Goal: Task Accomplishment & Management: Manage account settings

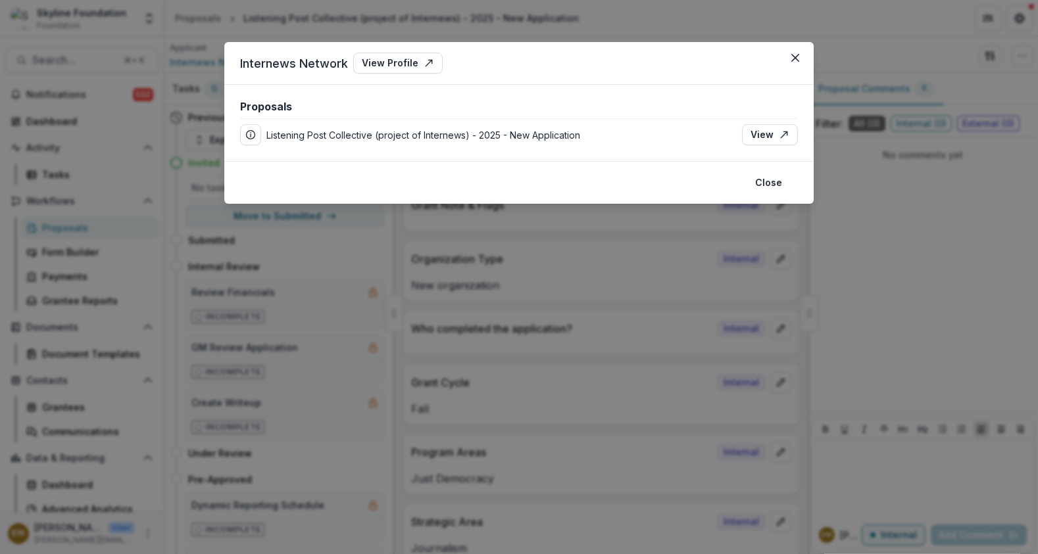
scroll to position [2996, 0]
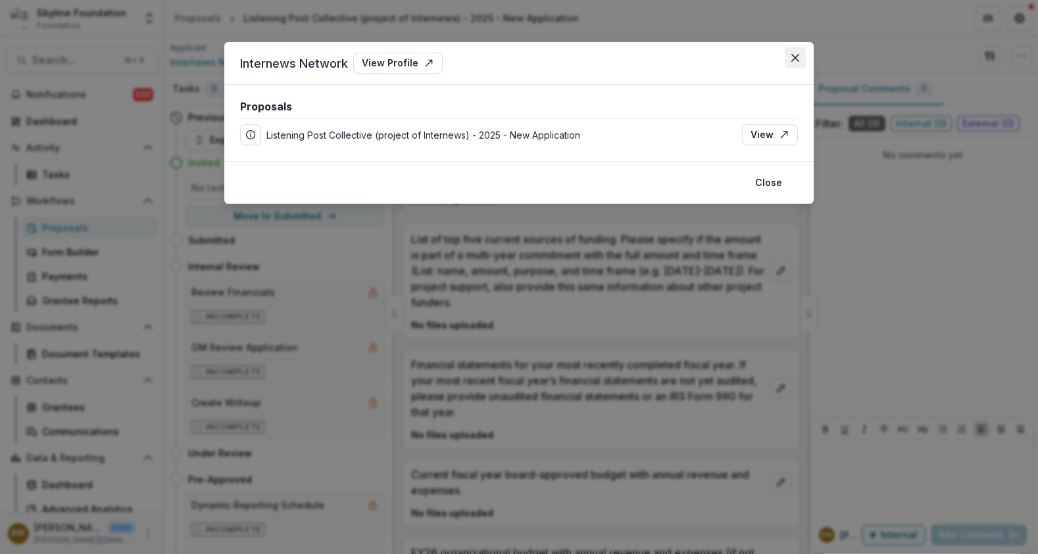
click at [800, 59] on button "Close" at bounding box center [794, 57] width 21 height 21
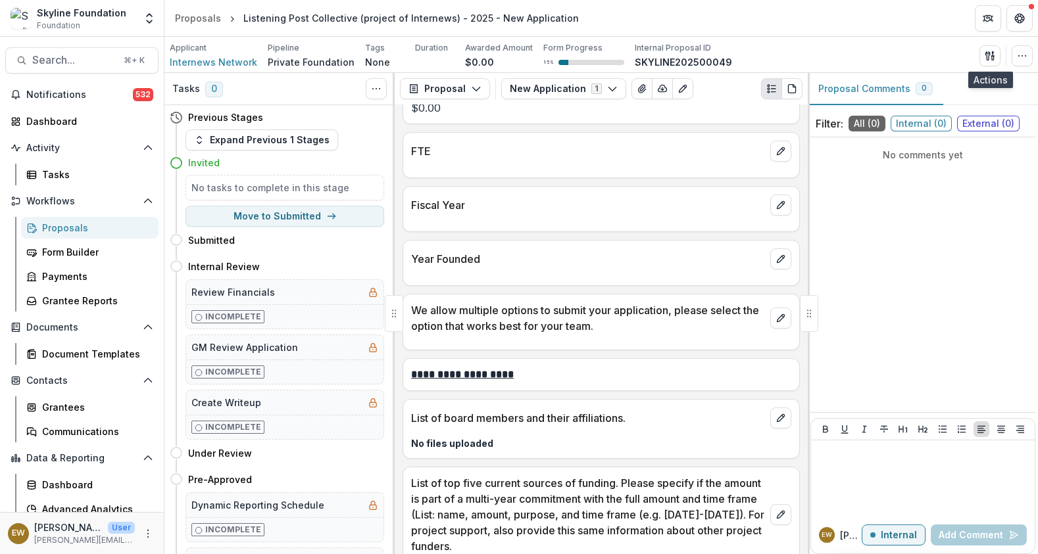
scroll to position [1789, 0]
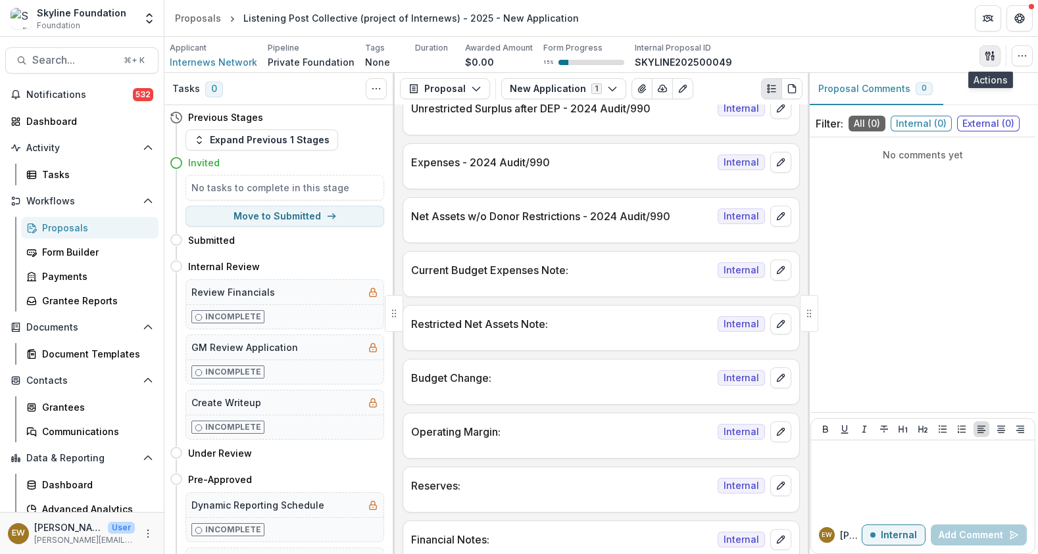
click at [993, 55] on icon "button" at bounding box center [989, 56] width 11 height 11
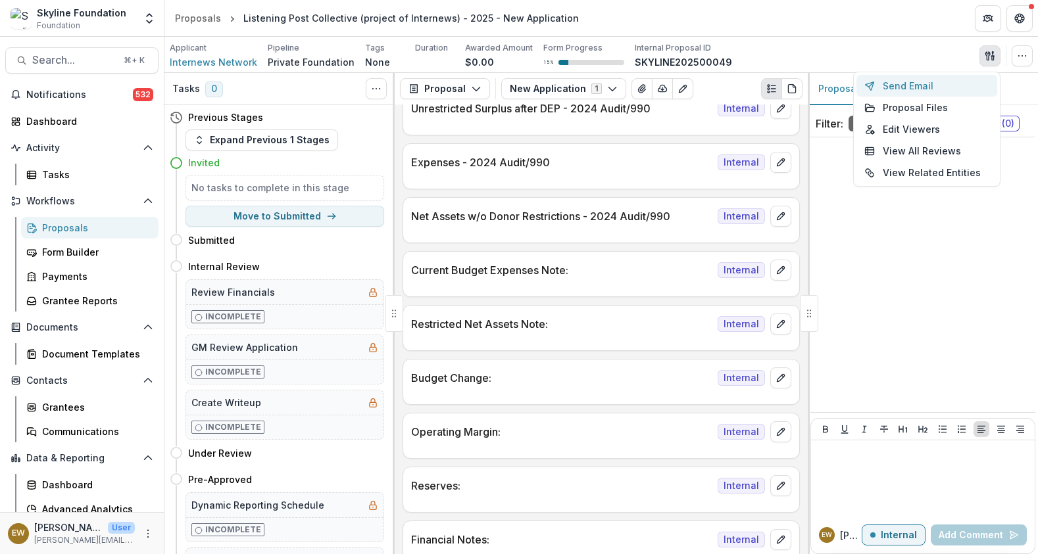
click at [934, 91] on button "Send Email" at bounding box center [926, 86] width 141 height 22
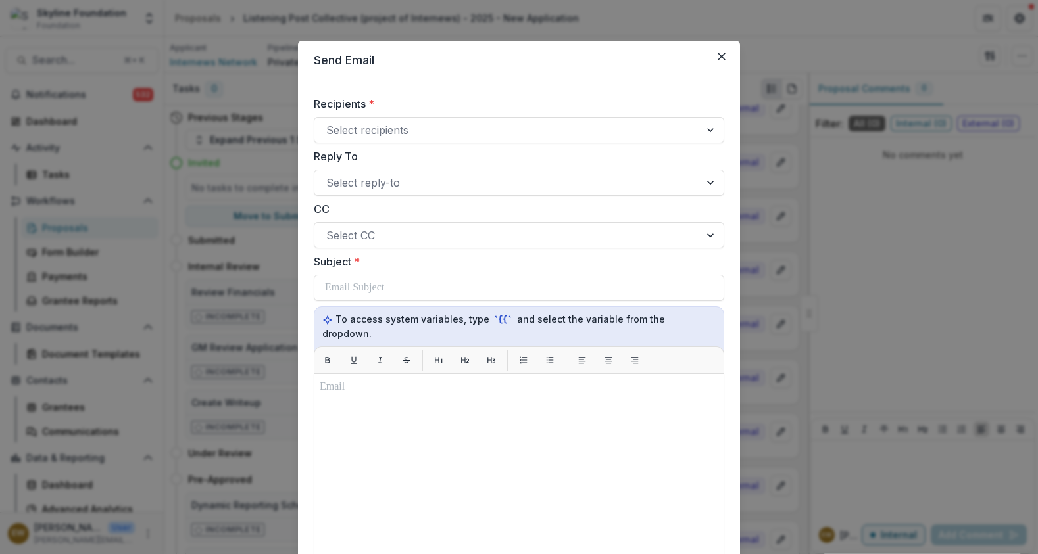
scroll to position [0, 0]
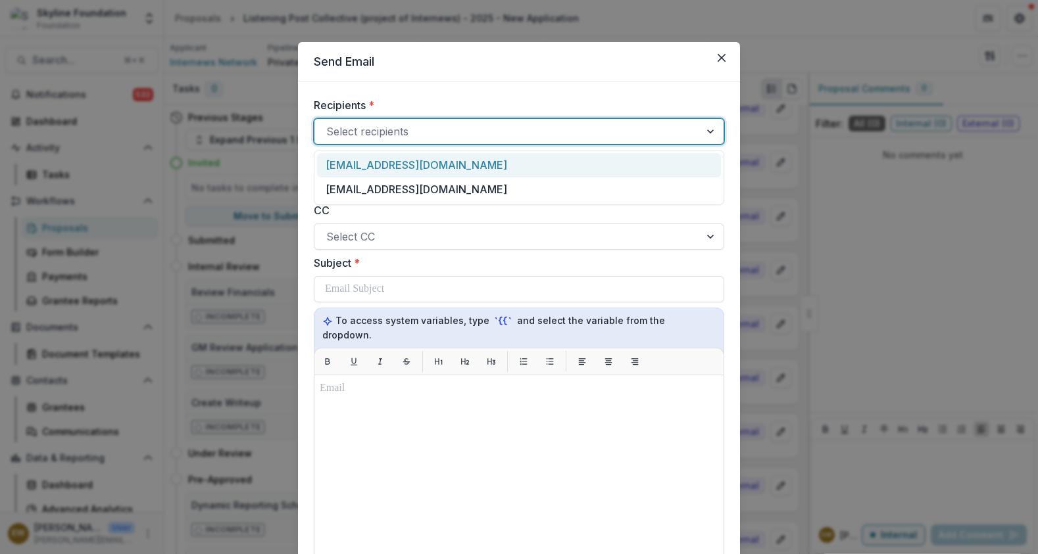
click at [654, 130] on div at bounding box center [507, 131] width 362 height 18
click at [556, 172] on div "[EMAIL_ADDRESS][DOMAIN_NAME]" at bounding box center [519, 165] width 404 height 24
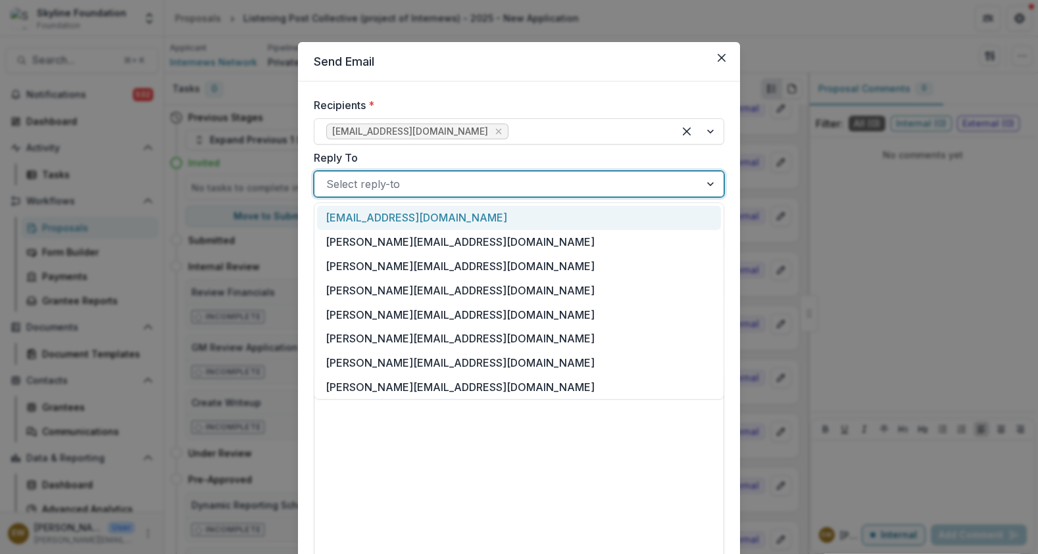
click at [512, 180] on div at bounding box center [507, 184] width 362 height 18
click at [515, 172] on div "Select reply-to" at bounding box center [519, 184] width 410 height 26
click at [509, 175] on div at bounding box center [507, 184] width 362 height 18
click at [500, 84] on div "Recipients * lfultz@internews.org Reply To rose@skylinefoundation.org, 1 of 14.…" at bounding box center [519, 445] width 442 height 726
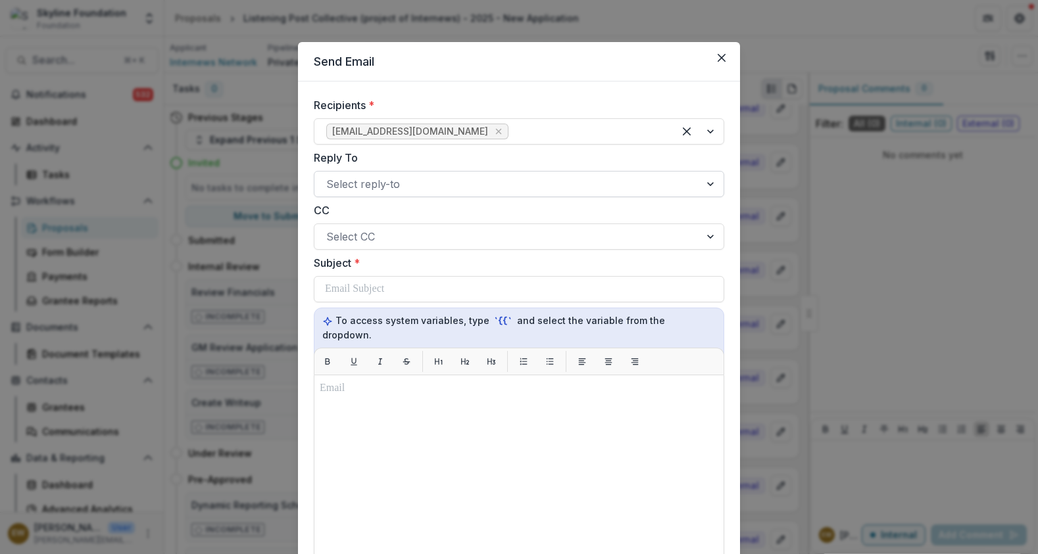
click at [416, 191] on div at bounding box center [507, 184] width 362 height 18
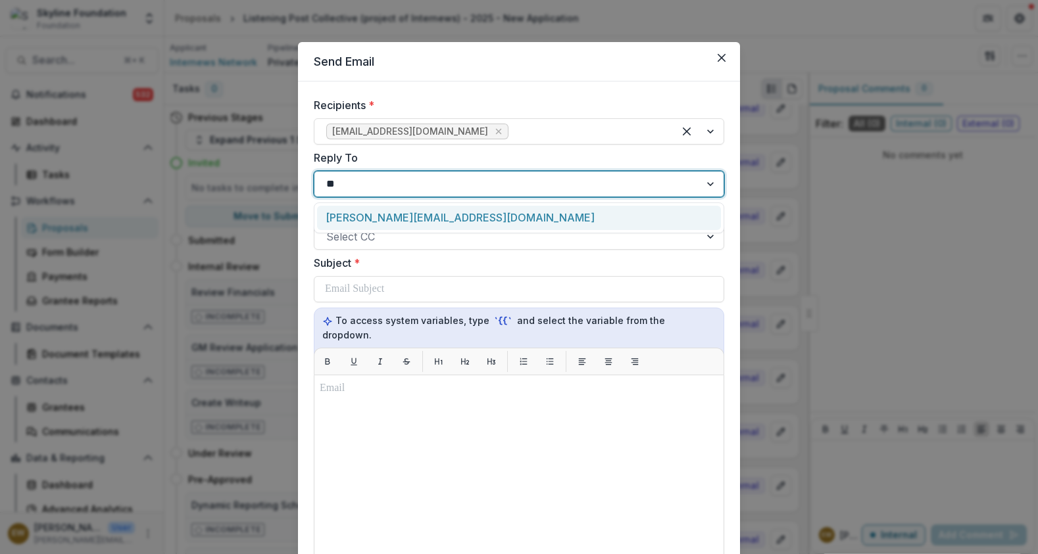
type input "***"
click at [402, 218] on div "[PERSON_NAME][EMAIL_ADDRESS][DOMAIN_NAME]" at bounding box center [519, 218] width 404 height 24
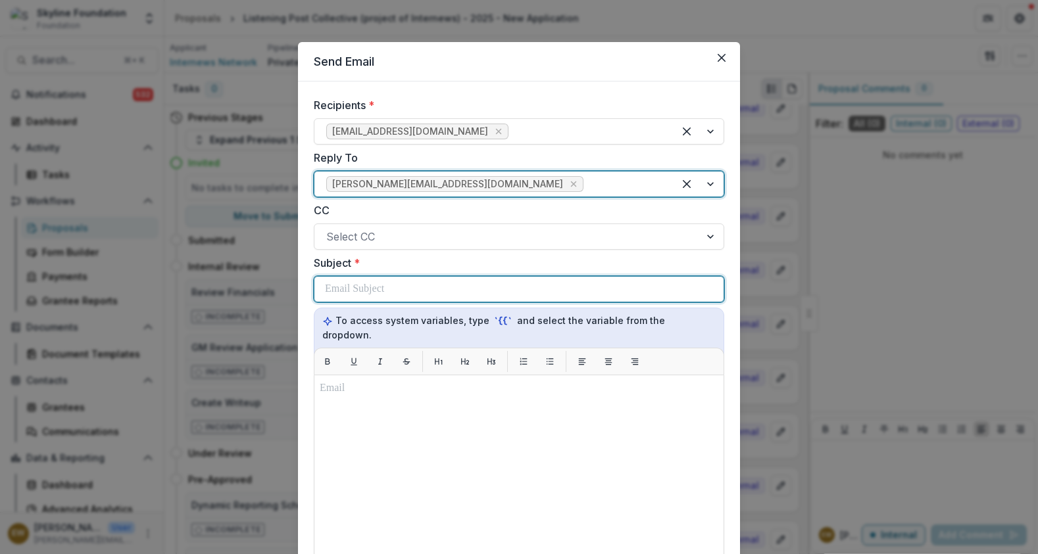
click at [400, 299] on div at bounding box center [519, 289] width 388 height 25
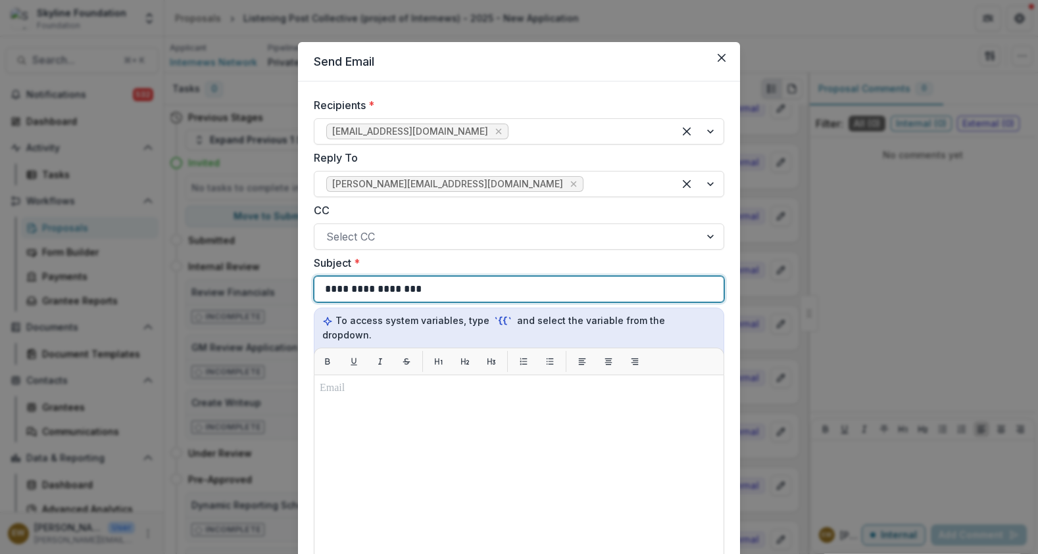
click at [516, 286] on div "**********" at bounding box center [519, 289] width 388 height 25
click at [515, 286] on div "**********" at bounding box center [519, 289] width 388 height 25
click at [510, 286] on div "**********" at bounding box center [519, 289] width 388 height 25
click at [508, 286] on div "**********" at bounding box center [519, 289] width 388 height 25
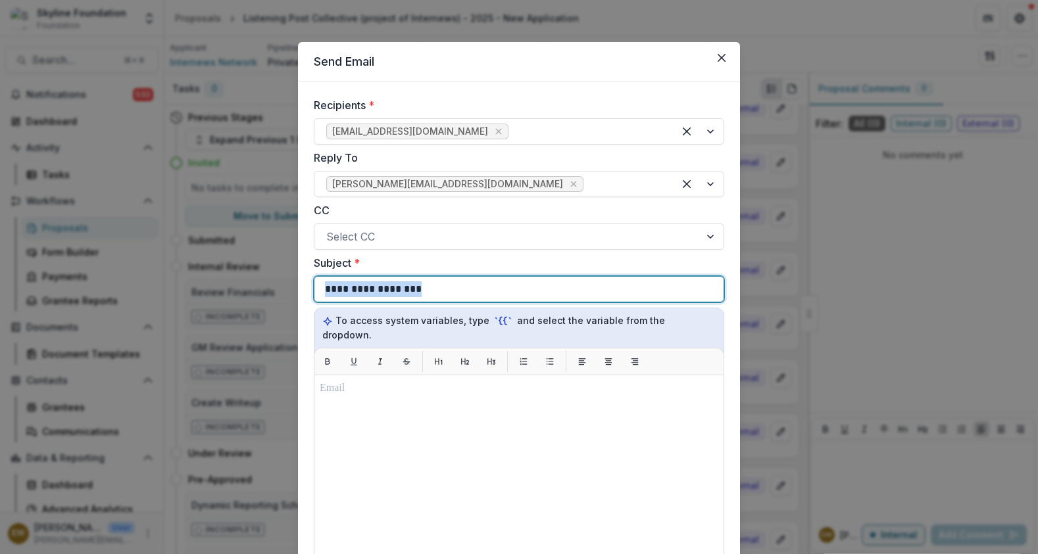
click at [508, 286] on div "**********" at bounding box center [519, 289] width 388 height 25
copy p "**********"
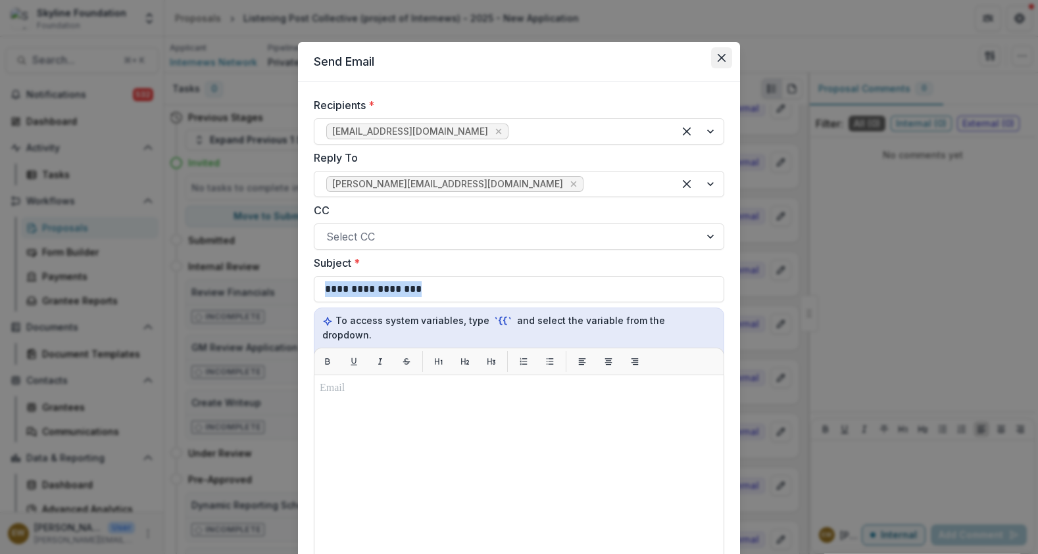
click at [713, 60] on button "Close" at bounding box center [721, 57] width 21 height 21
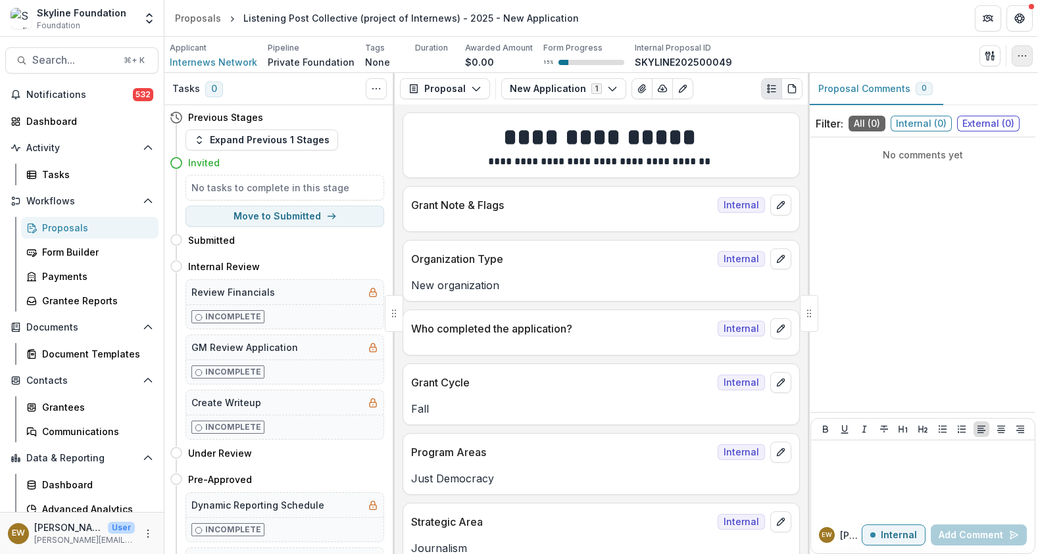
click at [1018, 60] on button "button" at bounding box center [1021, 55] width 21 height 21
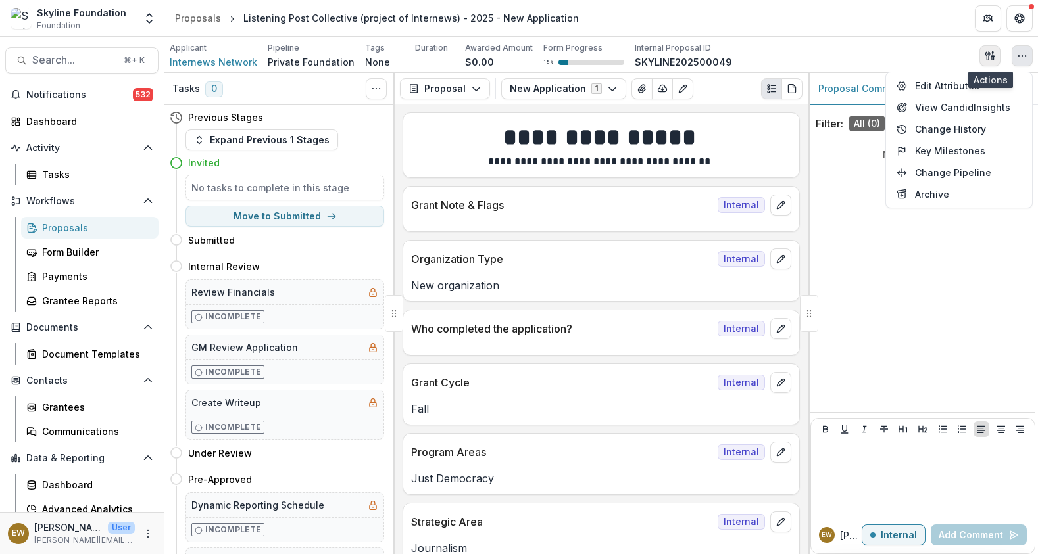
click at [988, 57] on icon "button" at bounding box center [987, 55] width 5 height 9
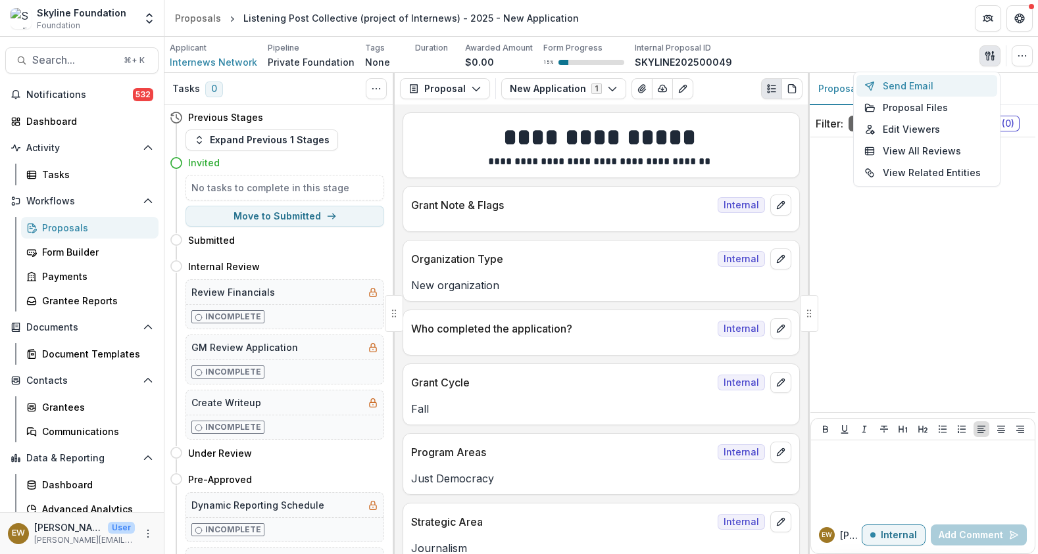
click at [946, 81] on button "Send Email" at bounding box center [926, 86] width 141 height 22
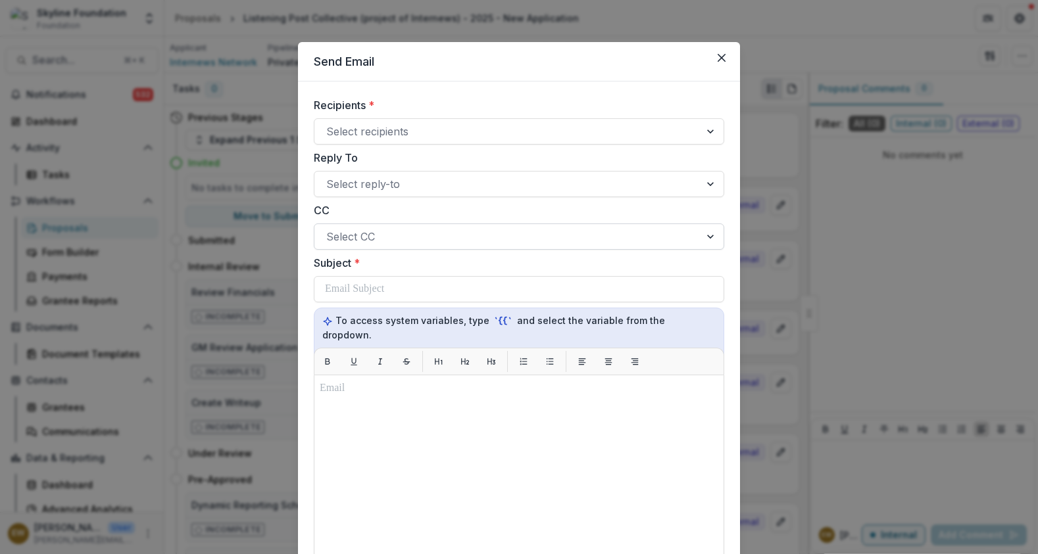
click at [365, 234] on div at bounding box center [507, 237] width 362 height 18
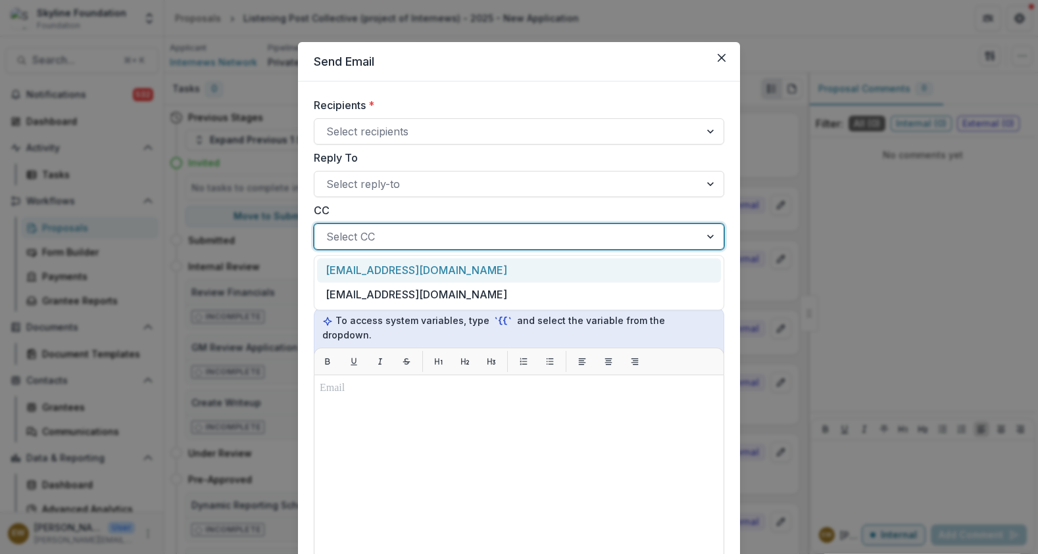
click at [389, 159] on label "Reply To" at bounding box center [515, 158] width 402 height 16
click at [329, 176] on input "Reply To" at bounding box center [327, 184] width 3 height 16
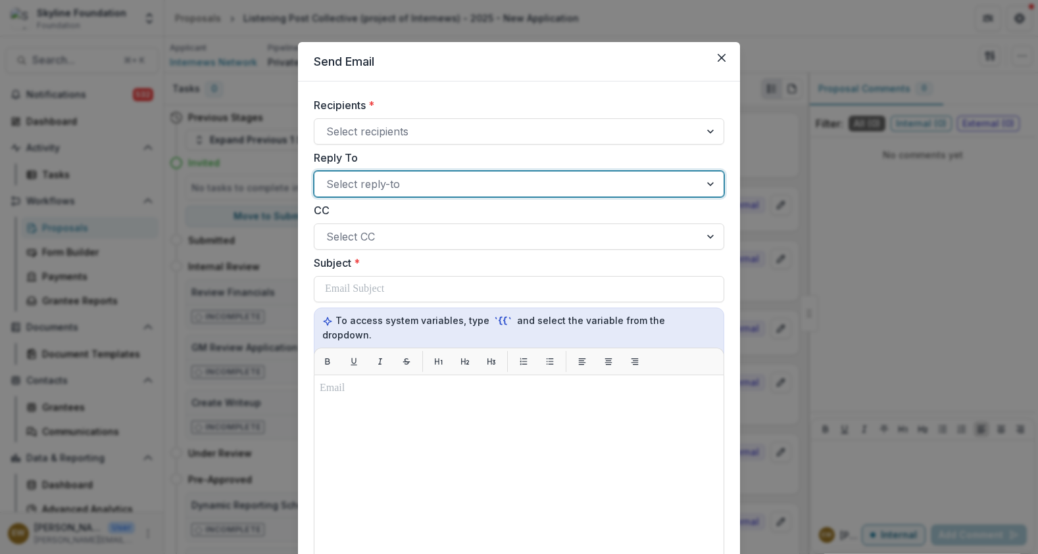
click at [387, 175] on div at bounding box center [507, 184] width 362 height 18
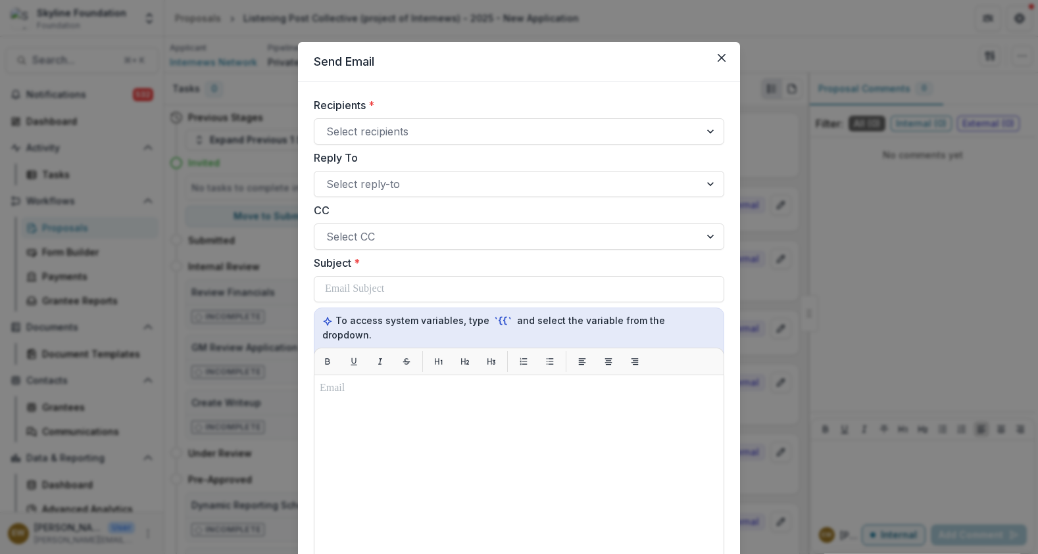
click at [425, 158] on label "Reply To" at bounding box center [515, 158] width 402 height 16
click at [329, 176] on input "Reply To" at bounding box center [327, 184] width 3 height 16
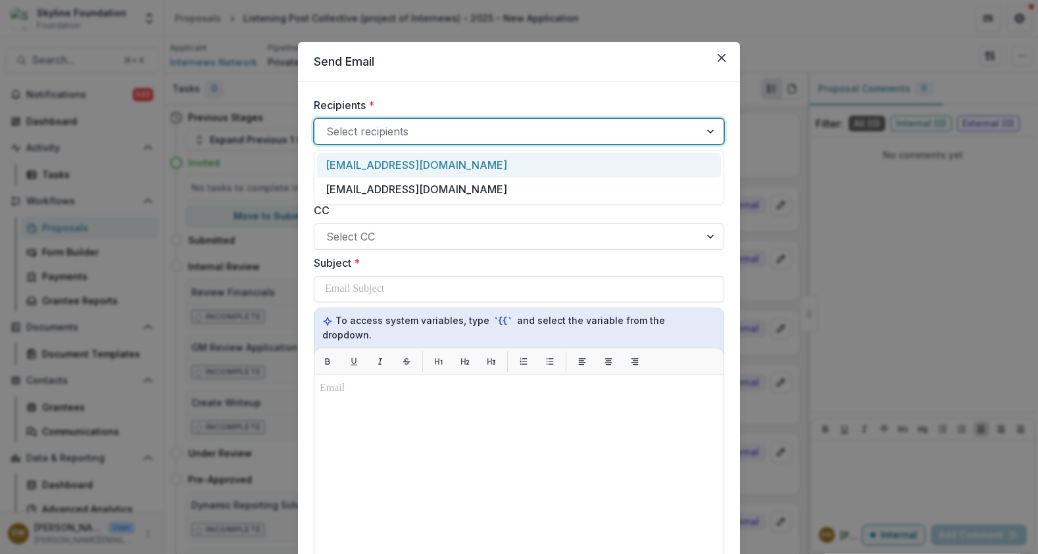
click at [441, 126] on div at bounding box center [507, 131] width 362 height 18
click at [430, 170] on div "[EMAIL_ADDRESS][DOMAIN_NAME]" at bounding box center [519, 165] width 404 height 24
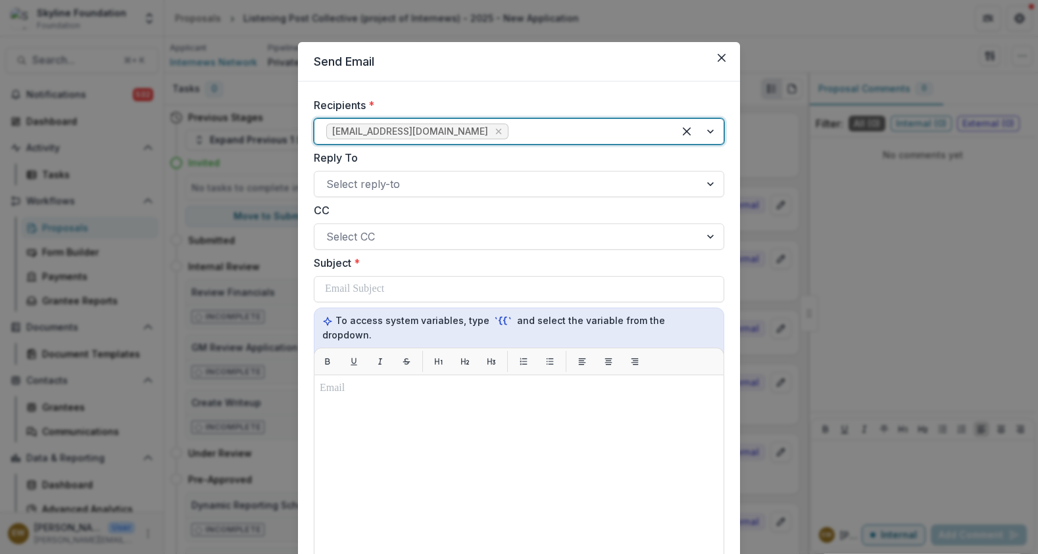
click at [561, 129] on div at bounding box center [586, 131] width 151 height 18
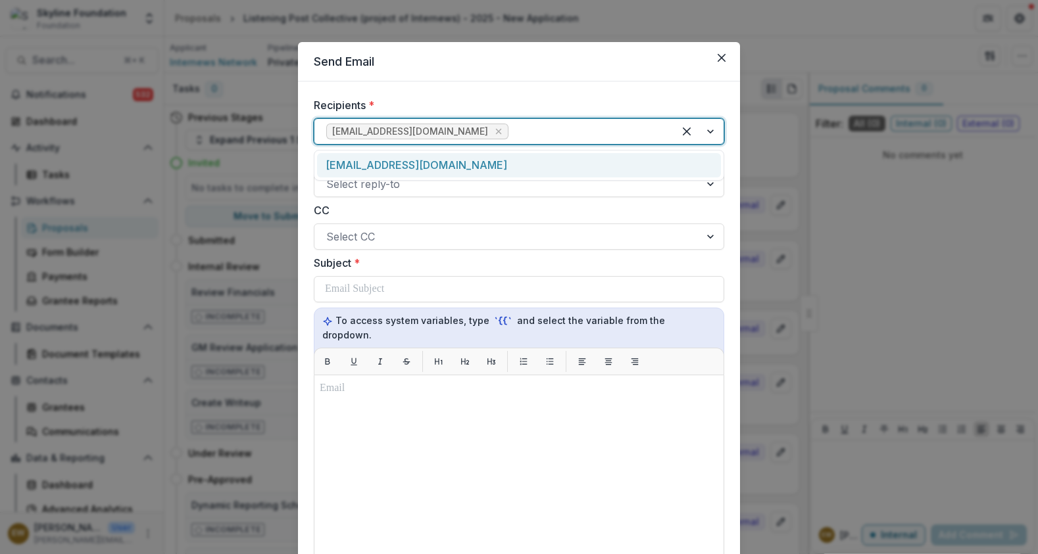
click at [521, 164] on div "[EMAIL_ADDRESS][DOMAIN_NAME]" at bounding box center [519, 165] width 404 height 24
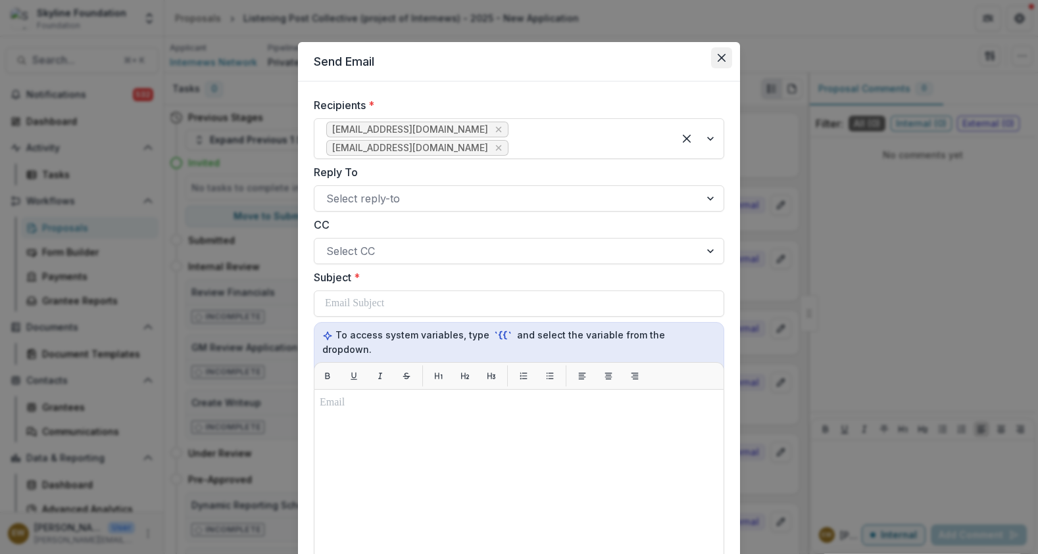
click at [711, 58] on button "Close" at bounding box center [721, 57] width 21 height 21
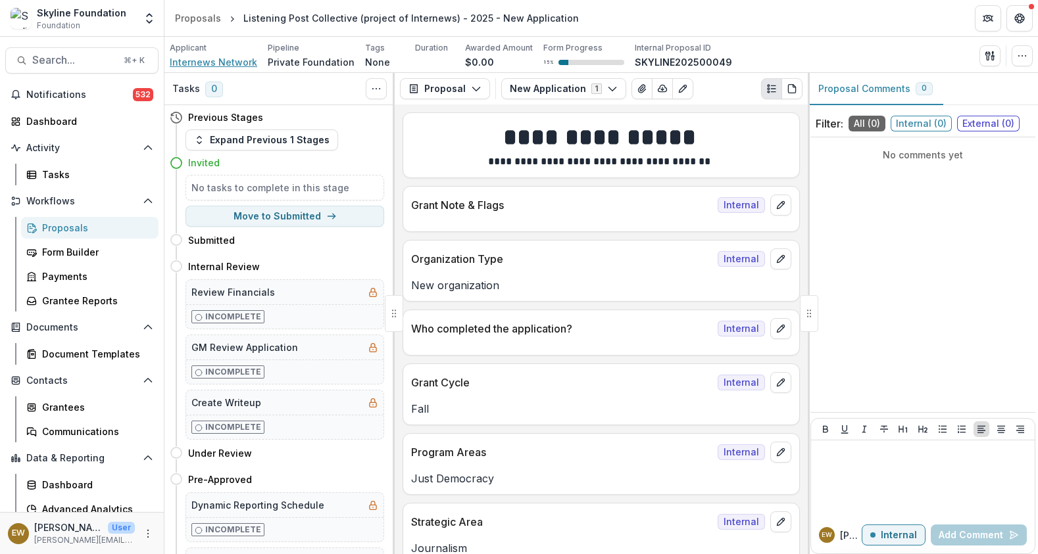
click at [227, 63] on span "Internews Network" at bounding box center [213, 62] width 87 height 14
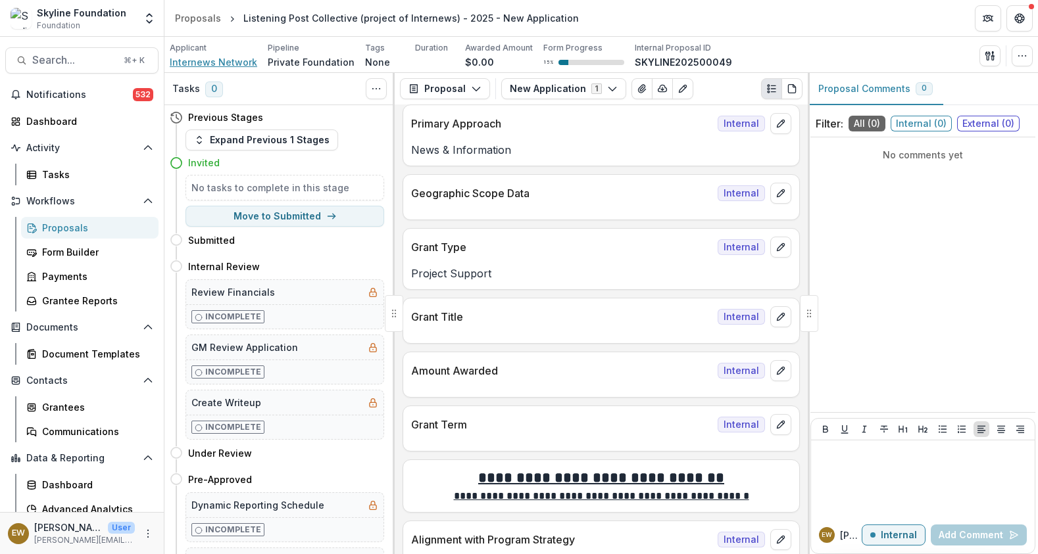
scroll to position [684, 0]
click at [1013, 57] on button "button" at bounding box center [1021, 55] width 21 height 21
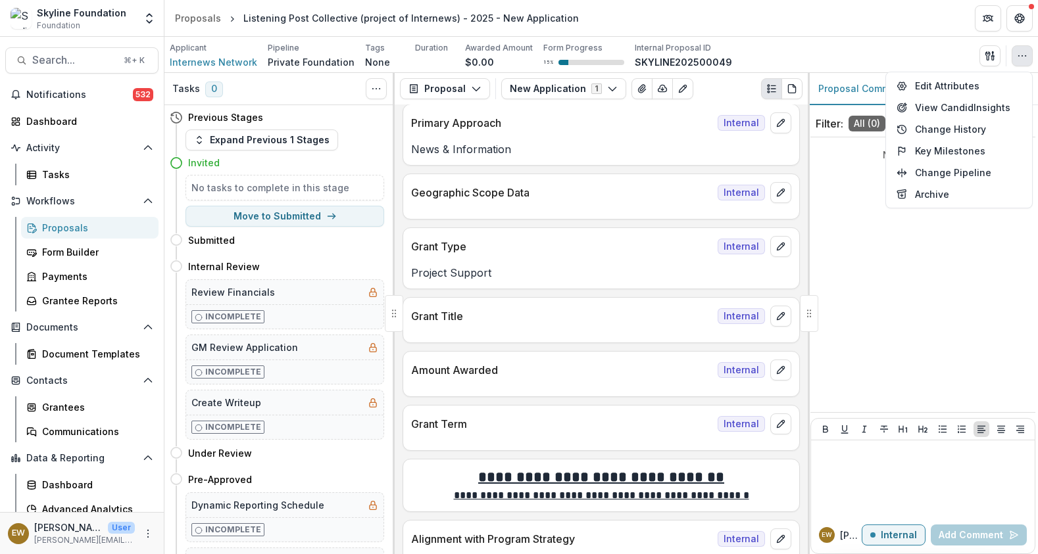
click at [864, 37] on div "Applicant Internews Network Pipeline Private Foundation Tags None All tags Dura…" at bounding box center [600, 55] width 873 height 36
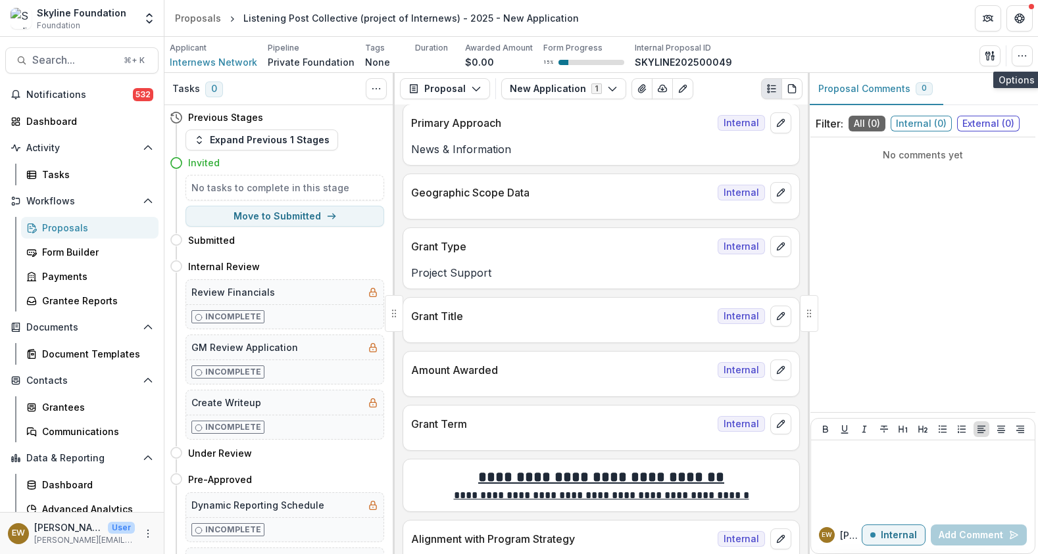
scroll to position [0, 0]
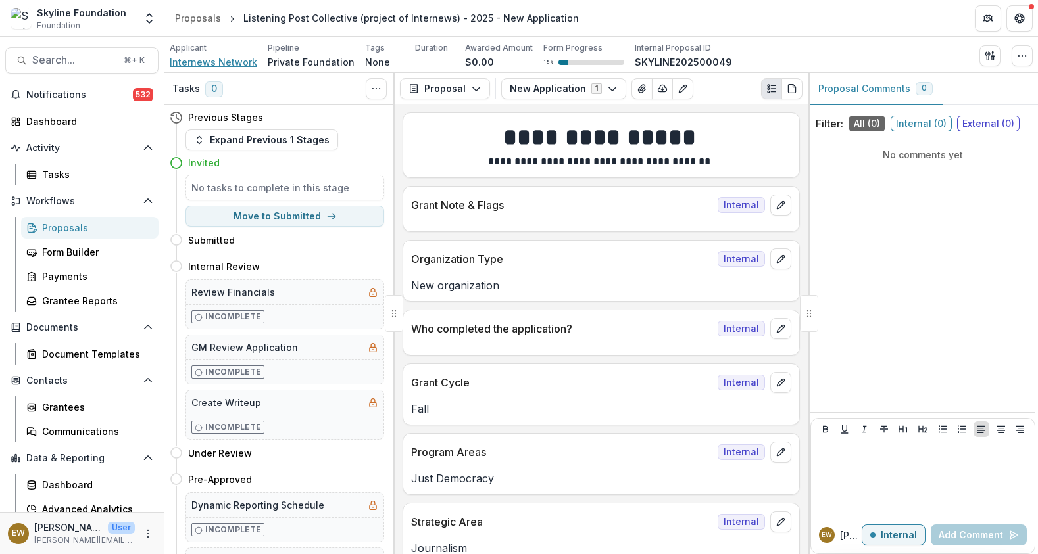
click at [210, 68] on span "Internews Network" at bounding box center [213, 62] width 87 height 14
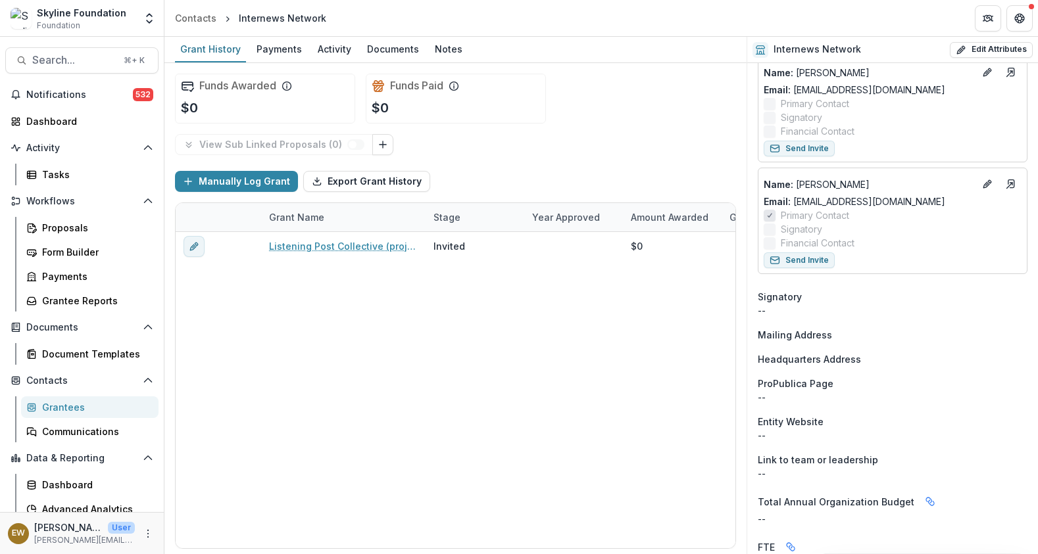
scroll to position [105, 0]
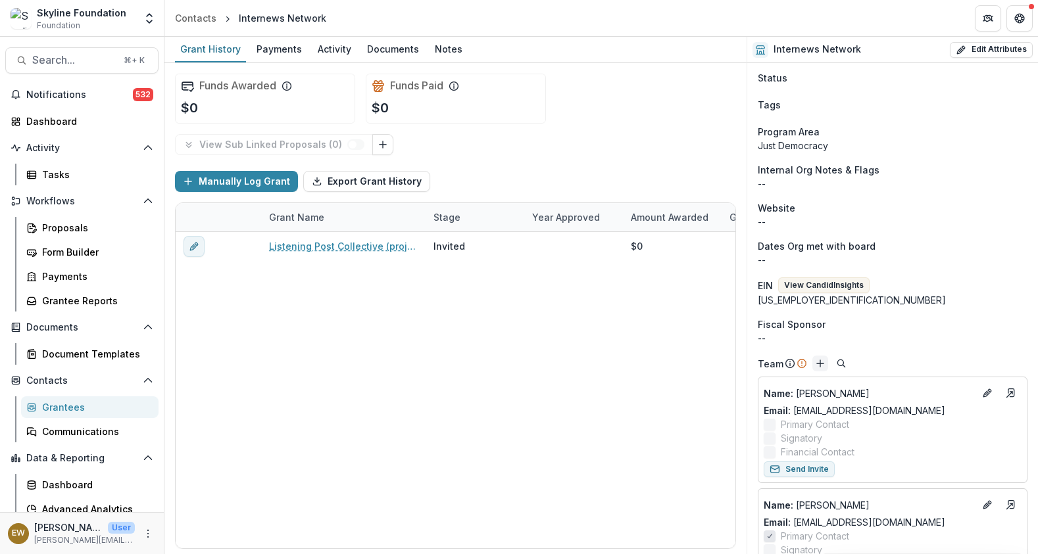
click at [820, 362] on line "Add" at bounding box center [820, 363] width 0 height 7
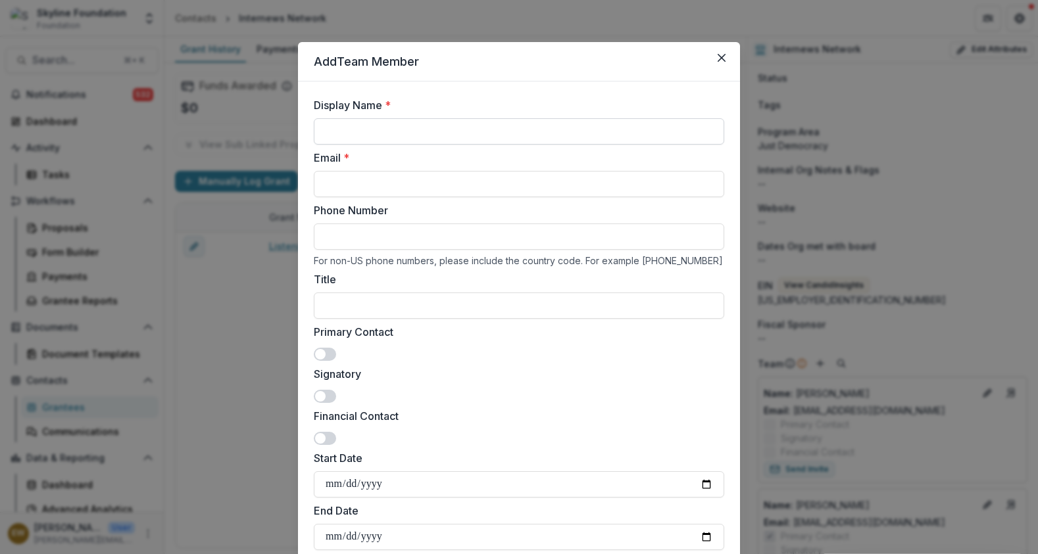
click at [425, 127] on input "Display Name *" at bounding box center [519, 131] width 410 height 26
click at [725, 64] on button "Close" at bounding box center [721, 57] width 21 height 21
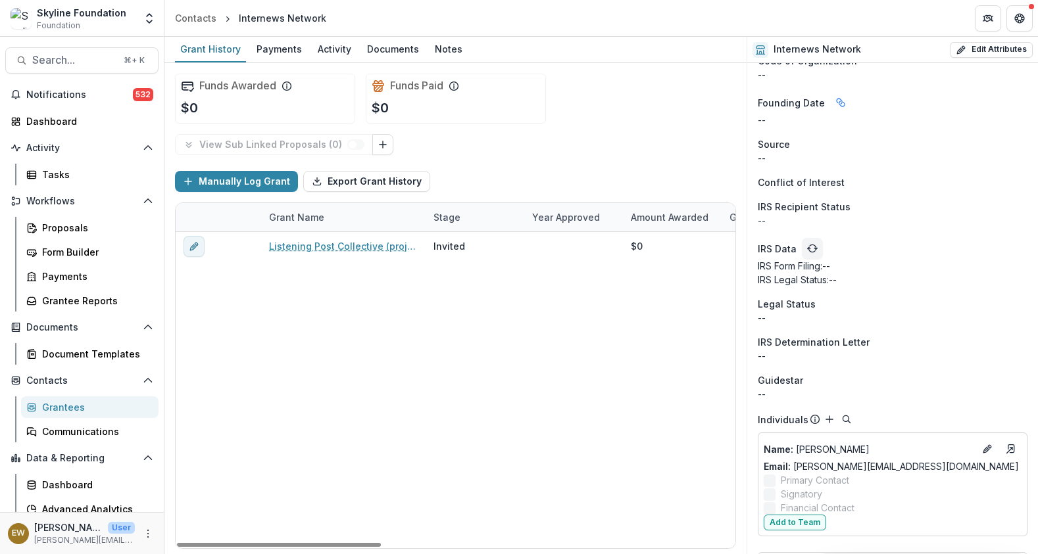
scroll to position [1308, 0]
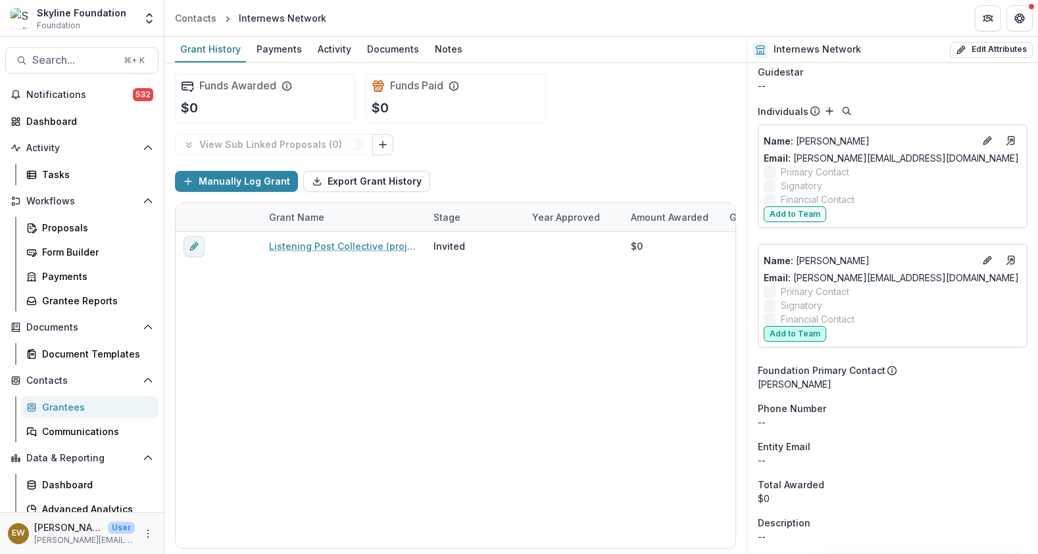
click at [798, 335] on button "Add to Team" at bounding box center [794, 334] width 62 height 16
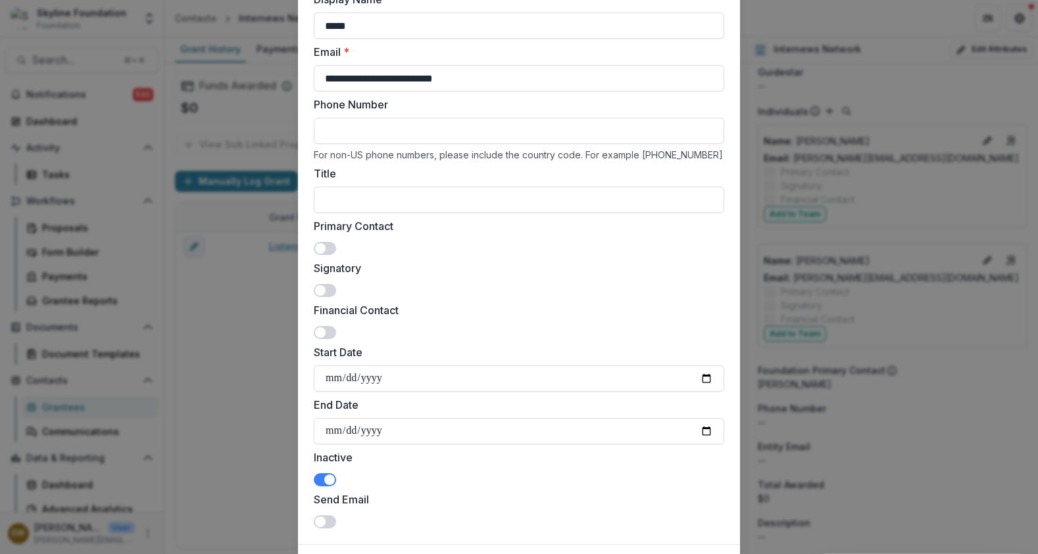
scroll to position [181, 0]
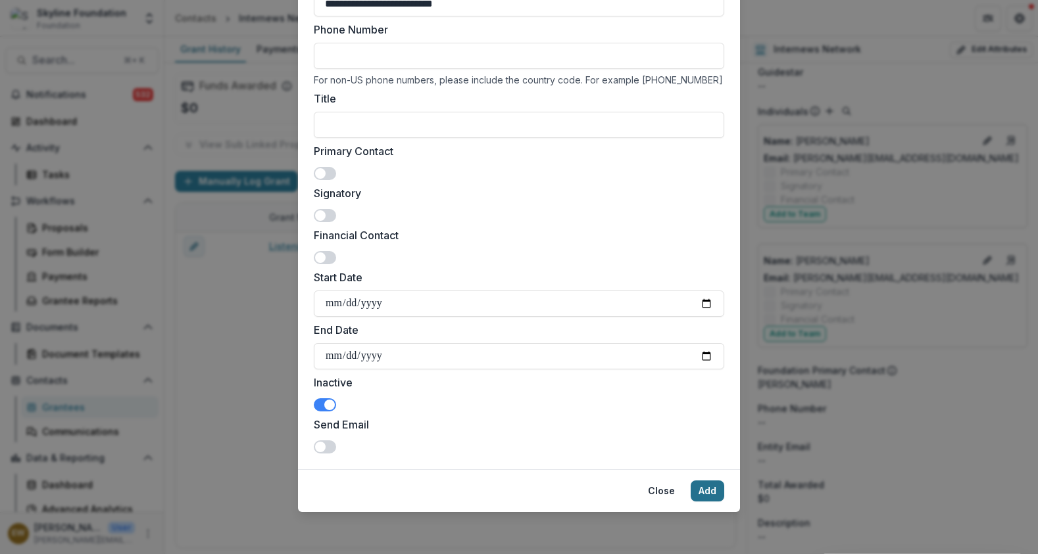
click at [704, 492] on button "Add" at bounding box center [707, 491] width 34 height 21
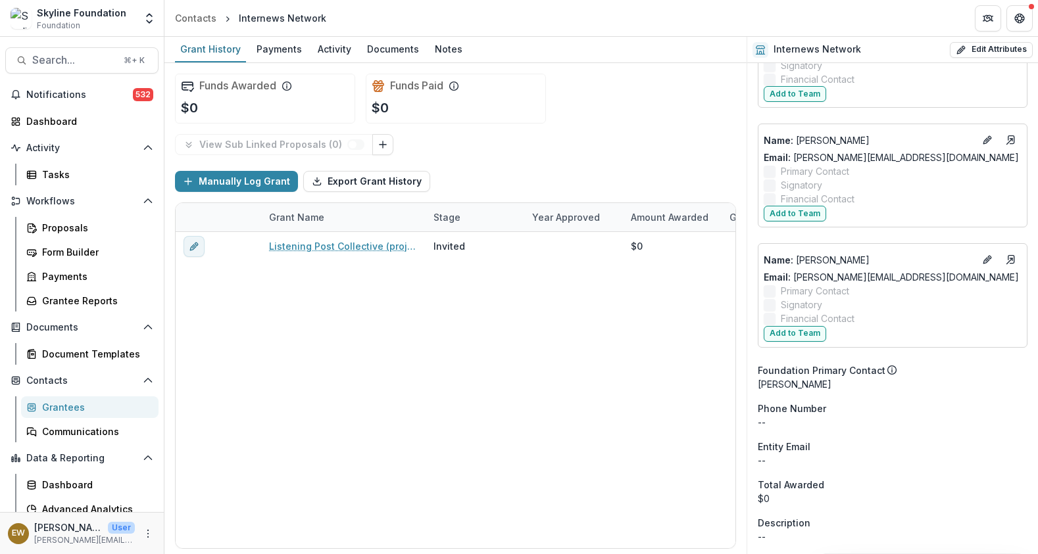
scroll to position [1425, 0]
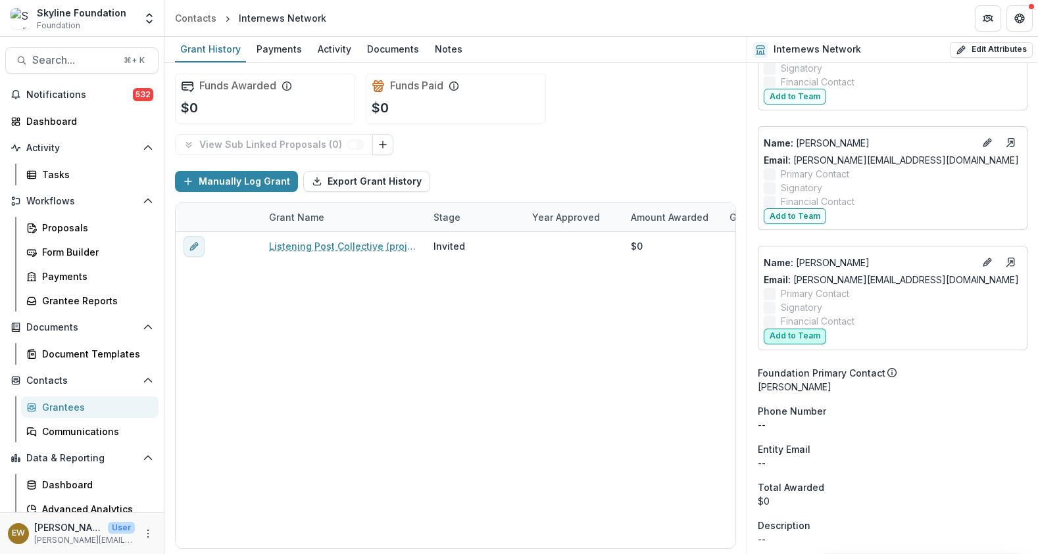
click at [802, 341] on button "Add to Team" at bounding box center [794, 337] width 62 height 16
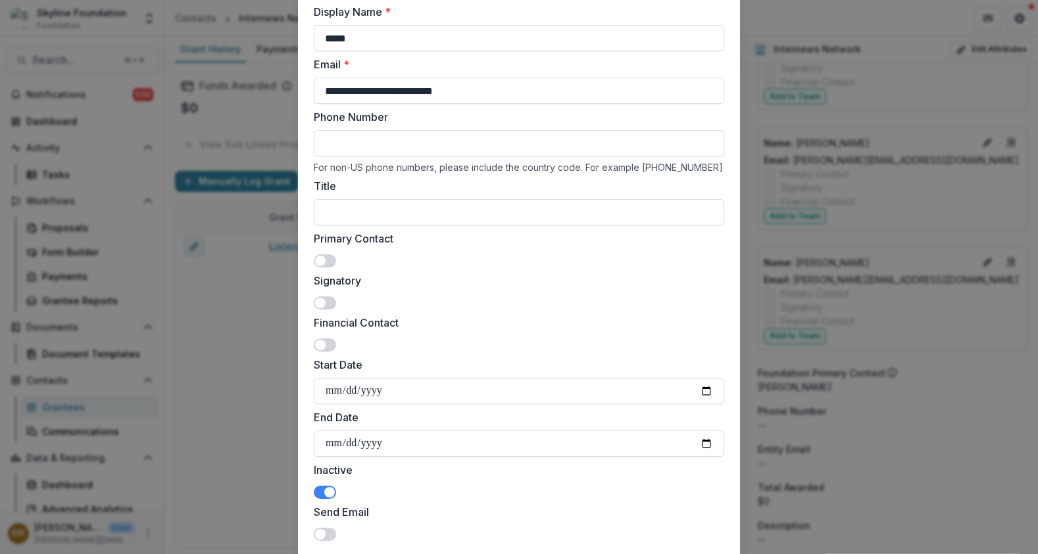
scroll to position [181, 0]
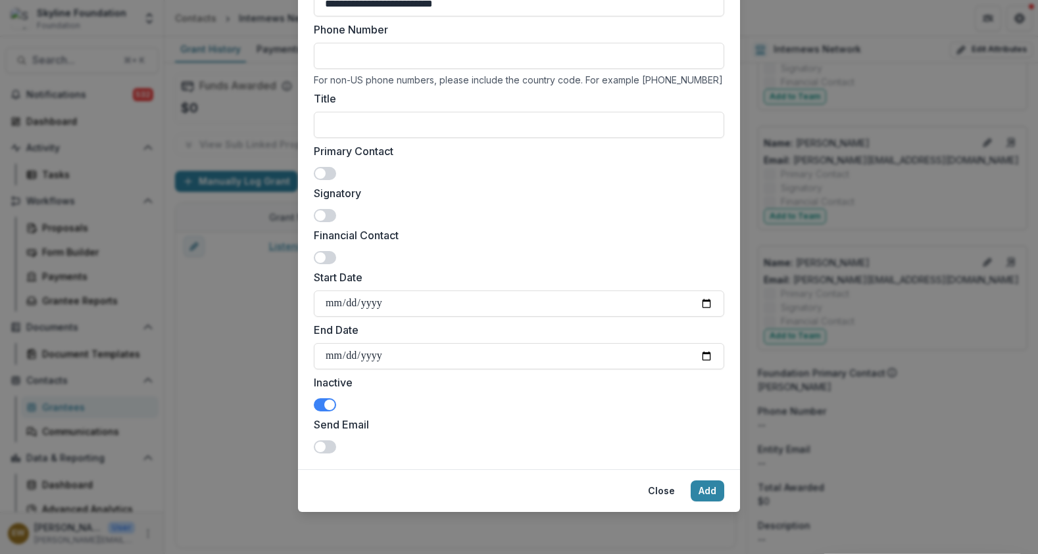
click at [316, 408] on span at bounding box center [325, 404] width 22 height 13
click at [713, 487] on button "Add" at bounding box center [707, 491] width 34 height 21
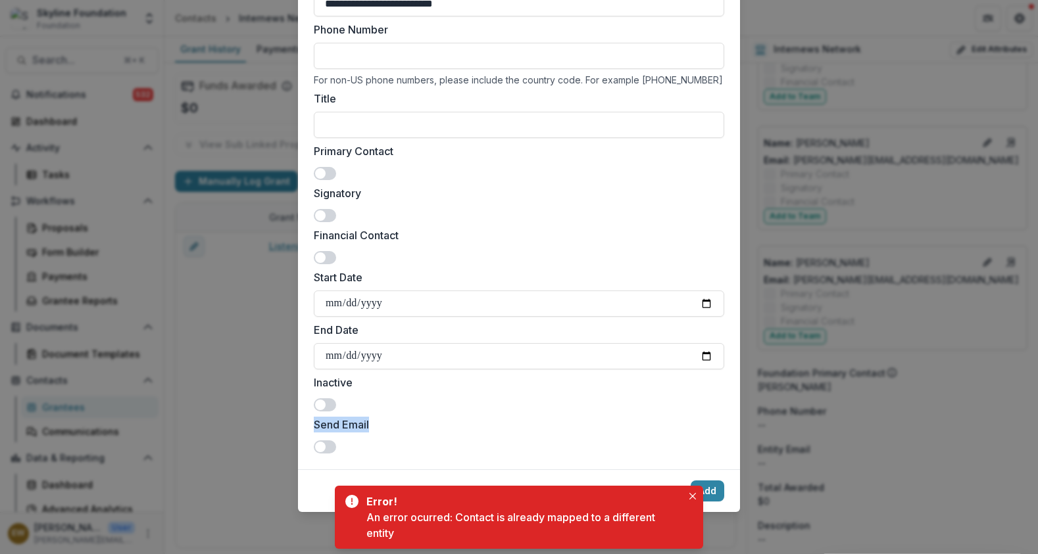
click at [788, 416] on div "**********" at bounding box center [519, 277] width 1038 height 554
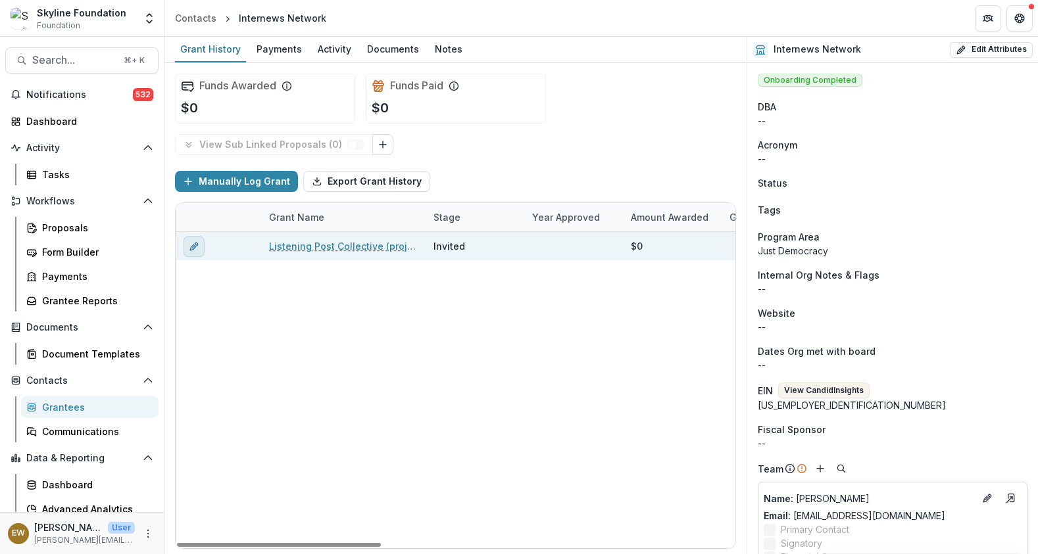
click at [193, 245] on icon "edit" at bounding box center [193, 247] width 6 height 6
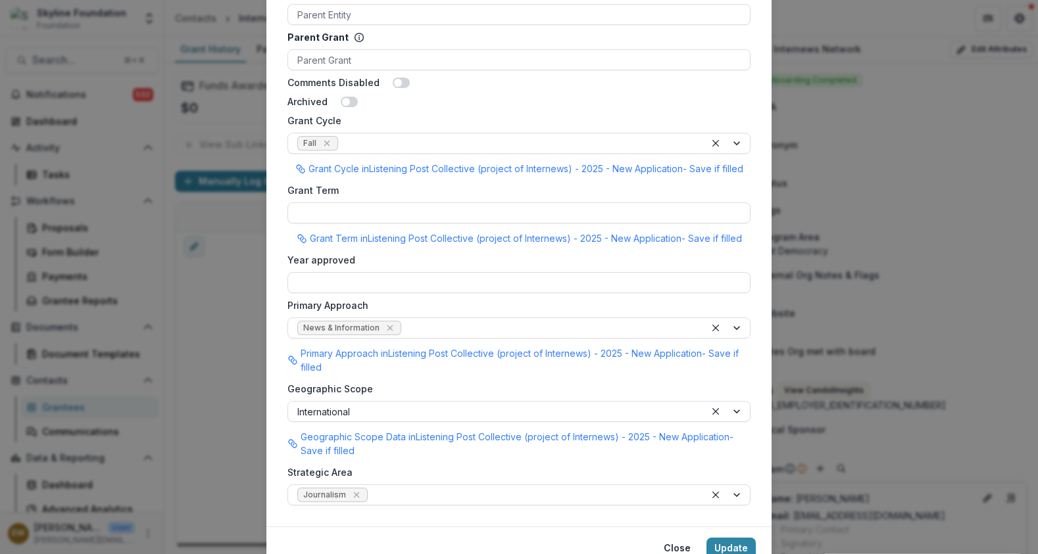
scroll to position [1059, 0]
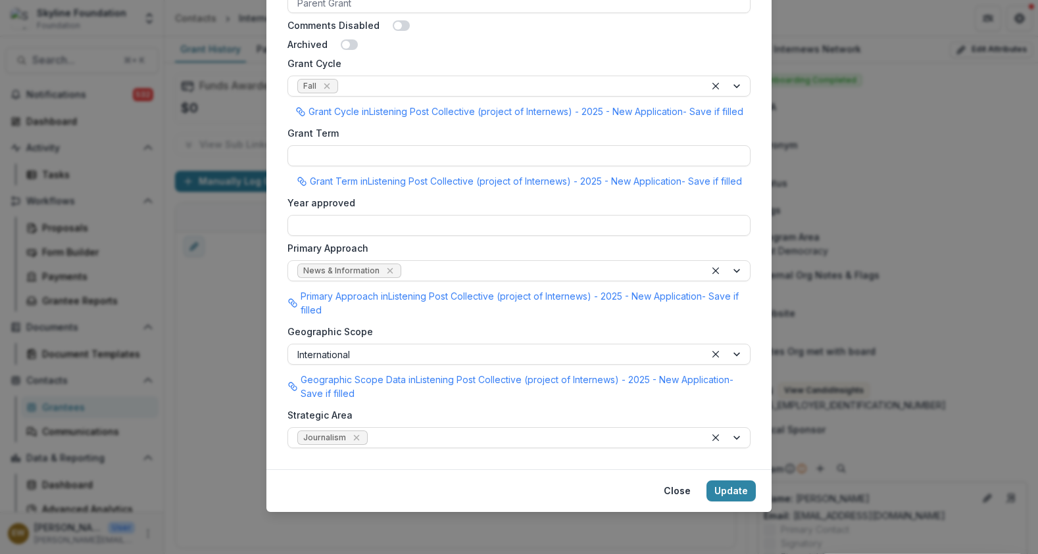
click at [216, 407] on div "**********" at bounding box center [519, 277] width 1038 height 554
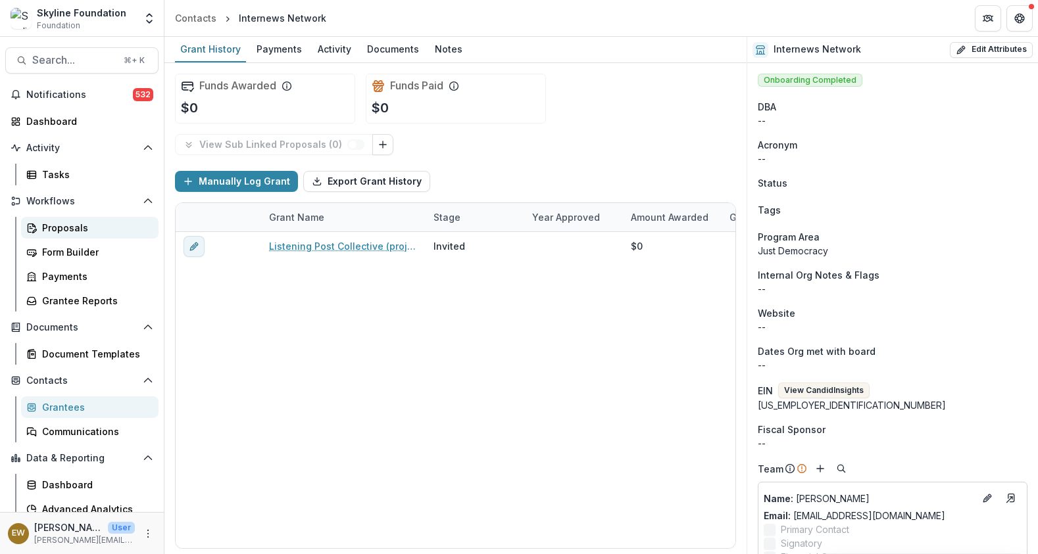
click at [85, 227] on div "Proposals" at bounding box center [95, 228] width 106 height 14
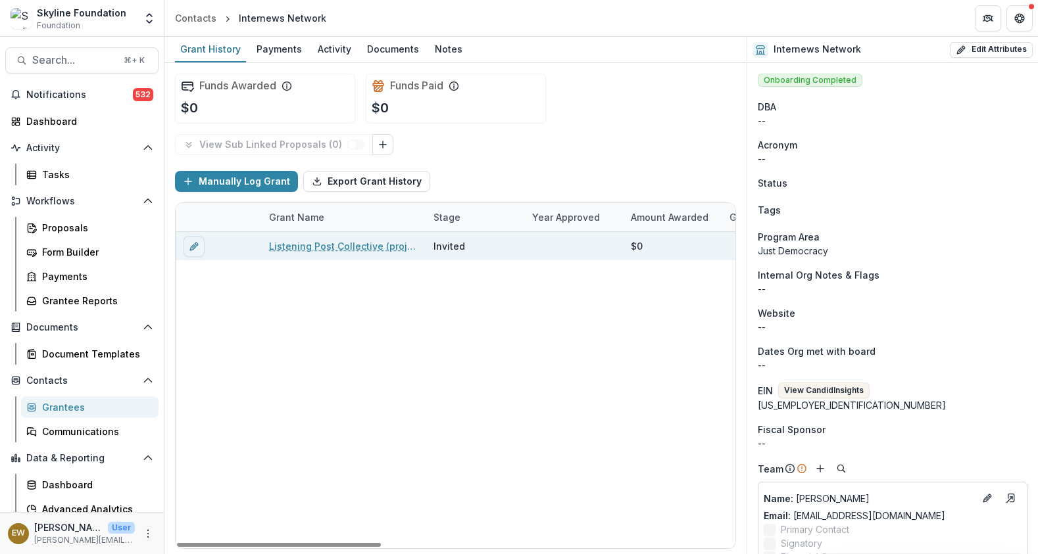
click at [316, 247] on link "Listening Post Collective (project of Internews) - 2025 - New Application" at bounding box center [343, 246] width 149 height 14
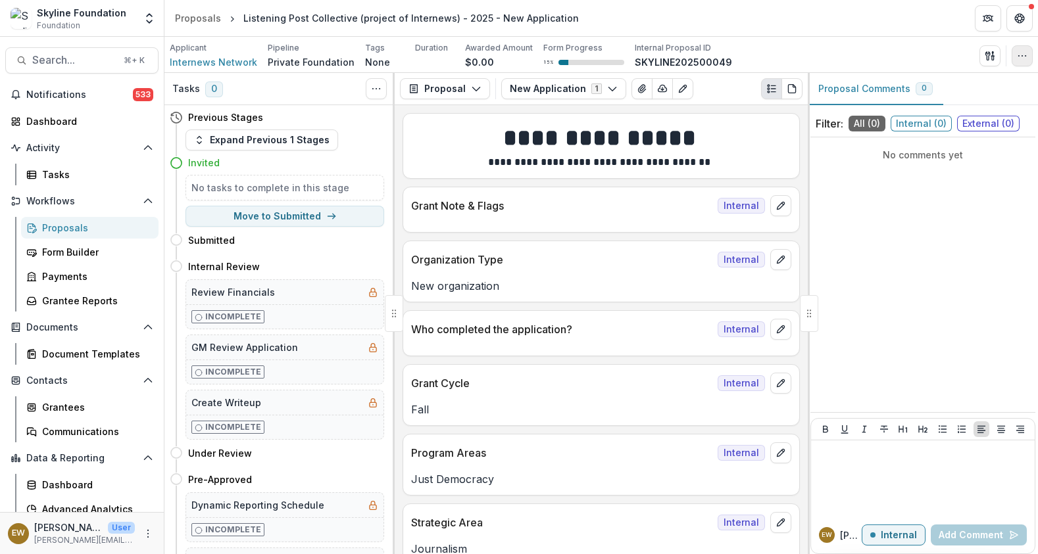
click at [1013, 60] on button "button" at bounding box center [1021, 55] width 21 height 21
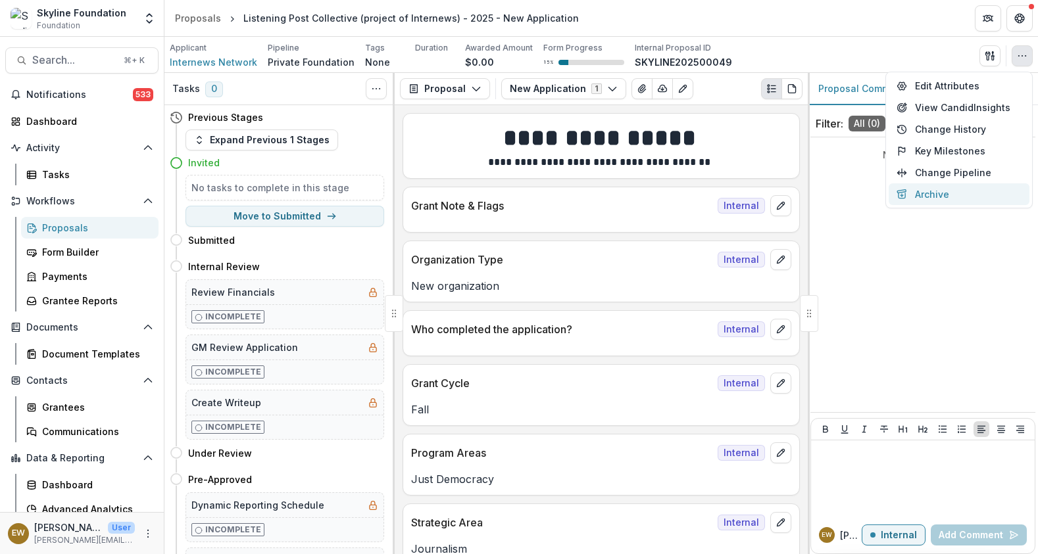
click at [924, 196] on button "Archive" at bounding box center [958, 194] width 141 height 22
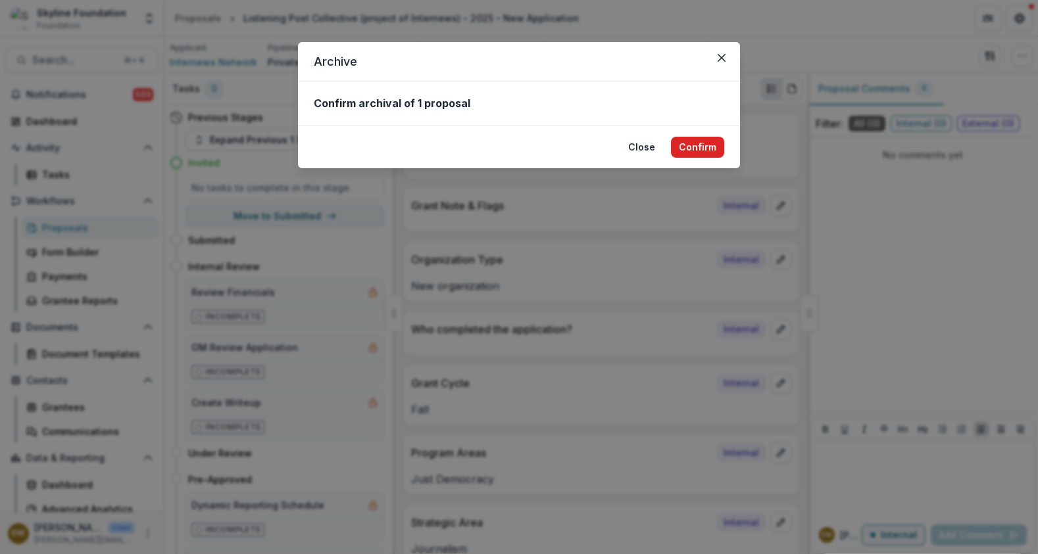
click at [702, 147] on button "Confirm" at bounding box center [697, 147] width 53 height 21
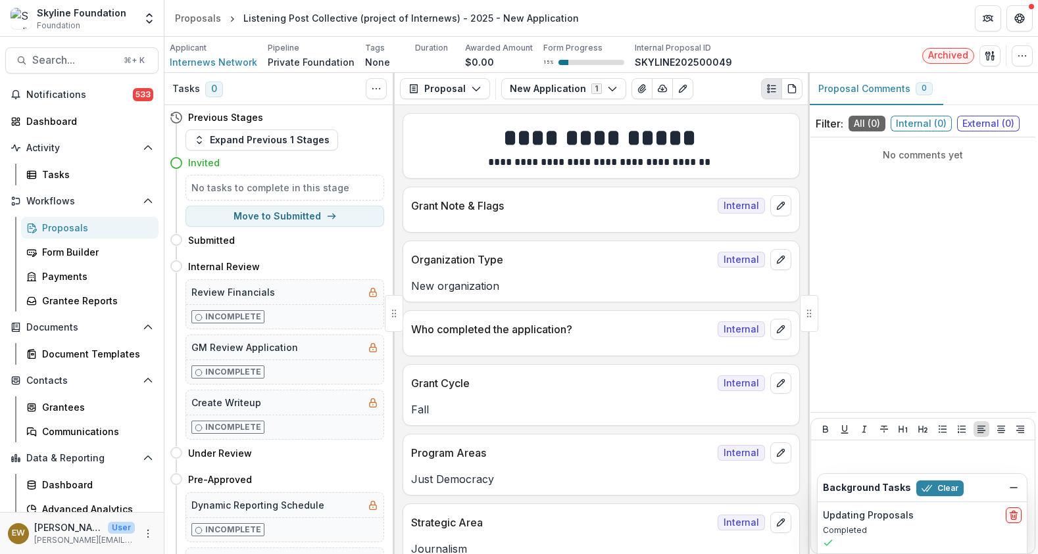
click at [1002, 514] on div "Updating Proposals" at bounding box center [922, 516] width 199 height 16
click at [1005, 515] on button "delete" at bounding box center [1013, 516] width 16 height 16
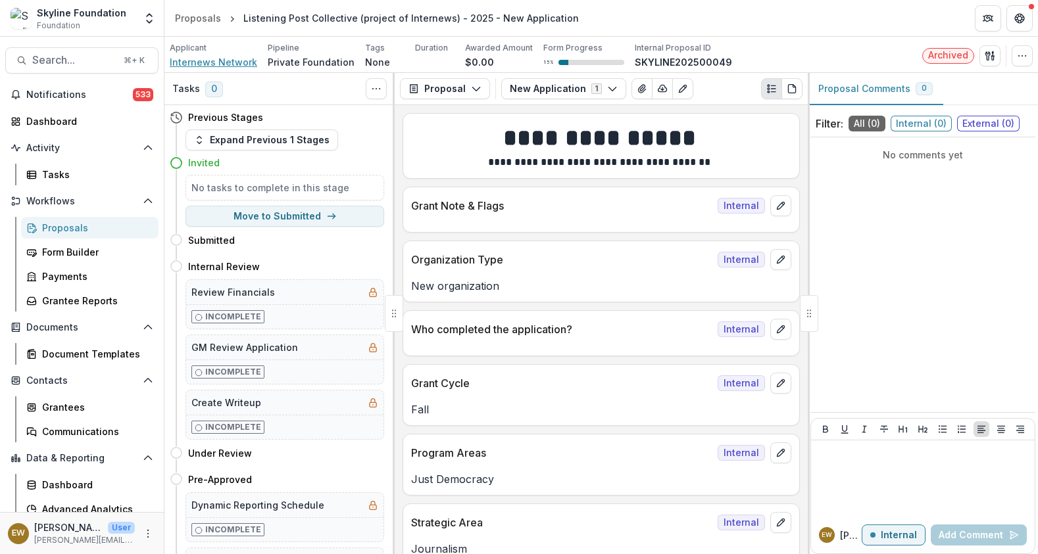
click at [219, 63] on span "Internews Network" at bounding box center [213, 62] width 87 height 14
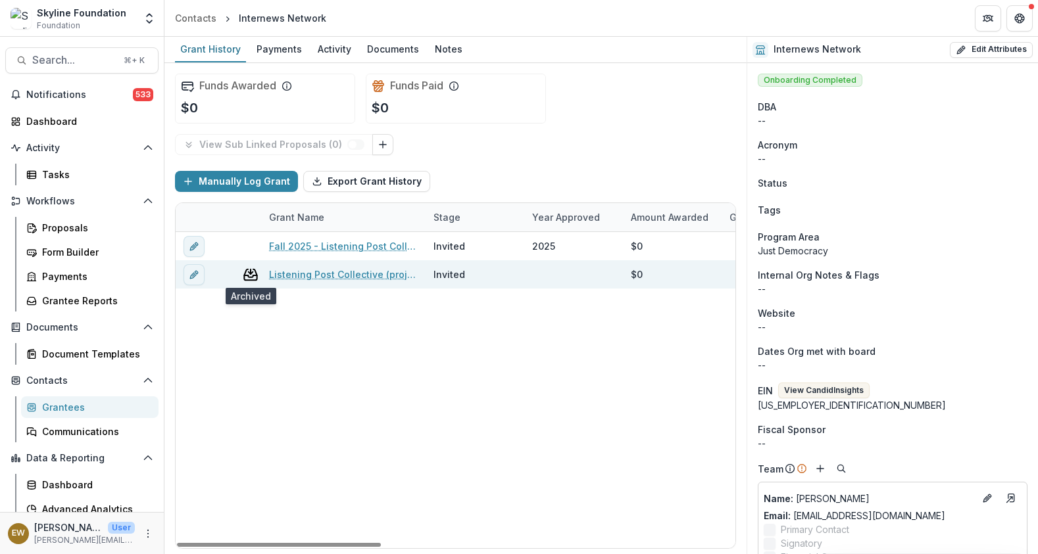
click at [251, 279] on icon at bounding box center [250, 274] width 12 height 11
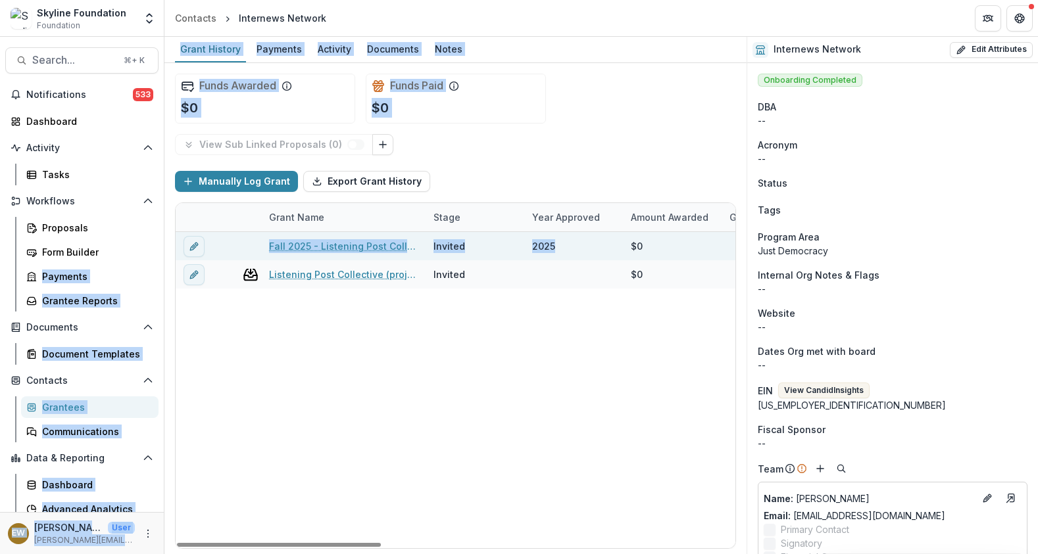
drag, startPoint x: 502, startPoint y: 247, endPoint x: -111, endPoint y: 266, distance: 613.8
click at [468, 405] on div "Fall 2025 - Listening Post Collective (project of Internews Network) New Applic…" at bounding box center [942, 390] width 1532 height 316
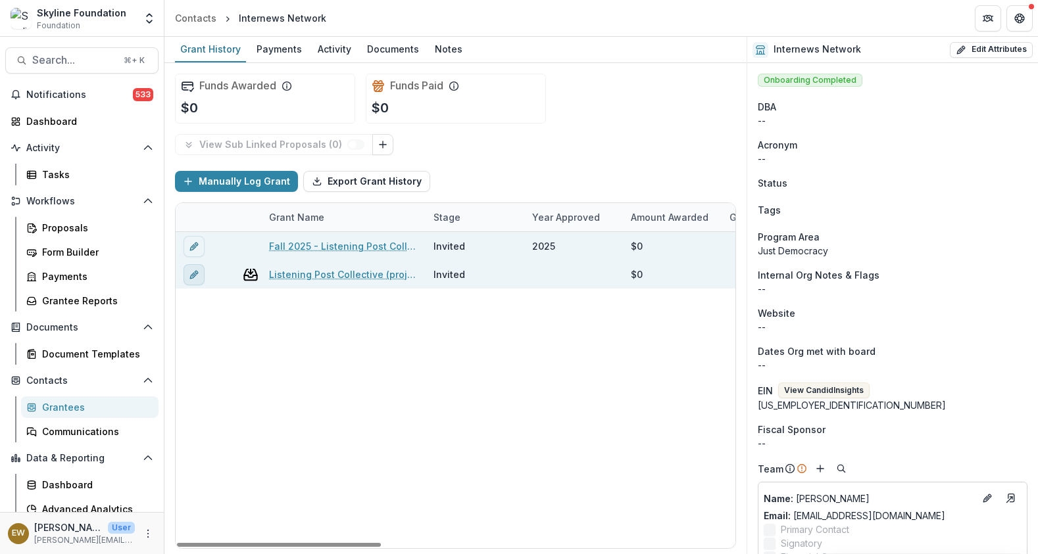
click at [193, 280] on button "edit" at bounding box center [193, 274] width 21 height 21
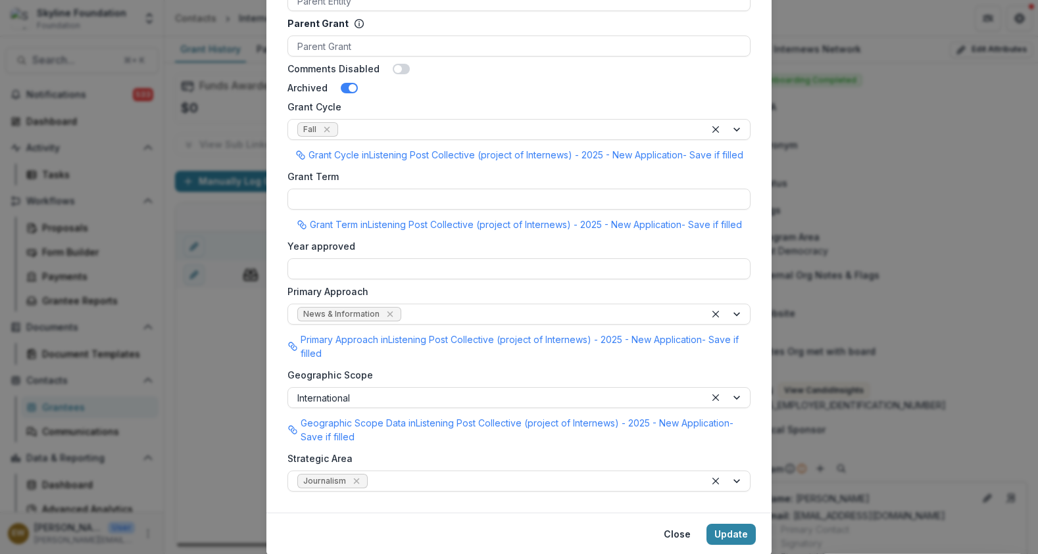
scroll to position [1059, 0]
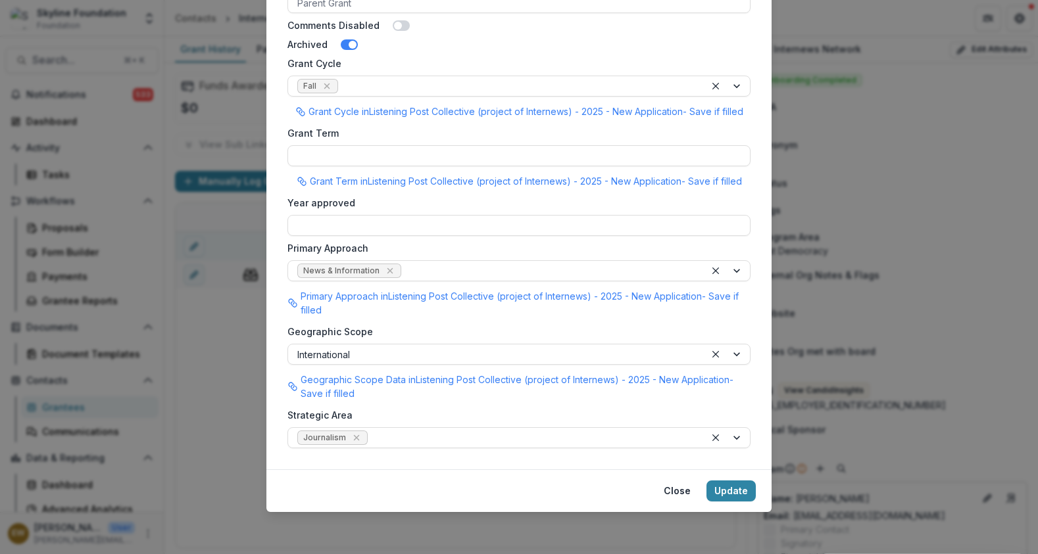
click at [222, 428] on div "**********" at bounding box center [519, 277] width 1038 height 554
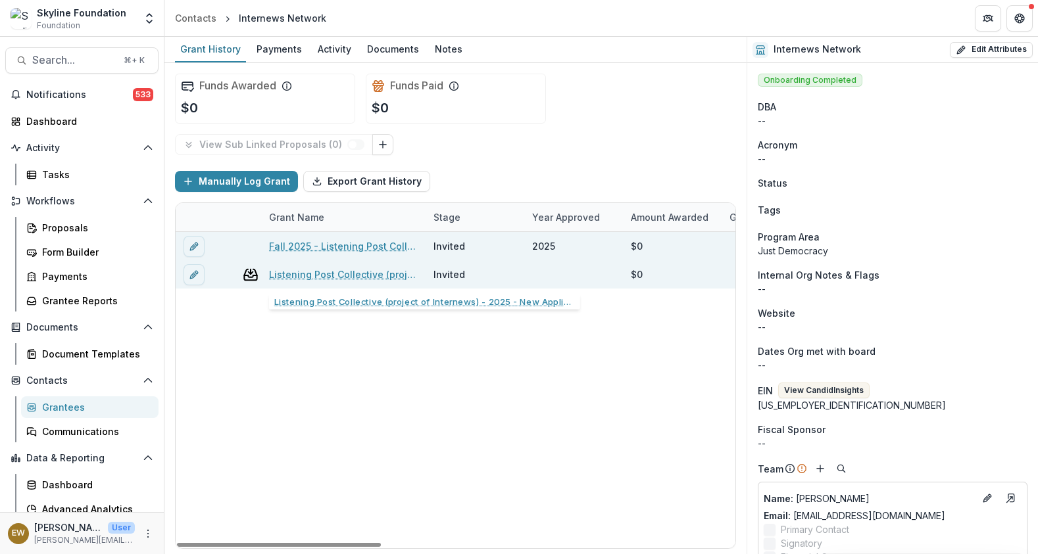
click at [352, 272] on link "Listening Post Collective (project of Internews) - 2025 - New Application" at bounding box center [343, 275] width 149 height 14
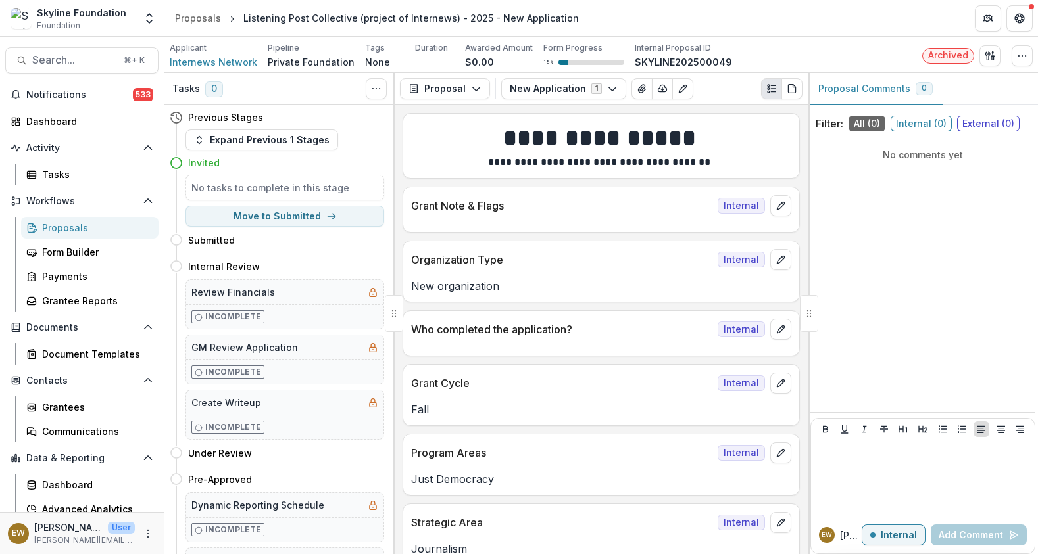
click at [949, 55] on span "Archived" at bounding box center [948, 55] width 40 height 11
click at [1015, 50] on button "button" at bounding box center [1021, 55] width 21 height 21
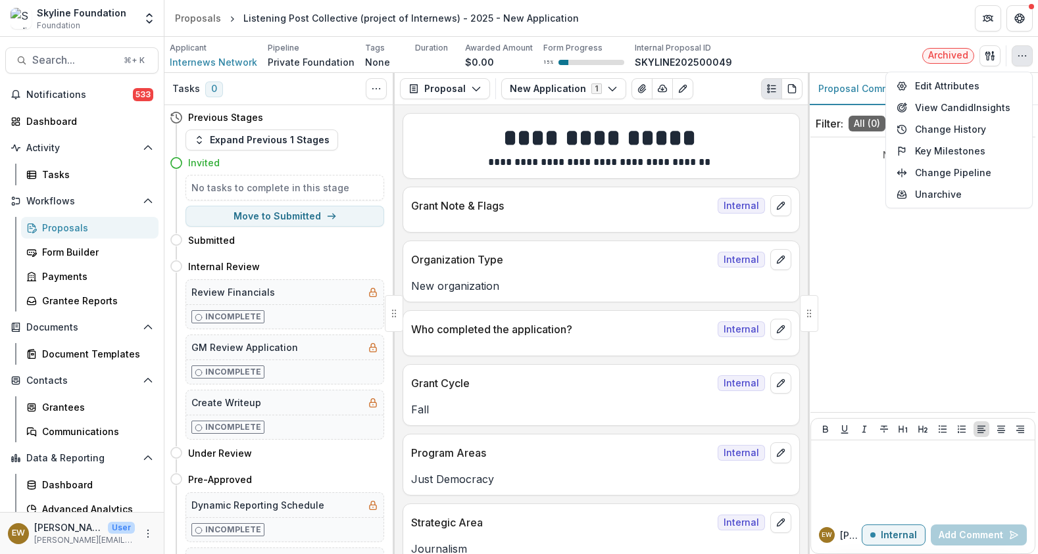
click at [866, 279] on div "No comments yet" at bounding box center [922, 275] width 225 height 264
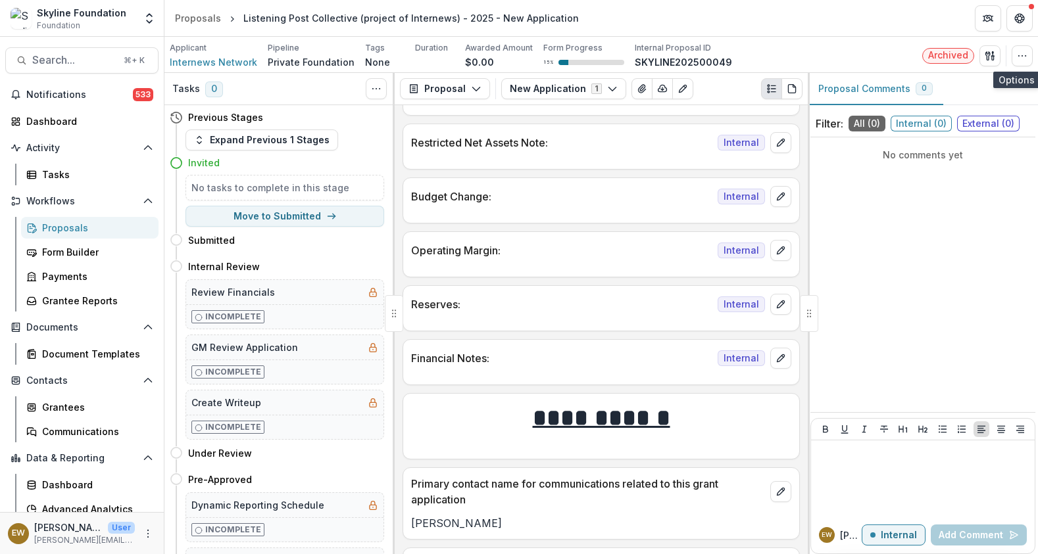
scroll to position [1905, 0]
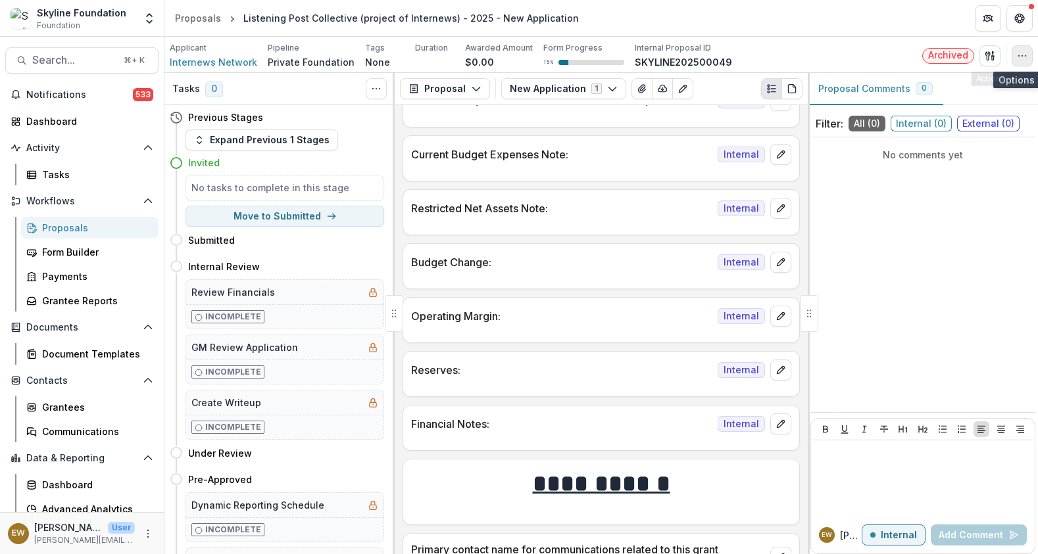
click at [1021, 51] on icon "button" at bounding box center [1022, 56] width 11 height 11
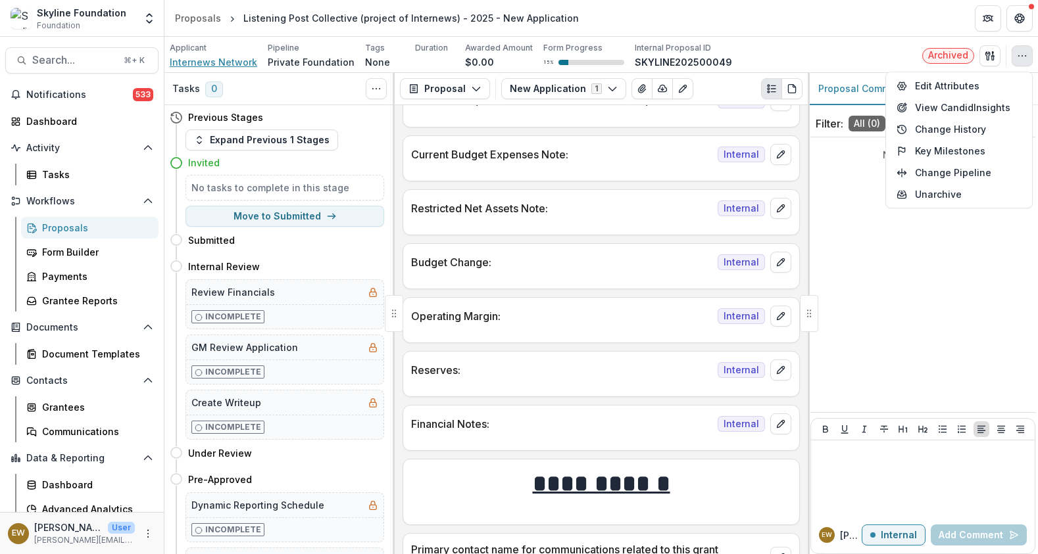
click at [233, 59] on span "Internews Network" at bounding box center [213, 62] width 87 height 14
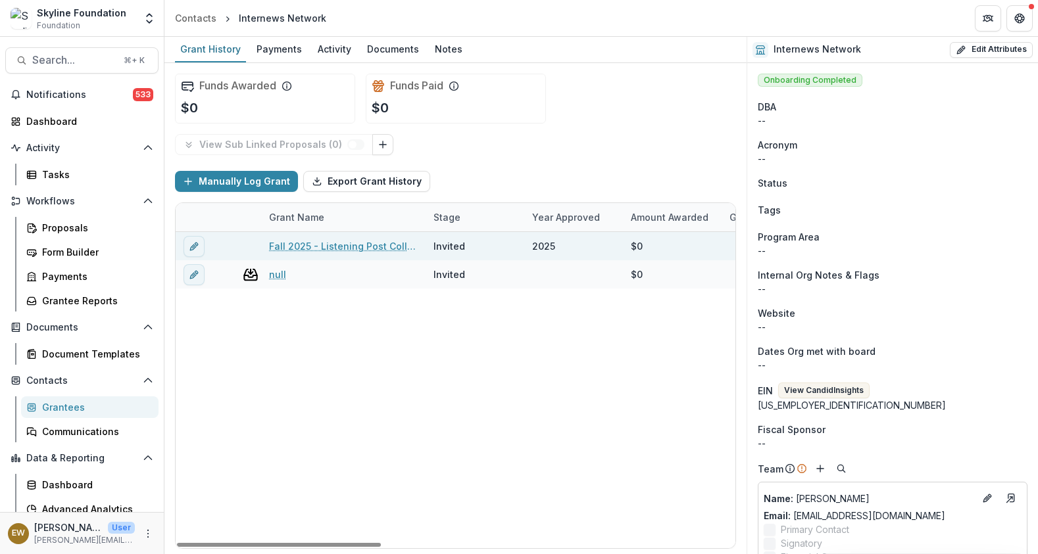
click at [301, 247] on link "Fall 2025 - Listening Post Collective (project of Internews Network) New Applic…" at bounding box center [343, 246] width 149 height 14
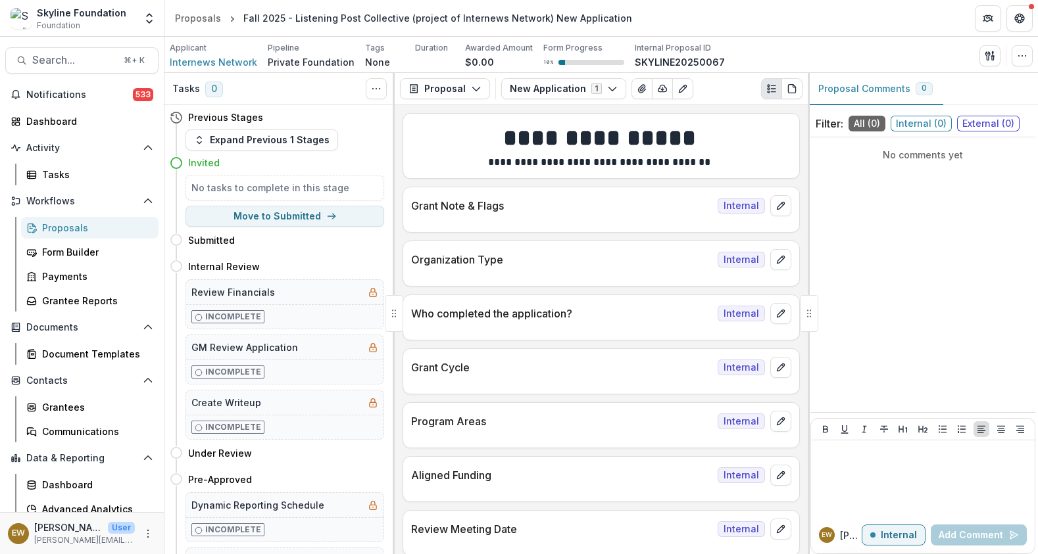
click at [251, 20] on div "Fall 2025 - Listening Post Collective (project of Internews Network) New Applic…" at bounding box center [437, 18] width 389 height 14
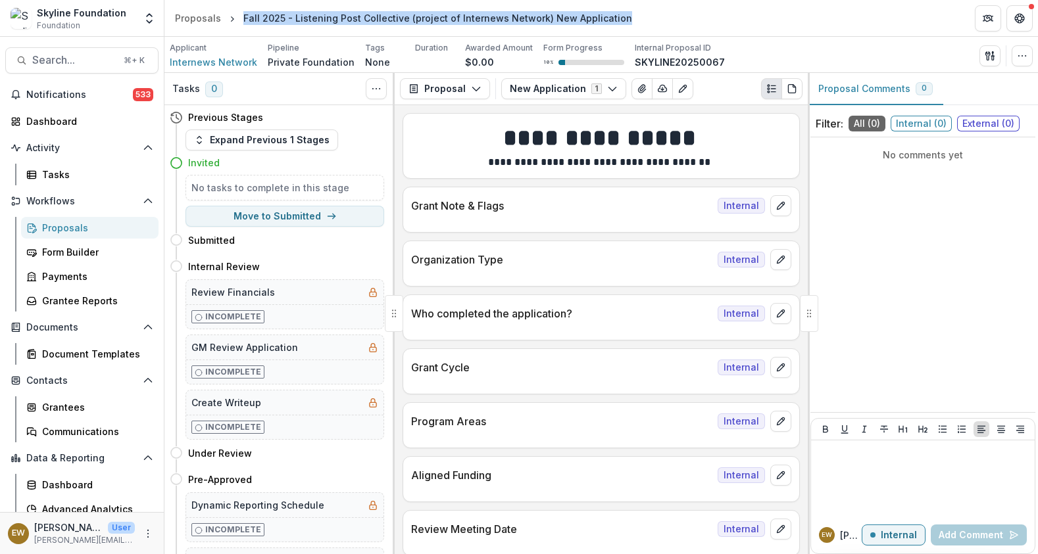
drag, startPoint x: 251, startPoint y: 20, endPoint x: 569, endPoint y: 20, distance: 318.2
click at [569, 20] on div "Fall 2025 - Listening Post Collective (project of Internews Network) New Applic…" at bounding box center [437, 18] width 389 height 14
copy div "Fall 2025 - Listening Post Collective (project of Internews Network) New Applic…"
click at [78, 64] on span "Search..." at bounding box center [74, 60] width 84 height 12
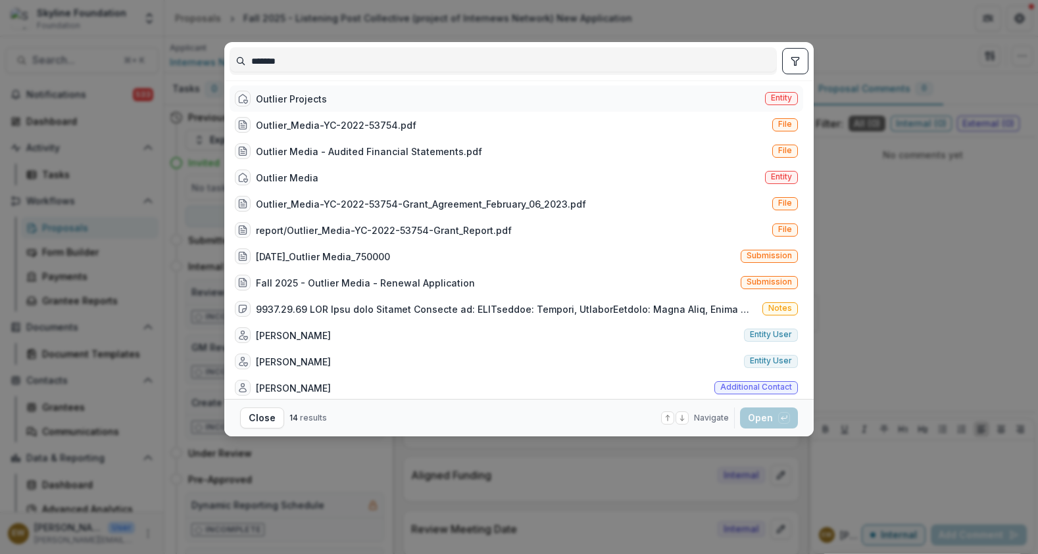
type input "*******"
click at [339, 97] on div "Outlier Projects Entity" at bounding box center [515, 98] width 573 height 26
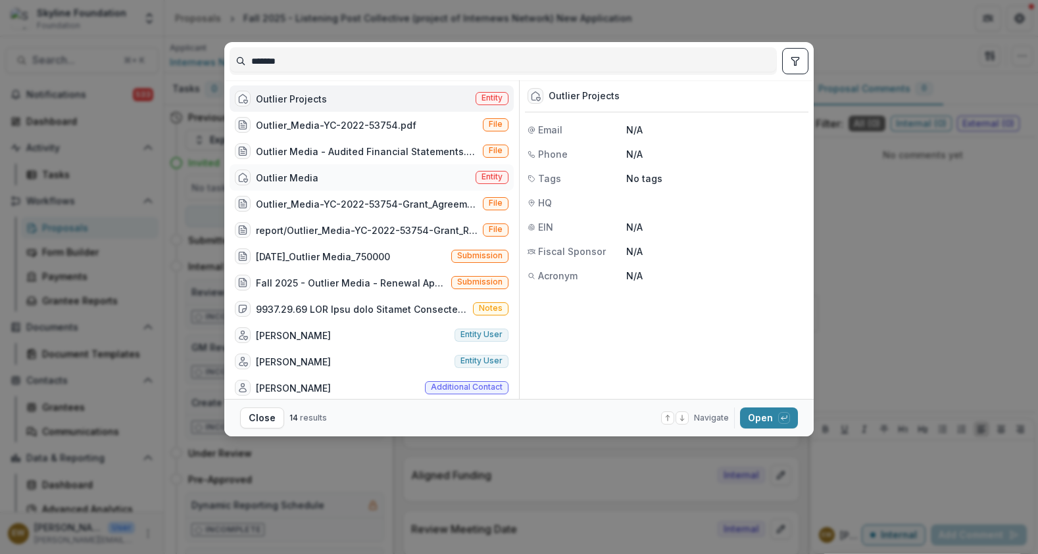
click at [358, 176] on div "Outlier Media Entity" at bounding box center [371, 177] width 284 height 26
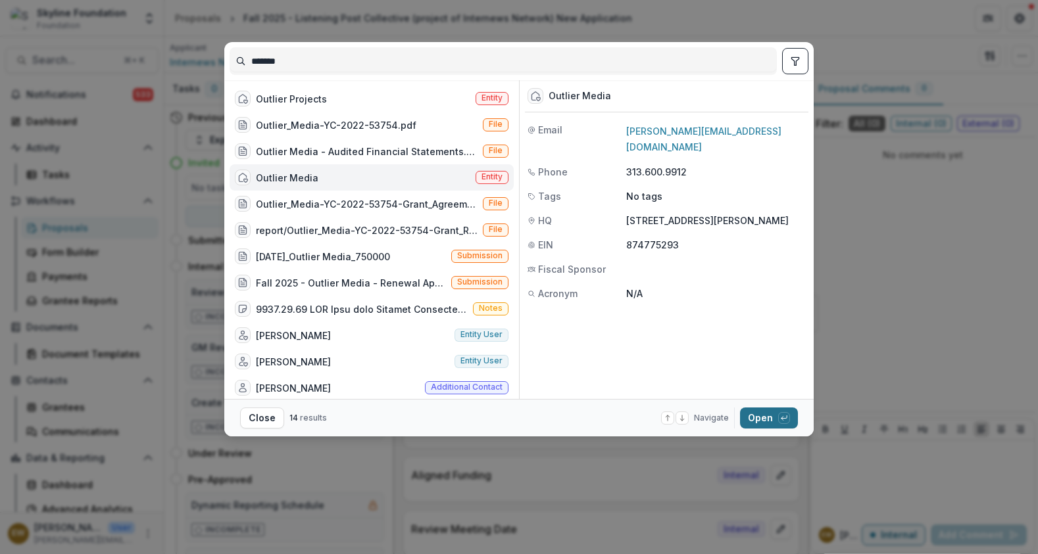
click at [749, 419] on button "Open with enter key" at bounding box center [769, 418] width 58 height 21
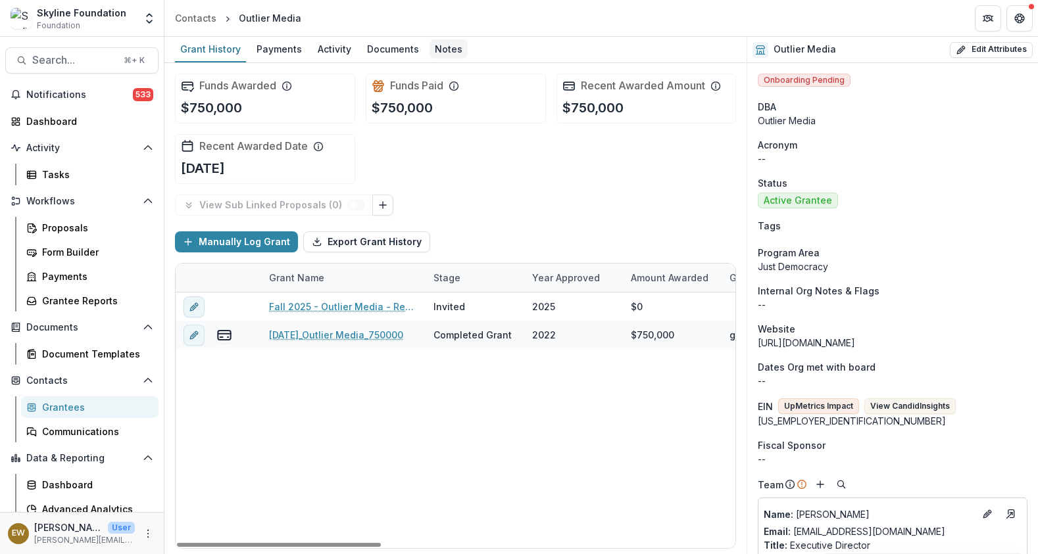
click at [434, 48] on div "Notes" at bounding box center [448, 48] width 38 height 19
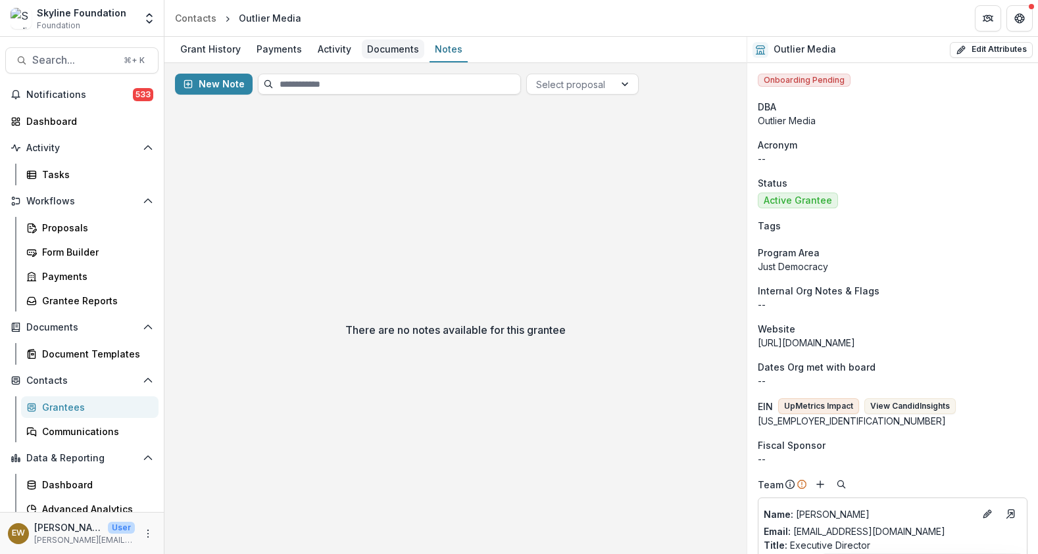
click at [390, 49] on div "Documents" at bounding box center [393, 48] width 62 height 19
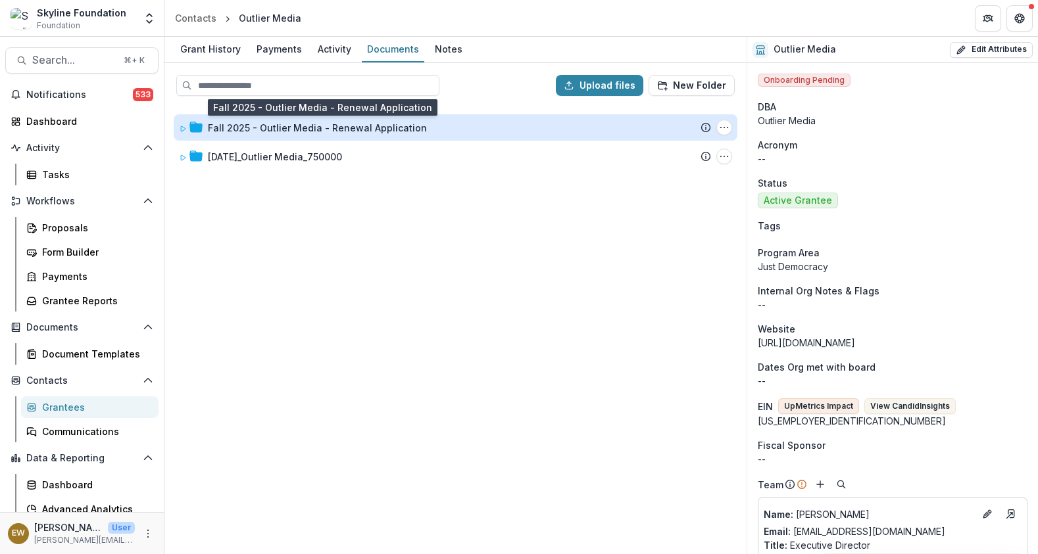
click at [269, 128] on div "Fall 2025 - Outlier Media - Renewal Application" at bounding box center [317, 128] width 219 height 14
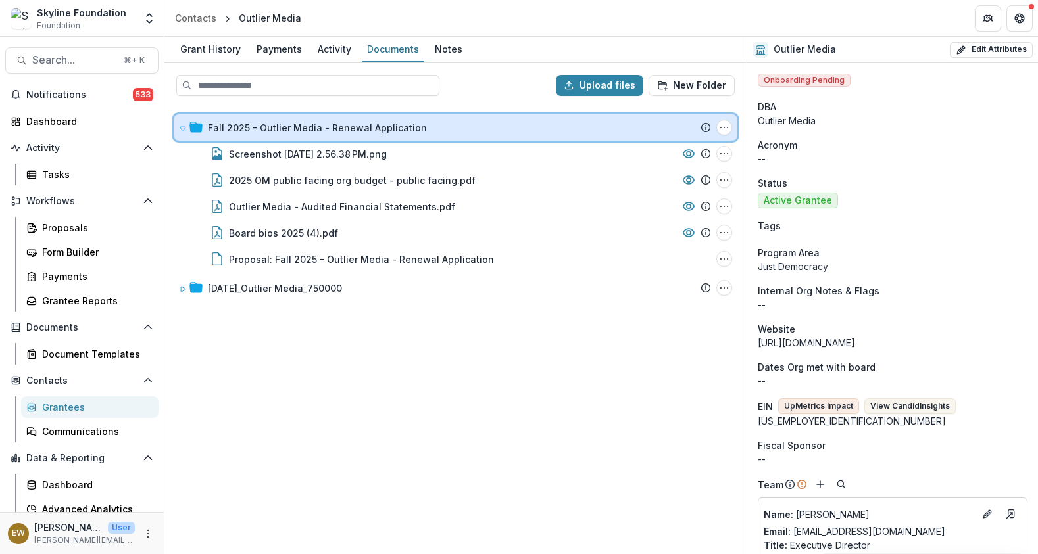
click at [182, 129] on icon at bounding box center [183, 129] width 8 height 8
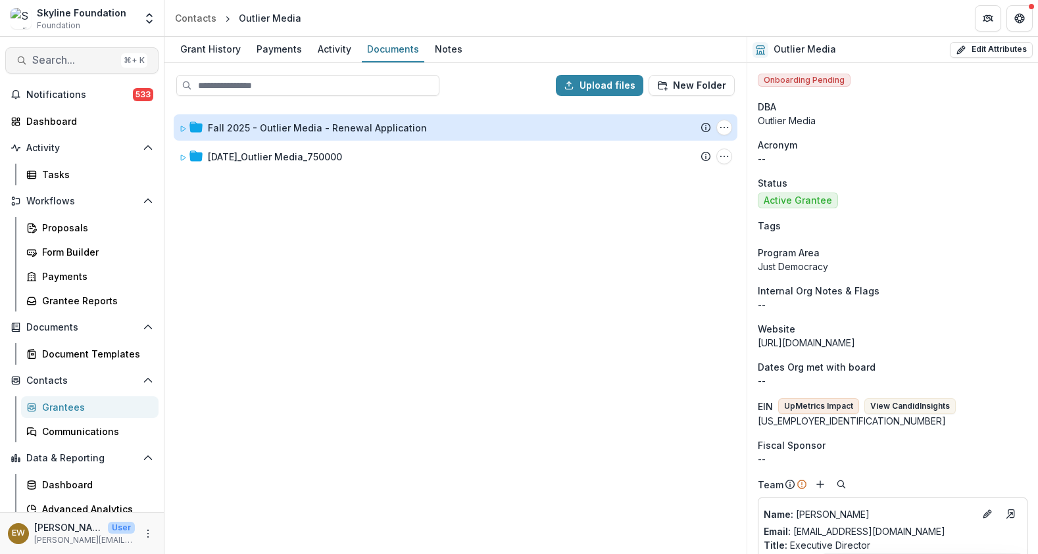
click at [97, 60] on span "Search..." at bounding box center [74, 60] width 84 height 12
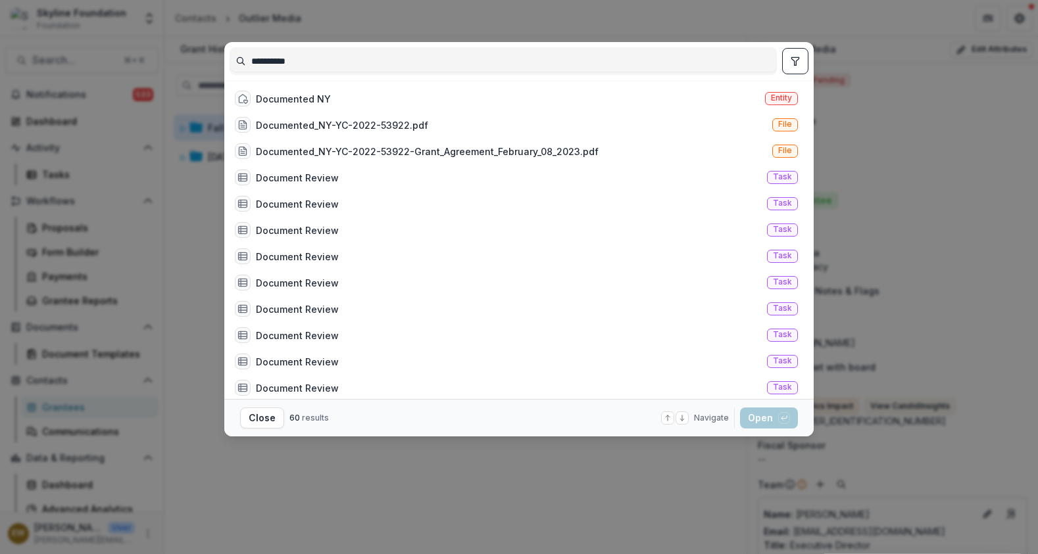
type input "**********"
click at [352, 93] on div "Documented NY Entity" at bounding box center [515, 98] width 573 height 26
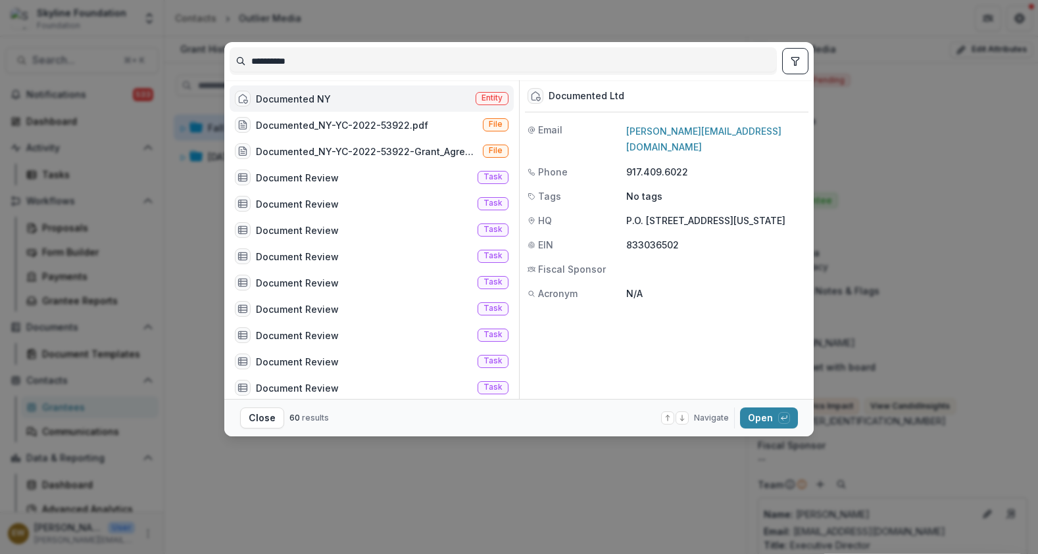
click at [765, 427] on button "Open with enter key" at bounding box center [769, 418] width 58 height 21
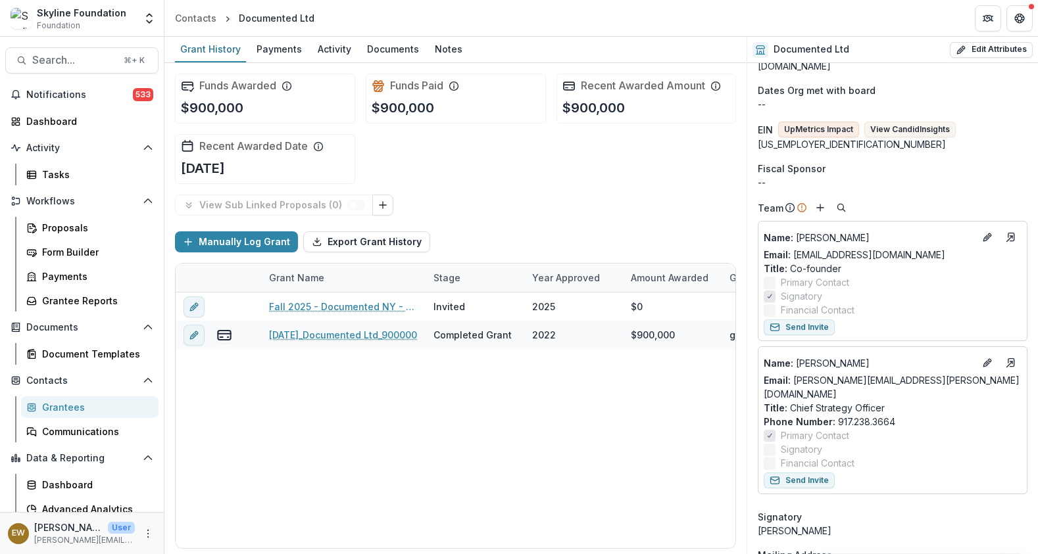
scroll to position [354, 0]
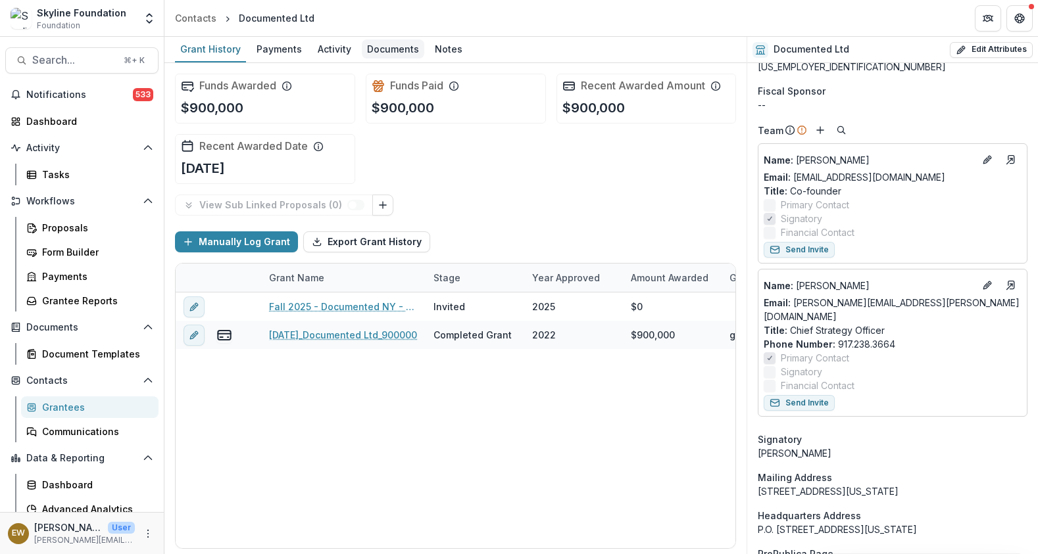
click at [393, 47] on div "Documents" at bounding box center [393, 48] width 62 height 19
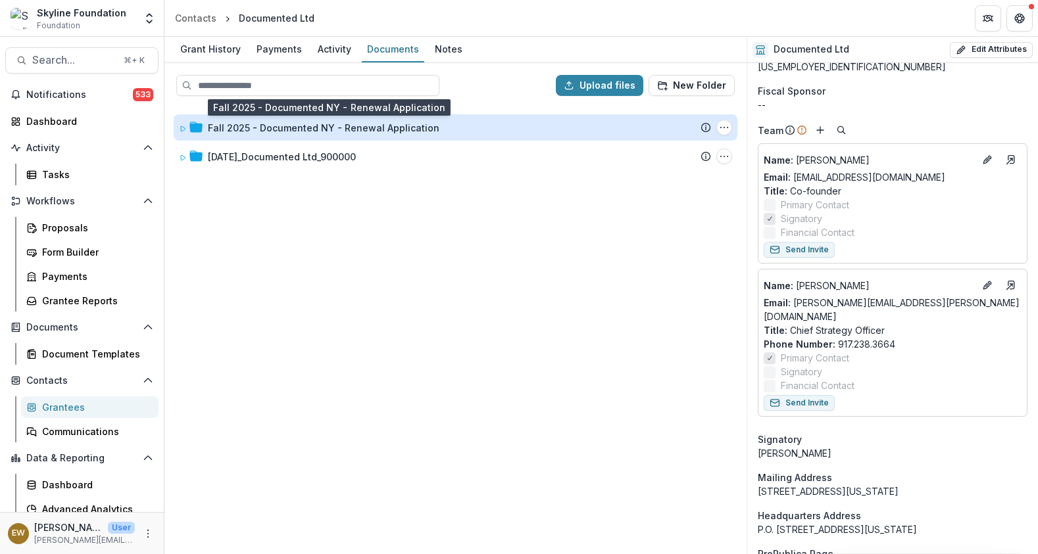
click at [209, 124] on div "Fall 2025 - Documented NY - Renewal Application" at bounding box center [323, 128] width 231 height 14
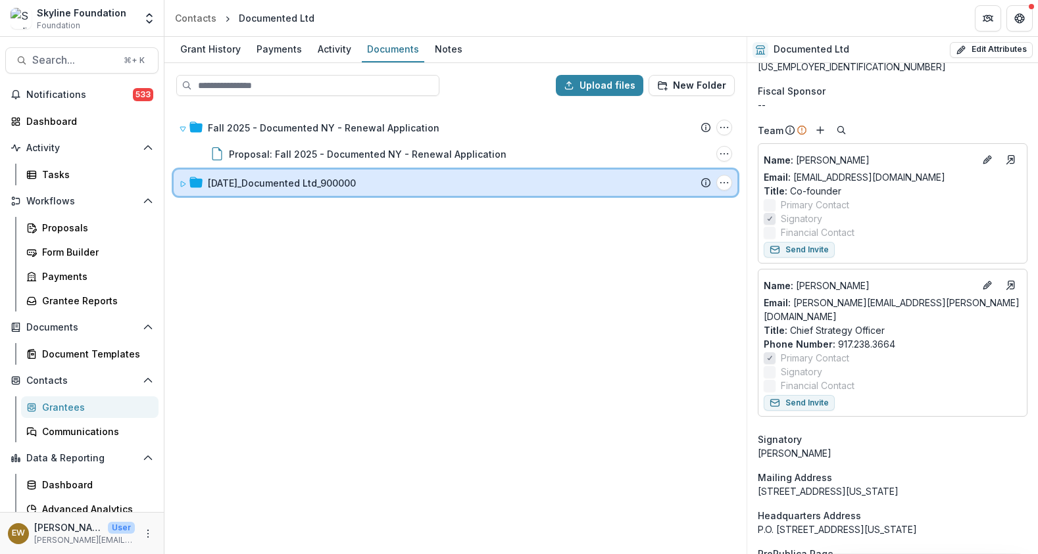
click at [210, 174] on div "11-30-2022_Documented Ltd_900000 Submission Temelio Proposal Attached proposal …" at bounding box center [455, 183] width 563 height 26
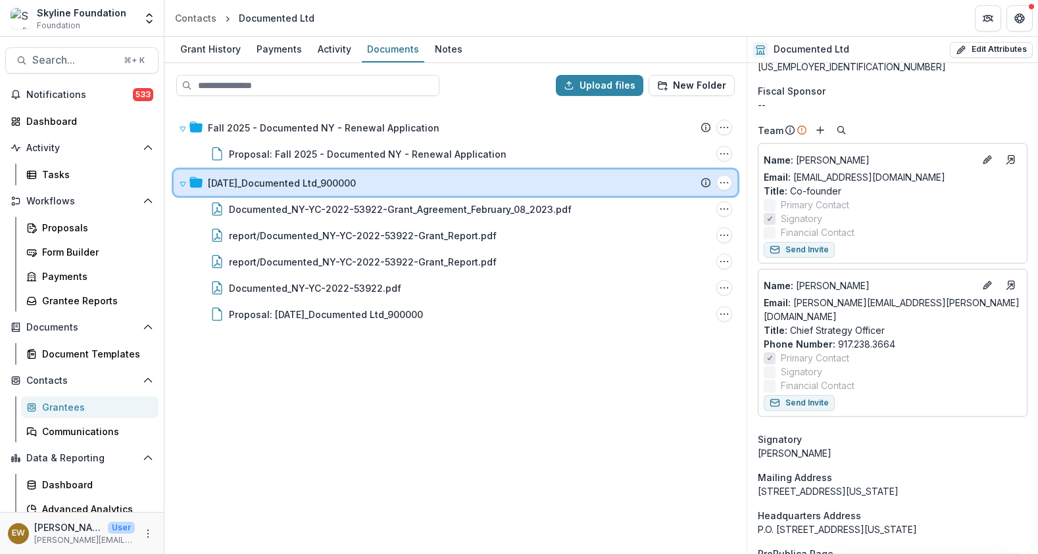
click at [210, 174] on div "11-30-2022_Documented Ltd_900000 Submission Temelio Proposal Attached proposal …" at bounding box center [455, 183] width 563 height 26
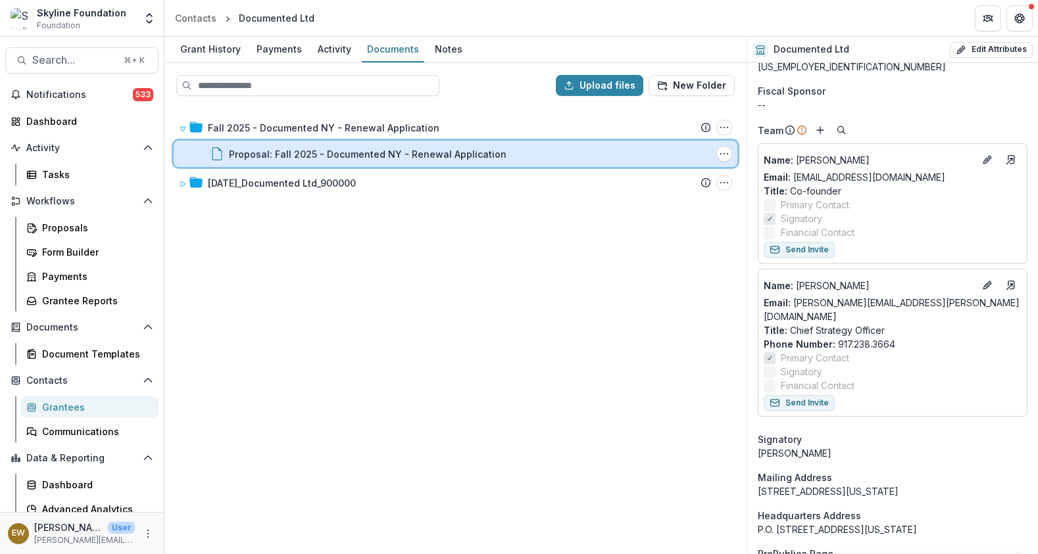
click at [507, 147] on div "Proposal: Fall 2025 - Documented NY - Renewal Application" at bounding box center [470, 154] width 482 height 14
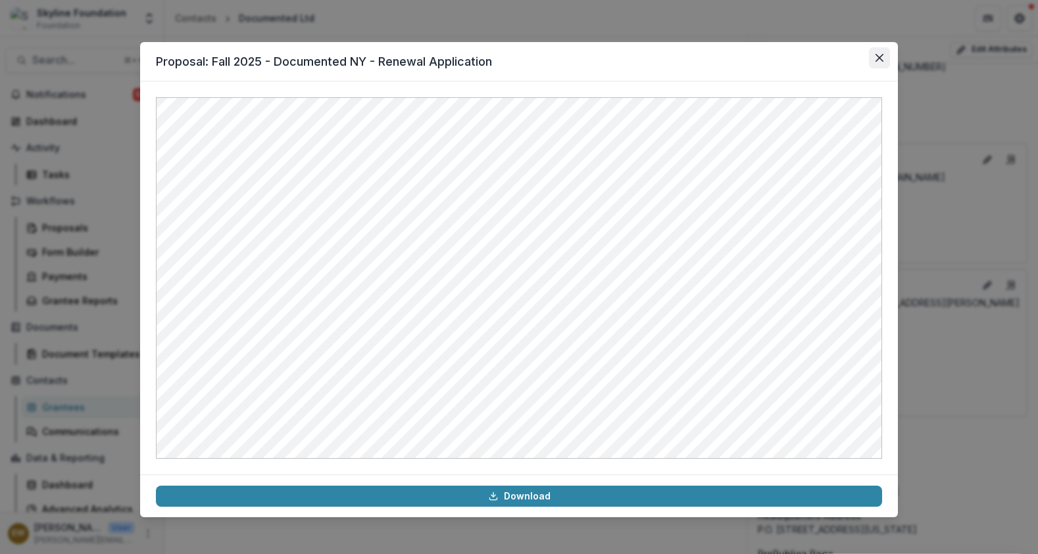
click at [882, 59] on icon "Close" at bounding box center [879, 58] width 8 height 8
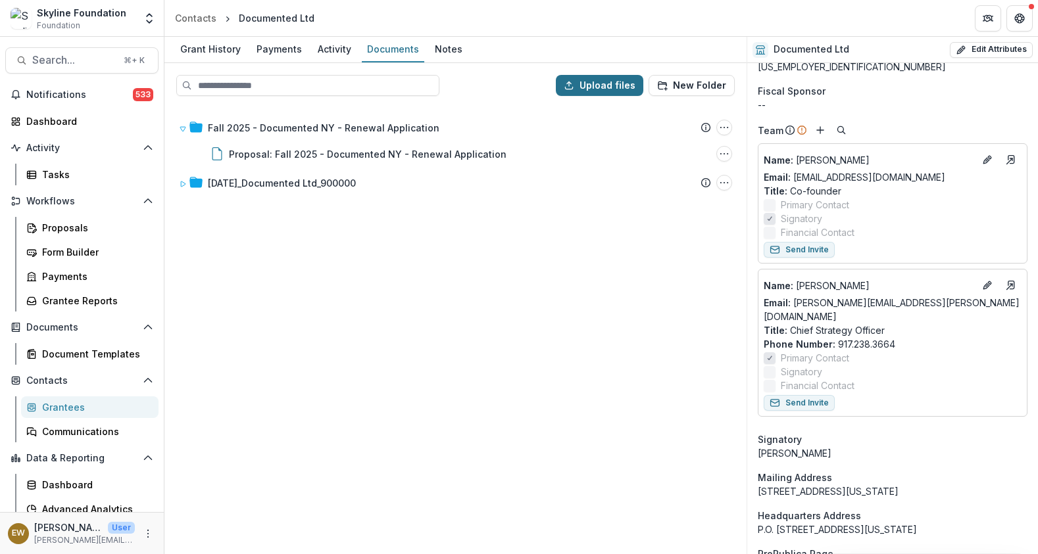
click at [608, 86] on button "Upload files" at bounding box center [599, 85] width 87 height 21
type input "**********"
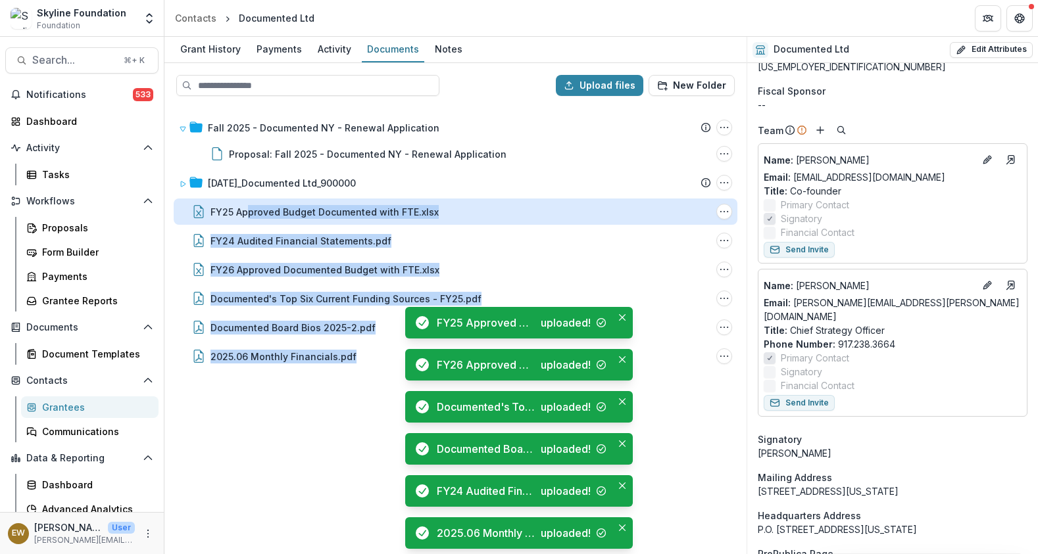
drag, startPoint x: 270, startPoint y: 425, endPoint x: 246, endPoint y: 216, distance: 211.2
click at [246, 216] on div "Fall 2025 - Documented NY - Renewal Application Submission Temelio Proposal Att…" at bounding box center [455, 330] width 579 height 446
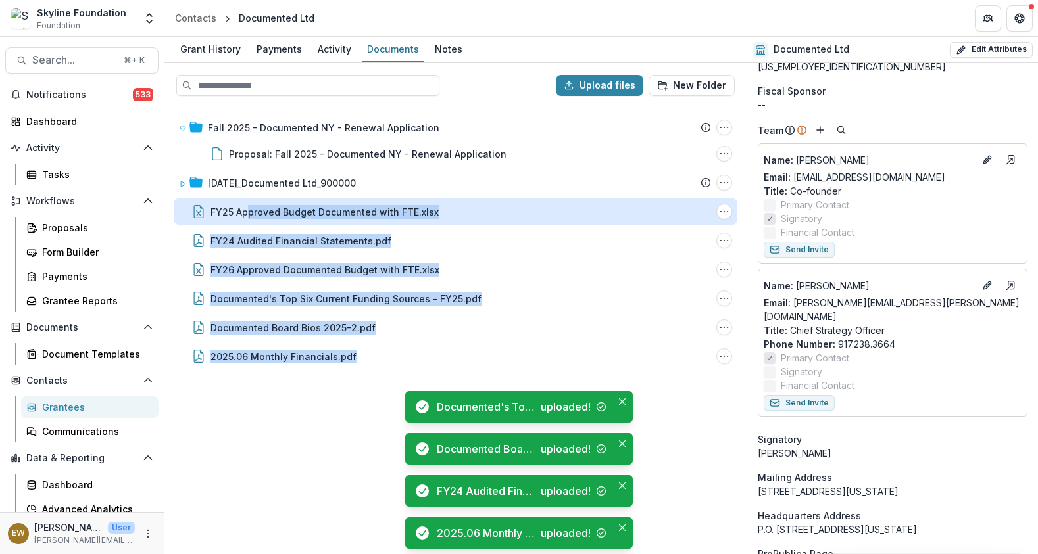
click at [327, 212] on div "FY25 Approved Budget Documented with FTE.xlsx" at bounding box center [324, 212] width 228 height 14
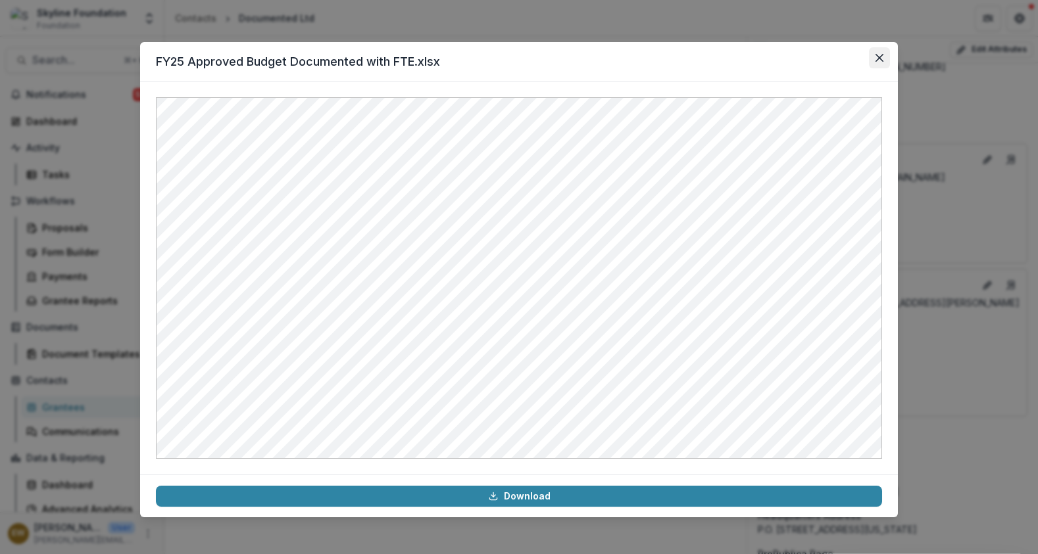
click at [884, 58] on button "Close" at bounding box center [879, 57] width 21 height 21
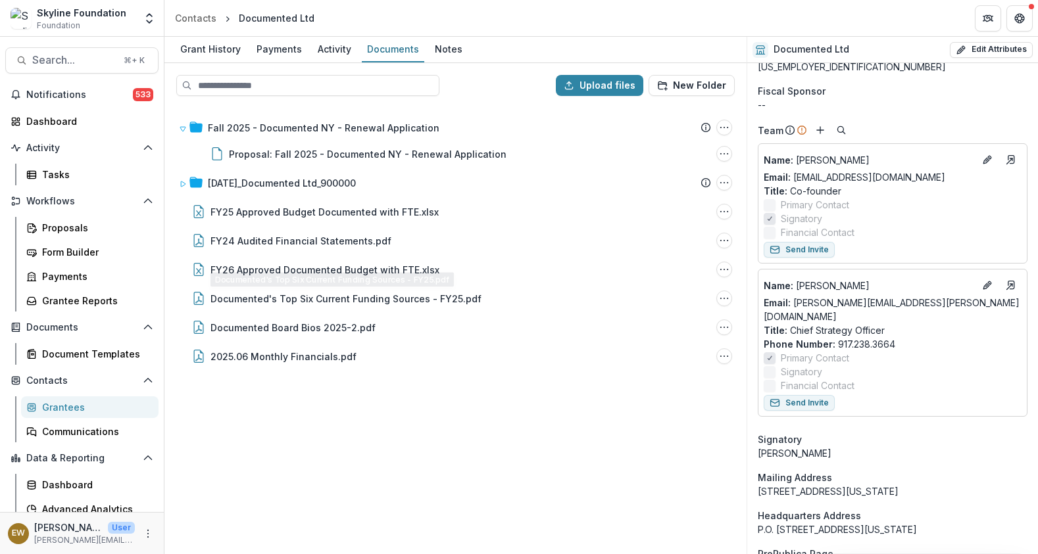
click at [345, 442] on div "Fall 2025 - Documented NY - Renewal Application Submission Temelio Proposal Att…" at bounding box center [455, 330] width 579 height 446
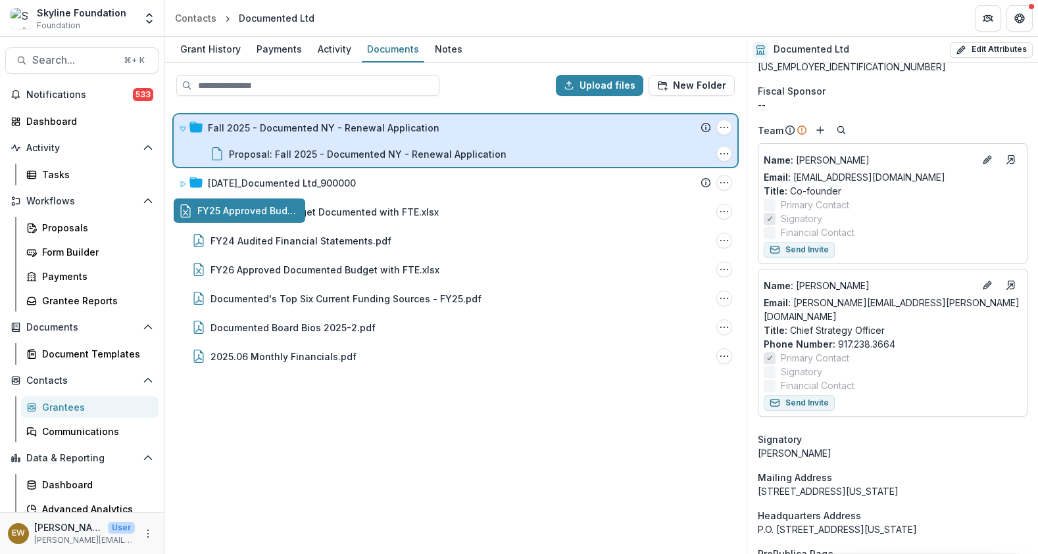
drag, startPoint x: 264, startPoint y: 212, endPoint x: 268, endPoint y: 150, distance: 62.6
click at [268, 150] on div "Upload files New Folder Fall 2025 - Documented NY - Renewal Application Submiss…" at bounding box center [455, 308] width 582 height 491
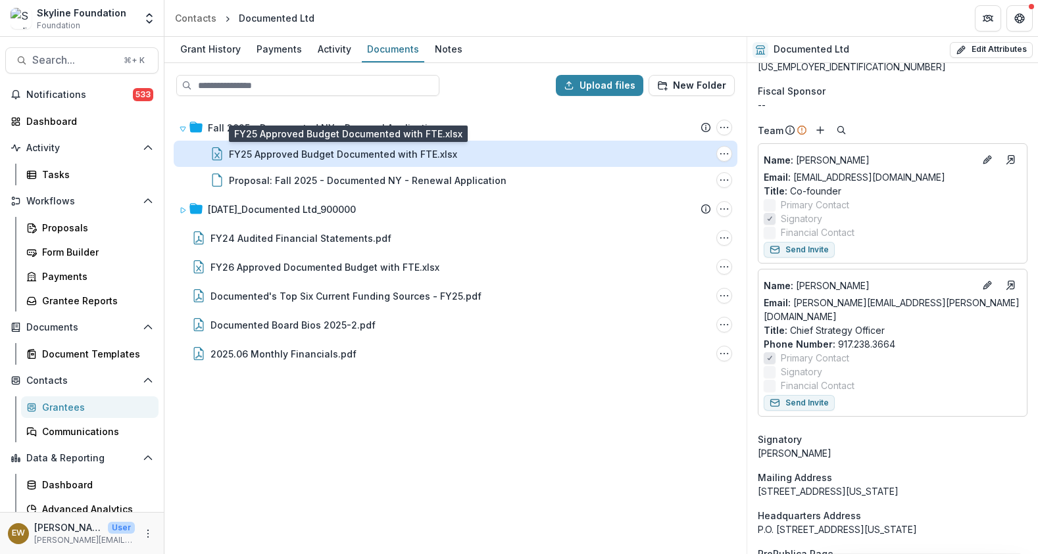
drag, startPoint x: 255, startPoint y: 211, endPoint x: 282, endPoint y: 165, distance: 53.3
click at [280, 153] on div "Fall 2025 - Documented NY - Renewal Application Submission Temelio Proposal Att…" at bounding box center [455, 330] width 579 height 446
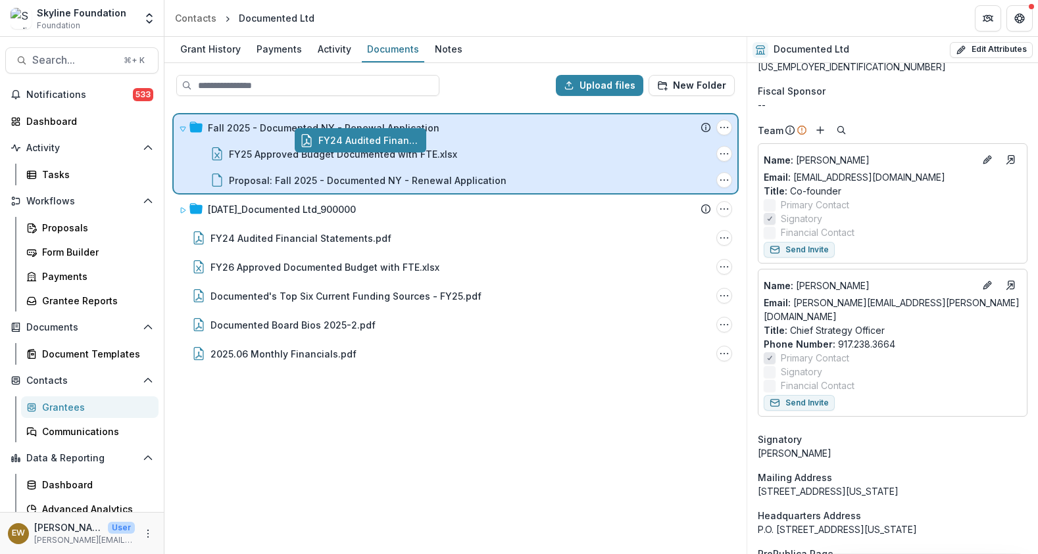
drag, startPoint x: 250, startPoint y: 233, endPoint x: 371, endPoint y: 137, distance: 154.9
click at [371, 137] on div "Upload files New Folder Fall 2025 - Documented NY - Renewal Application Submiss…" at bounding box center [455, 308] width 582 height 491
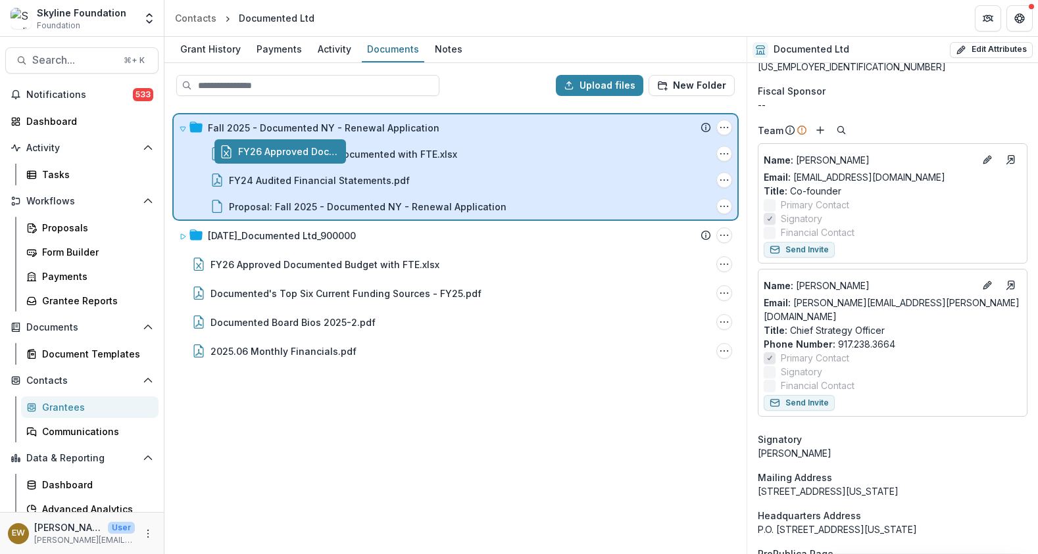
drag, startPoint x: 272, startPoint y: 268, endPoint x: 312, endPoint y: 156, distance: 119.0
click at [312, 156] on div "Upload files New Folder Fall 2025 - Documented NY - Renewal Application Submiss…" at bounding box center [455, 308] width 582 height 491
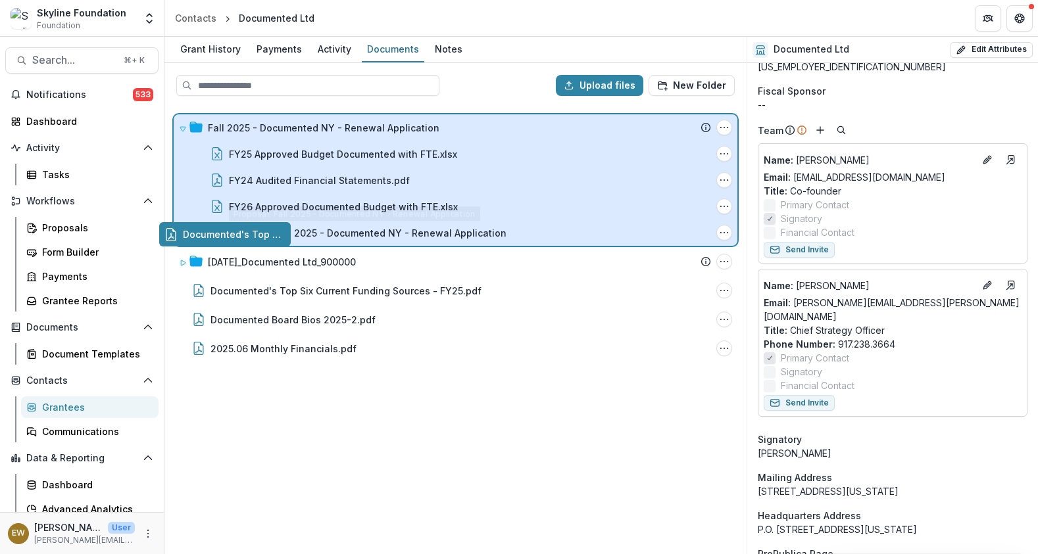
drag, startPoint x: 366, startPoint y: 295, endPoint x: 343, endPoint y: 247, distance: 53.8
click at [343, 247] on div "Upload files New Folder Fall 2025 - Documented NY - Renewal Application Submiss…" at bounding box center [455, 308] width 582 height 491
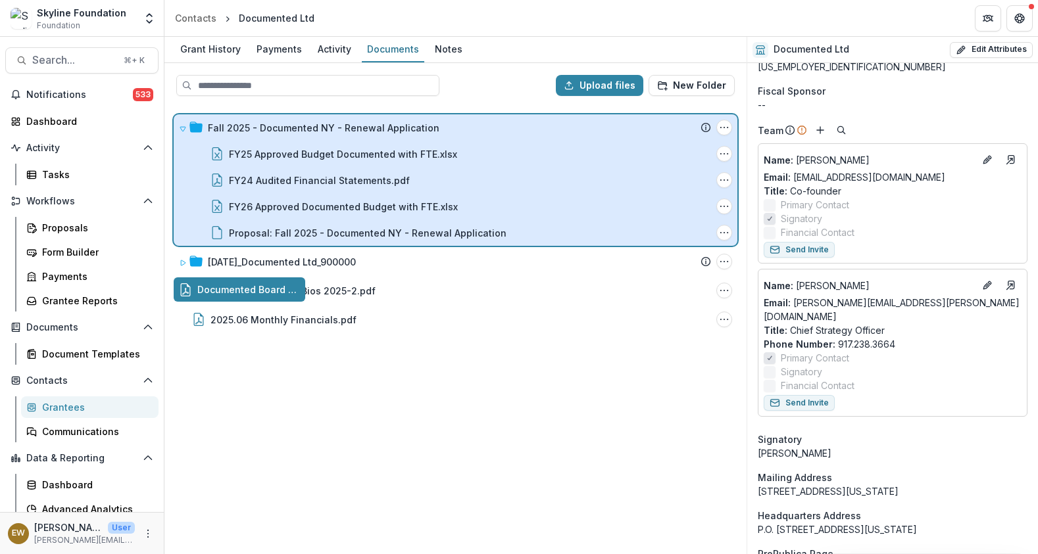
drag, startPoint x: 320, startPoint y: 289, endPoint x: 352, endPoint y: 195, distance: 100.0
click at [352, 195] on div "Upload files New Folder Fall 2025 - Documented NY - Renewal Application Submiss…" at bounding box center [455, 308] width 582 height 491
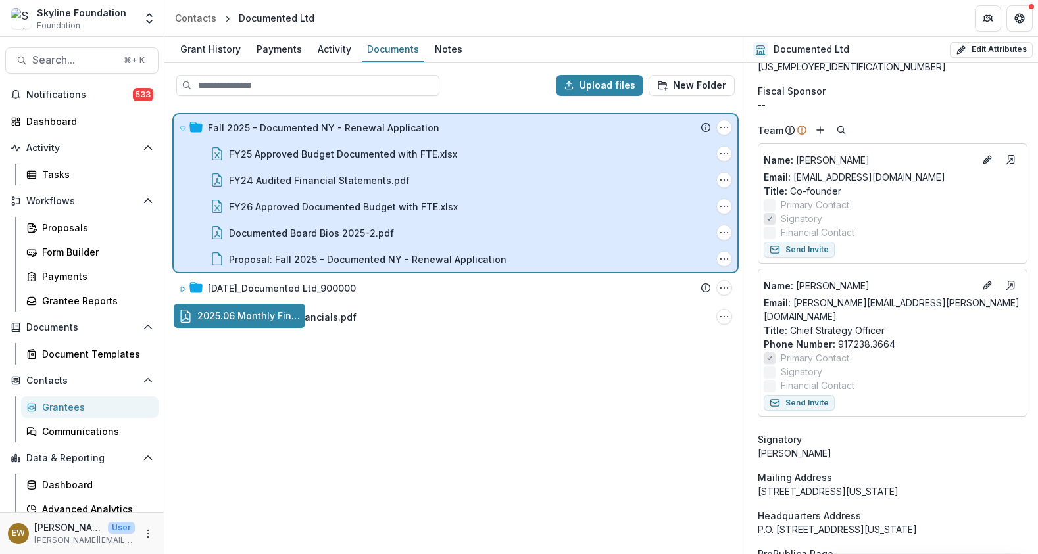
drag, startPoint x: 269, startPoint y: 322, endPoint x: 337, endPoint y: 229, distance: 115.2
click at [337, 229] on div "Upload files New Folder Fall 2025 - Documented NY - Renewal Application Submiss…" at bounding box center [455, 308] width 582 height 491
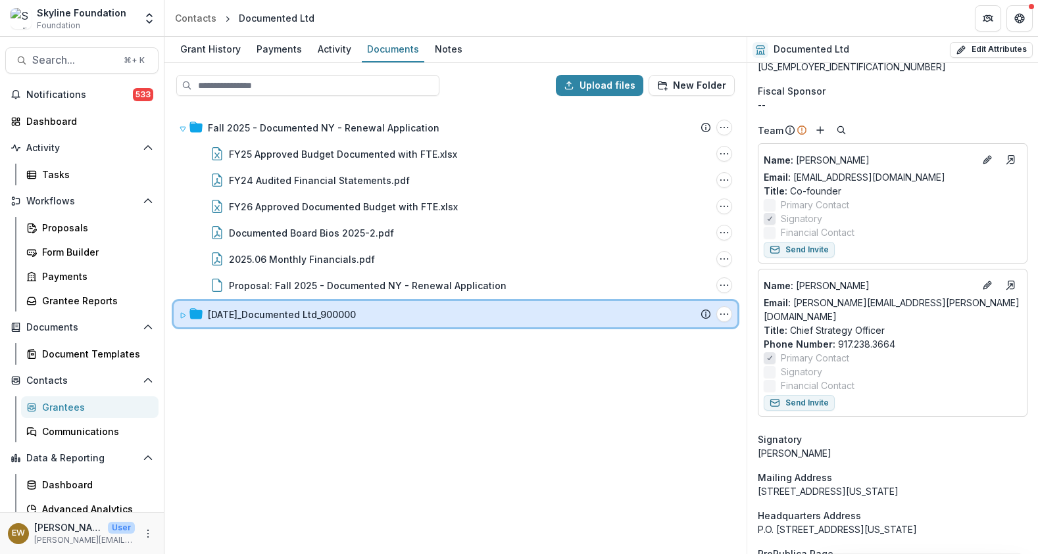
click at [178, 316] on div "11-30-2022_Documented Ltd_900000 Submission Temelio Proposal Attached proposal …" at bounding box center [455, 314] width 563 height 26
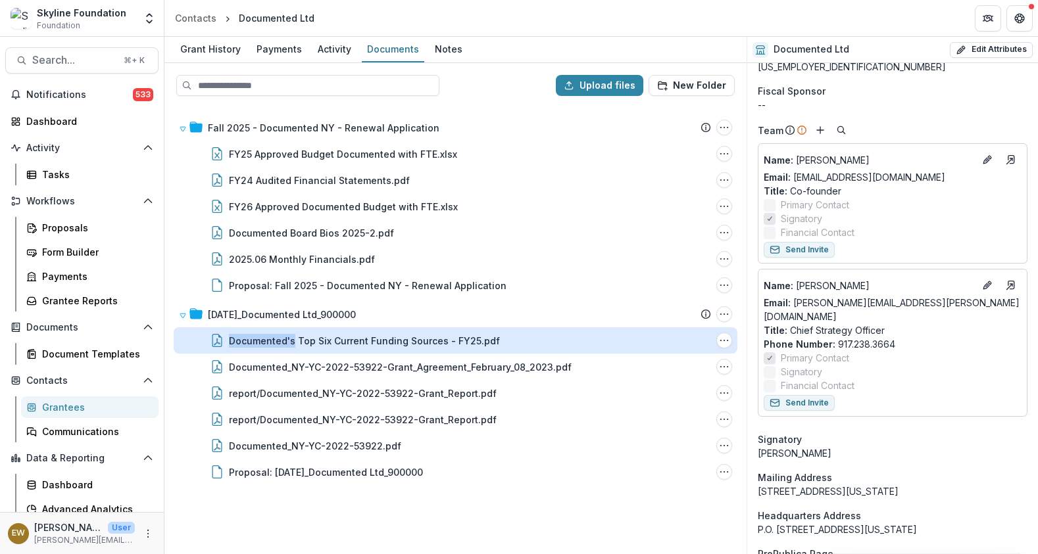
drag, startPoint x: 293, startPoint y: 335, endPoint x: 286, endPoint y: 331, distance: 7.4
click at [286, 331] on div "Documented's Top Six Current Funding Sources - FY25.pdf File Options Download R…" at bounding box center [455, 340] width 563 height 26
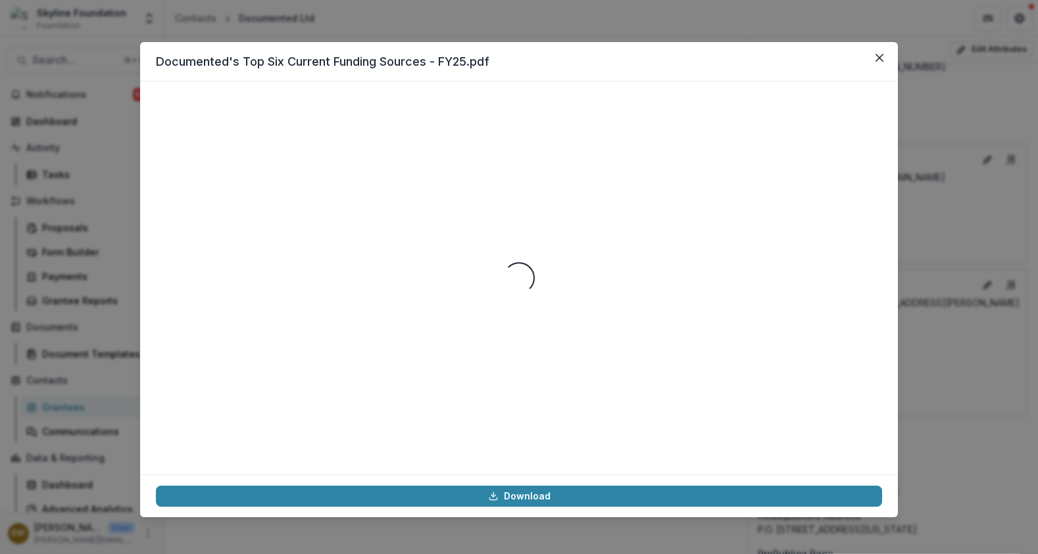
click at [147, 198] on div "Loading..." at bounding box center [518, 278] width 757 height 393
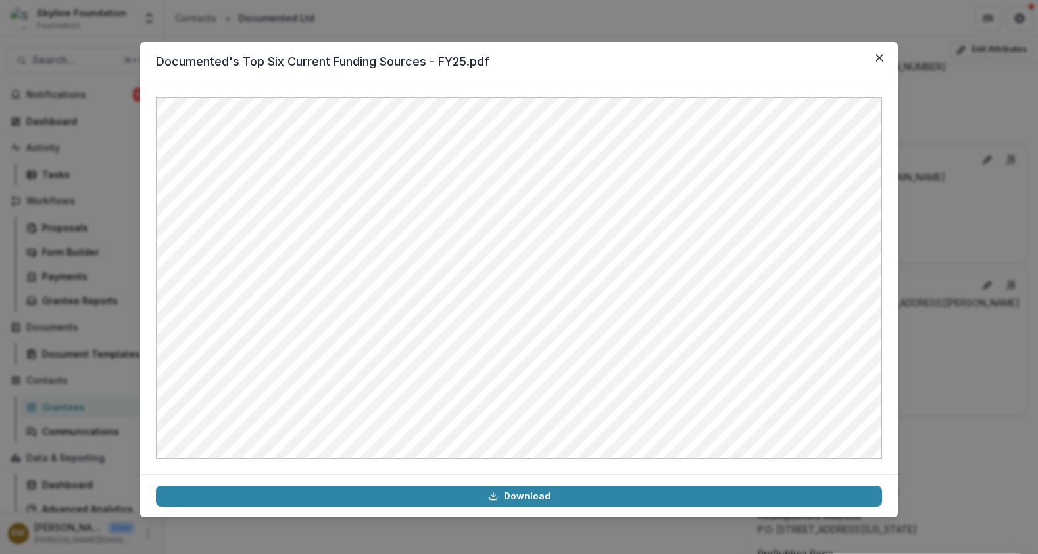
click at [124, 217] on div "Documented's Top Six Current Funding Sources - FY25.pdf Download" at bounding box center [519, 277] width 1038 height 554
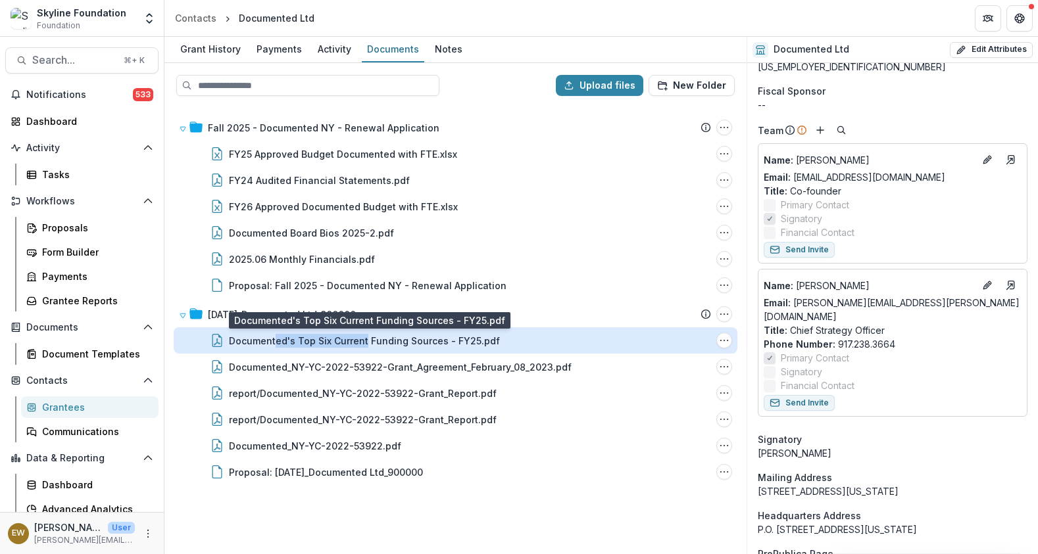
drag, startPoint x: 362, startPoint y: 341, endPoint x: 289, endPoint y: 341, distance: 73.0
click at [289, 341] on div "Documented's Top Six Current Funding Sources - FY25.pdf" at bounding box center [364, 341] width 271 height 14
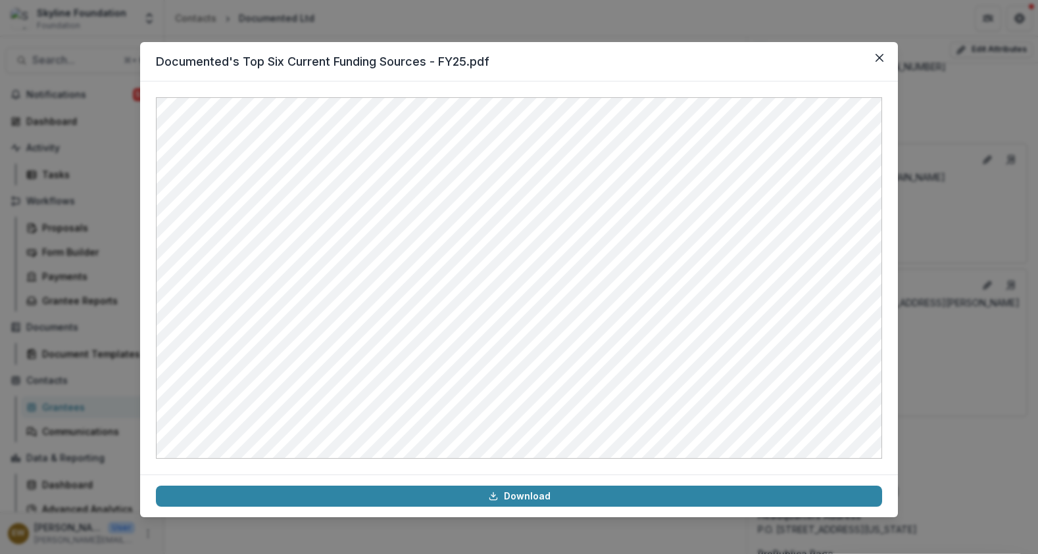
click at [74, 299] on div "Documented's Top Six Current Funding Sources - FY25.pdf Download" at bounding box center [519, 277] width 1038 height 554
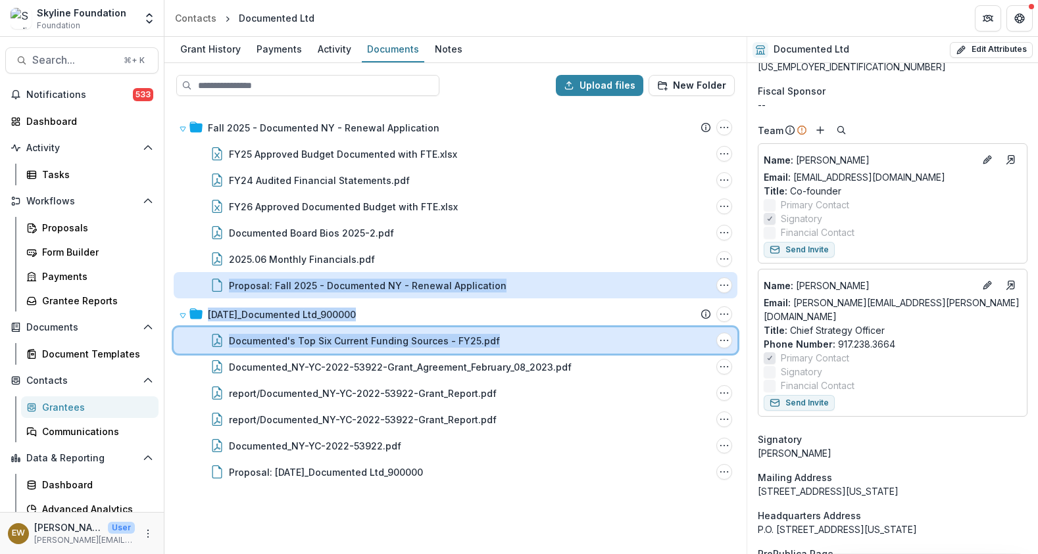
drag, startPoint x: 535, startPoint y: 341, endPoint x: 485, endPoint y: 294, distance: 68.4
click at [487, 284] on div "Fall 2025 - Documented NY - Renewal Application Submission Temelio Proposal Att…" at bounding box center [455, 330] width 579 height 446
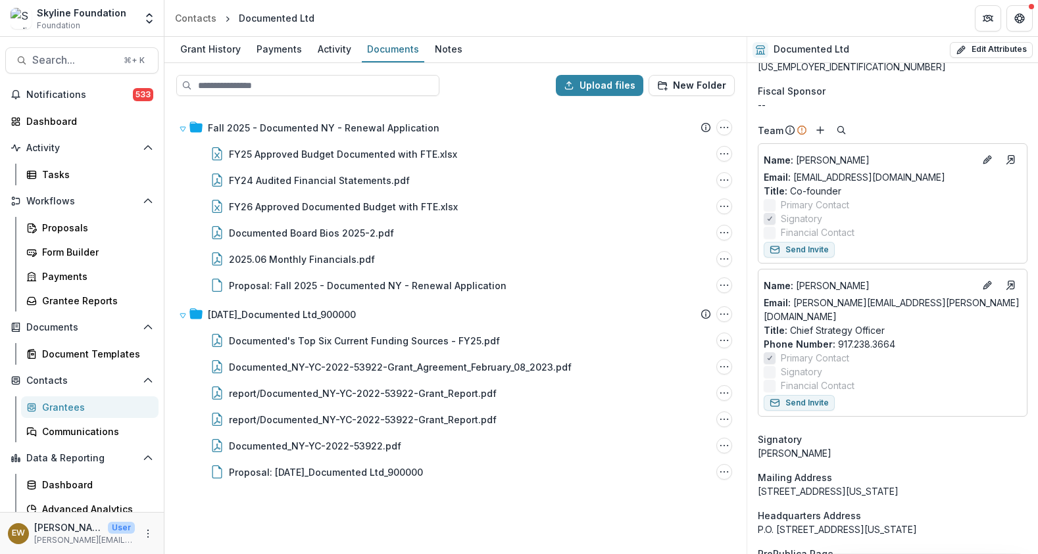
click at [555, 519] on div "Fall 2025 - Documented NY - Renewal Application Submission Temelio Proposal Att…" at bounding box center [455, 330] width 579 height 446
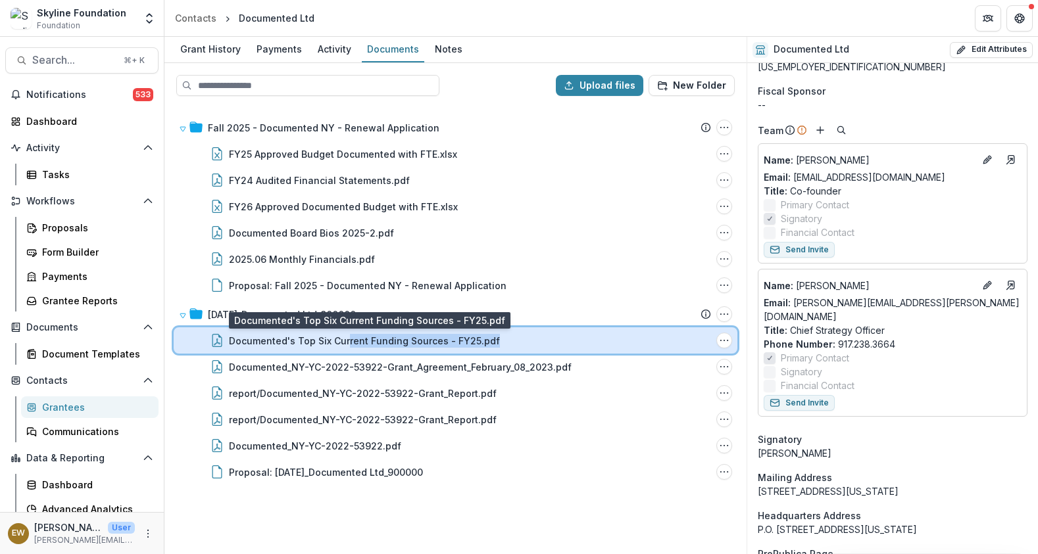
drag, startPoint x: 552, startPoint y: 344, endPoint x: 368, endPoint y: 341, distance: 184.1
click at [368, 341] on div "Documented's Top Six Current Funding Sources - FY25.pdf" at bounding box center [470, 341] width 482 height 14
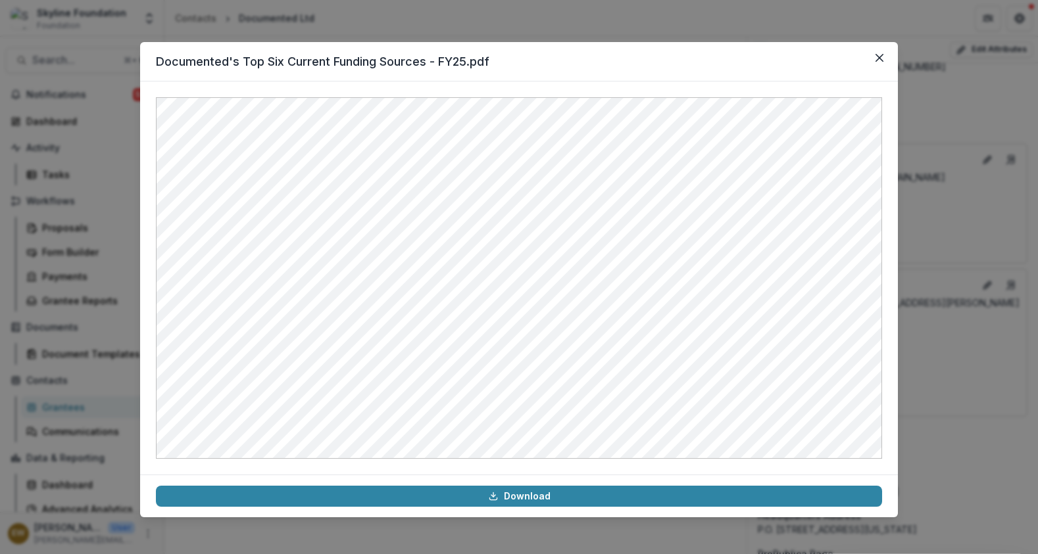
click at [114, 252] on div "Documented's Top Six Current Funding Sources - FY25.pdf Download" at bounding box center [519, 277] width 1038 height 554
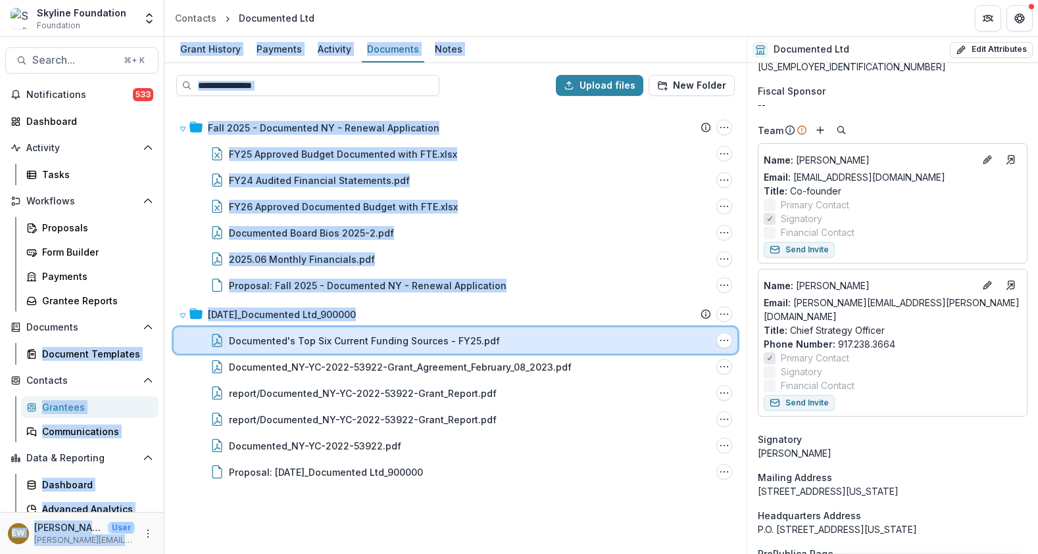
drag, startPoint x: 180, startPoint y: 336, endPoint x: 156, endPoint y: 335, distance: 23.7
click at [151, 332] on main "Search... ⌘ + K Notifications 533 Dashboard Activity Tasks Workflows Proposals …" at bounding box center [519, 295] width 1038 height 517
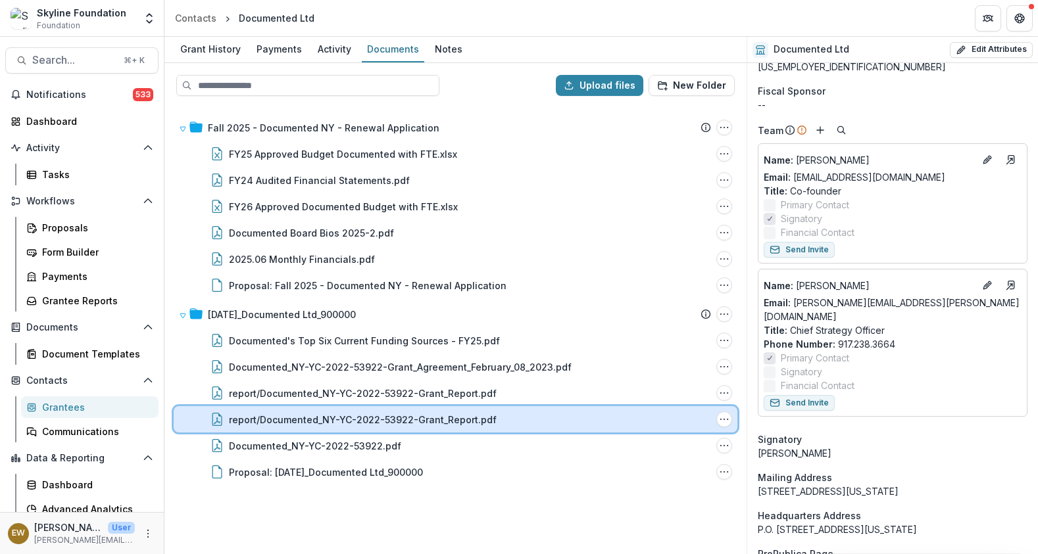
click at [180, 418] on div "report/Documented_NY-YC-2022-53922-Grant_Report.pdf File Options Download Rename" at bounding box center [455, 419] width 563 height 26
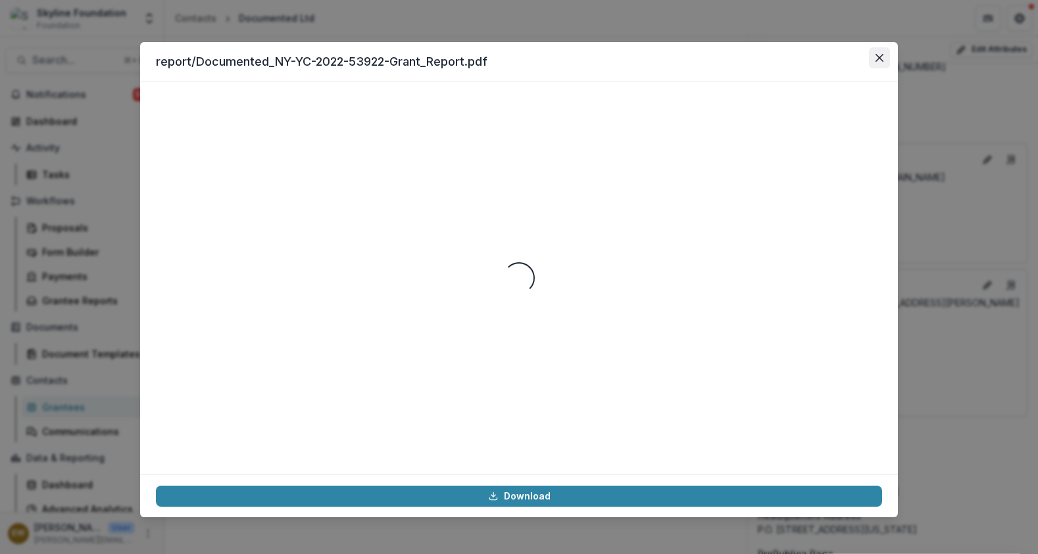
click at [881, 60] on button "Close" at bounding box center [879, 57] width 21 height 21
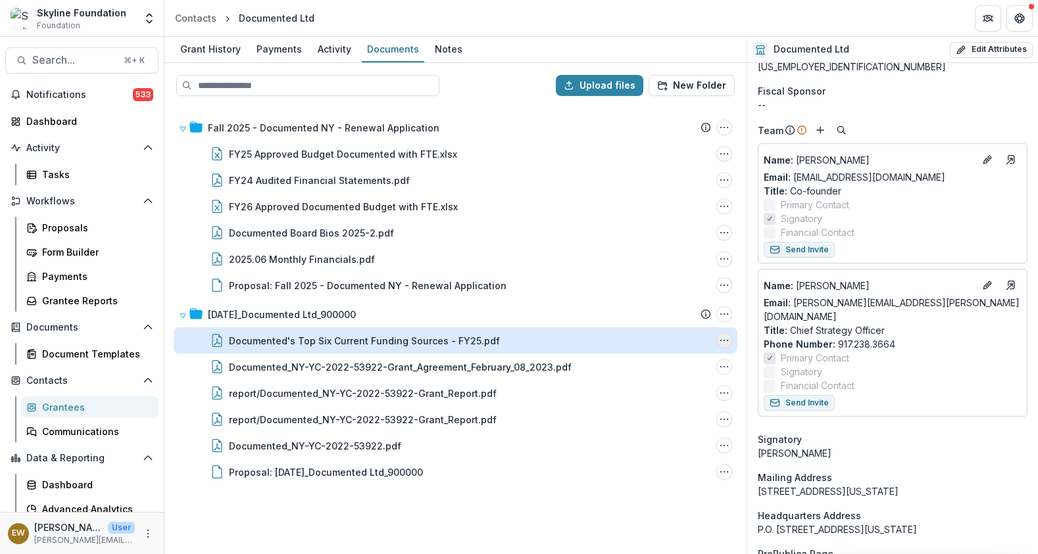
click at [725, 343] on icon "Documented's Top Six Current Funding Sources - FY25.pdf Options" at bounding box center [724, 340] width 11 height 11
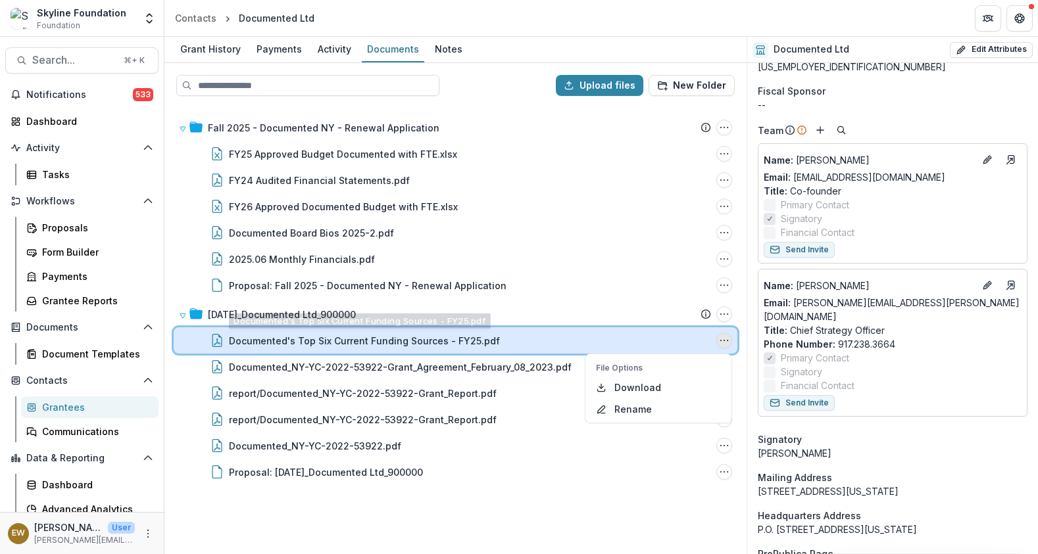
drag, startPoint x: 661, startPoint y: 338, endPoint x: 448, endPoint y: 347, distance: 213.2
click at [448, 347] on div "Documented's Top Six Current Funding Sources - FY25.pdf" at bounding box center [470, 341] width 482 height 14
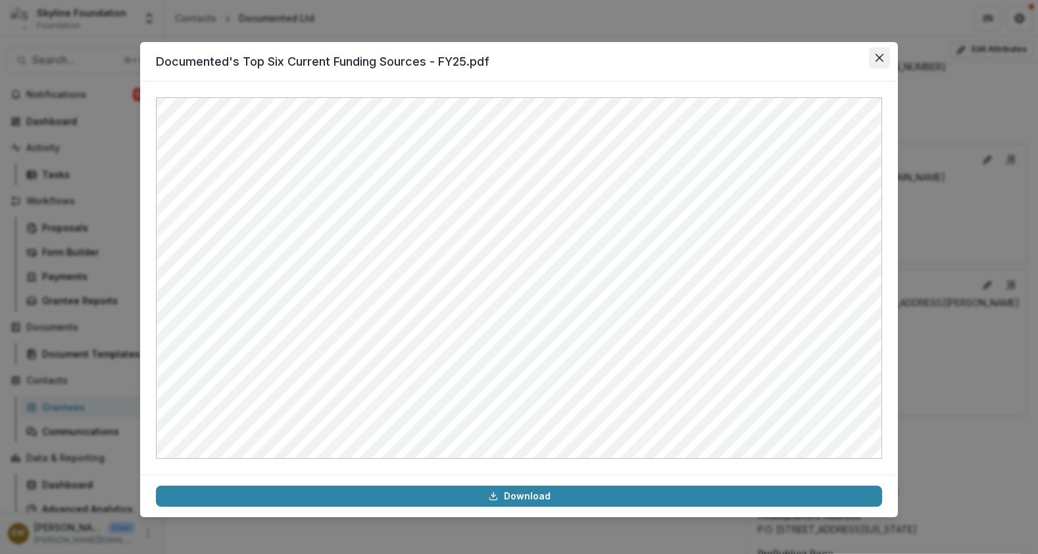
click at [880, 62] on button "Close" at bounding box center [879, 57] width 21 height 21
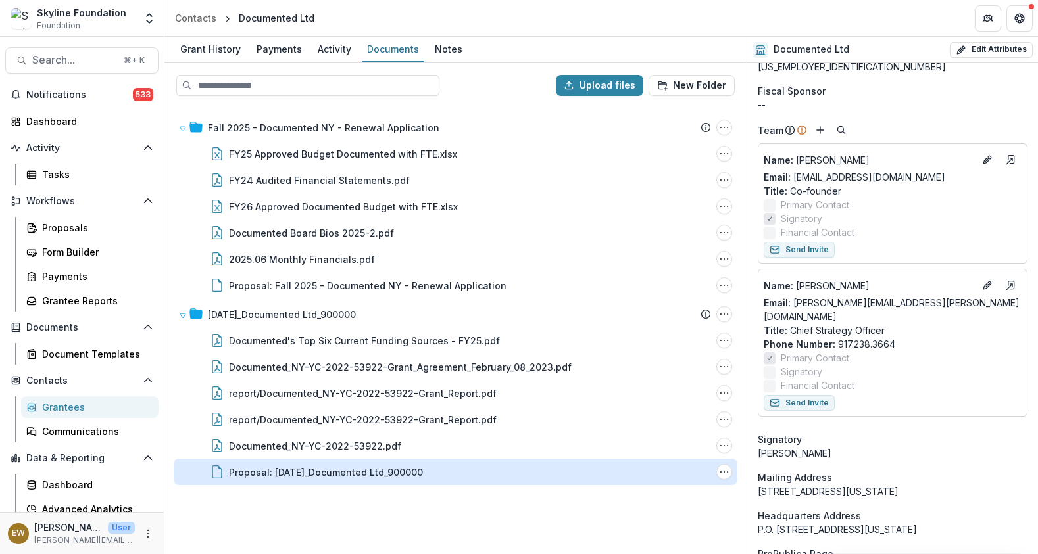
drag, startPoint x: 283, startPoint y: 504, endPoint x: 247, endPoint y: 479, distance: 44.5
click at [283, 504] on div "Fall 2025 - Documented NY - Renewal Application Submission Temelio Proposal Att…" at bounding box center [455, 330] width 579 height 446
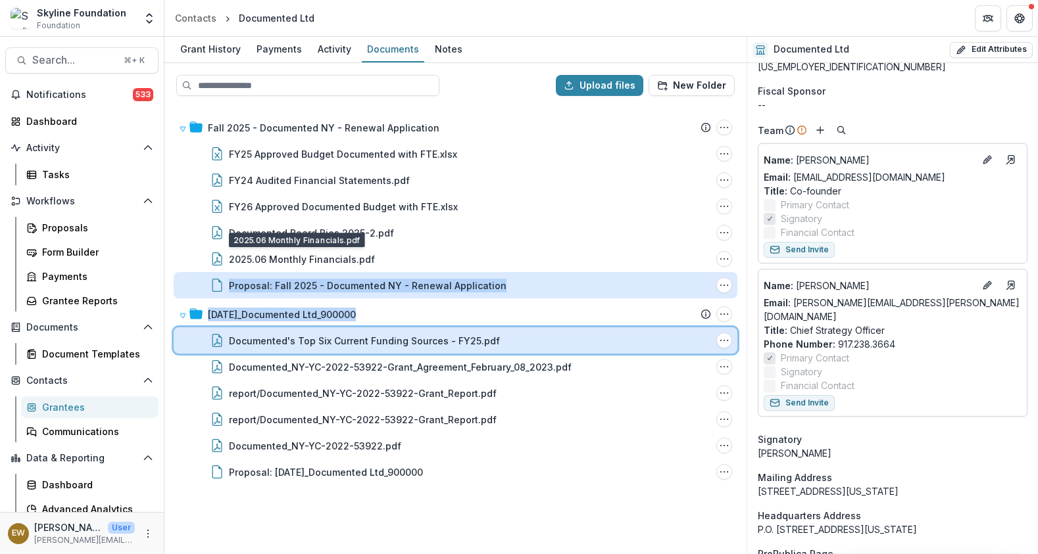
drag, startPoint x: 188, startPoint y: 344, endPoint x: 200, endPoint y: 297, distance: 48.2
click at [199, 297] on div "Fall 2025 - Documented NY - Renewal Application Submission Temelio Proposal Att…" at bounding box center [455, 330] width 579 height 446
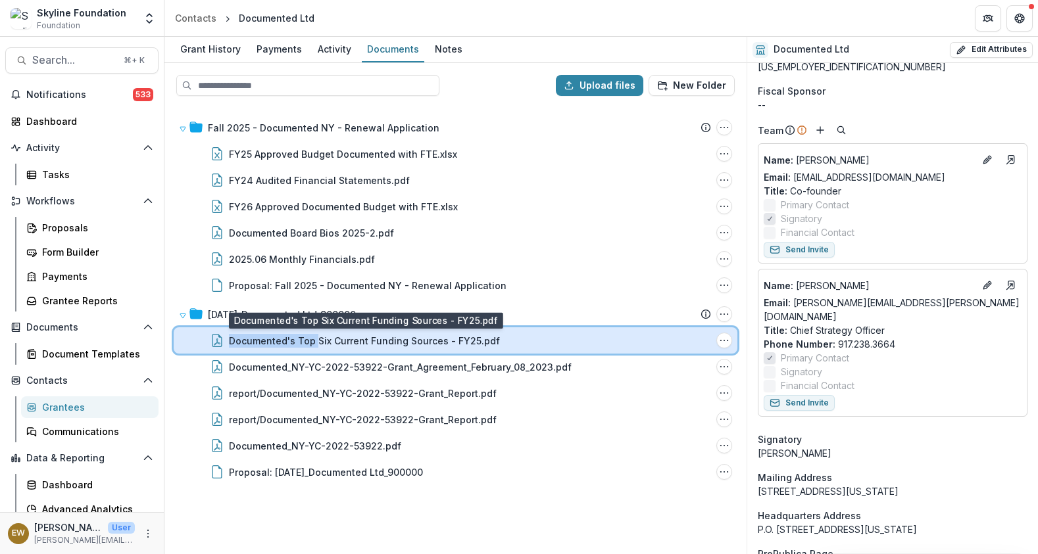
drag, startPoint x: 206, startPoint y: 339, endPoint x: 314, endPoint y: 341, distance: 108.5
click at [314, 341] on div "Documented's Top Six Current Funding Sources - FY25.pdf" at bounding box center [454, 341] width 514 height 14
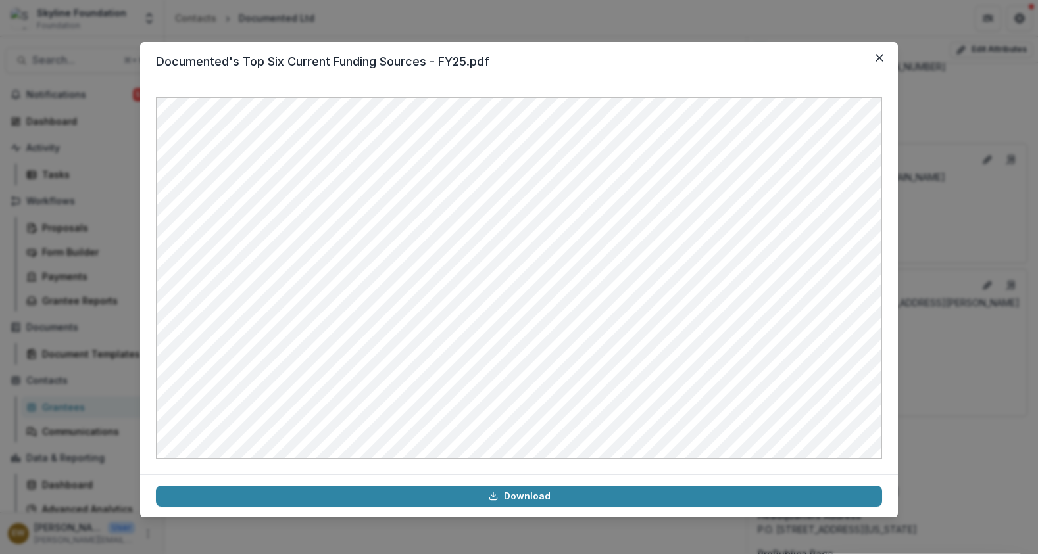
click at [96, 329] on div "Documented's Top Six Current Funding Sources - FY25.pdf Download" at bounding box center [519, 277] width 1038 height 554
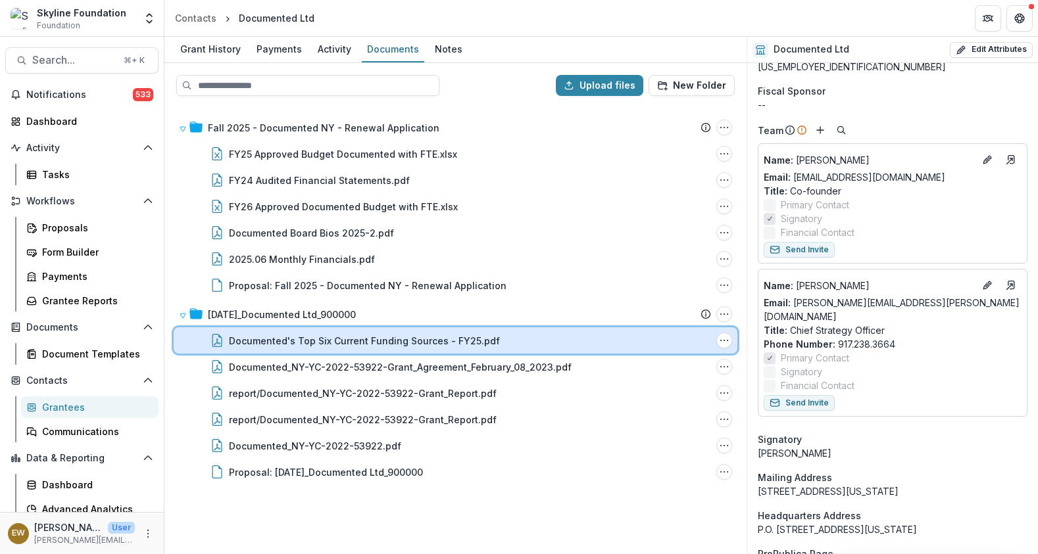
click at [608, 345] on div "Documented's Top Six Current Funding Sources - FY25.pdf" at bounding box center [470, 341] width 482 height 14
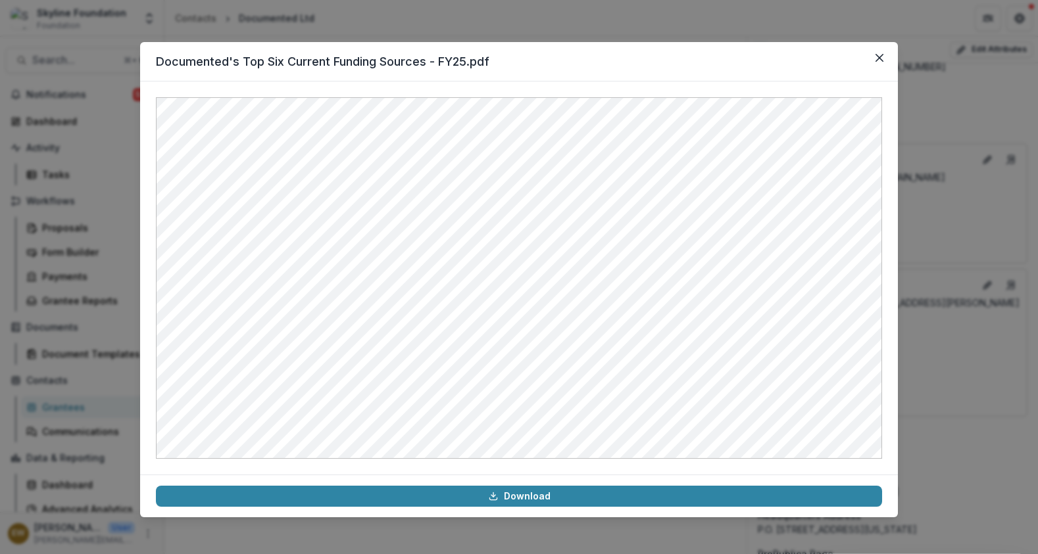
click at [74, 322] on div "Documented's Top Six Current Funding Sources - FY25.pdf Download" at bounding box center [519, 277] width 1038 height 554
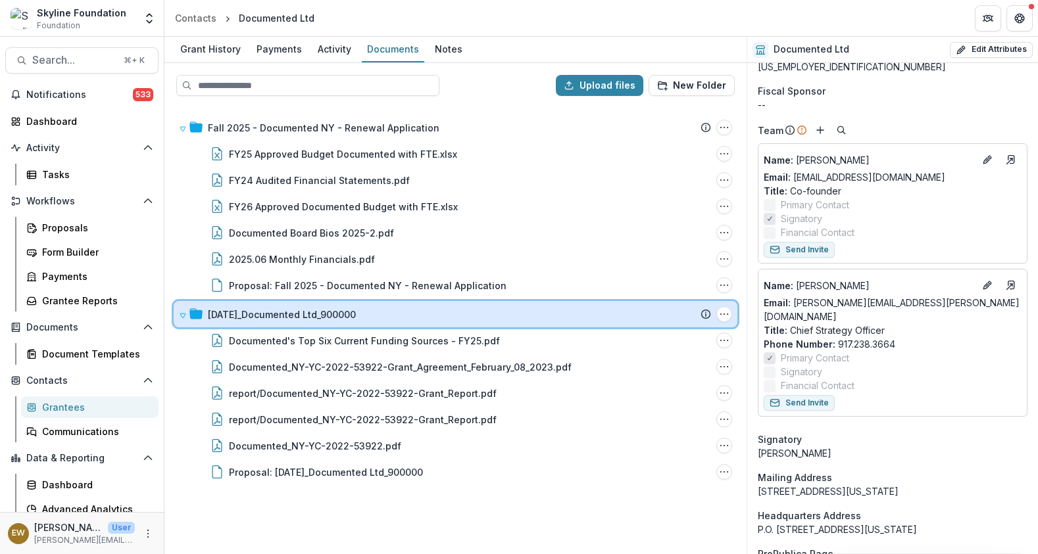
click at [184, 312] on icon at bounding box center [183, 316] width 8 height 8
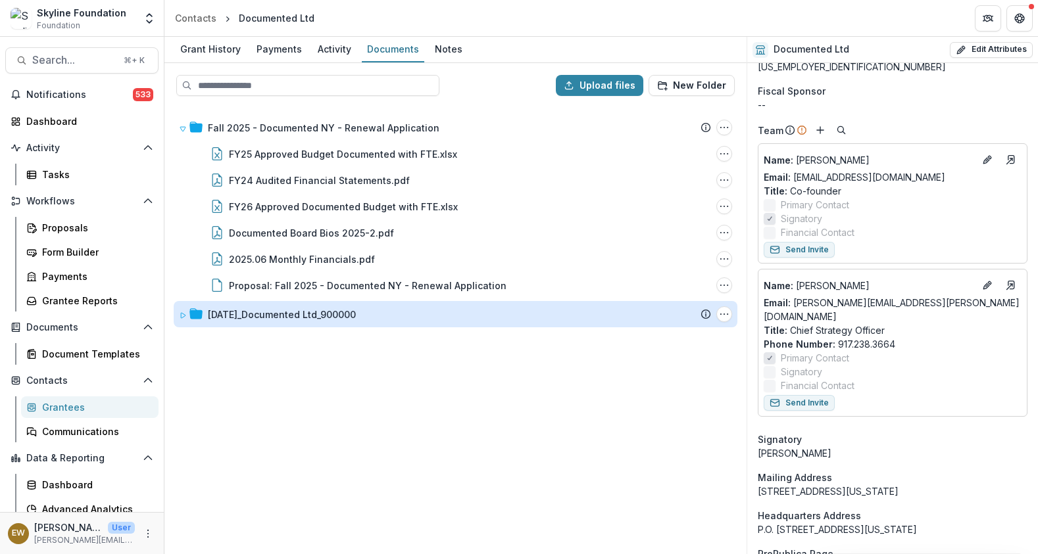
click at [280, 439] on div "Fall 2025 - Documented NY - Renewal Application Submission Temelio Proposal Att…" at bounding box center [455, 330] width 579 height 446
click at [628, 86] on button "Upload files" at bounding box center [599, 85] width 87 height 21
type input "**********"
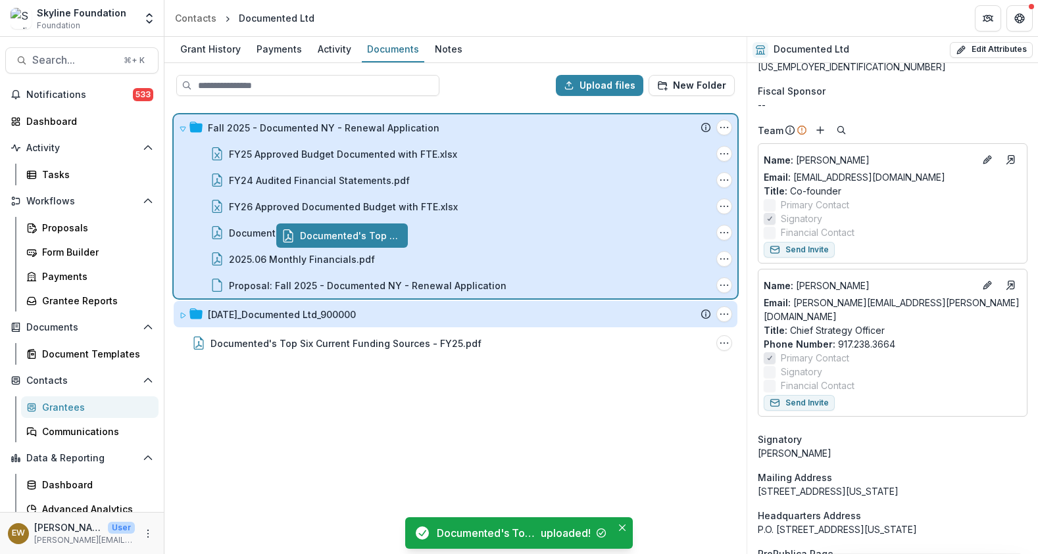
drag, startPoint x: 272, startPoint y: 345, endPoint x: 375, endPoint y: 238, distance: 147.9
click at [375, 238] on div "Upload files New Folder Fall 2025 - Documented NY - Renewal Application Submiss…" at bounding box center [455, 308] width 582 height 491
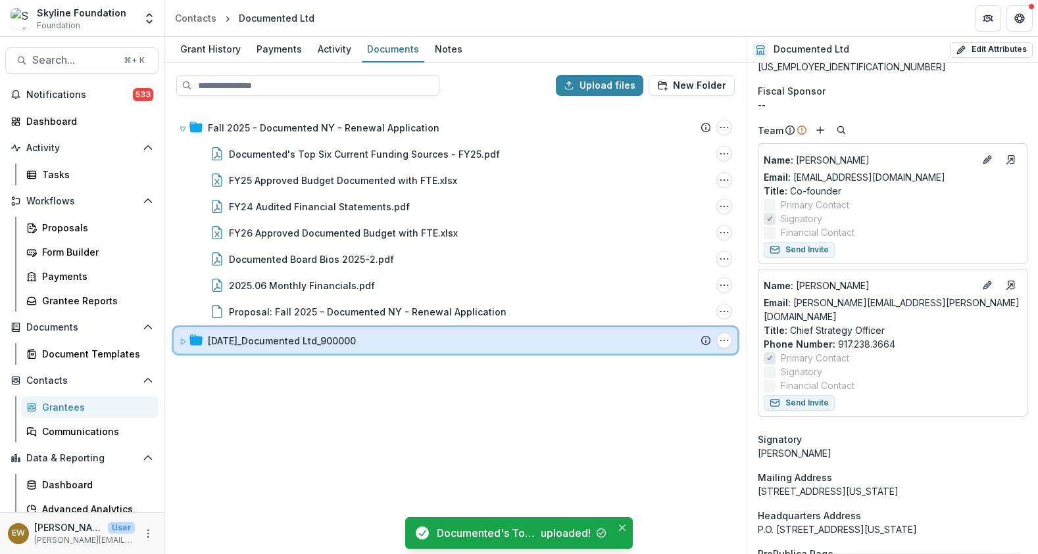
click at [187, 339] on div at bounding box center [191, 341] width 24 height 14
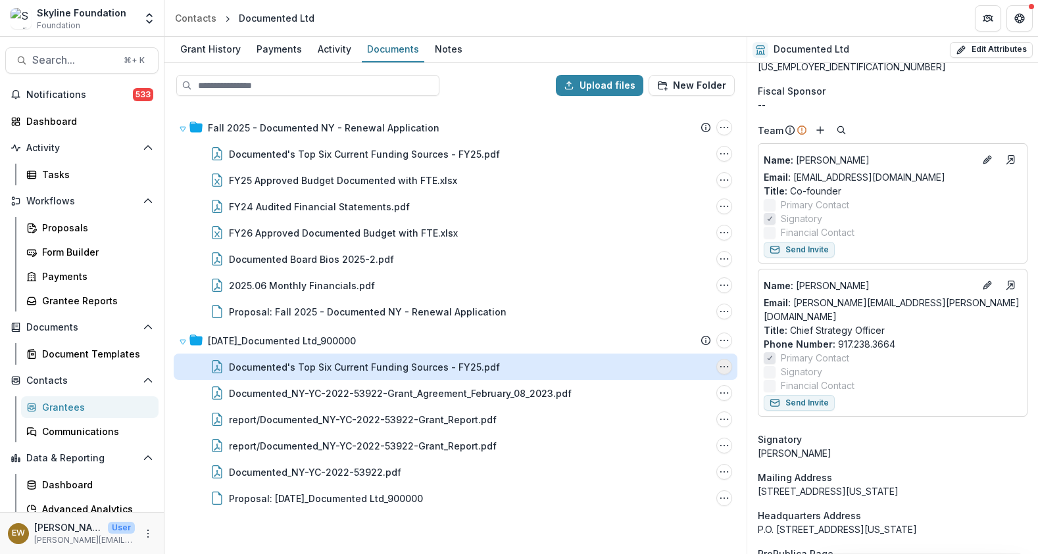
click at [717, 368] on button "Documented's Top Six Current Funding Sources - FY25.pdf Options" at bounding box center [724, 367] width 16 height 16
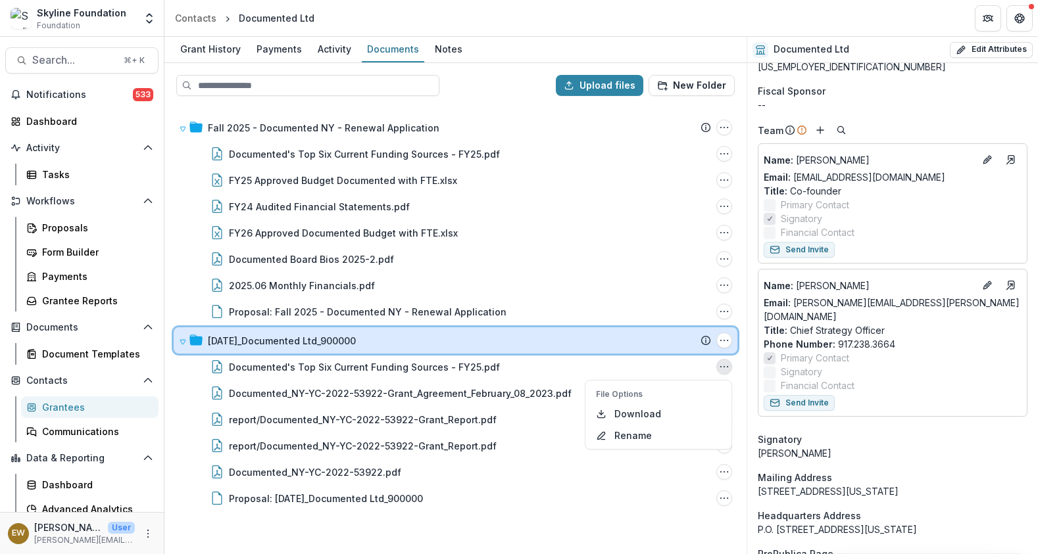
click at [187, 341] on div at bounding box center [191, 341] width 24 height 14
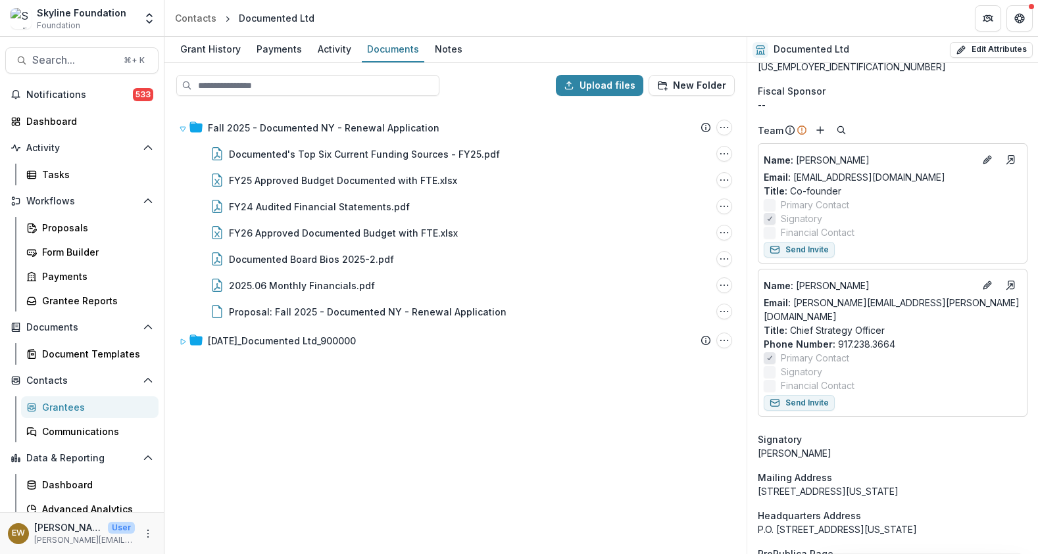
click at [398, 453] on div "Fall 2025 - Documented NY - Renewal Application Submission Temelio Proposal Att…" at bounding box center [455, 330] width 579 height 446
click at [24, 52] on button "Search... ⌘ + K" at bounding box center [81, 60] width 153 height 26
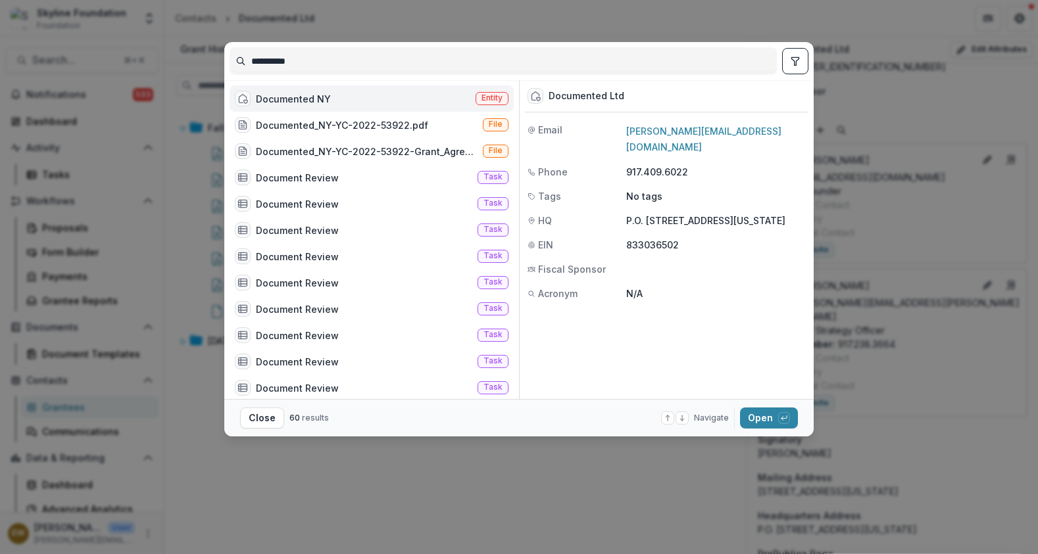
click at [278, 58] on input "**********" at bounding box center [503, 61] width 546 height 21
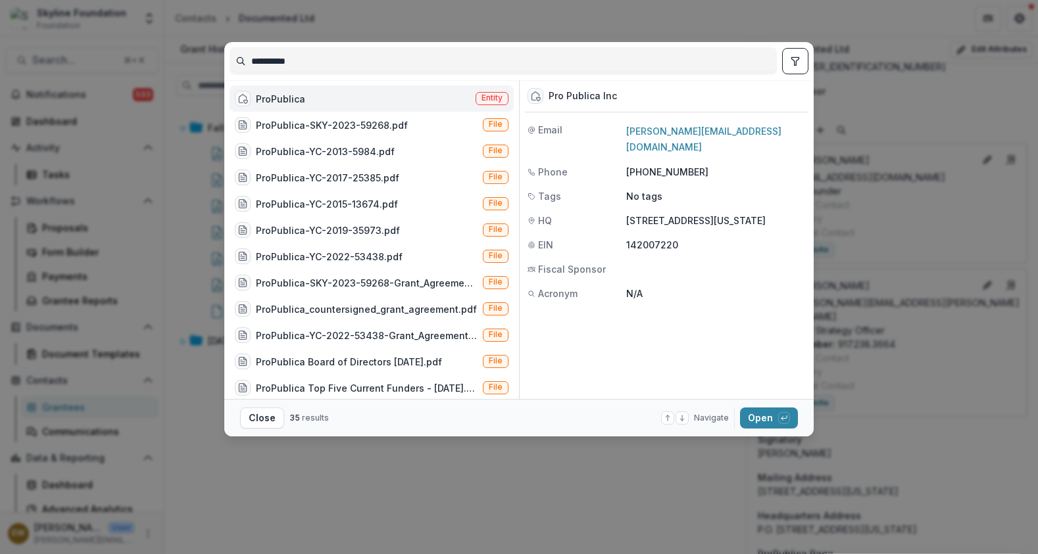
type input "**********"
click at [312, 95] on div "ProPublica Entity" at bounding box center [371, 98] width 284 height 26
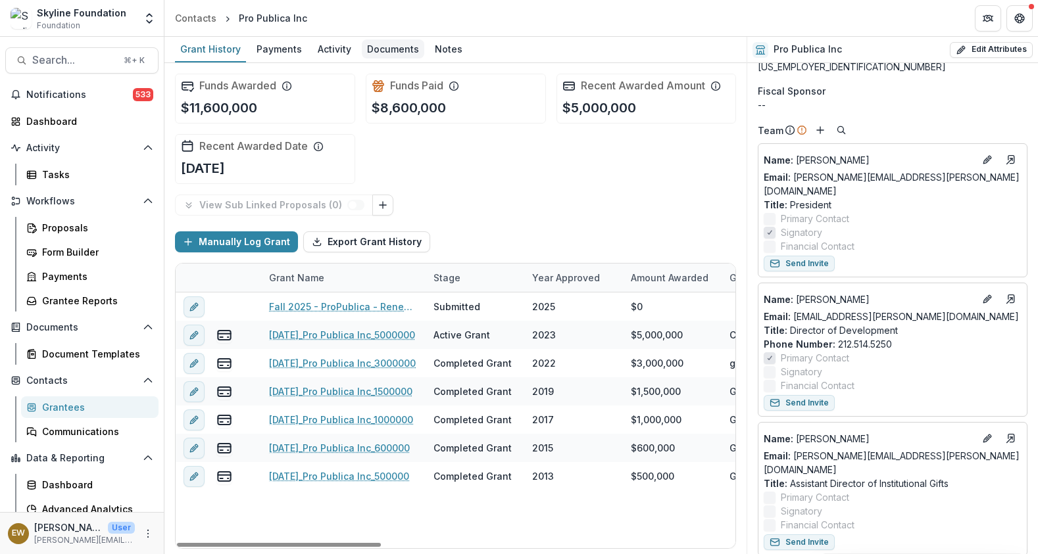
click at [383, 47] on div "Documents" at bounding box center [393, 48] width 62 height 19
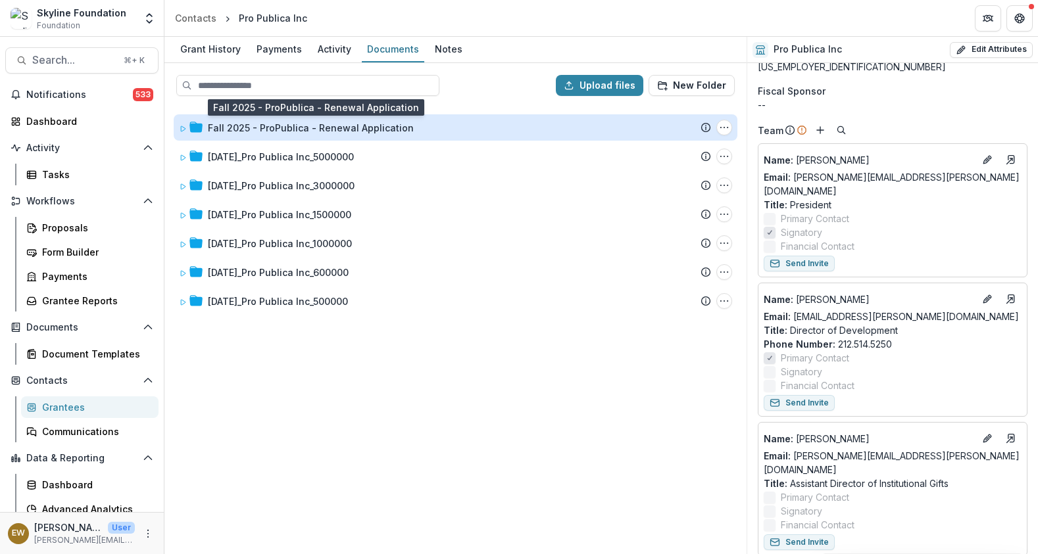
click at [254, 128] on div "Fall 2025 - ProPublica - Renewal Application" at bounding box center [311, 128] width 206 height 14
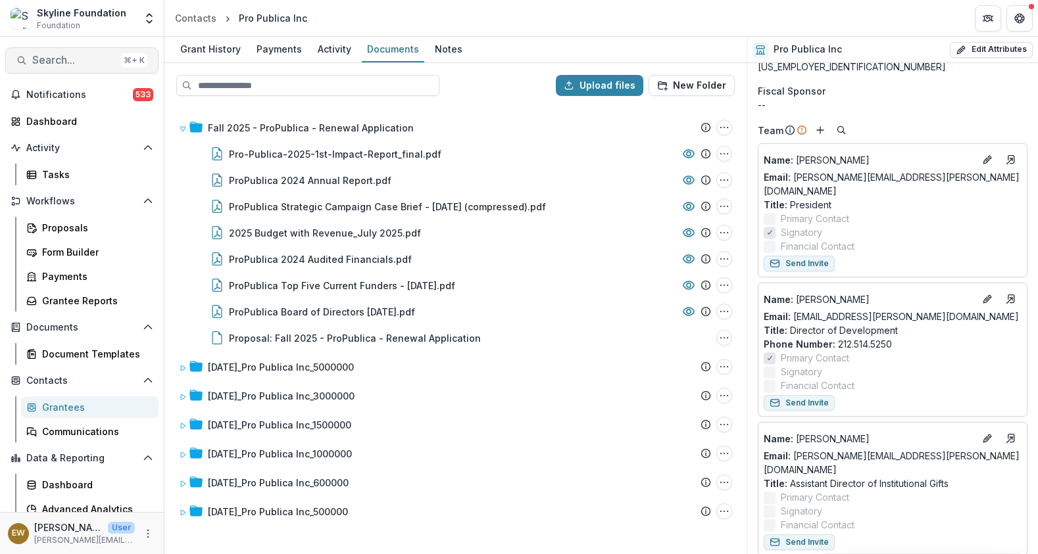
click at [63, 56] on span "Search..." at bounding box center [74, 60] width 84 height 12
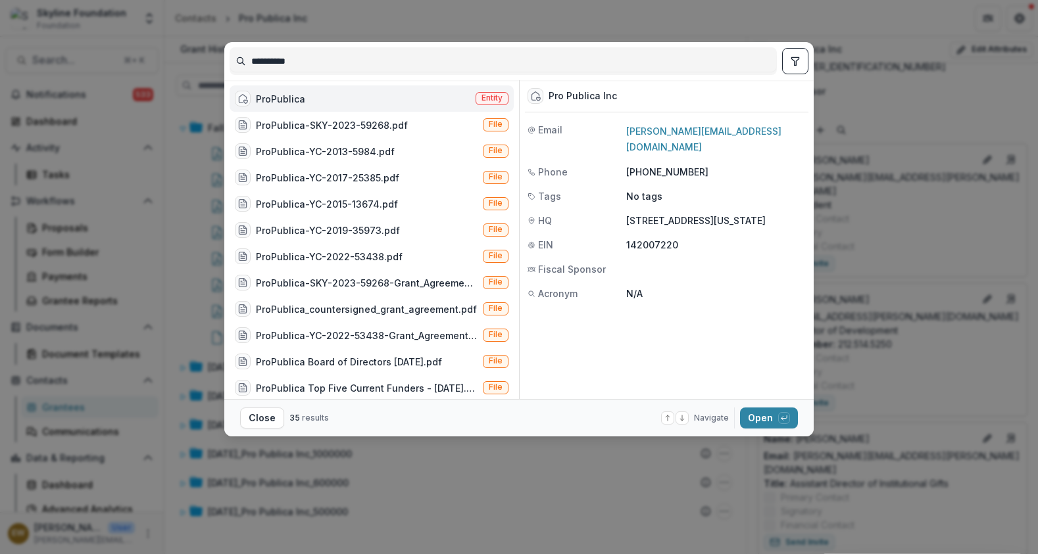
click at [308, 62] on input "**********" at bounding box center [503, 61] width 546 height 21
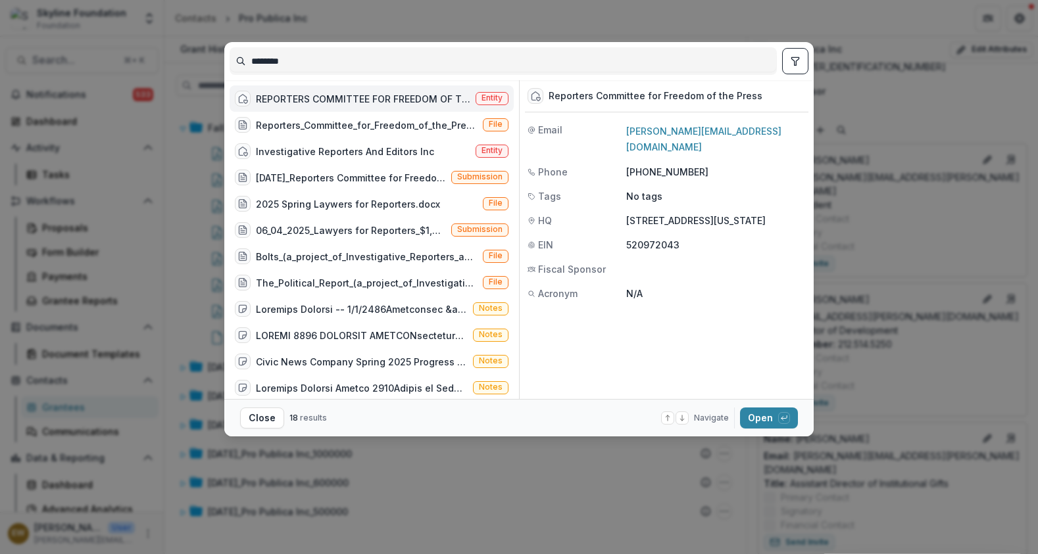
type input "********"
click at [333, 98] on div "REPORTERS COMMITTEE FOR FREEDOM OF THE PRESS" at bounding box center [363, 99] width 214 height 14
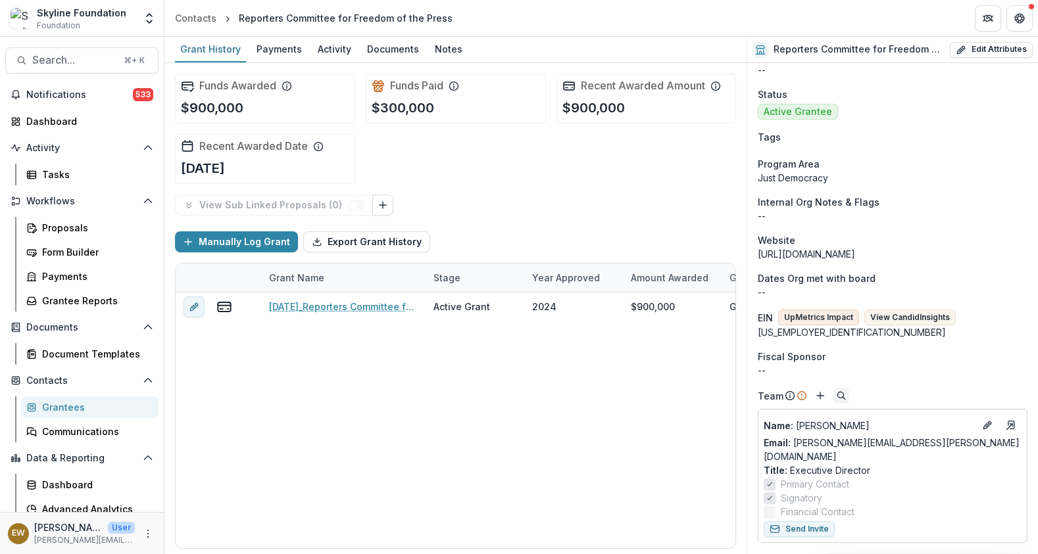
scroll to position [96, 0]
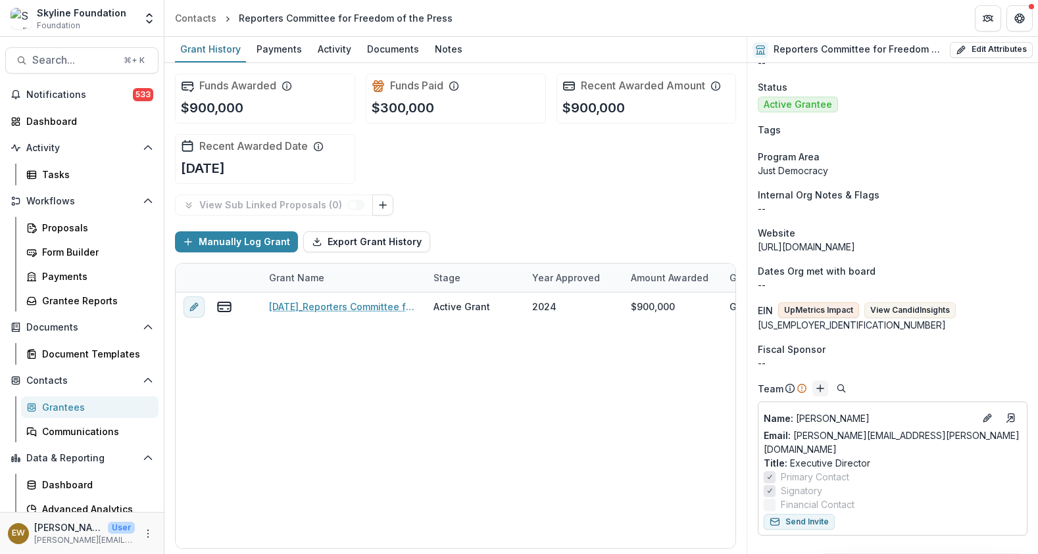
click at [821, 388] on icon "Add" at bounding box center [820, 388] width 11 height 11
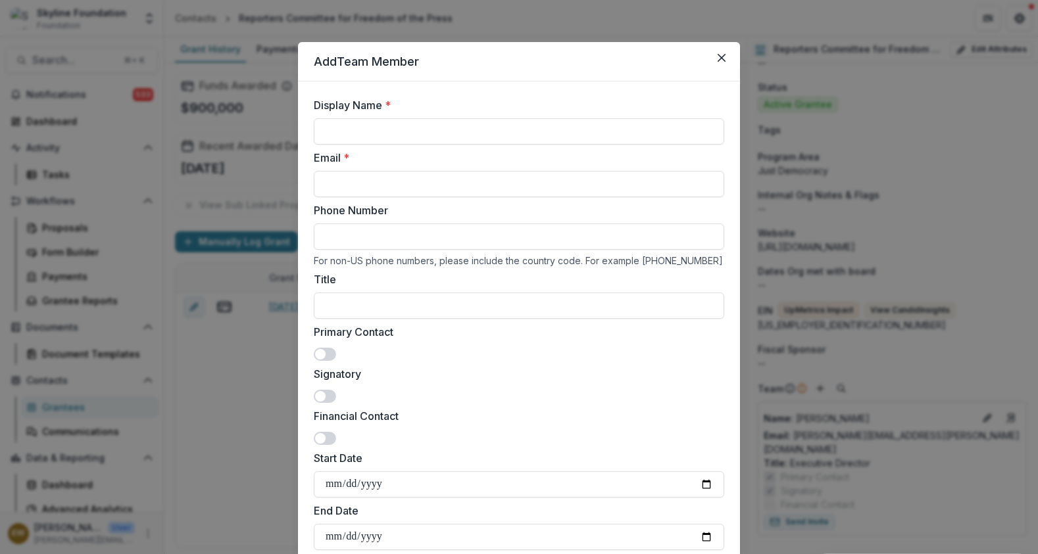
click at [942, 245] on div "Add Team Member Display Name * Email * Phone Number For non-US phone numbers, p…" at bounding box center [519, 277] width 1038 height 554
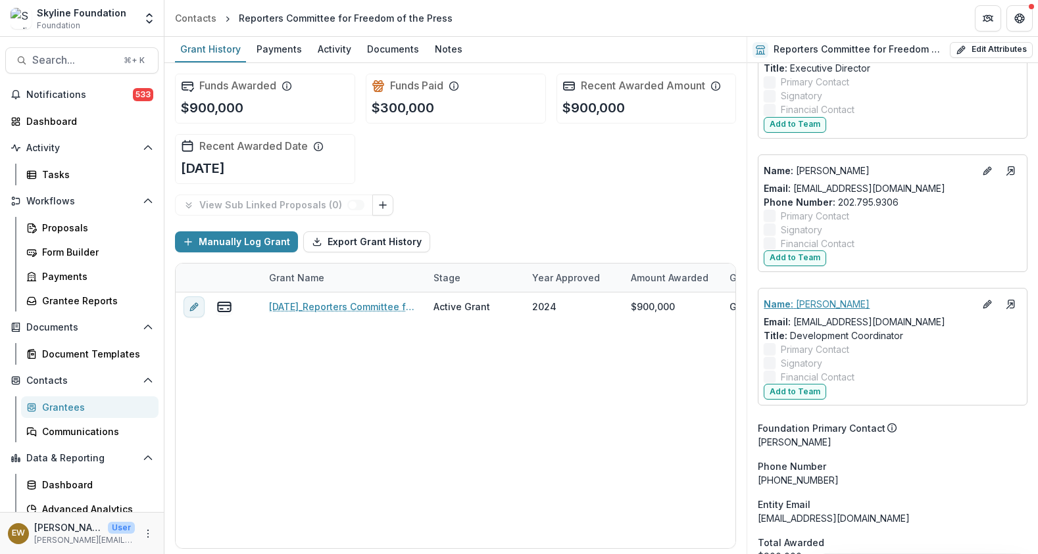
scroll to position [1546, 0]
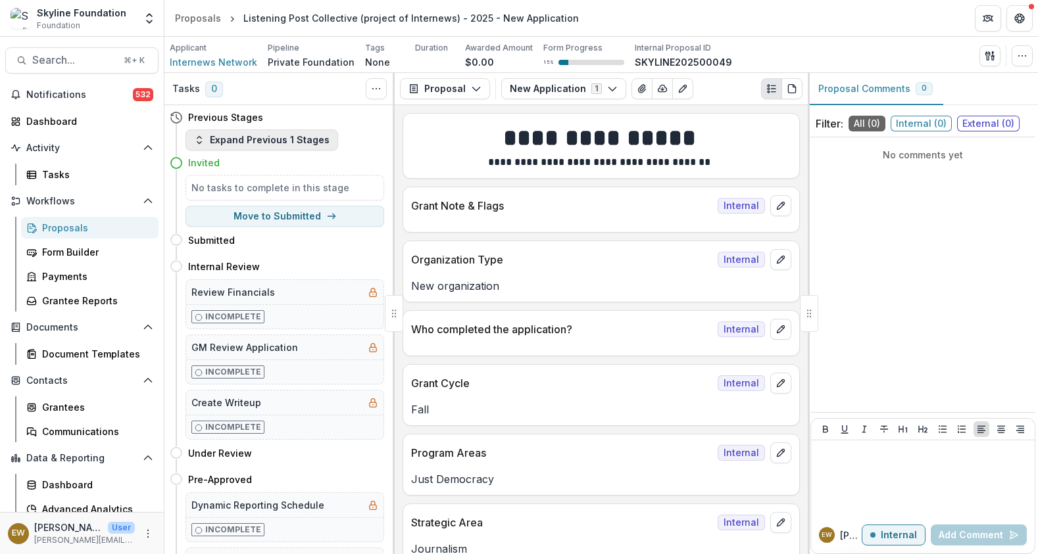
click at [299, 136] on button "Expand Previous 1 Stages" at bounding box center [261, 140] width 153 height 21
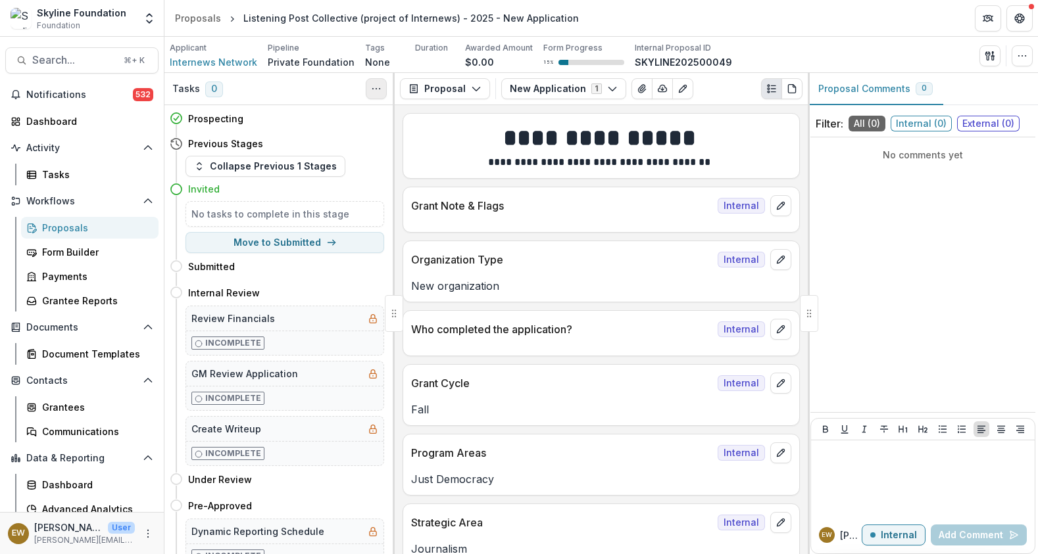
click at [375, 89] on icon "Toggle View Cancelled Tasks" at bounding box center [376, 89] width 11 height 11
click at [348, 174] on div "Collapse Previous 1 Stages" at bounding box center [284, 166] width 199 height 21
click at [509, 83] on button "New Application 1" at bounding box center [563, 88] width 125 height 21
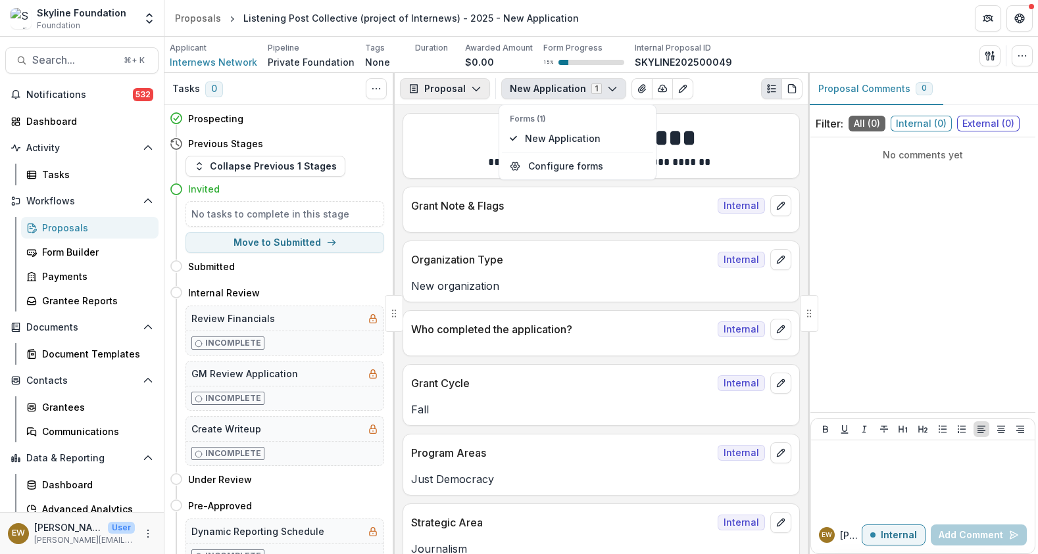
click at [478, 84] on icon "button" at bounding box center [476, 89] width 11 height 11
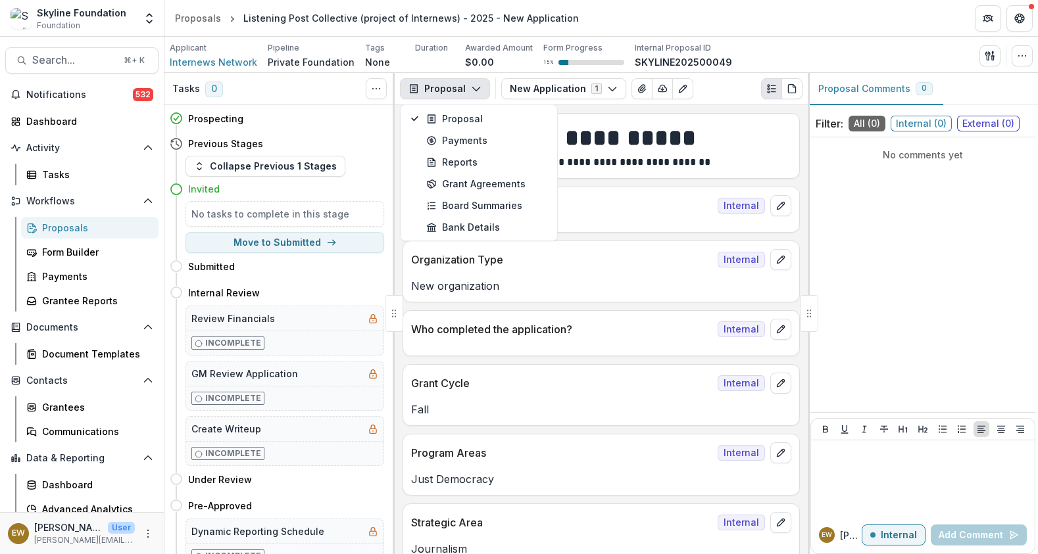
click at [717, 82] on div "New Application 1 Forms (1) New Application Configure forms Word Download Word …" at bounding box center [651, 88] width 301 height 21
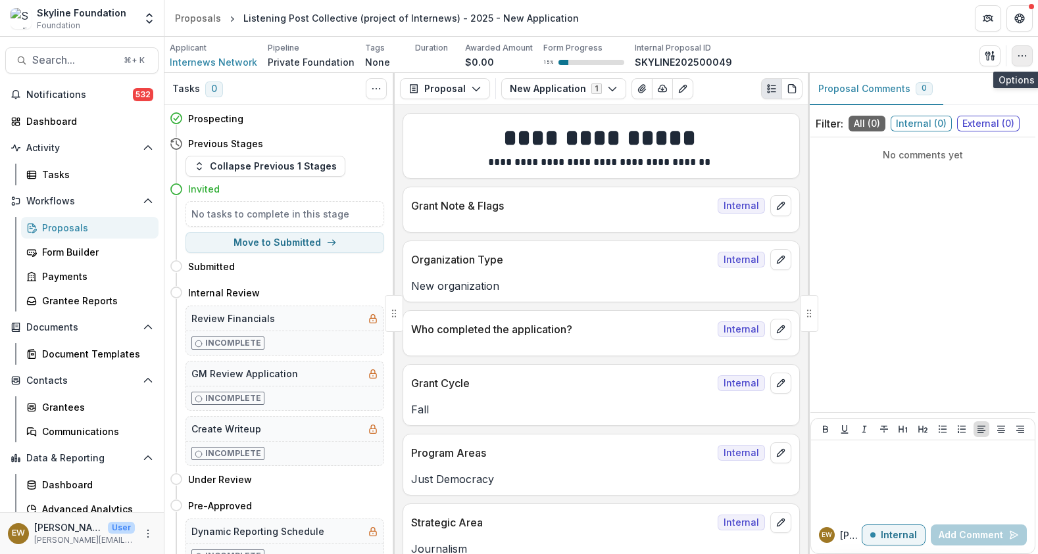
click at [1014, 50] on button "button" at bounding box center [1021, 55] width 21 height 21
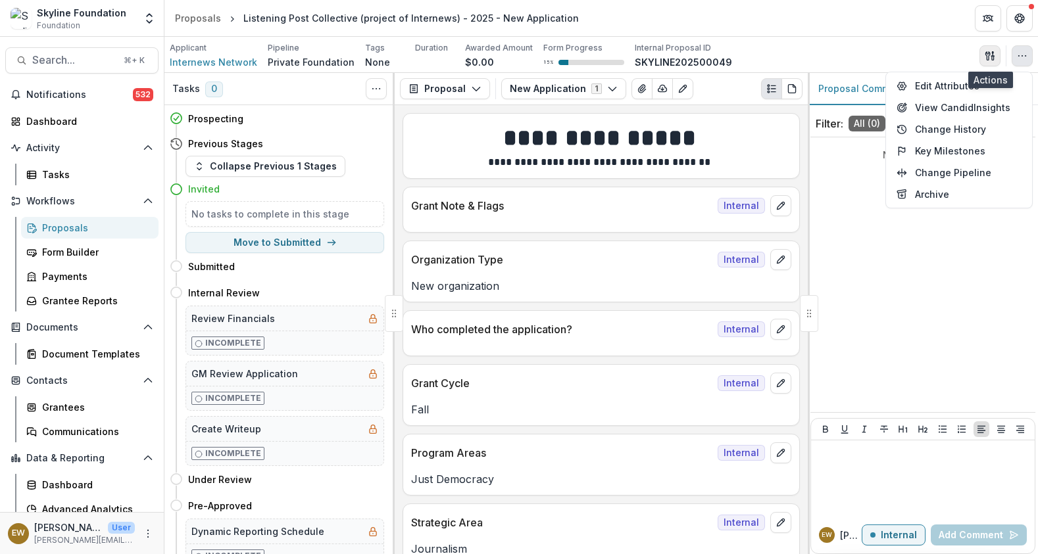
click at [994, 53] on icon "button" at bounding box center [989, 56] width 11 height 11
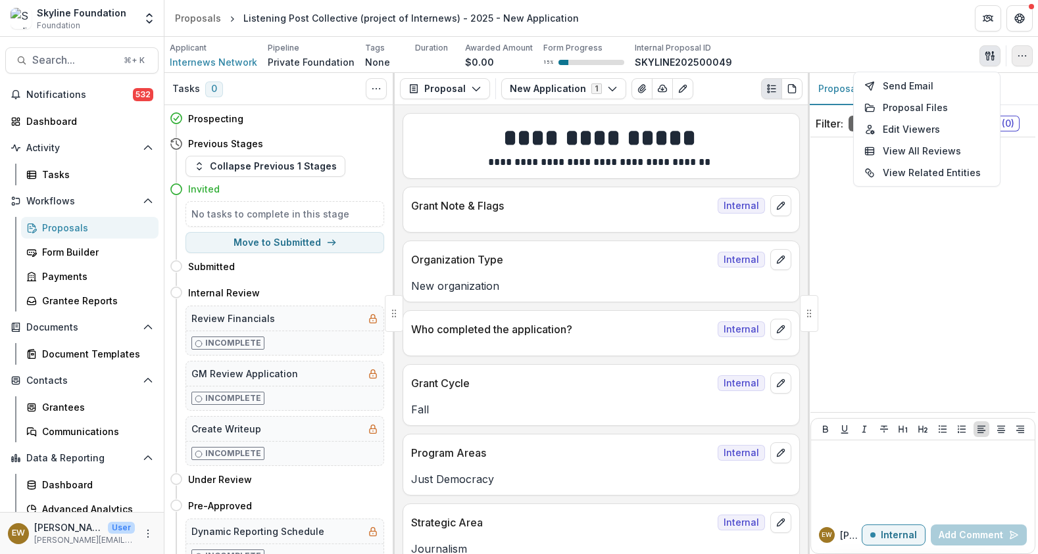
click at [1025, 63] on button "button" at bounding box center [1021, 55] width 21 height 21
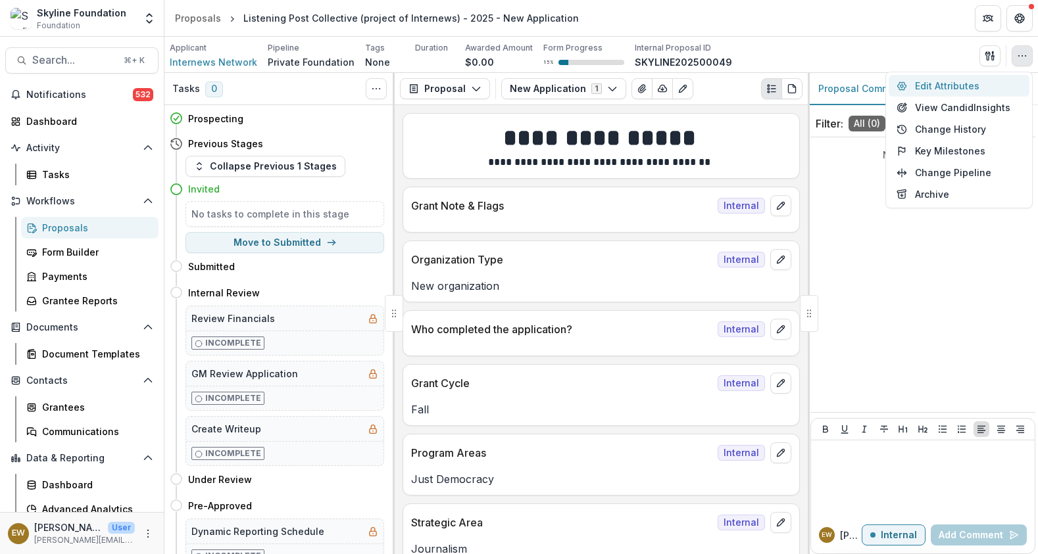
click at [985, 92] on button "Edit Attributes" at bounding box center [958, 86] width 141 height 22
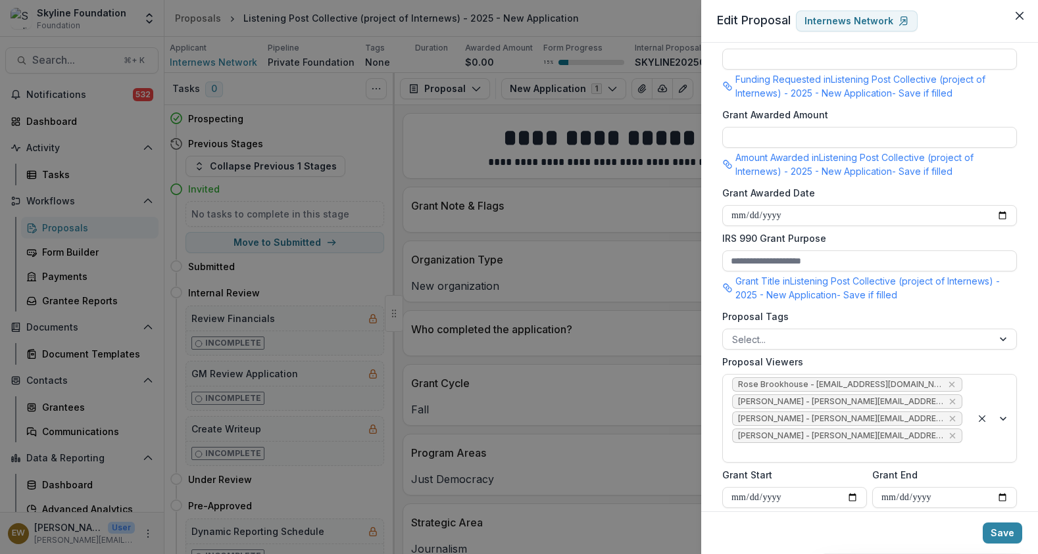
scroll to position [1034, 0]
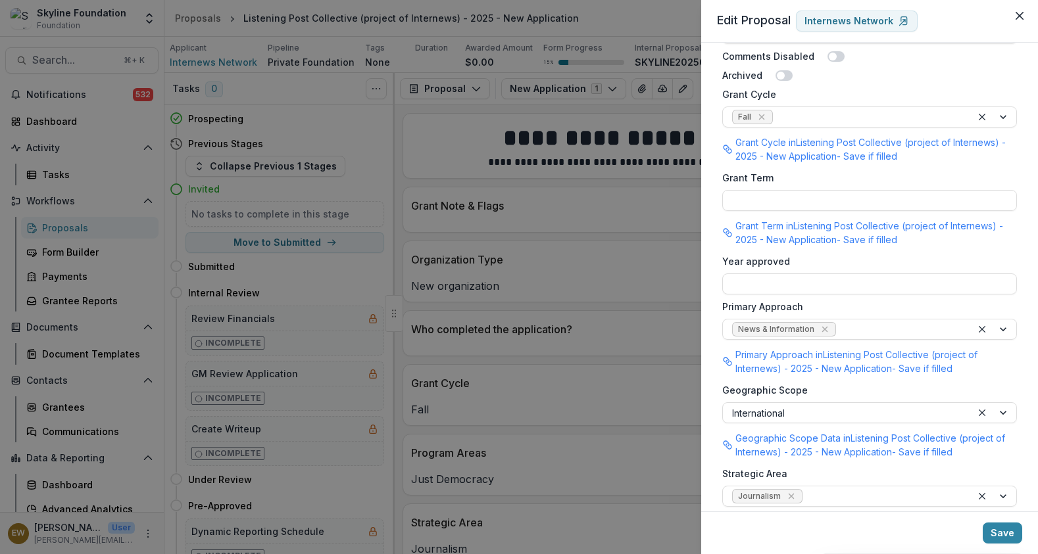
click at [568, 262] on div "**********" at bounding box center [519, 277] width 1038 height 554
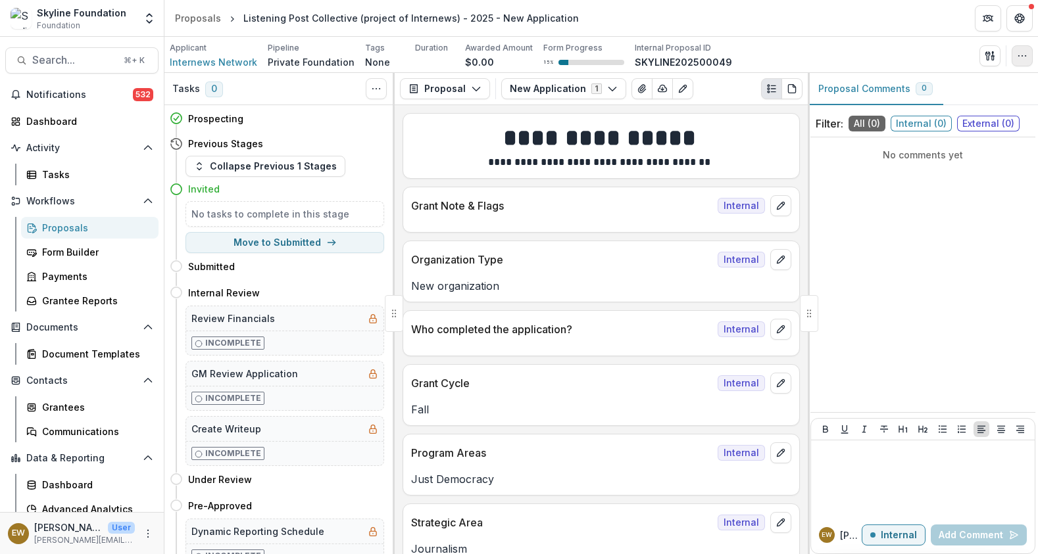
click at [1013, 47] on button "button" at bounding box center [1021, 55] width 21 height 21
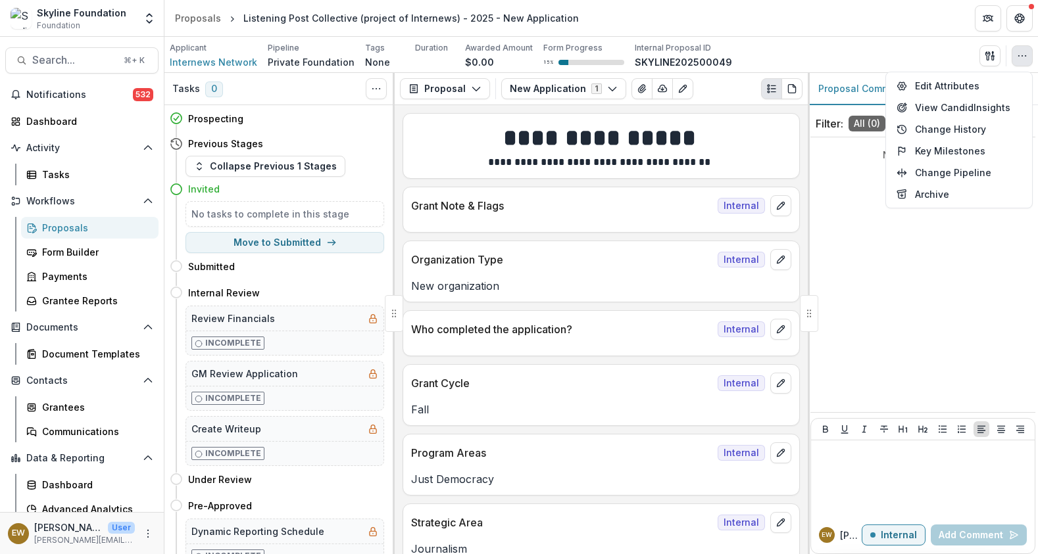
click at [848, 49] on div "Applicant Internews Network Pipeline Private Foundation Tags None All tags Dura…" at bounding box center [601, 55] width 863 height 27
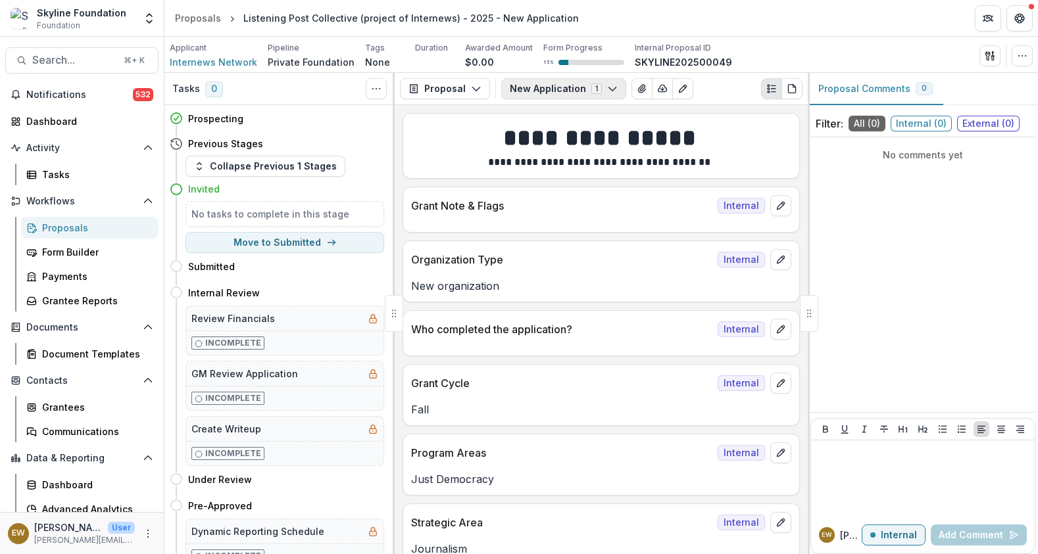
click at [568, 91] on button "New Application 1" at bounding box center [563, 88] width 125 height 21
click at [569, 135] on span "New Application" at bounding box center [585, 139] width 120 height 14
click at [566, 169] on button "Configure forms" at bounding box center [577, 166] width 151 height 22
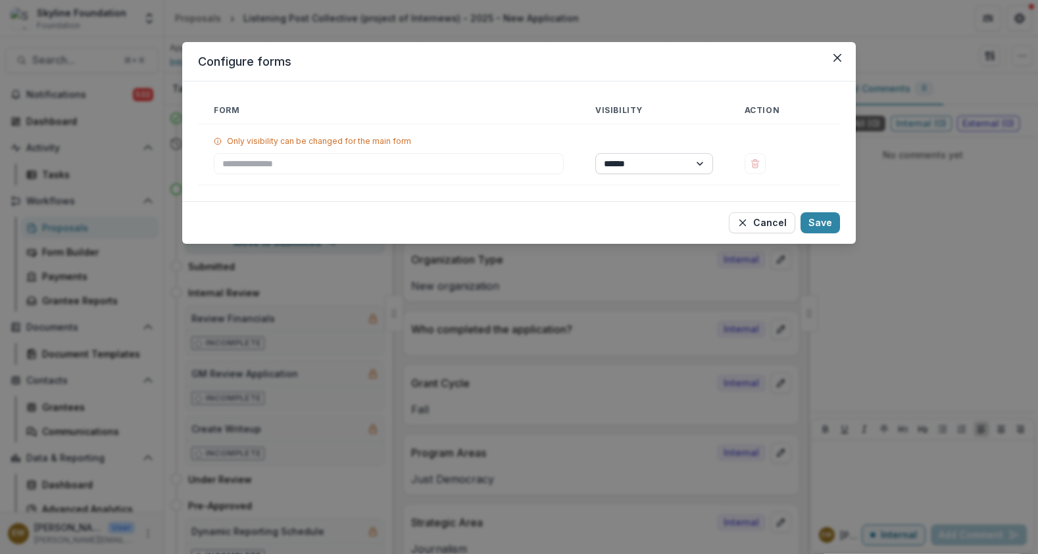
click at [676, 161] on select "****** ********" at bounding box center [654, 163] width 118 height 21
select select "****"
click at [525, 197] on div "**********" at bounding box center [518, 142] width 673 height 120
click at [818, 222] on button "Save" at bounding box center [819, 222] width 39 height 21
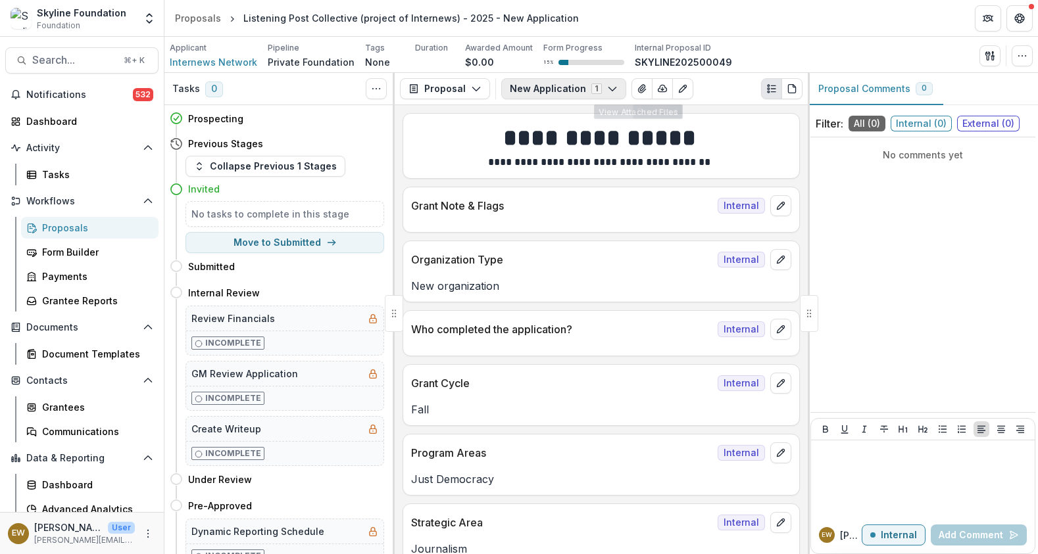
click at [565, 83] on button "New Application 1" at bounding box center [563, 88] width 125 height 21
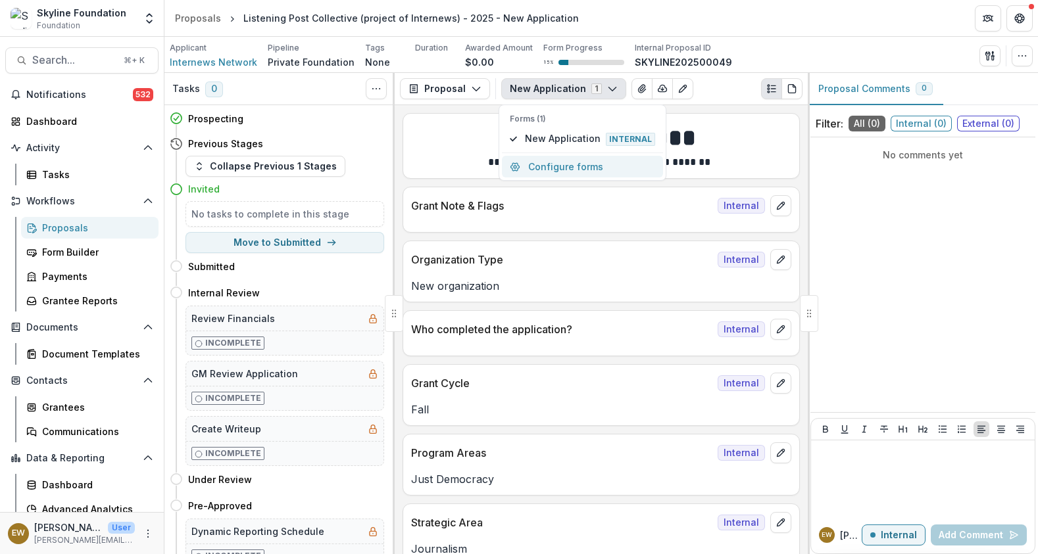
click at [556, 163] on button "Configure forms" at bounding box center [582, 167] width 161 height 22
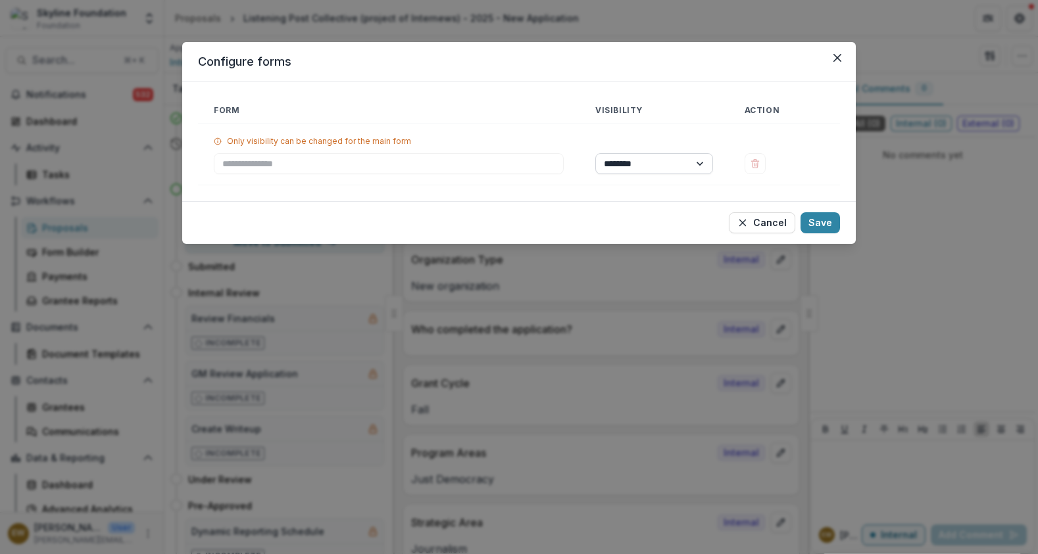
click at [624, 162] on select "****** ********" at bounding box center [654, 163] width 118 height 21
select select "*****"
click at [829, 224] on button "Save" at bounding box center [819, 222] width 39 height 21
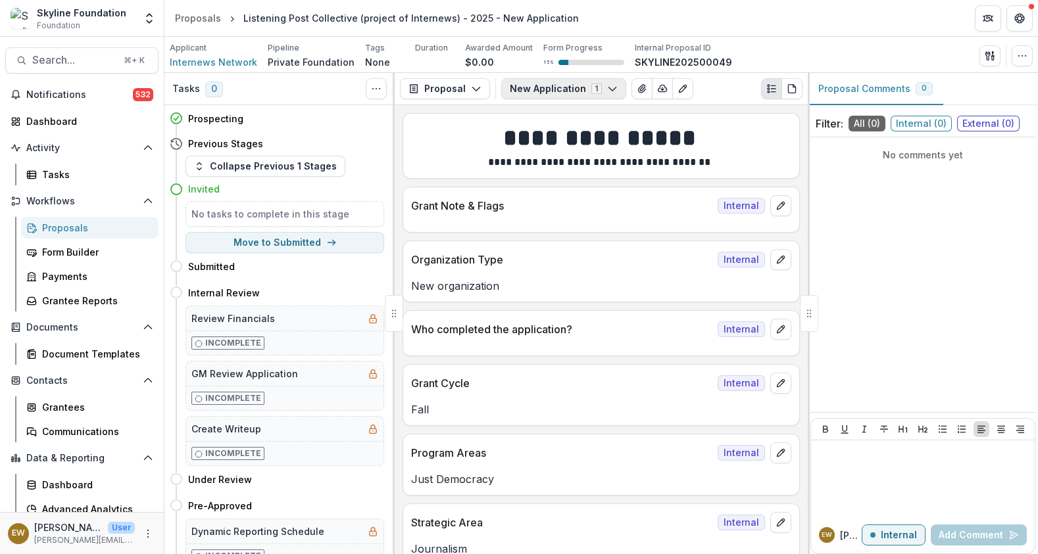
click at [552, 87] on button "New Application 1" at bounding box center [563, 88] width 125 height 21
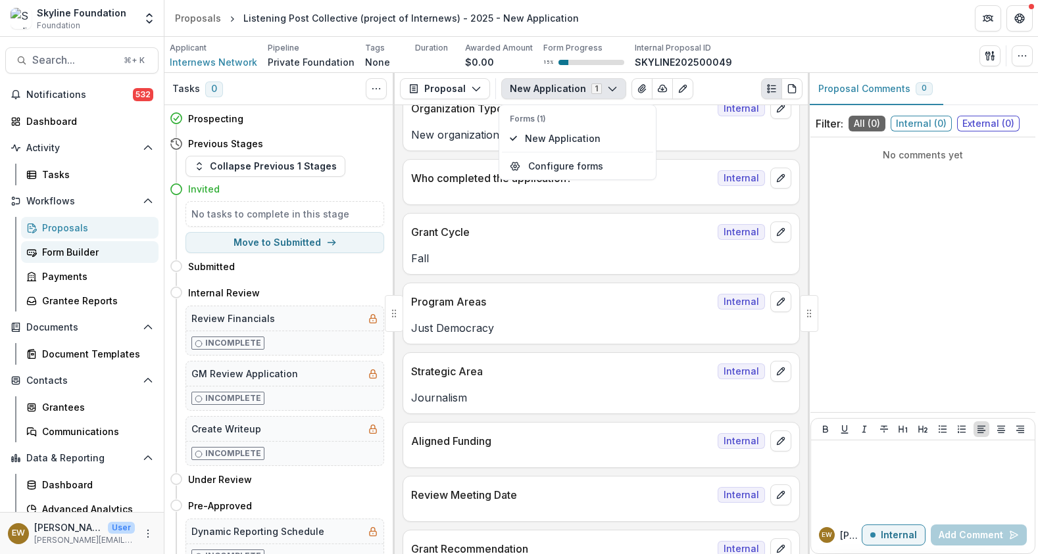
scroll to position [0, 0]
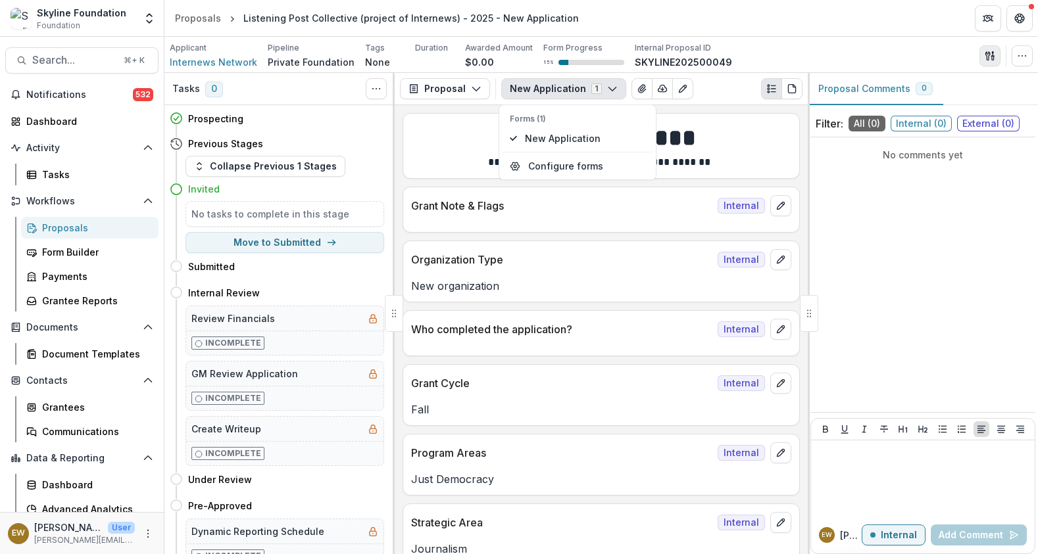
click at [996, 57] on button "button" at bounding box center [989, 55] width 21 height 21
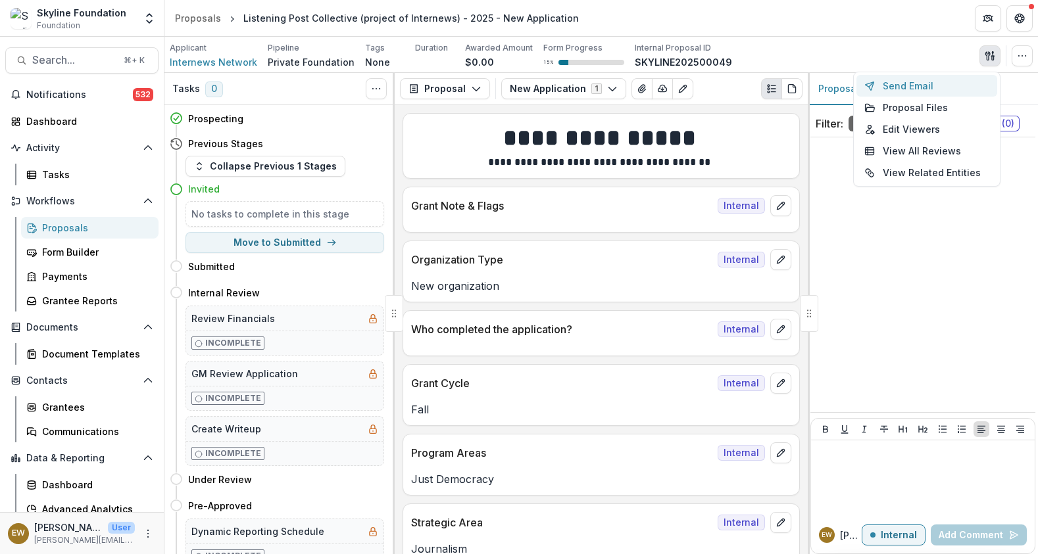
click at [911, 84] on button "Send Email" at bounding box center [926, 86] width 141 height 22
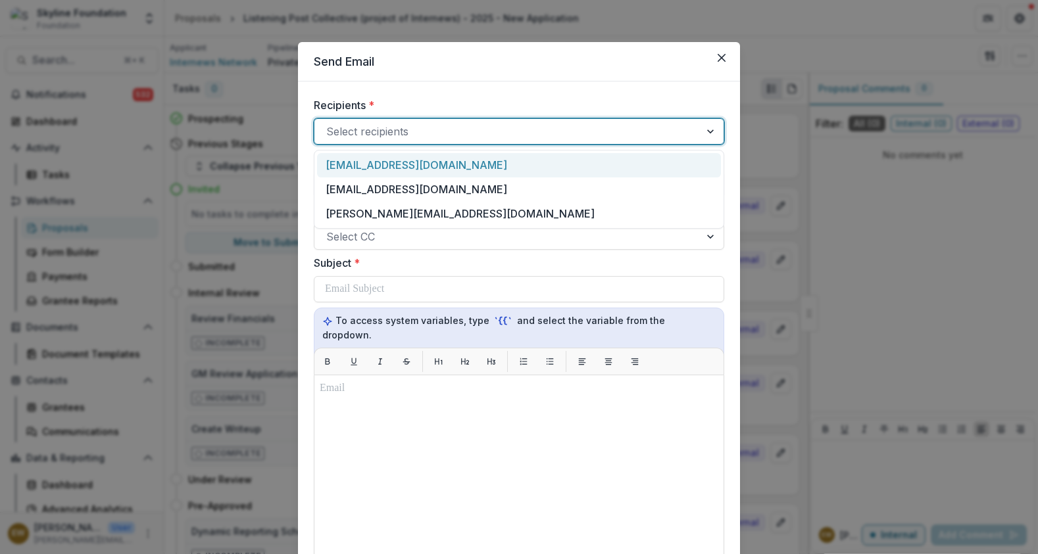
click at [425, 137] on div at bounding box center [507, 131] width 362 height 18
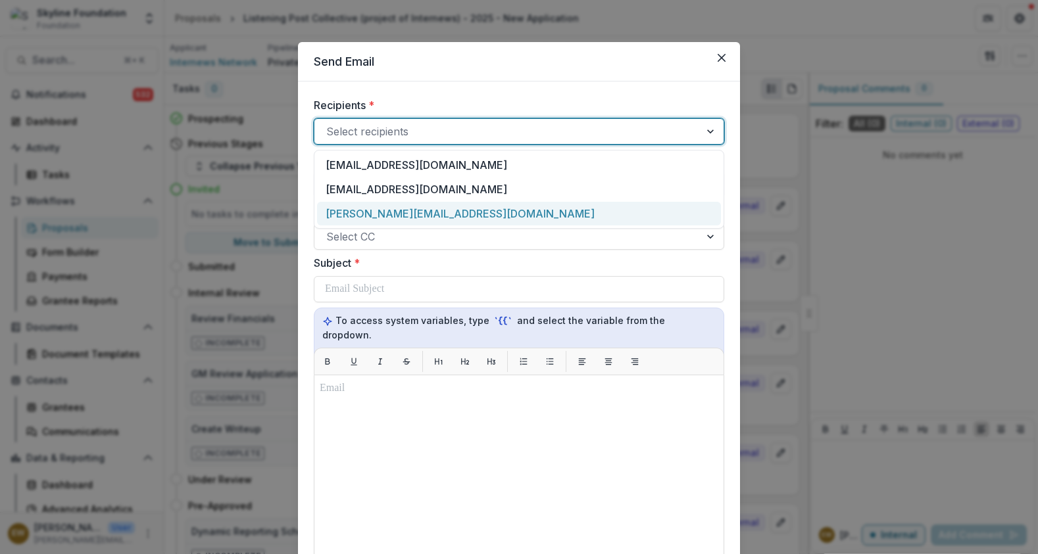
click at [403, 216] on div "[PERSON_NAME][EMAIL_ADDRESS][DOMAIN_NAME]" at bounding box center [519, 214] width 404 height 24
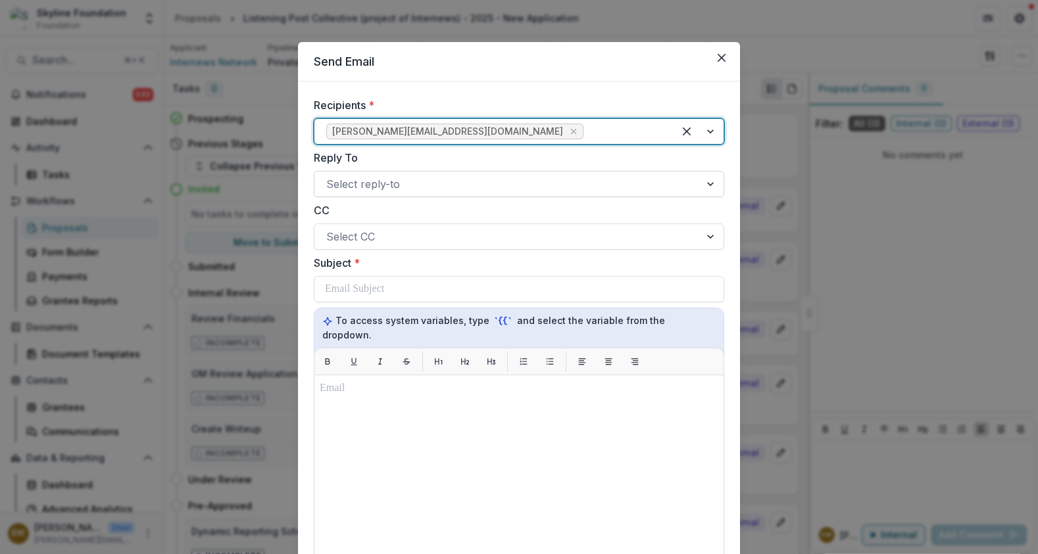
click at [421, 176] on div at bounding box center [507, 184] width 362 height 18
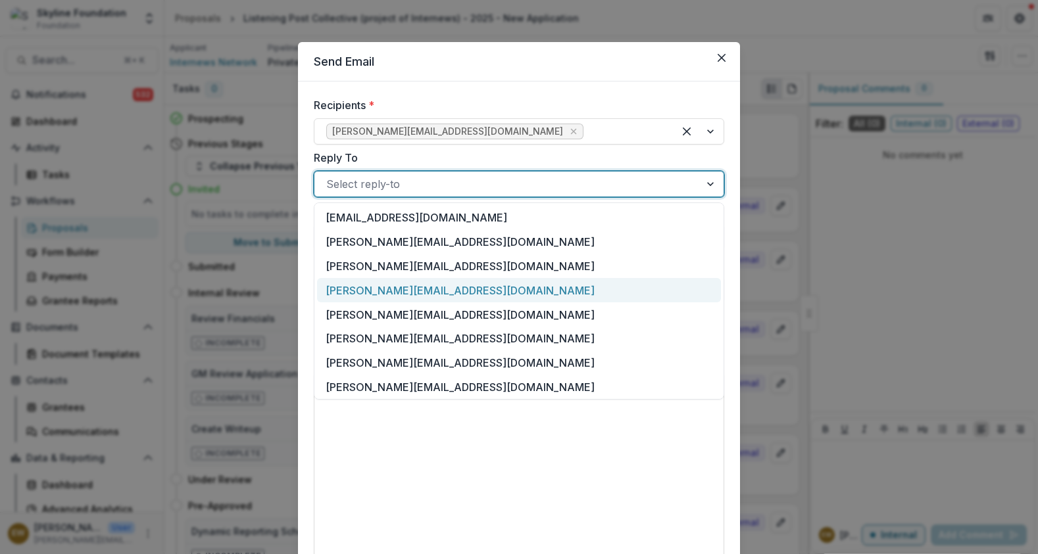
click at [395, 297] on div "[PERSON_NAME][EMAIL_ADDRESS][DOMAIN_NAME]" at bounding box center [519, 290] width 404 height 24
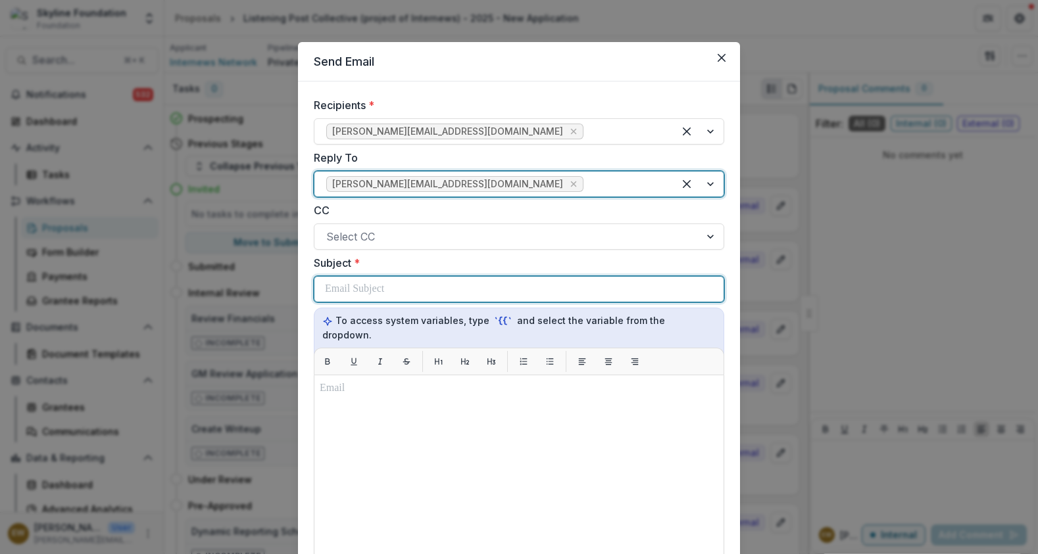
click at [398, 279] on div at bounding box center [519, 289] width 388 height 25
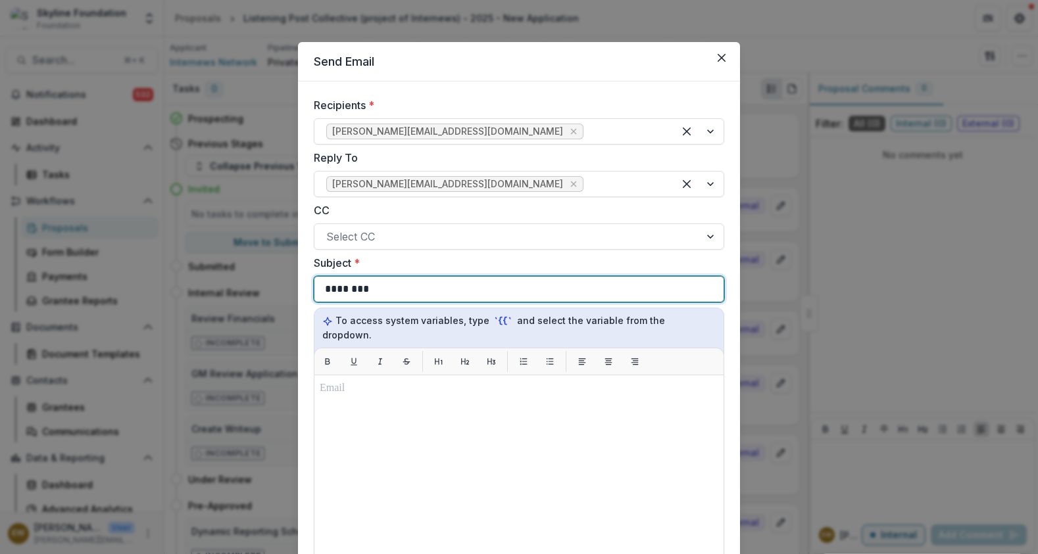
scroll to position [324, 0]
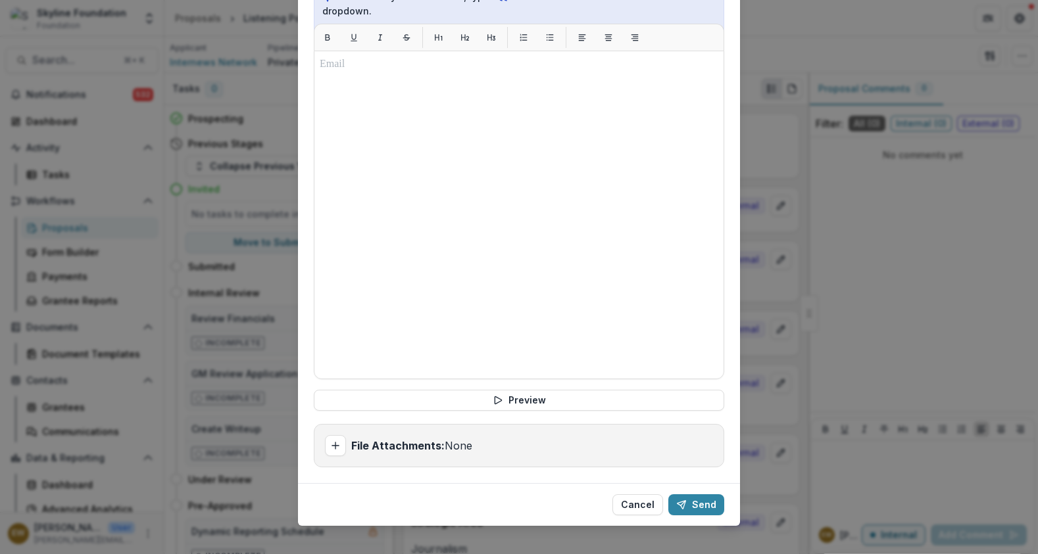
click at [710, 494] on button "Send" at bounding box center [696, 504] width 56 height 21
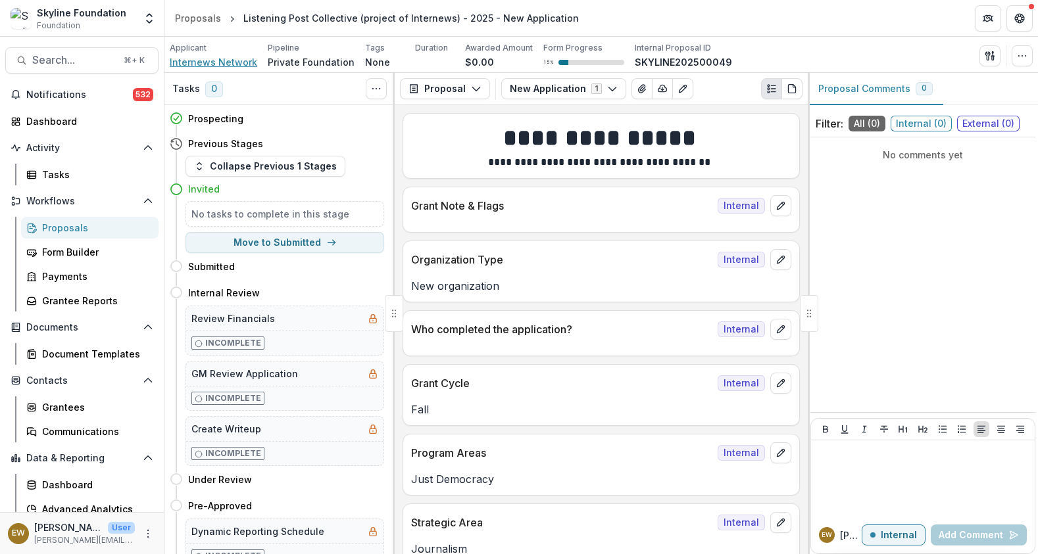
click at [228, 62] on span "Internews Network" at bounding box center [213, 62] width 87 height 14
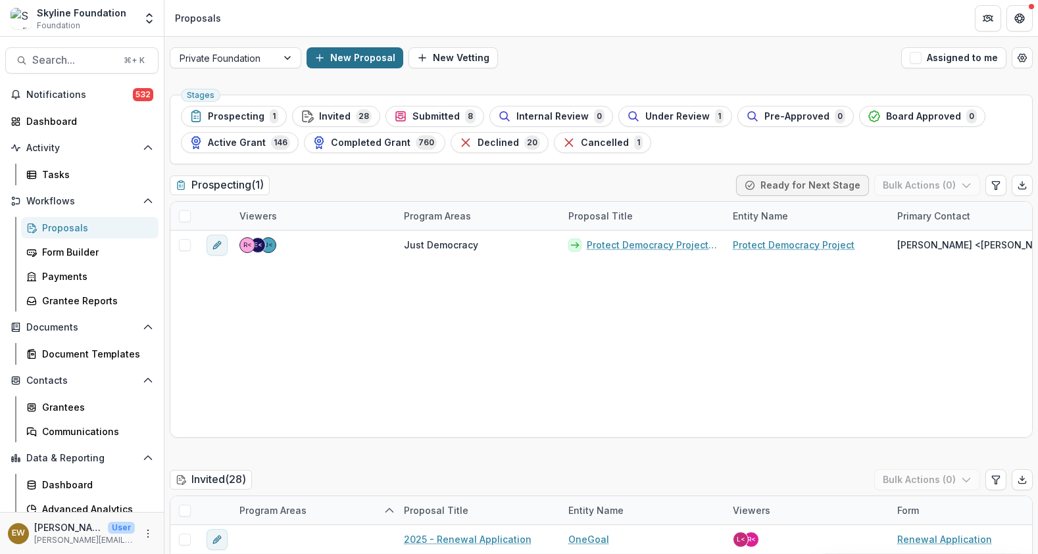
click at [378, 60] on button "New Proposal" at bounding box center [354, 57] width 97 height 21
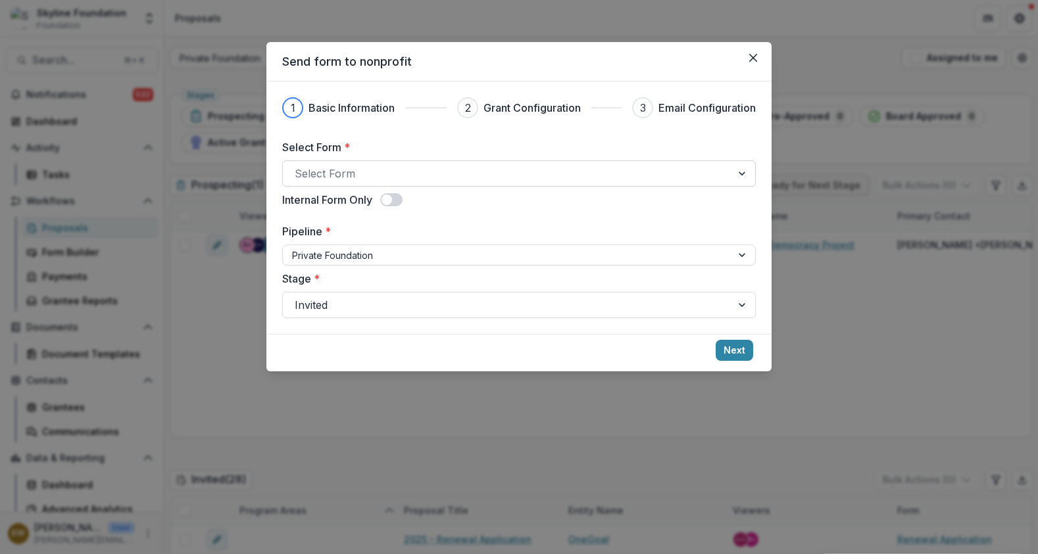
click at [330, 176] on div at bounding box center [507, 173] width 425 height 18
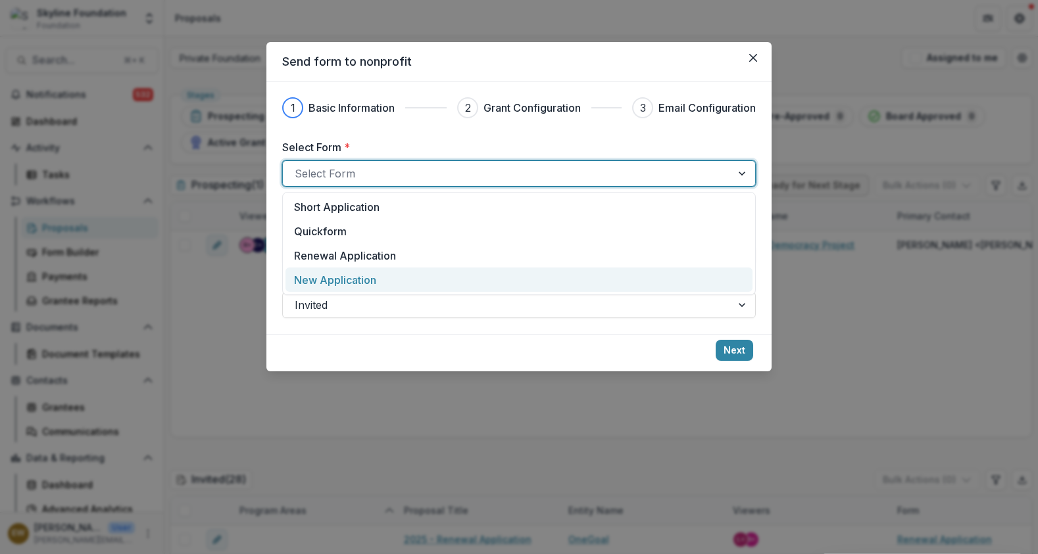
click at [325, 275] on p "New Application" at bounding box center [335, 280] width 82 height 16
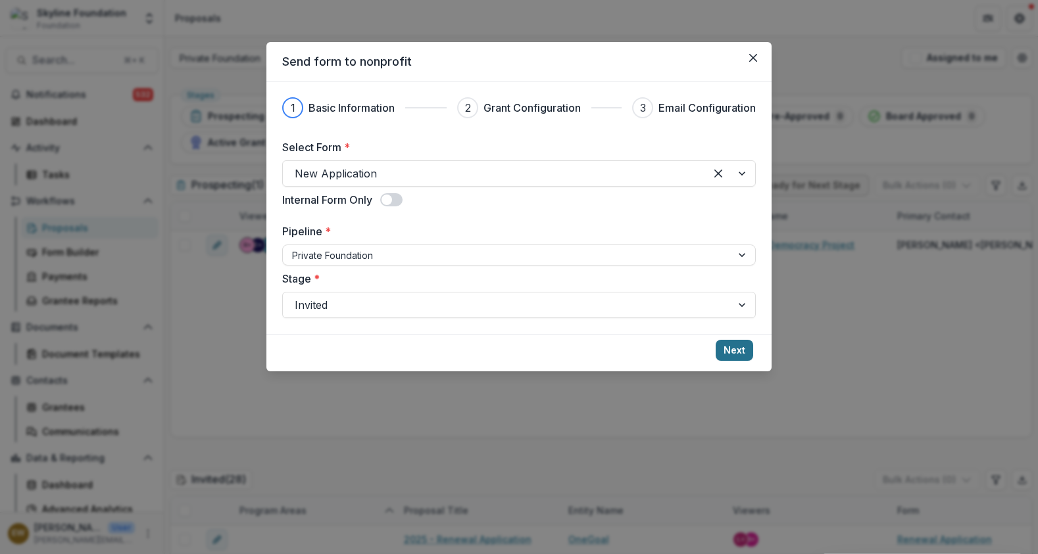
click at [717, 343] on button "Next" at bounding box center [733, 350] width 37 height 21
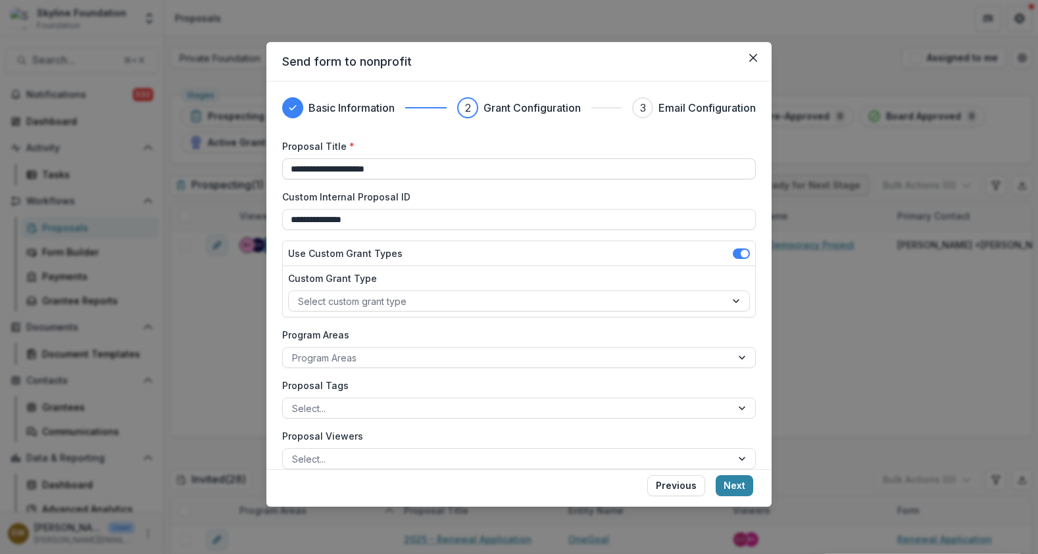
click at [286, 166] on input "**********" at bounding box center [518, 168] width 473 height 21
click at [333, 168] on input "**********" at bounding box center [518, 168] width 473 height 21
click at [340, 170] on input "**********" at bounding box center [518, 168] width 473 height 21
click at [539, 171] on input "**********" at bounding box center [518, 168] width 473 height 21
type input "**********"
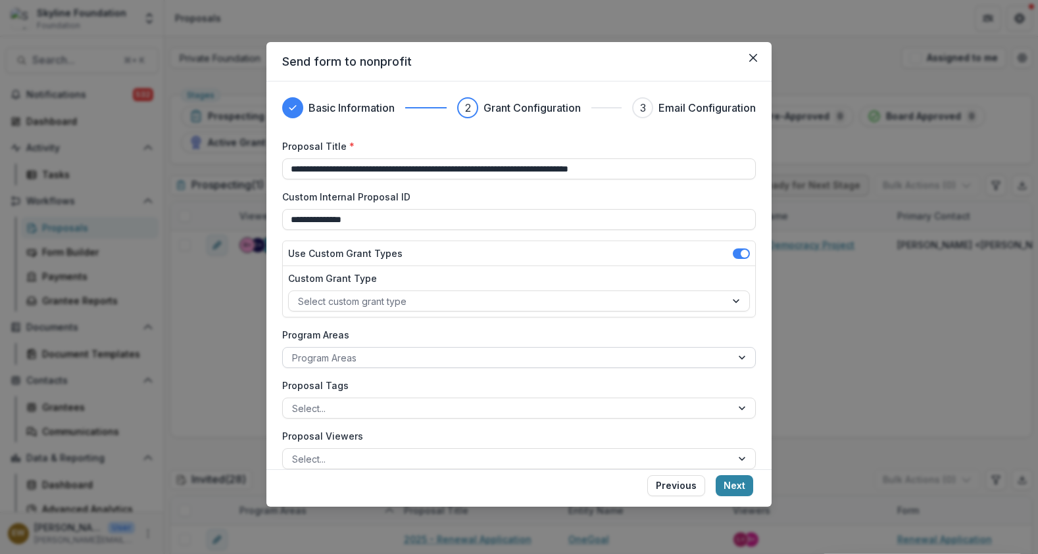
click at [471, 352] on div at bounding box center [507, 358] width 430 height 16
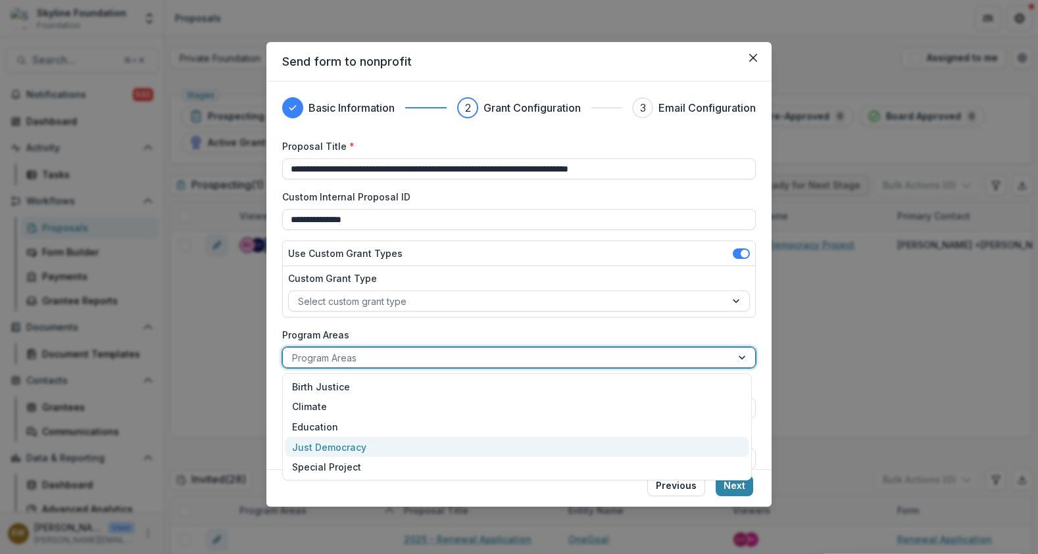
click at [385, 452] on div "Just Democracy" at bounding box center [516, 447] width 463 height 20
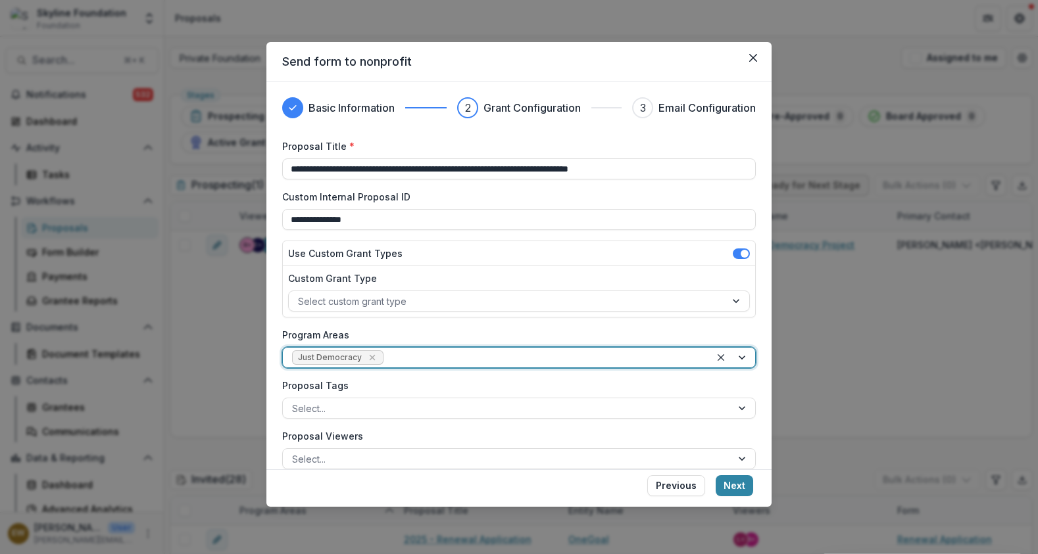
scroll to position [27, 0]
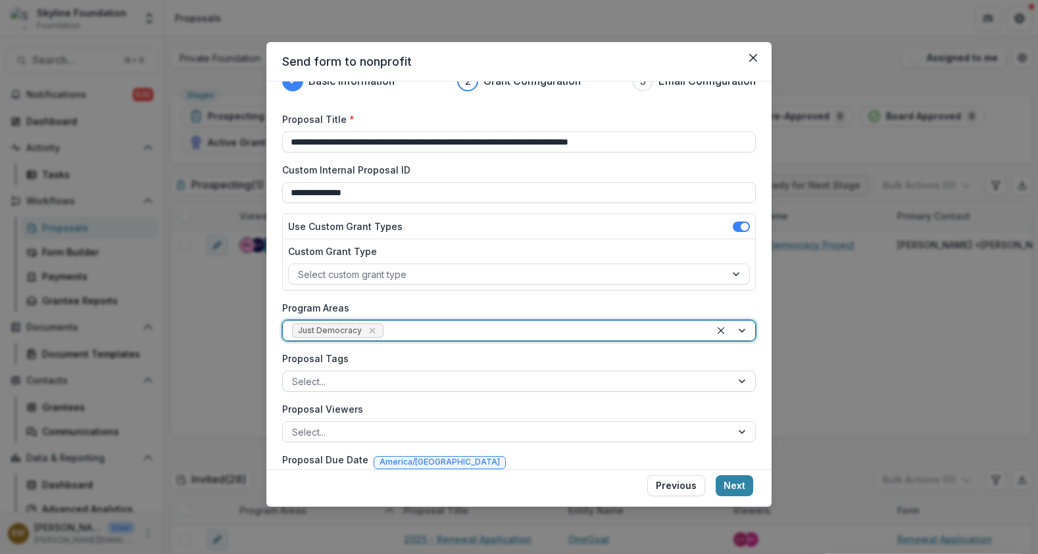
click at [412, 385] on div at bounding box center [507, 381] width 430 height 16
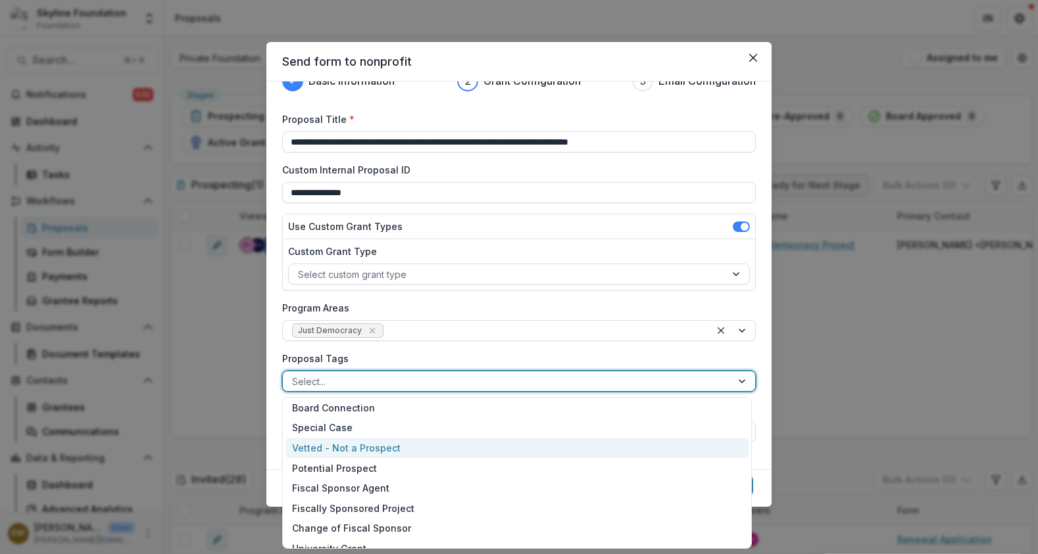
scroll to position [116, 0]
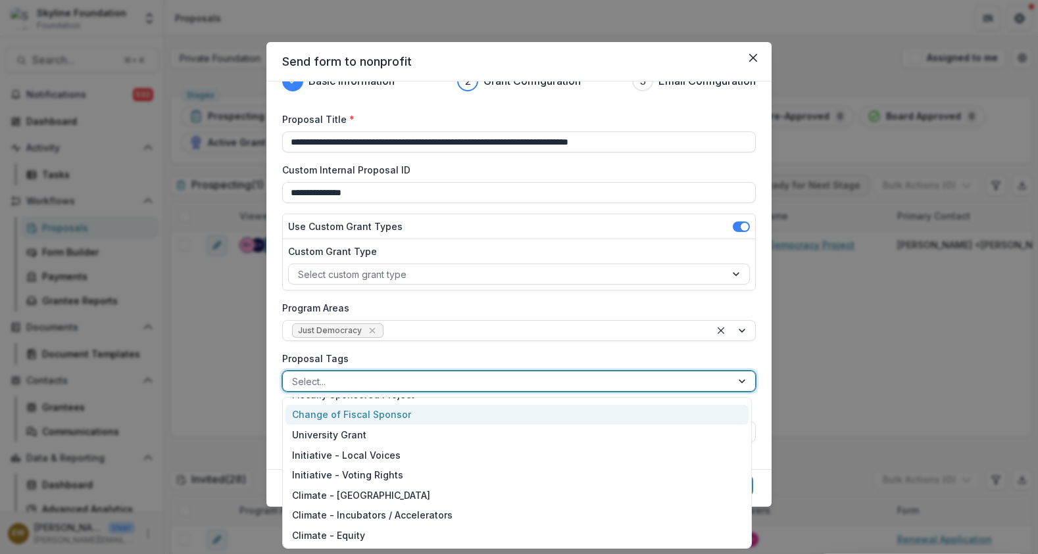
click at [445, 366] on div "Proposal Tags Change of Fiscal Sponsor, 7 of 16. 16 results available. Use Up a…" at bounding box center [518, 372] width 473 height 40
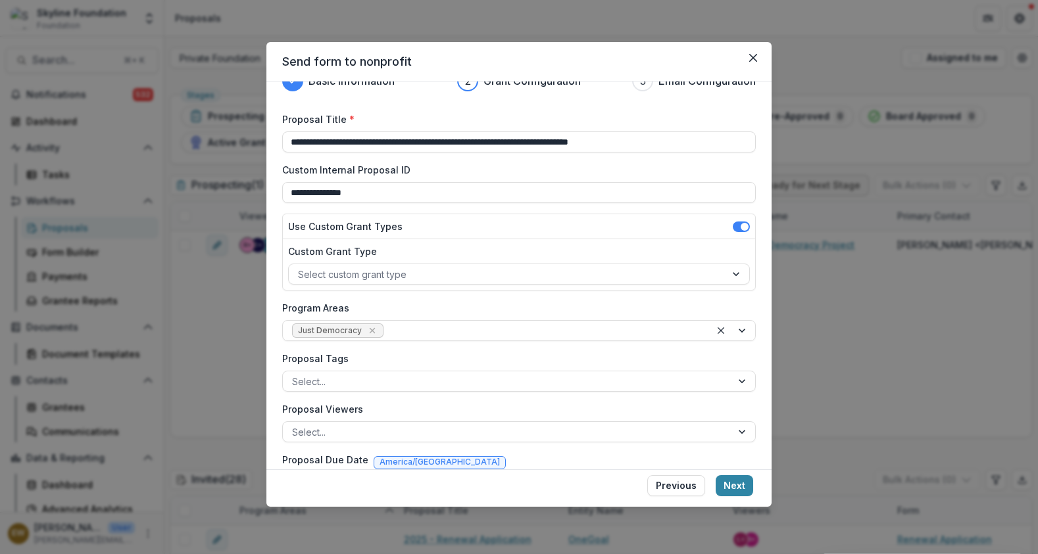
scroll to position [130, 0]
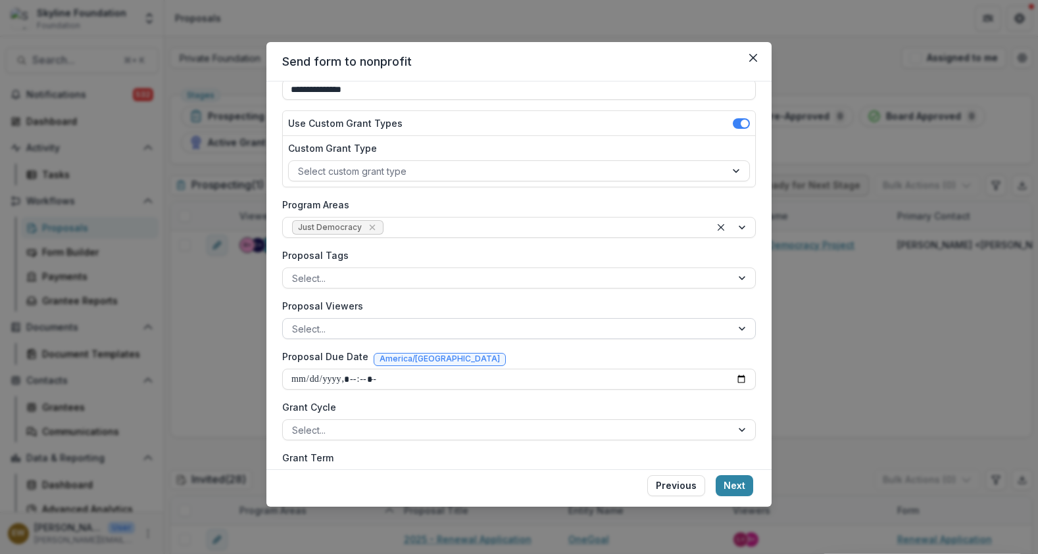
click at [435, 334] on div at bounding box center [507, 329] width 430 height 16
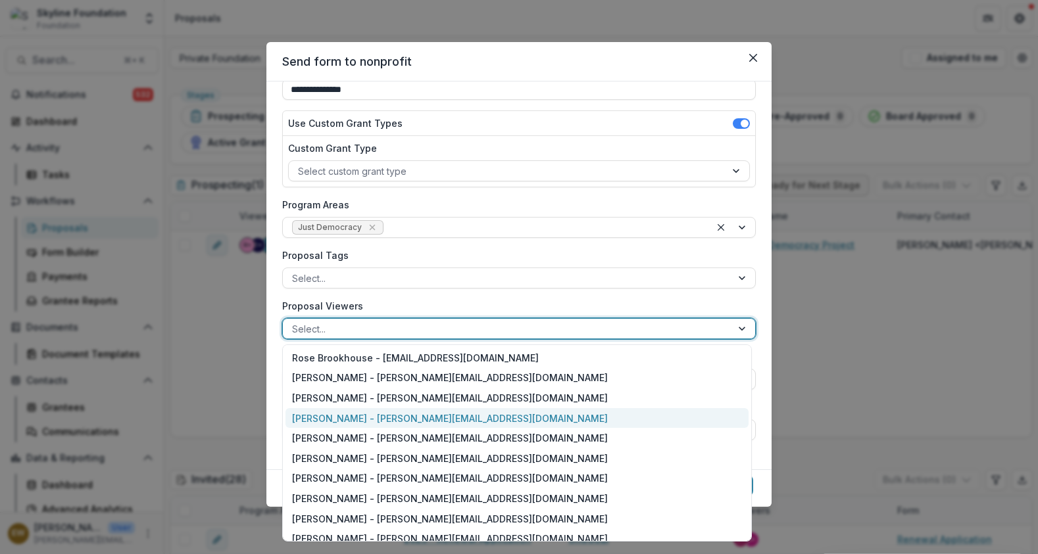
click at [371, 416] on div "[PERSON_NAME] - [PERSON_NAME][EMAIL_ADDRESS][DOMAIN_NAME]" at bounding box center [516, 418] width 463 height 20
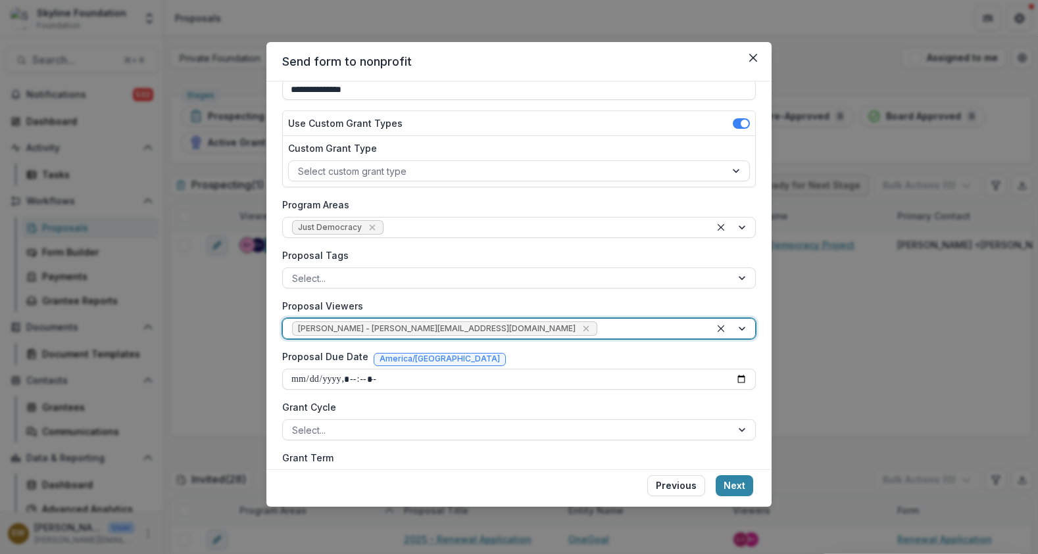
click at [600, 328] on div at bounding box center [650, 329] width 101 height 16
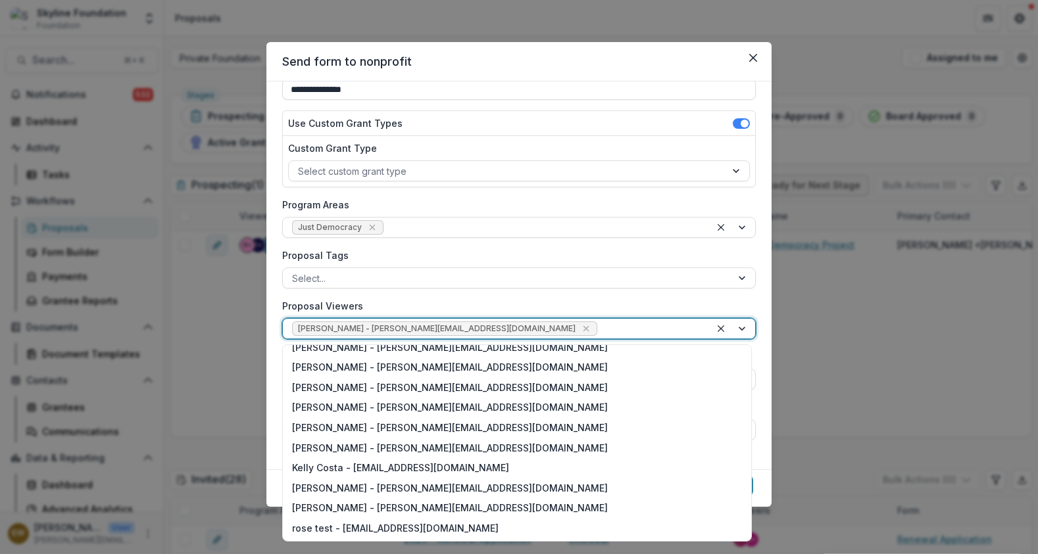
scroll to position [0, 0]
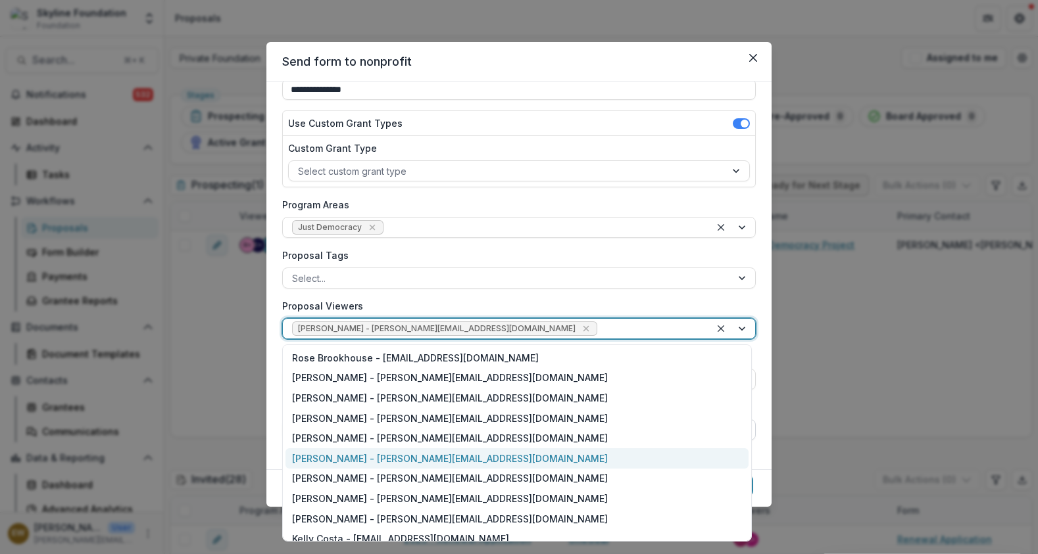
click at [366, 454] on div "[PERSON_NAME] - [PERSON_NAME][EMAIL_ADDRESS][DOMAIN_NAME]" at bounding box center [516, 458] width 463 height 20
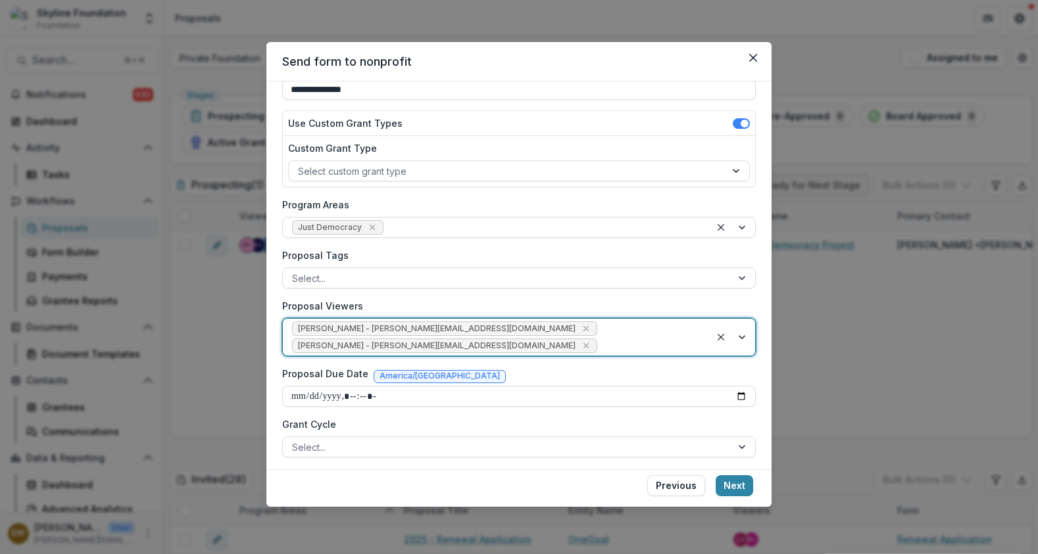
click at [600, 353] on div at bounding box center [650, 346] width 101 height 16
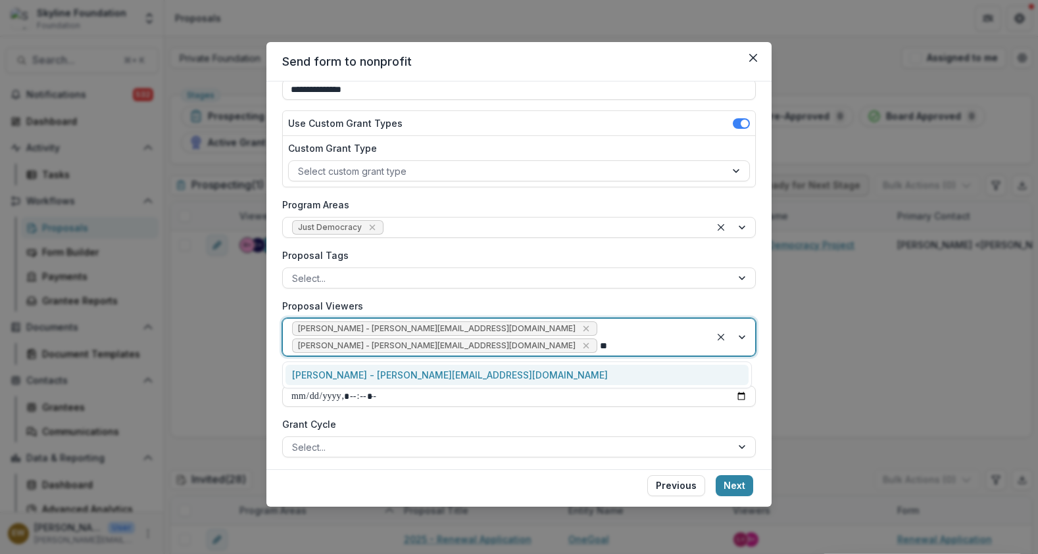
type input "*"
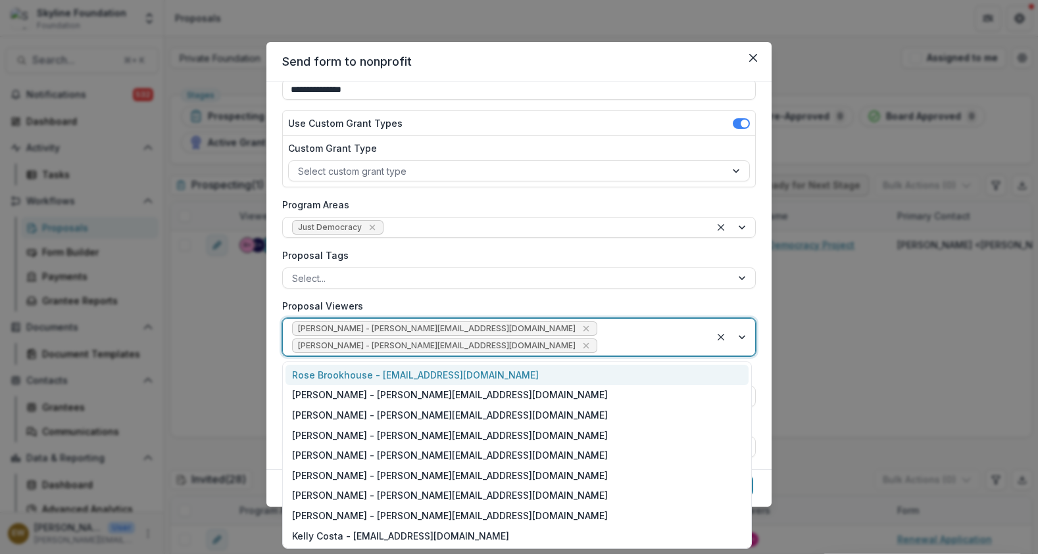
drag, startPoint x: 347, startPoint y: 379, endPoint x: 404, endPoint y: 377, distance: 57.2
click at [347, 379] on div "Rose Brookhouse - [EMAIL_ADDRESS][DOMAIN_NAME]" at bounding box center [516, 375] width 463 height 20
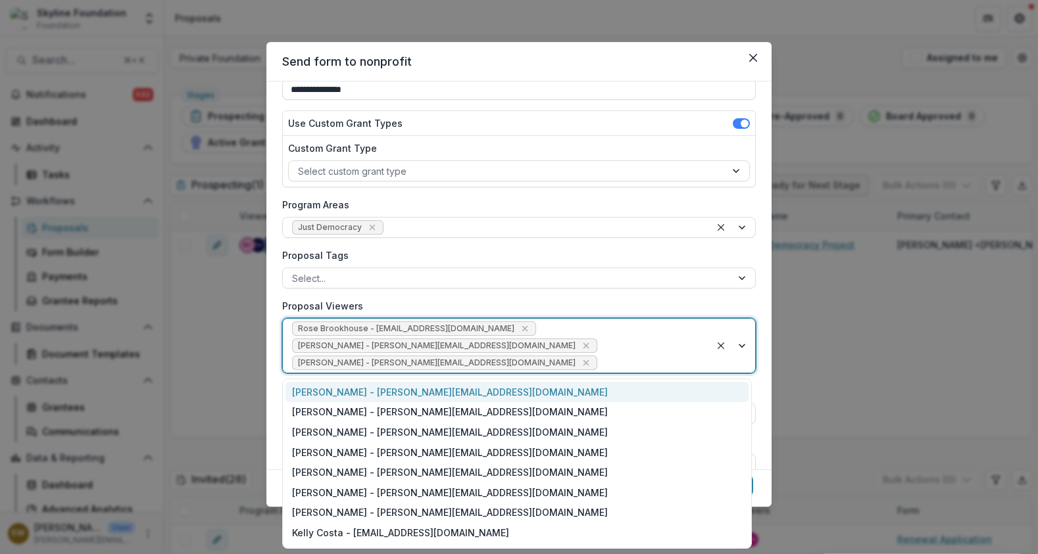
click at [608, 345] on div "Rose Brookhouse - rose@skylinefoundation.org Eddie Whitfield - eddie@skylinefou…" at bounding box center [496, 346] width 427 height 54
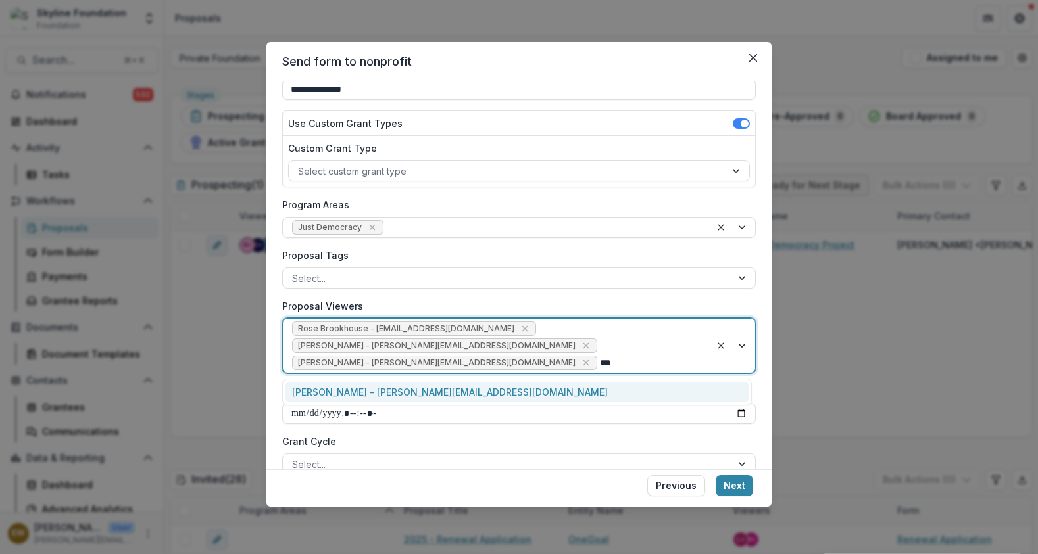
type input "****"
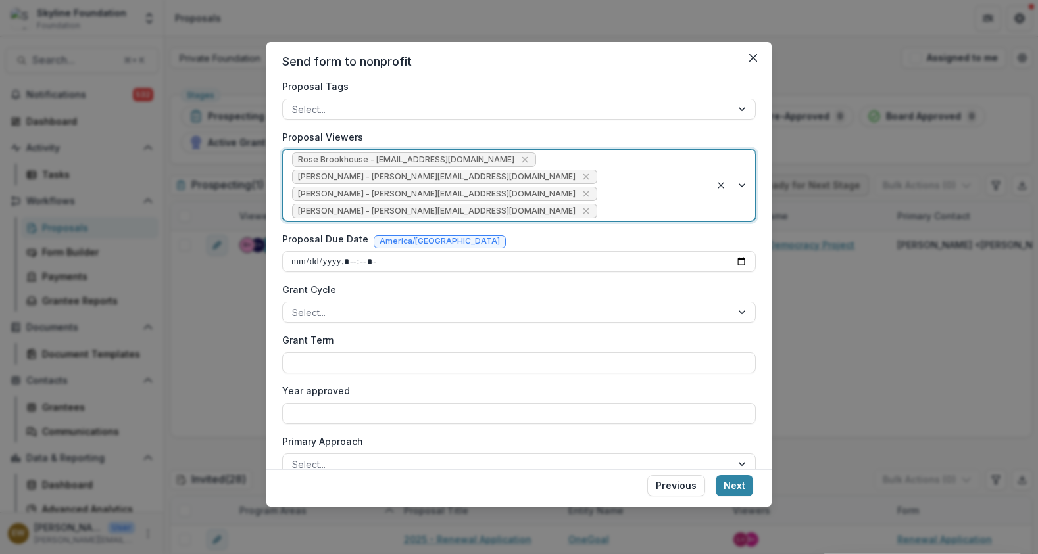
scroll to position [352, 0]
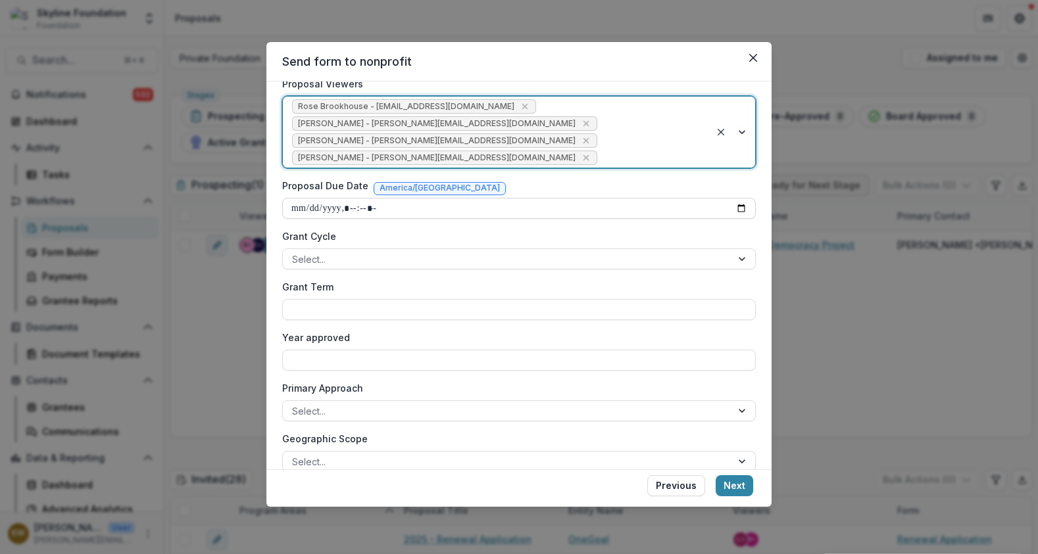
click at [736, 207] on input "Proposal Due Date" at bounding box center [518, 208] width 473 height 21
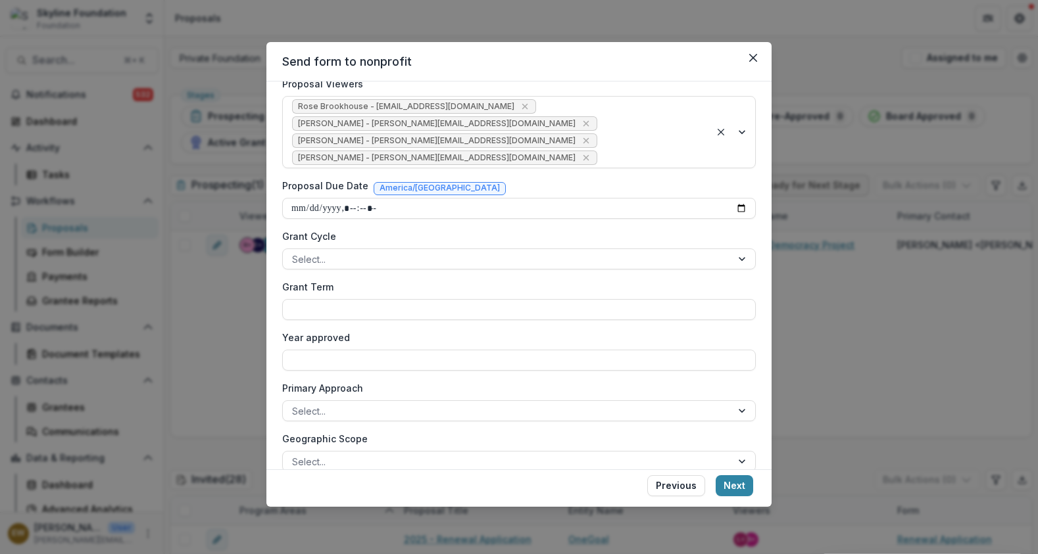
type input "**********"
click at [588, 186] on div "Proposal Due Date America/Monterrey" at bounding box center [518, 188] width 473 height 19
click at [360, 256] on div at bounding box center [507, 259] width 430 height 16
click at [399, 233] on label "Grant Cycle" at bounding box center [515, 236] width 466 height 14
click at [295, 252] on input "Grant Cycle" at bounding box center [293, 259] width 3 height 14
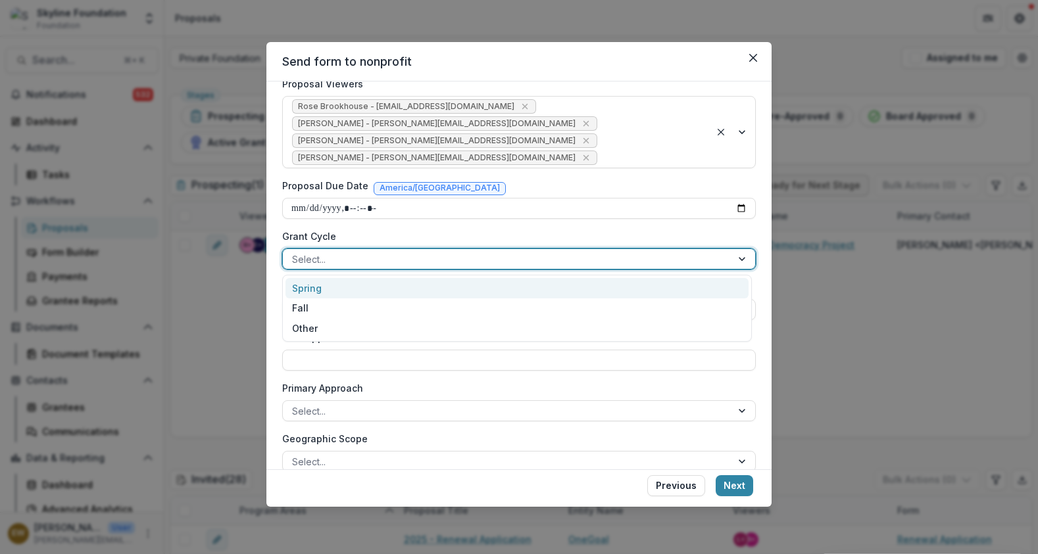
click at [391, 252] on div at bounding box center [507, 259] width 430 height 16
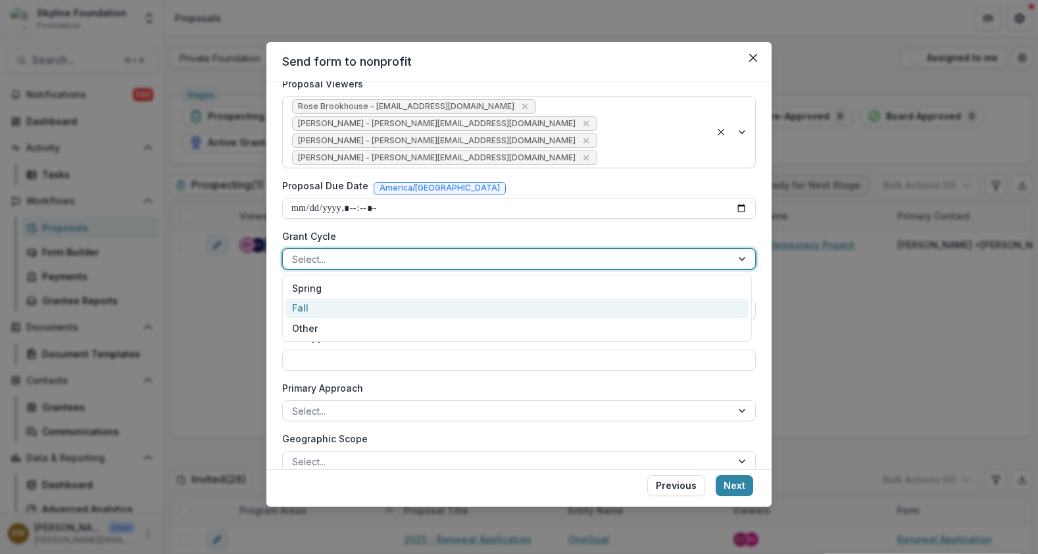
click at [337, 314] on div "Fall" at bounding box center [516, 309] width 463 height 20
click at [435, 290] on label "Grant Term" at bounding box center [515, 287] width 466 height 14
click at [435, 299] on input "Grant Term" at bounding box center [518, 309] width 473 height 21
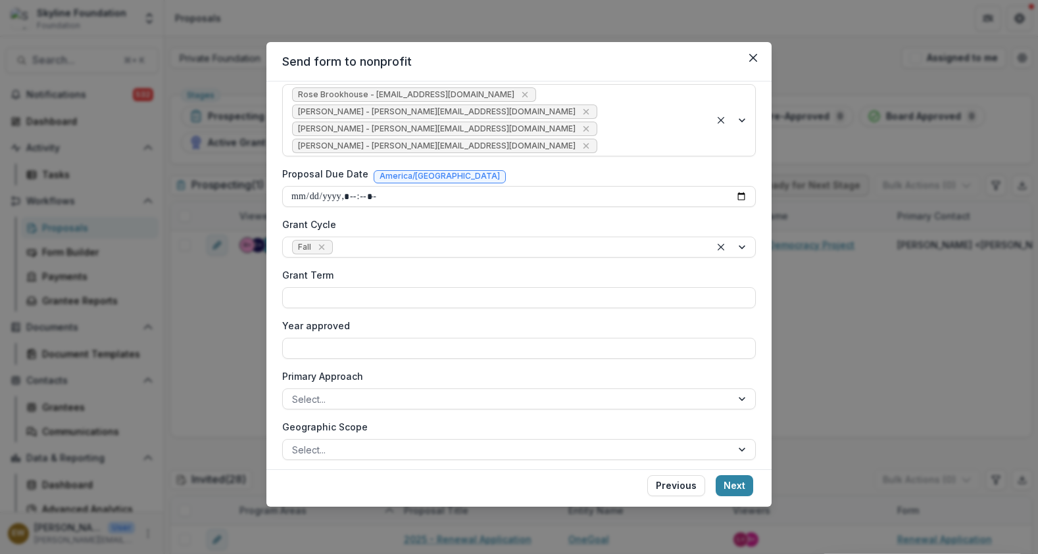
scroll to position [365, 0]
click at [328, 341] on input "Year approved" at bounding box center [518, 347] width 473 height 21
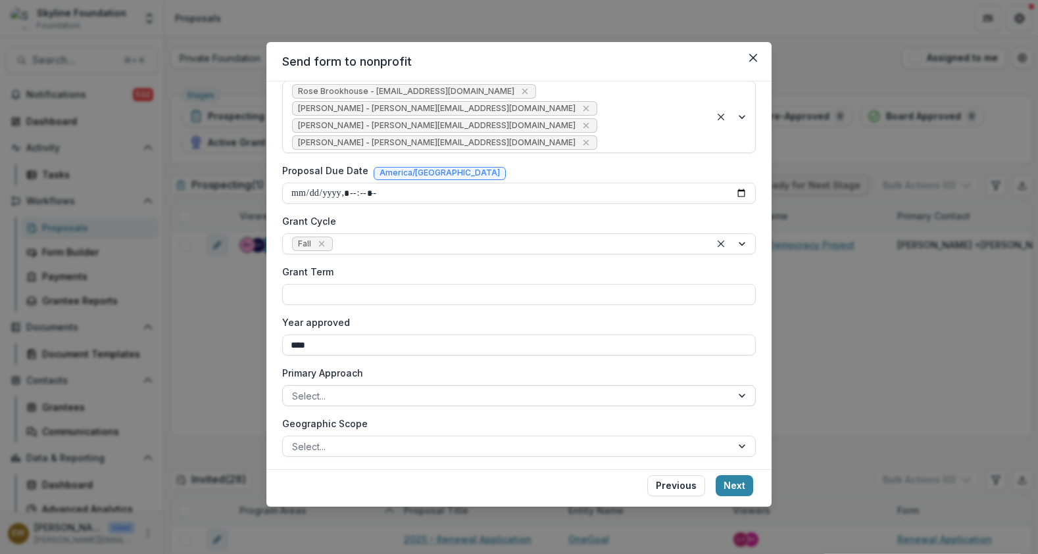
type input "****"
click at [345, 392] on div at bounding box center [507, 396] width 430 height 16
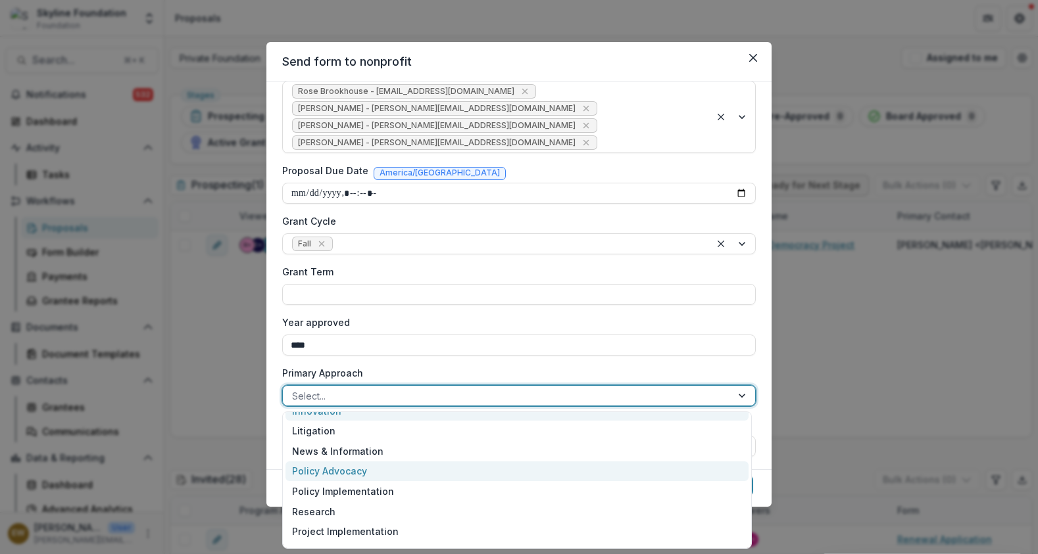
scroll to position [76, 0]
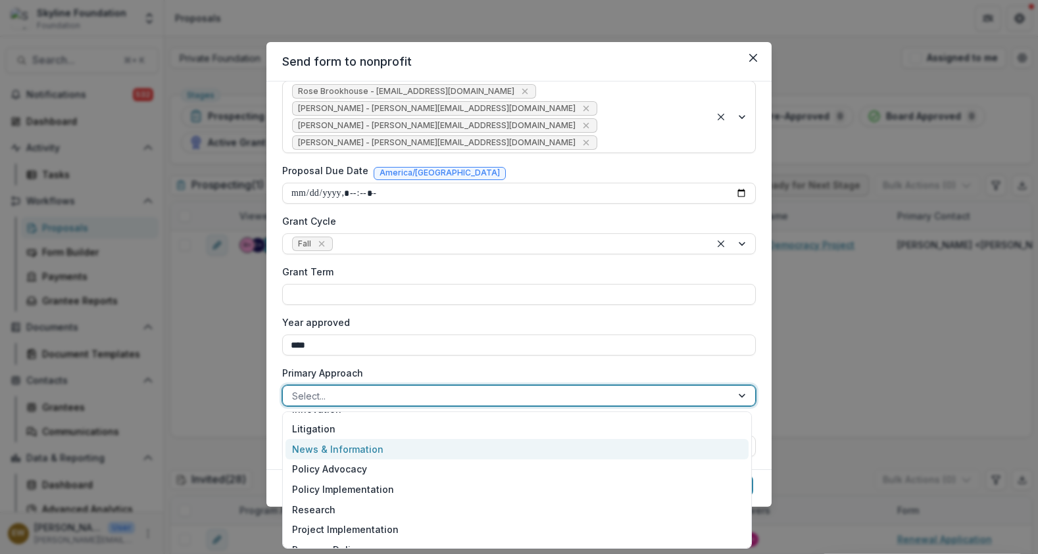
click at [352, 450] on div "News & Information" at bounding box center [516, 449] width 463 height 20
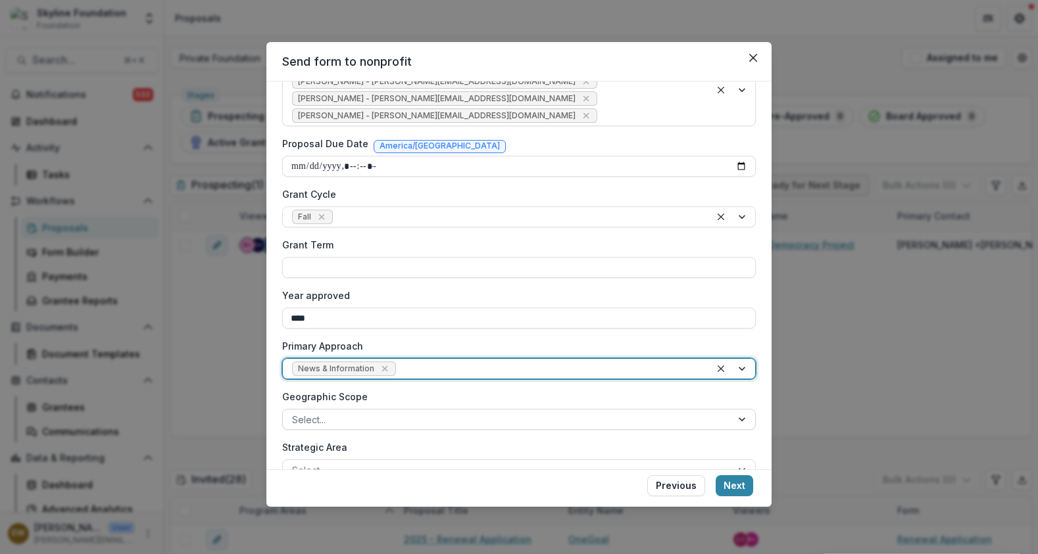
scroll to position [421, 0]
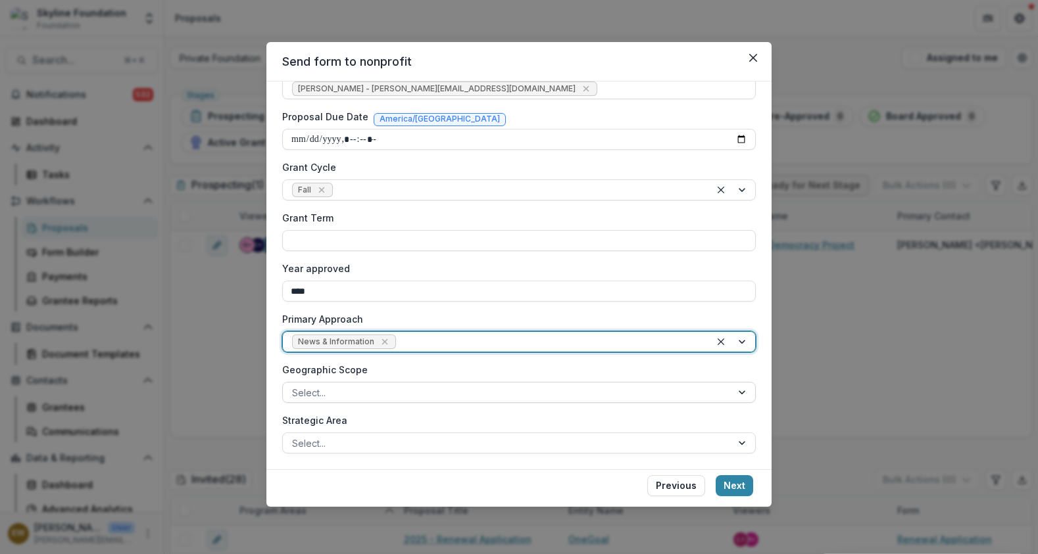
click at [356, 386] on div at bounding box center [507, 393] width 430 height 16
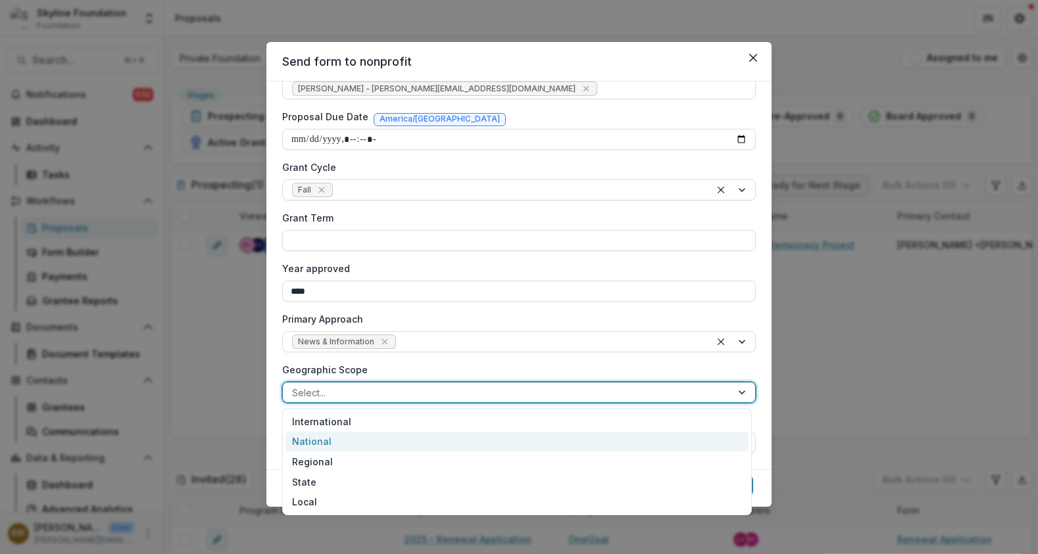
click at [337, 442] on div "National" at bounding box center [516, 442] width 463 height 20
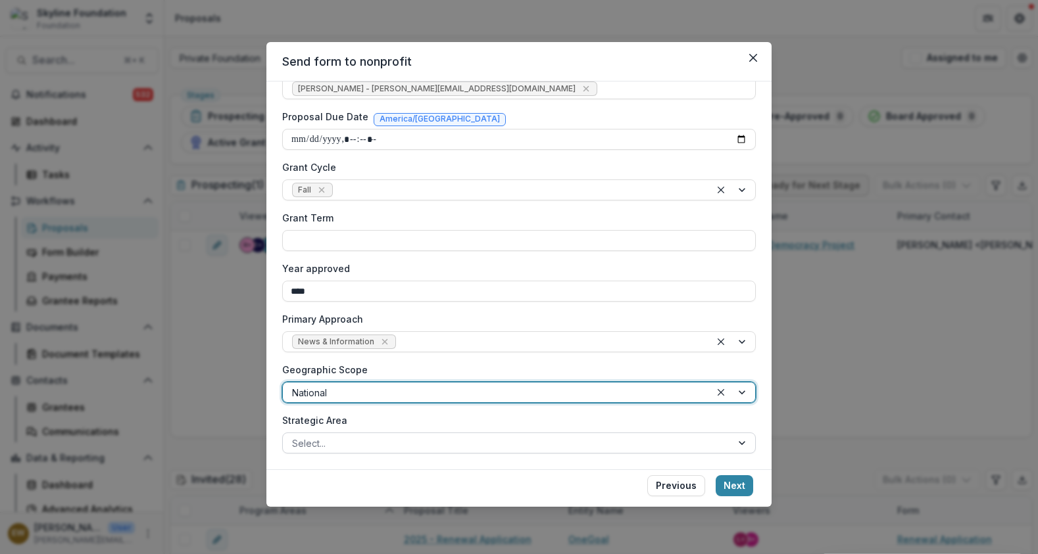
click at [351, 435] on div at bounding box center [507, 443] width 430 height 16
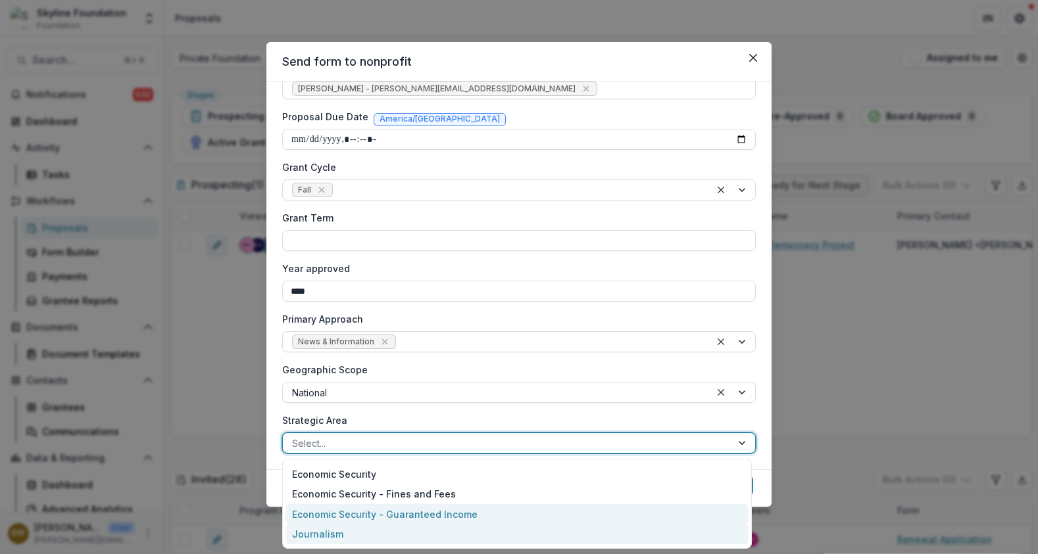
scroll to position [81, 0]
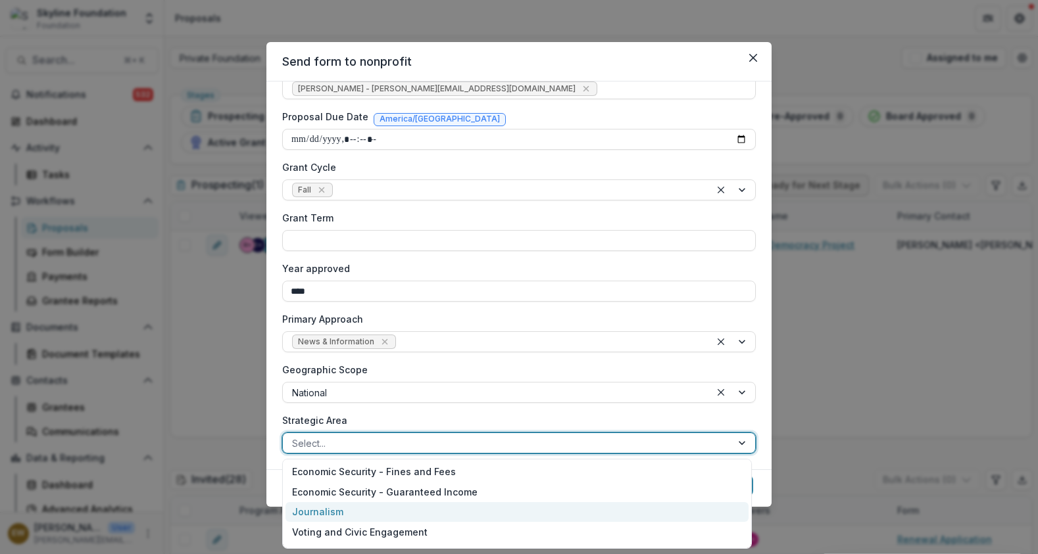
click at [370, 516] on div "Journalism" at bounding box center [516, 512] width 463 height 20
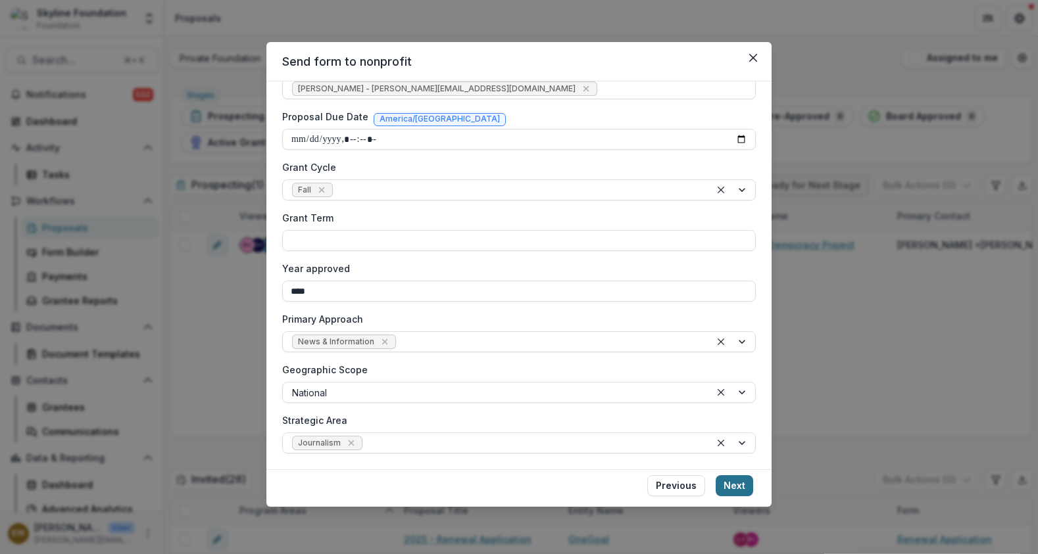
click at [739, 493] on button "Next" at bounding box center [733, 485] width 37 height 21
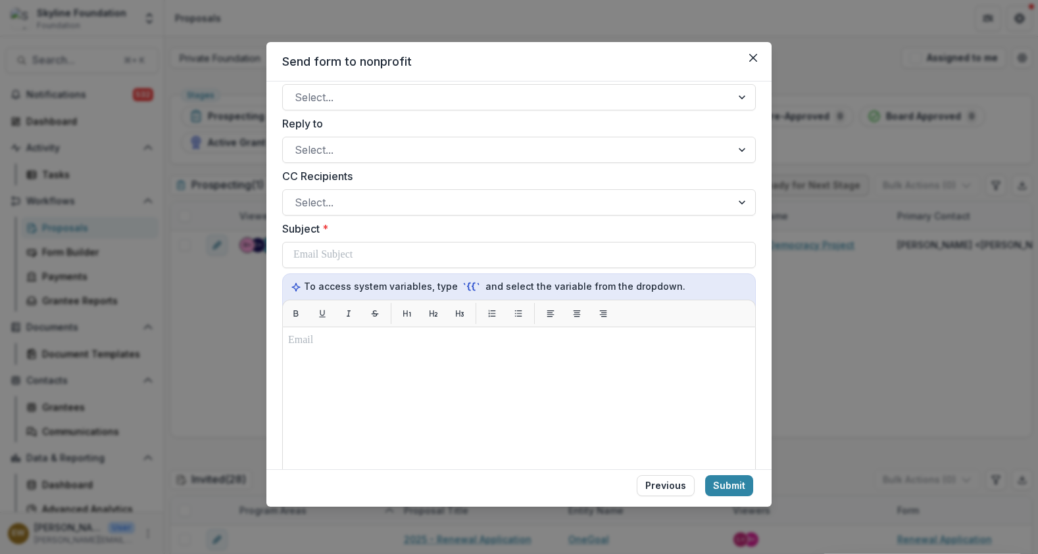
scroll to position [0, 0]
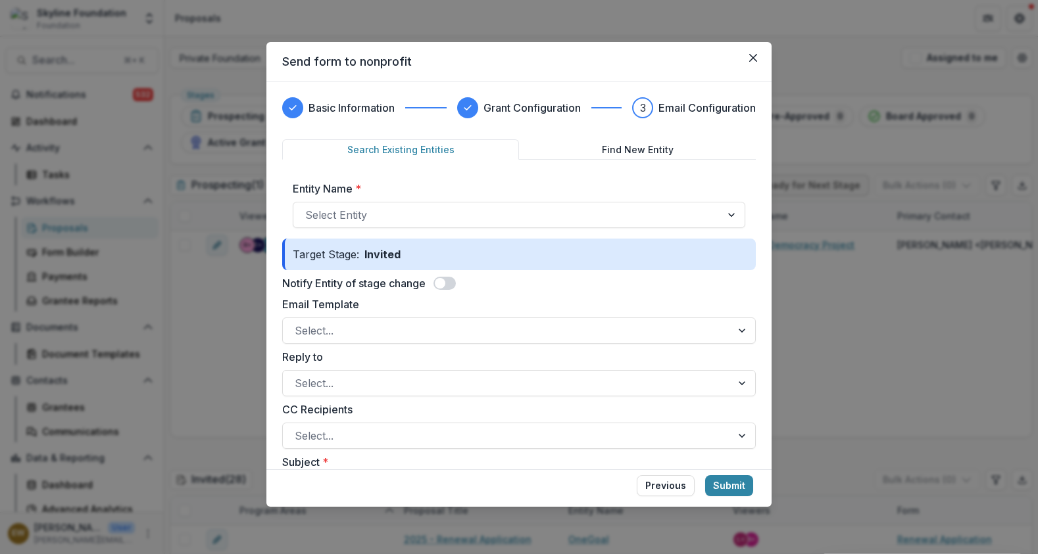
click at [445, 285] on span at bounding box center [440, 283] width 11 height 11
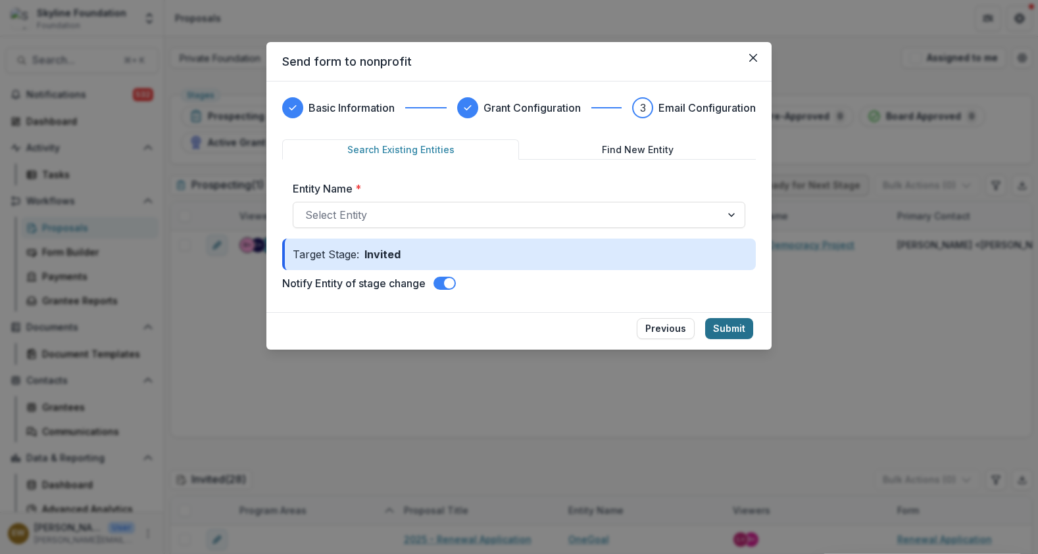
click at [739, 331] on button "Submit" at bounding box center [729, 328] width 48 height 21
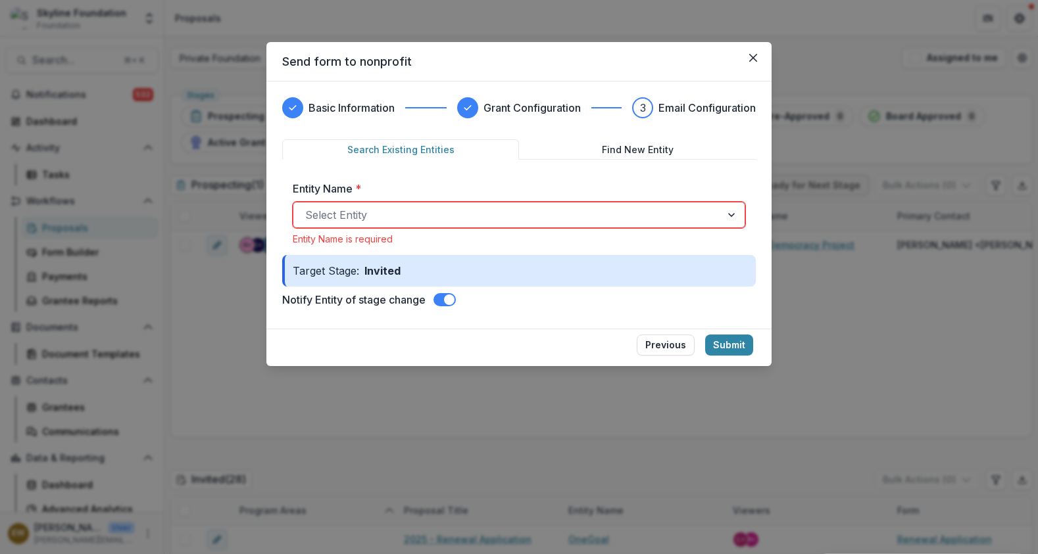
click at [596, 222] on div at bounding box center [507, 215] width 404 height 18
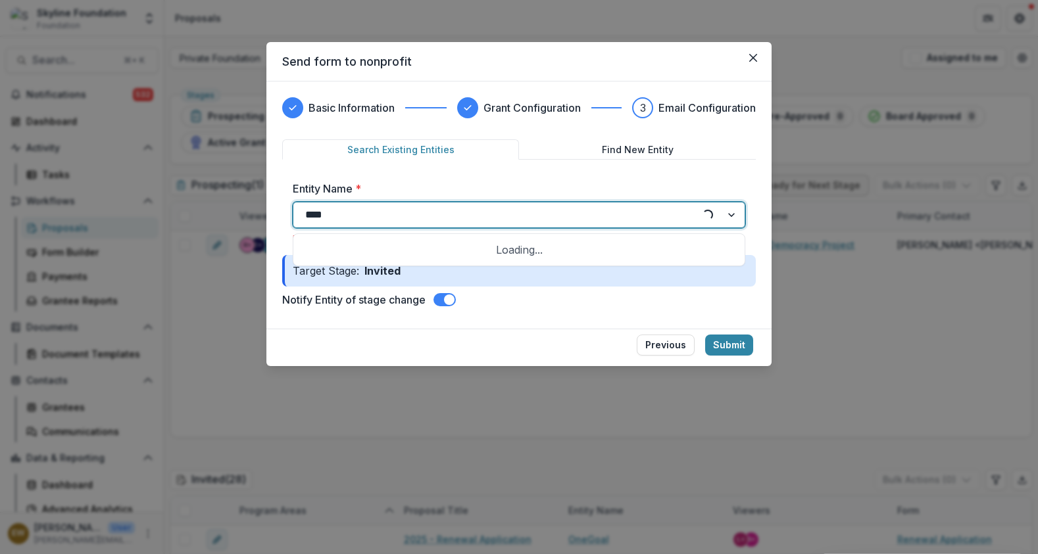
type input "*****"
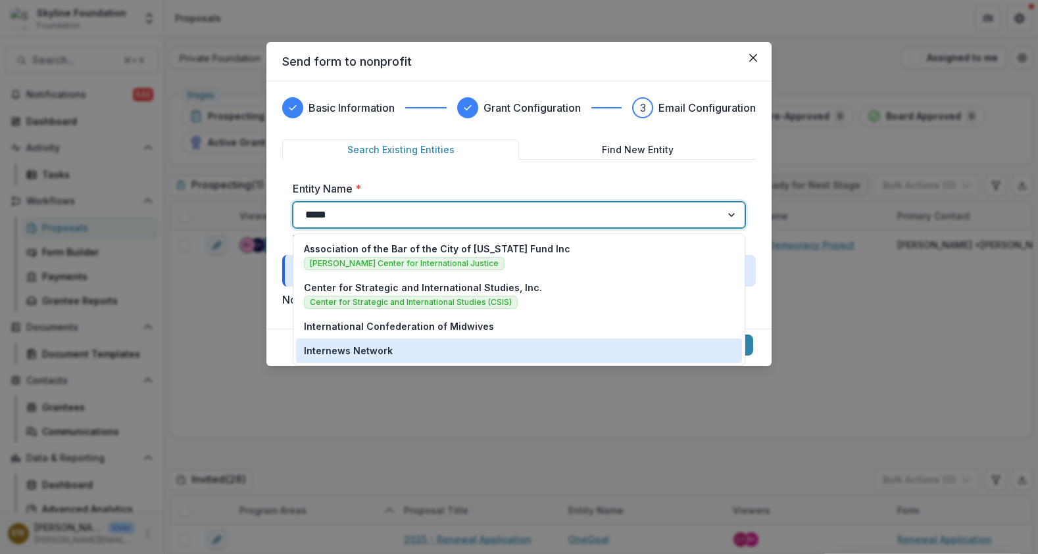
click at [500, 347] on div "Internews Network" at bounding box center [519, 351] width 430 height 14
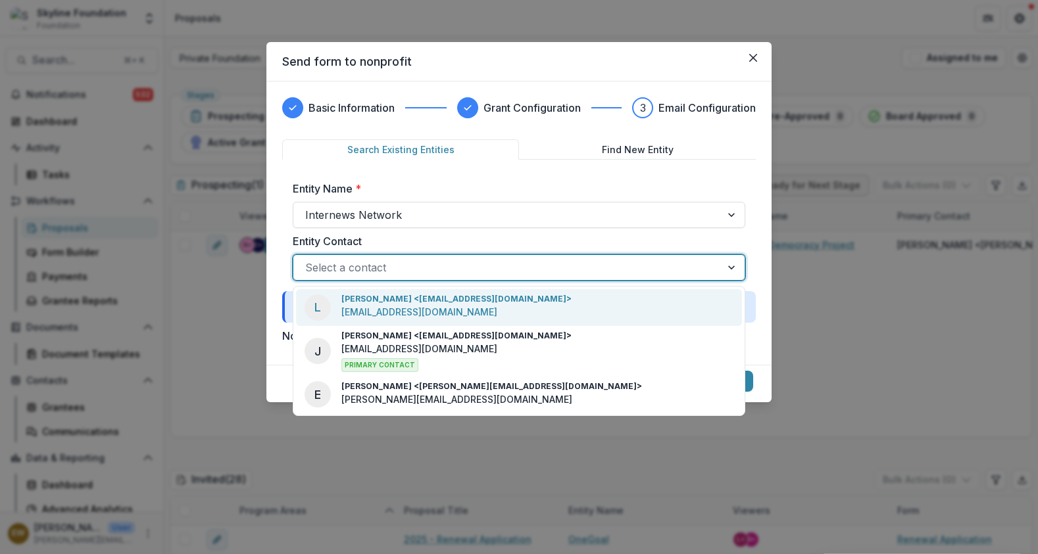
click at [694, 277] on div "Select a contact" at bounding box center [506, 267] width 427 height 21
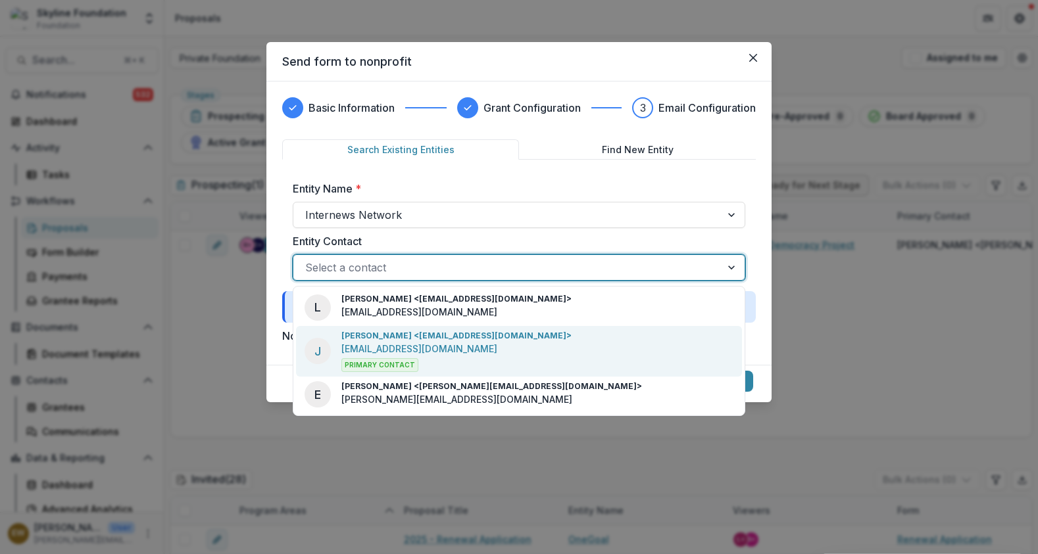
click at [550, 360] on div "J Jessica Sigur <jsigur@internews.org> jsigur@internews.org Primary Contact" at bounding box center [519, 351] width 446 height 51
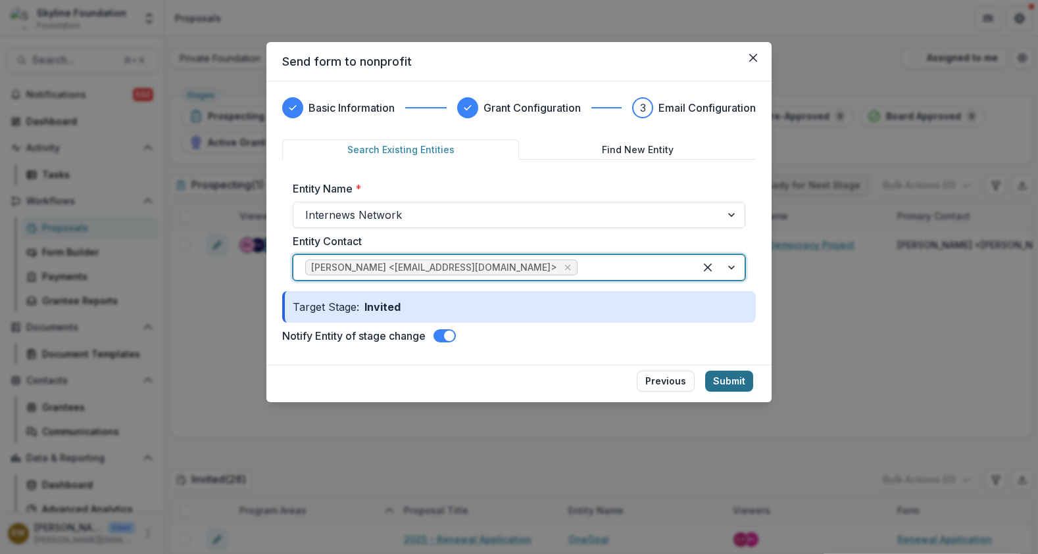
click at [721, 374] on button "Submit" at bounding box center [729, 381] width 48 height 21
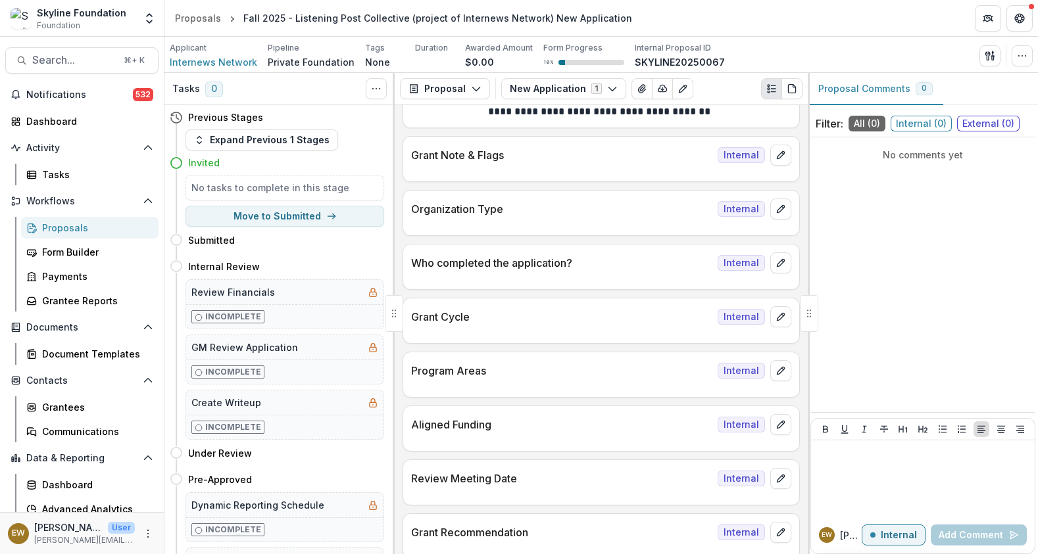
scroll to position [70, 0]
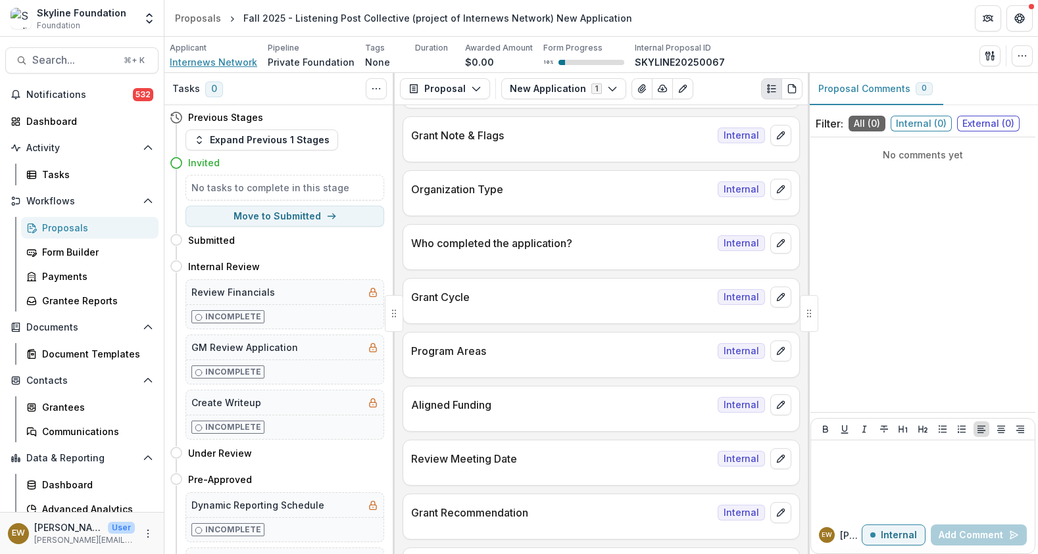
click at [207, 55] on div "Applicant Internews Network" at bounding box center [213, 55] width 87 height 27
click at [206, 59] on span "Internews Network" at bounding box center [213, 62] width 87 height 14
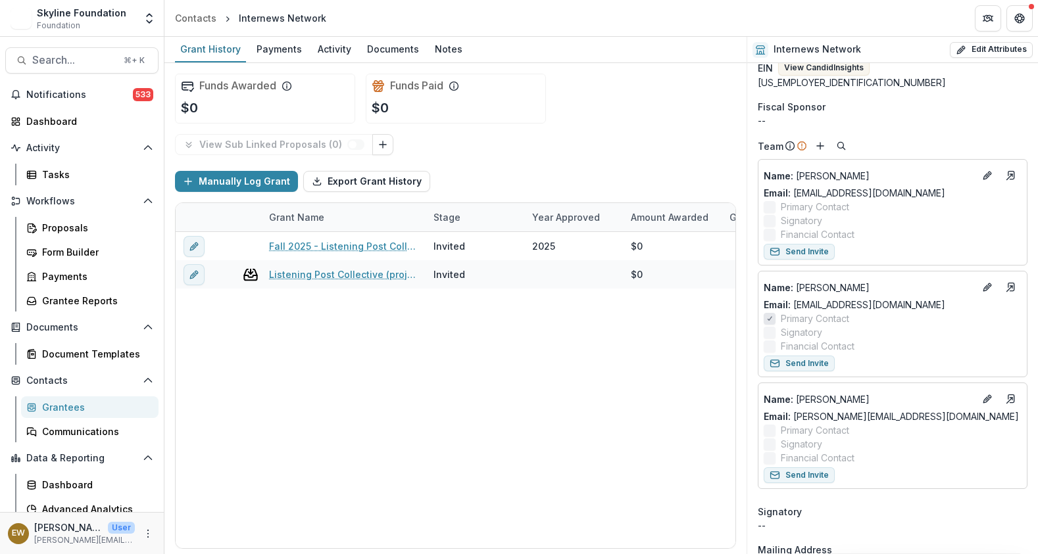
scroll to position [258, 0]
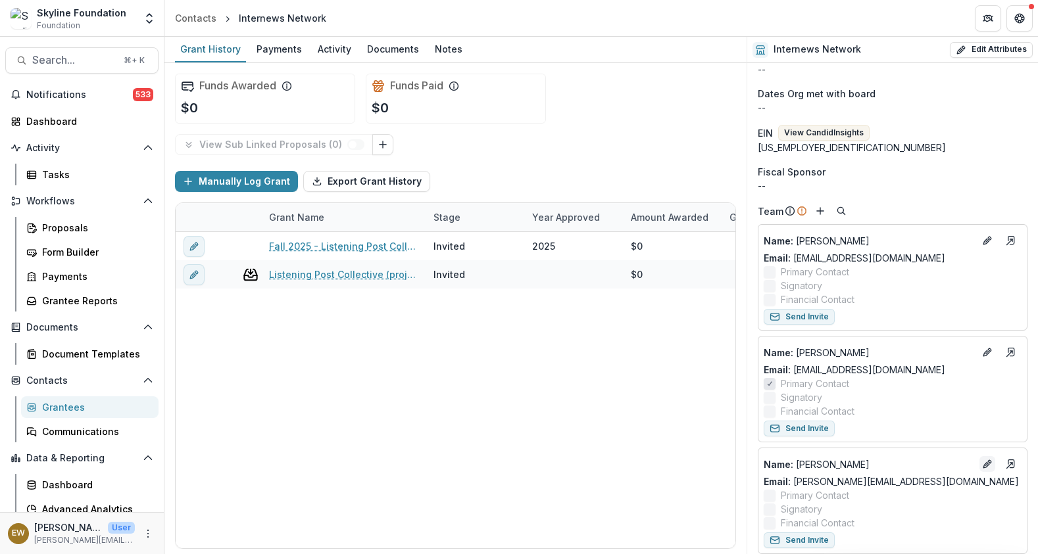
click at [989, 464] on button "Edit" at bounding box center [987, 464] width 16 height 16
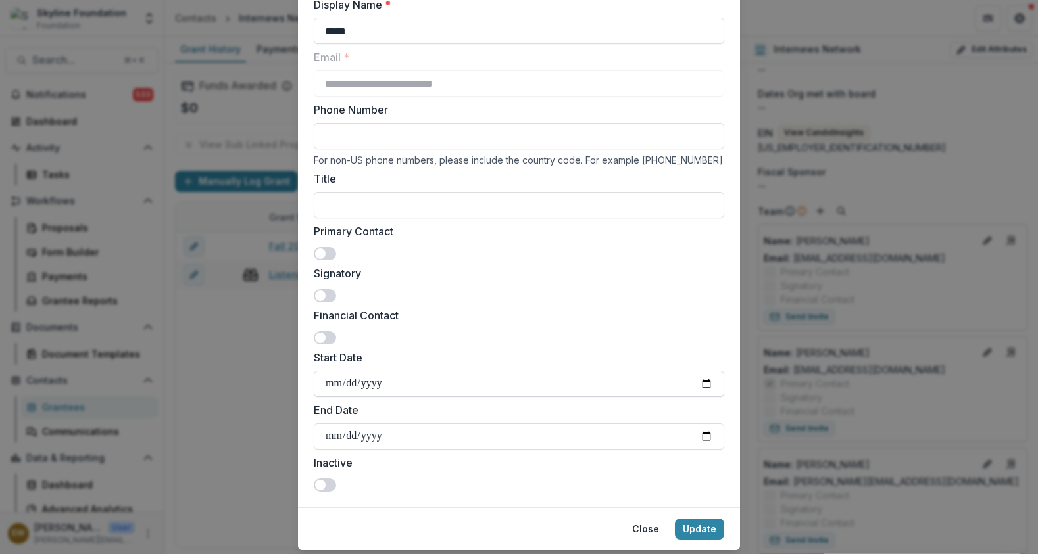
scroll to position [139, 0]
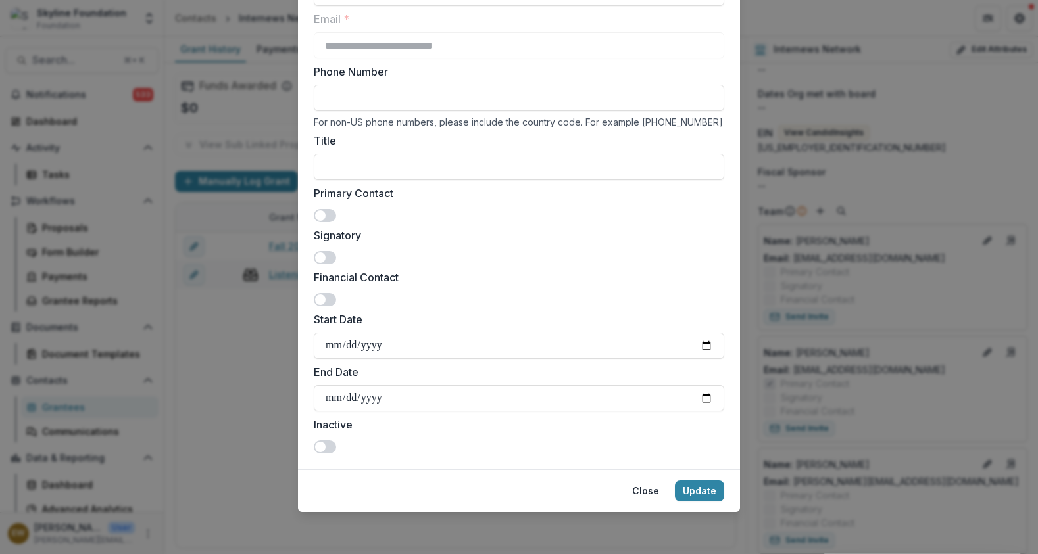
click at [320, 446] on span at bounding box center [320, 447] width 11 height 11
click at [709, 488] on button "Update" at bounding box center [699, 491] width 49 height 21
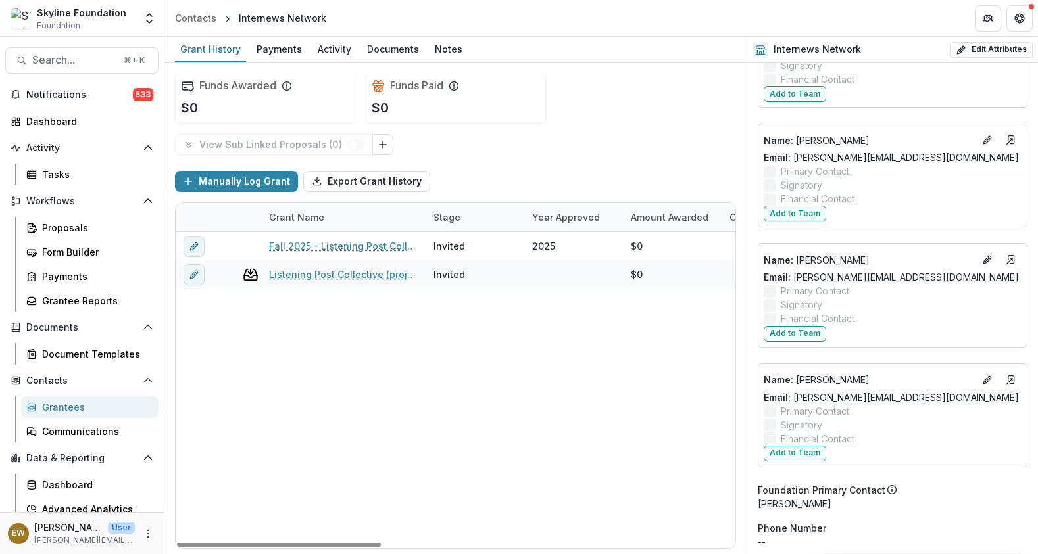
scroll to position [1548, 0]
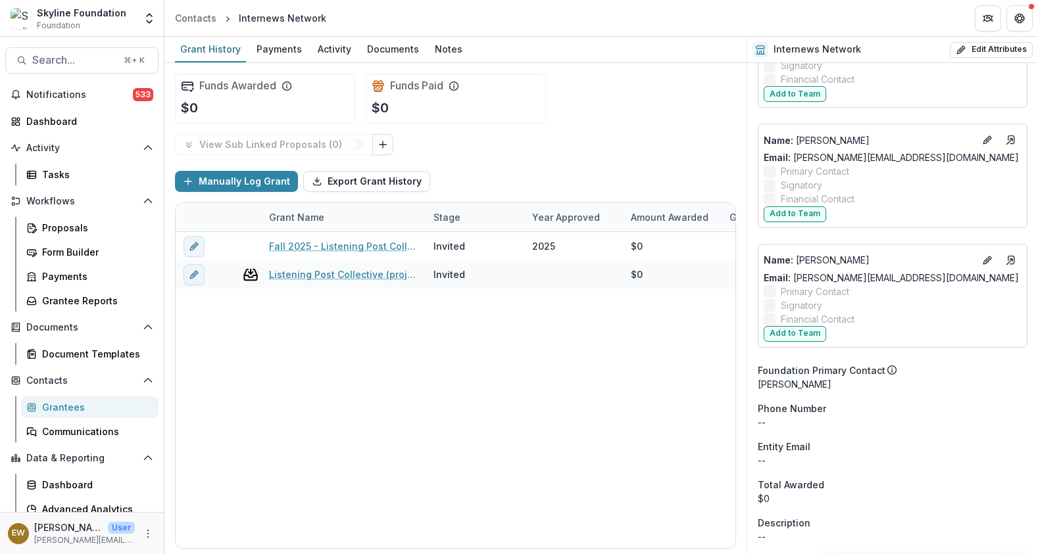
click at [970, 261] on div "Name : eddie" at bounding box center [892, 260] width 258 height 21
click at [984, 260] on icon "Edit" at bounding box center [987, 260] width 11 height 11
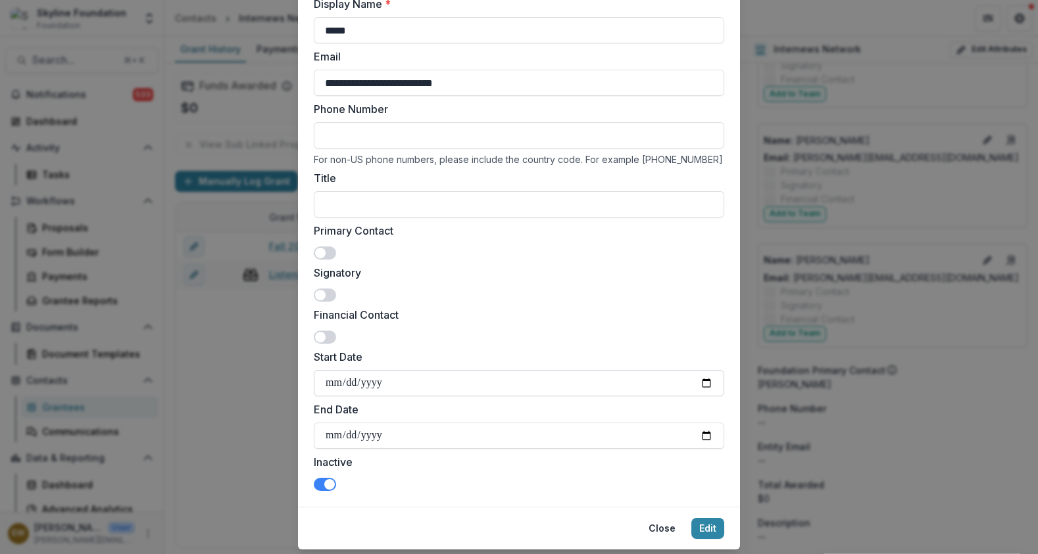
scroll to position [139, 0]
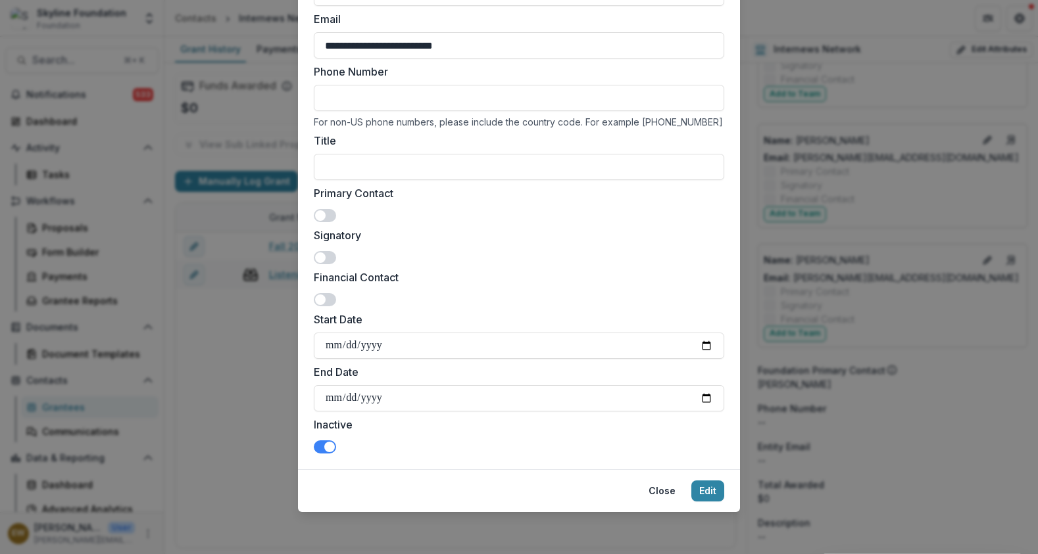
click at [663, 494] on button "Close" at bounding box center [661, 491] width 43 height 21
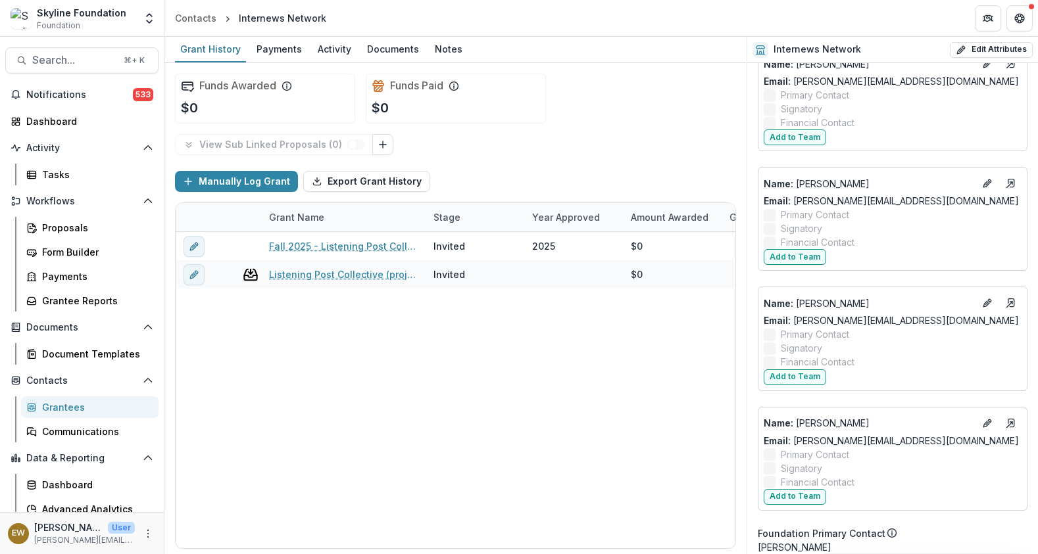
scroll to position [1548, 0]
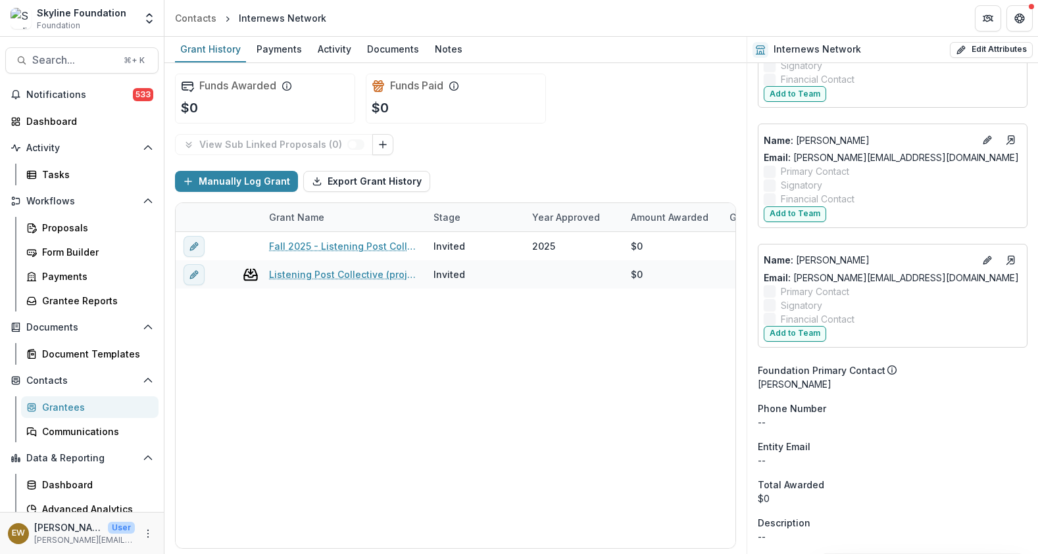
click at [1007, 249] on div "Name : eddie Email: whitfield.eddie93@gmail.com Primary Contact Signatory Finan…" at bounding box center [892, 296] width 270 height 104
click at [1008, 256] on icon "Go to contact" at bounding box center [1011, 260] width 6 height 8
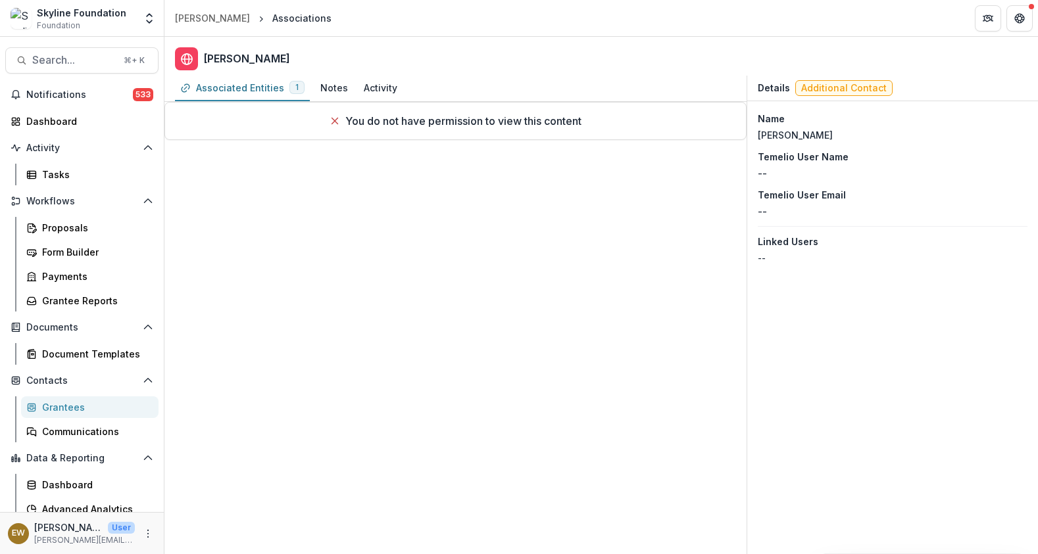
click at [498, 119] on p "You do not have permission to view this content" at bounding box center [463, 121] width 236 height 16
click at [498, 120] on p "You do not have permission to view this content" at bounding box center [463, 121] width 236 height 16
click at [874, 92] on span "Additional Contact" at bounding box center [843, 88] width 97 height 16
click at [64, 93] on span "Notifications" at bounding box center [79, 94] width 107 height 11
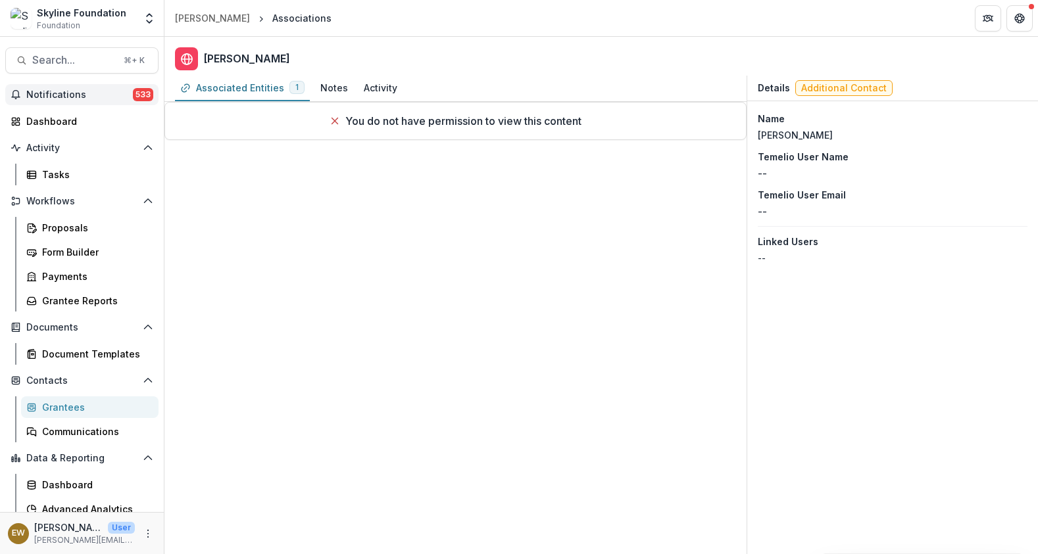
click at [592, 367] on div "Associated Entities 1 Notes Activity You do not have permission to view this co…" at bounding box center [455, 315] width 582 height 479
click at [68, 112] on link "Dashboard" at bounding box center [81, 121] width 153 height 22
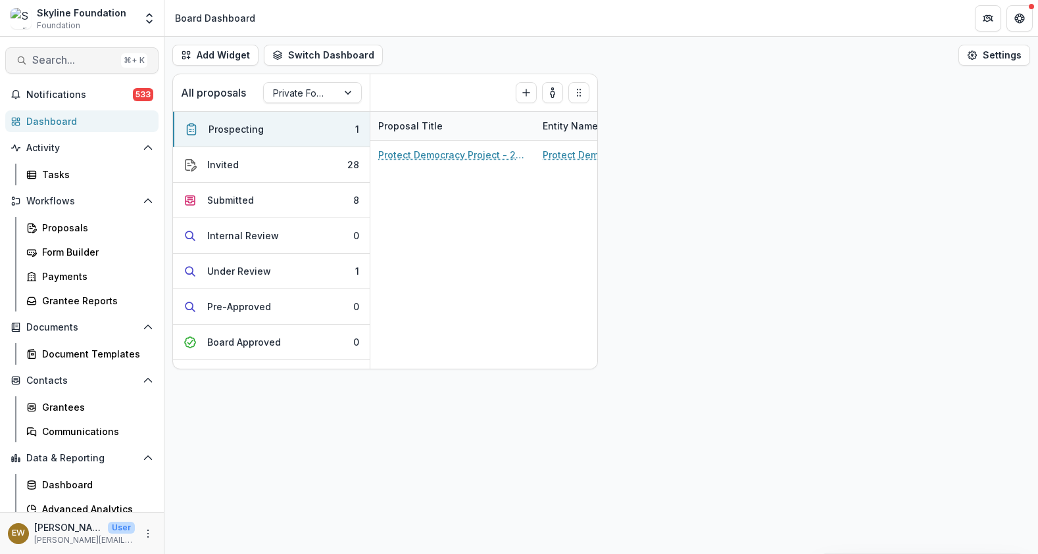
click at [66, 59] on span "Search..." at bounding box center [74, 60] width 84 height 12
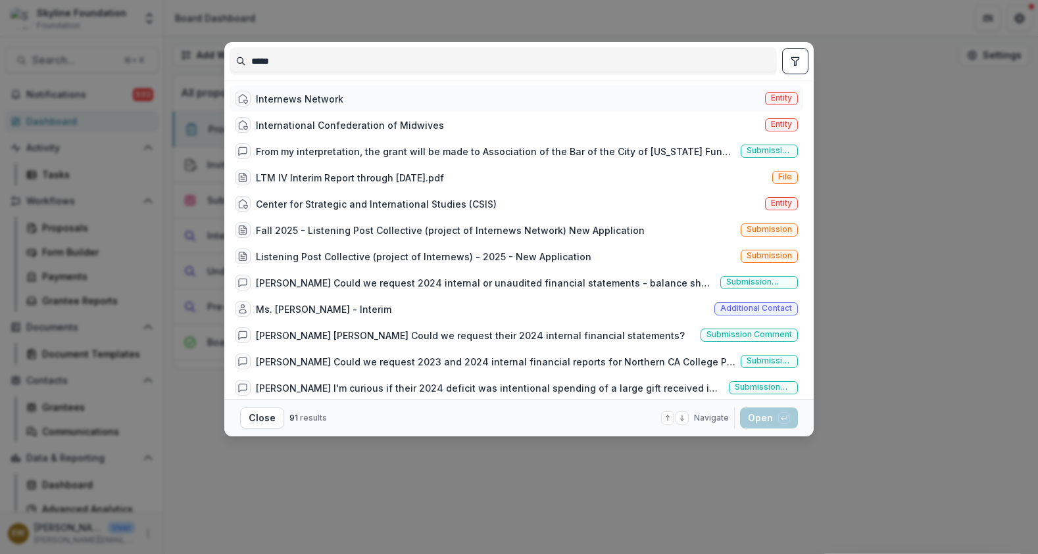
type input "*****"
click at [348, 100] on div "Internews Network Entity" at bounding box center [515, 98] width 573 height 26
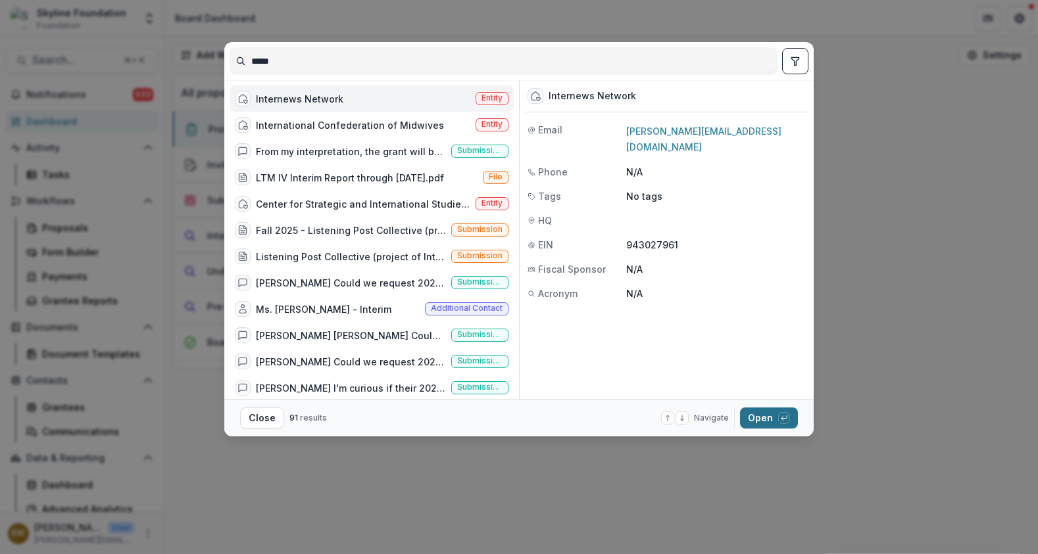
click at [746, 416] on button "Open with enter key" at bounding box center [769, 418] width 58 height 21
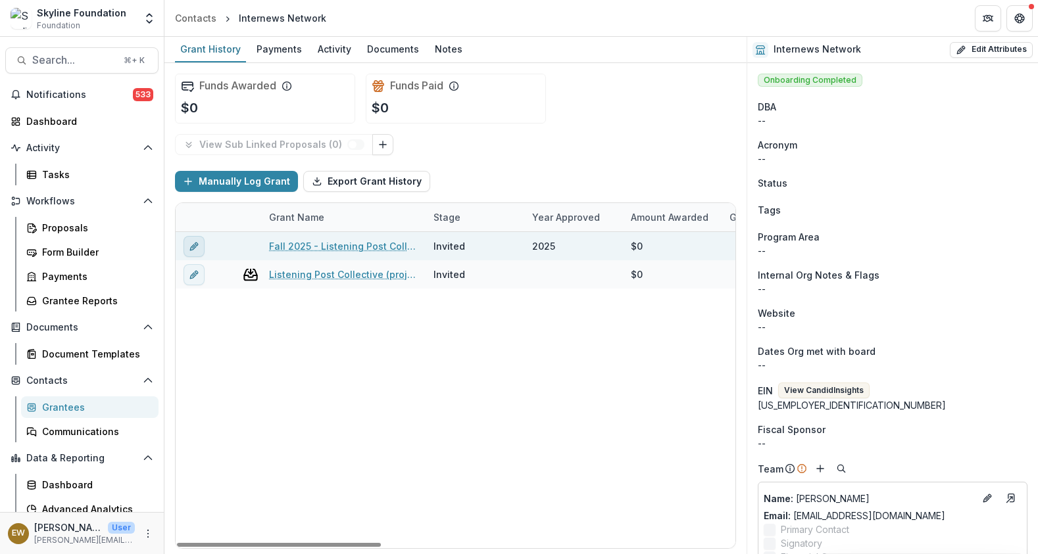
click at [190, 248] on icon "edit" at bounding box center [193, 247] width 6 height 6
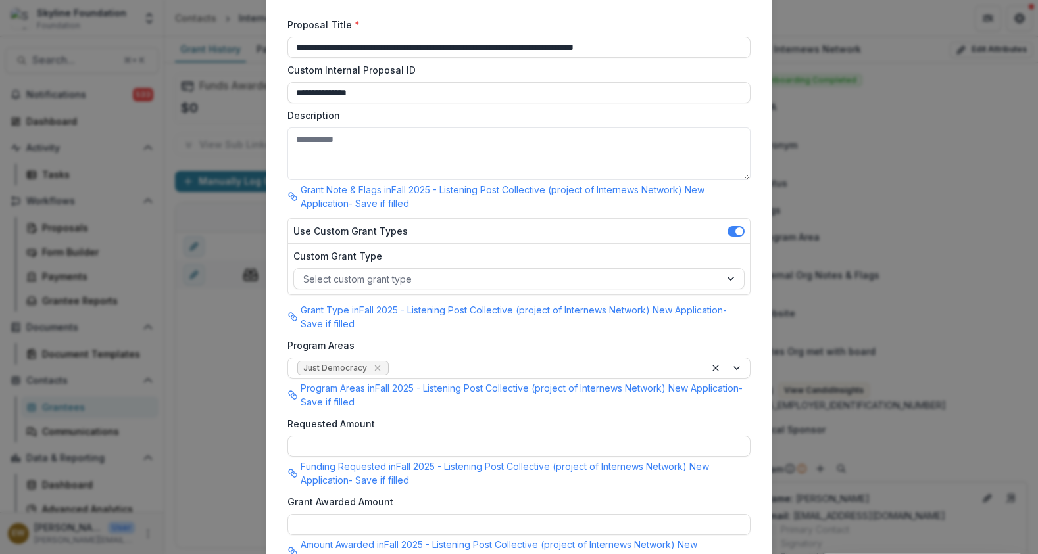
scroll to position [98, 0]
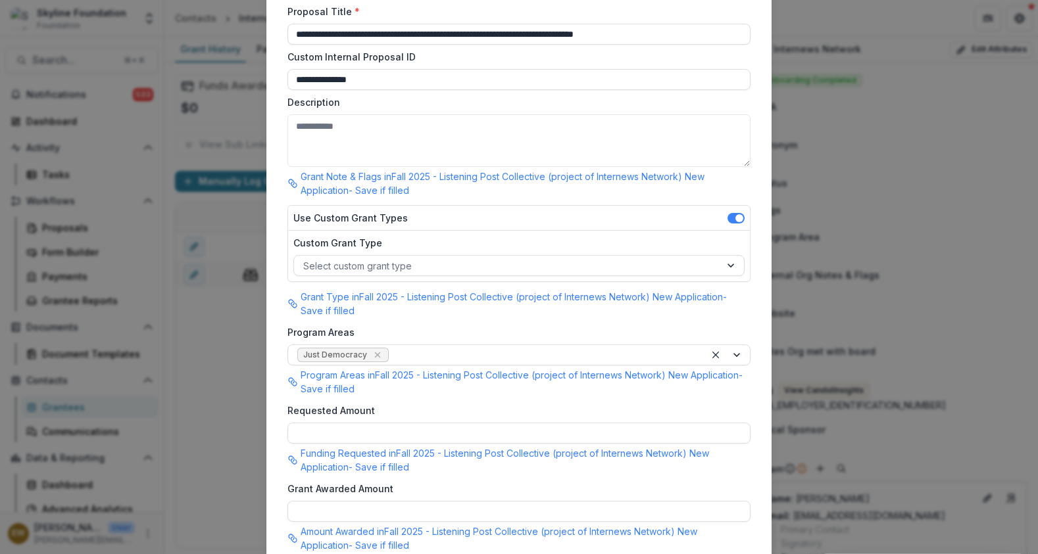
click at [233, 297] on div "**********" at bounding box center [519, 277] width 1038 height 554
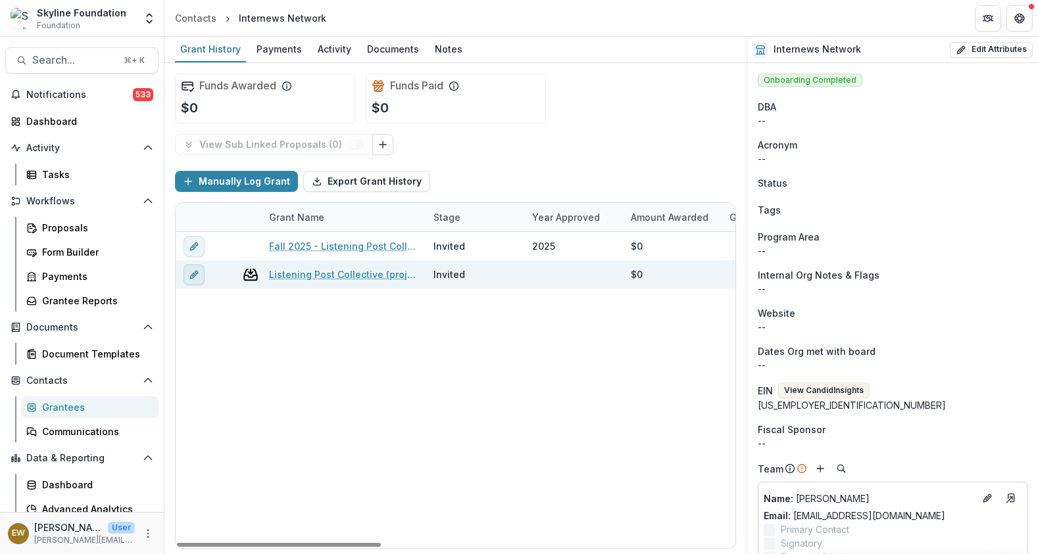
click at [184, 281] on button "edit" at bounding box center [193, 274] width 21 height 21
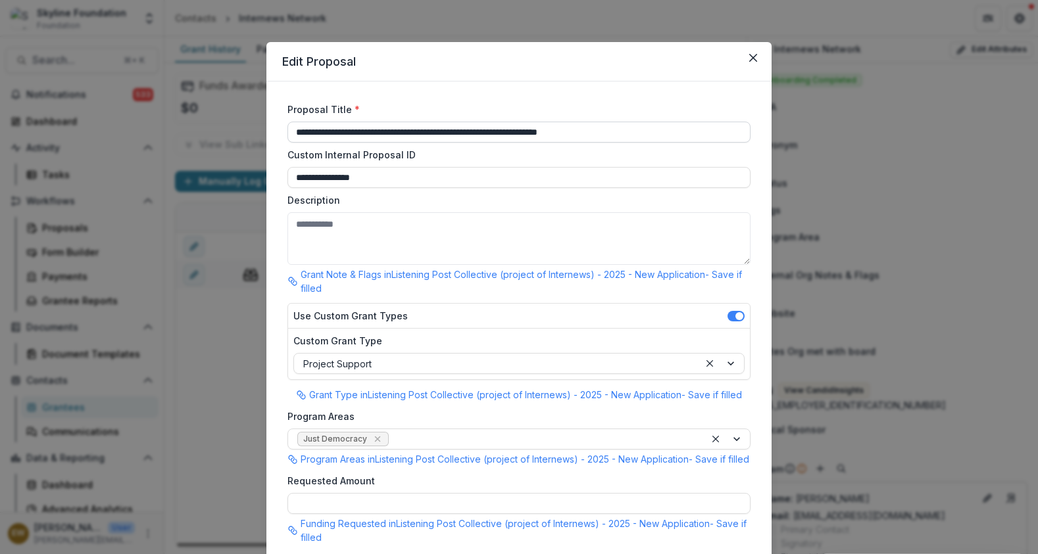
click at [354, 140] on input "**********" at bounding box center [518, 132] width 463 height 21
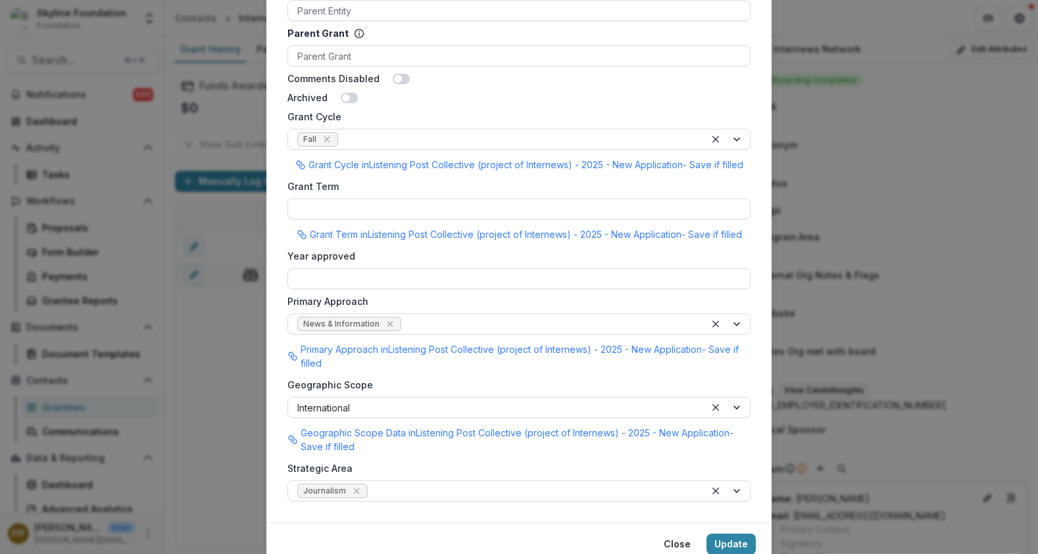
scroll to position [1059, 0]
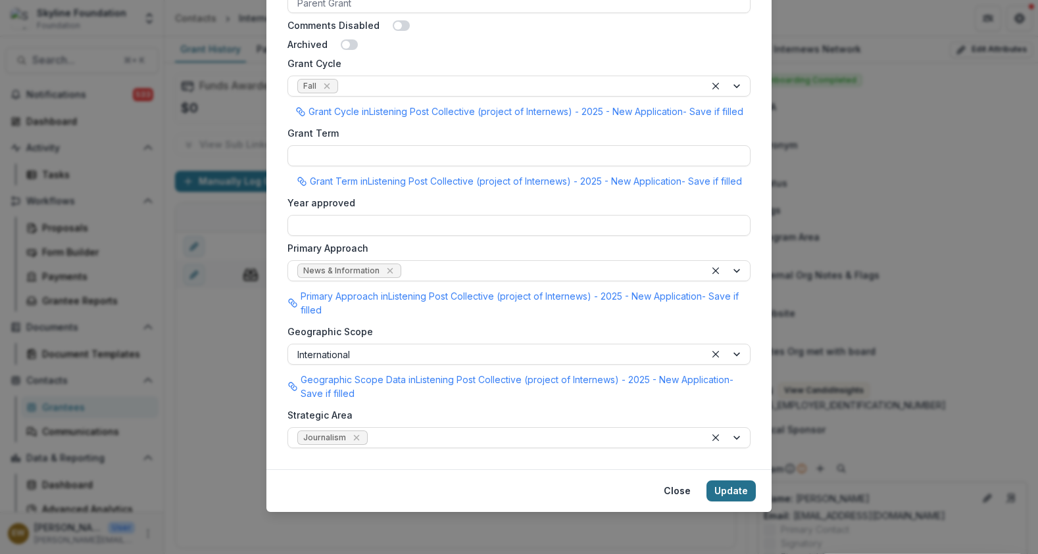
type input "****"
click at [715, 483] on button "Update" at bounding box center [730, 491] width 49 height 21
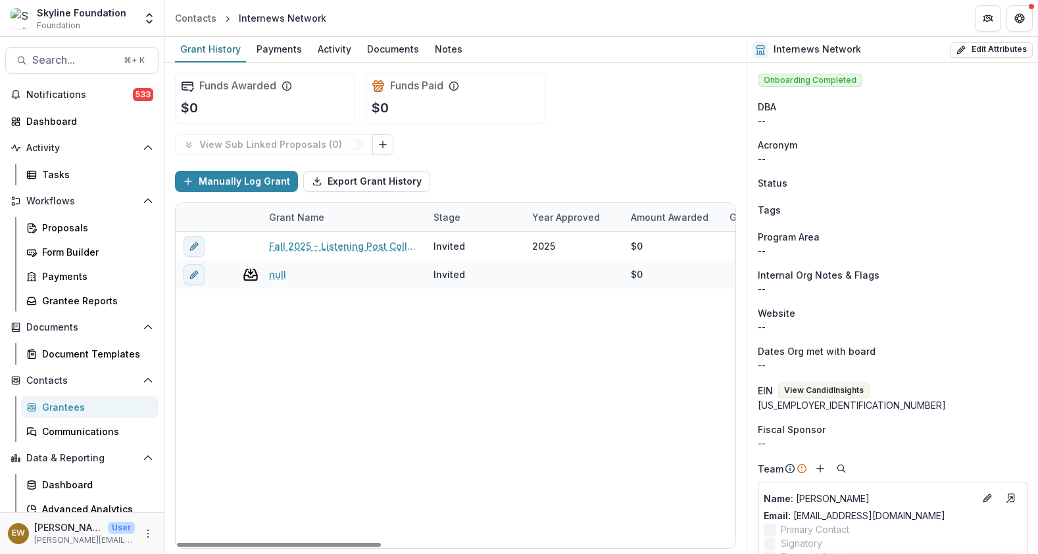
click at [339, 336] on div "Fall 2025 - Listening Post Collective (project of Internews Network) New Applic…" at bounding box center [942, 390] width 1532 height 316
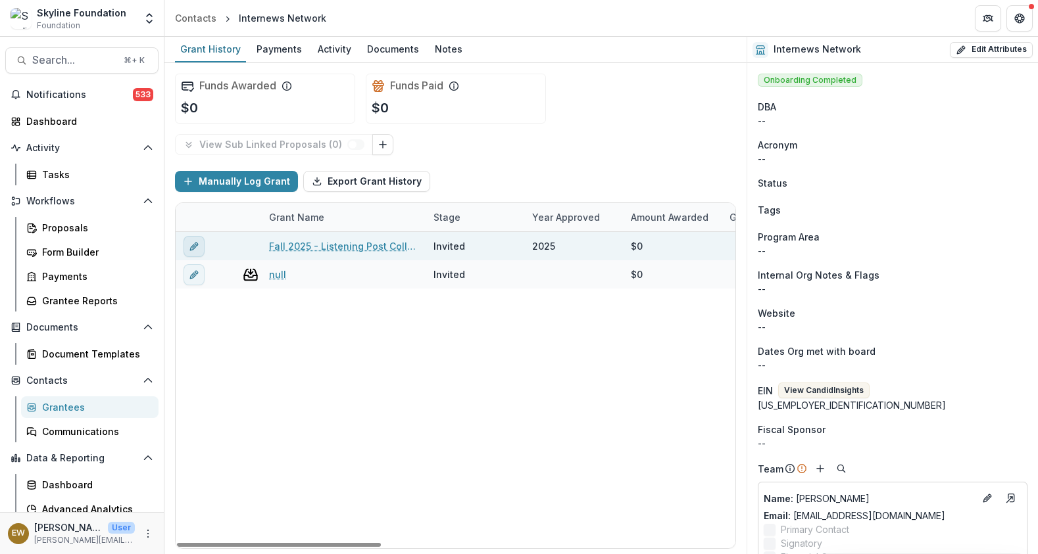
click at [194, 247] on icon "edit" at bounding box center [193, 247] width 6 height 6
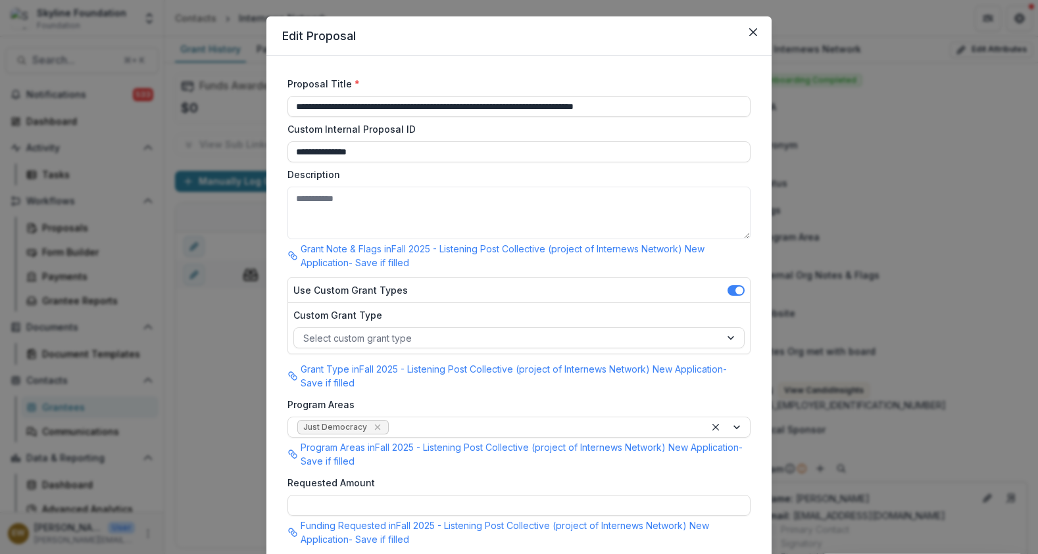
scroll to position [0, 0]
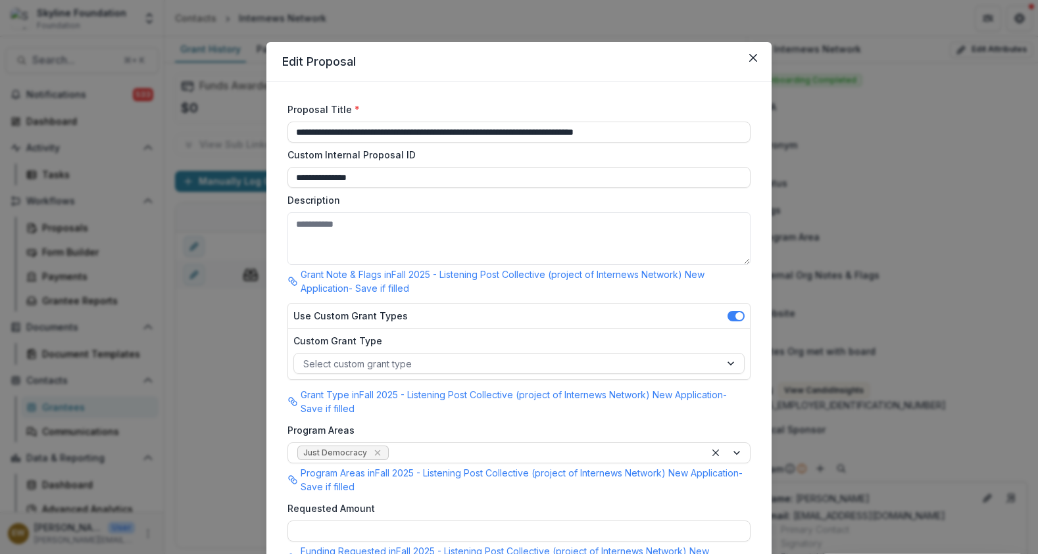
click at [197, 355] on div "**********" at bounding box center [519, 277] width 1038 height 554
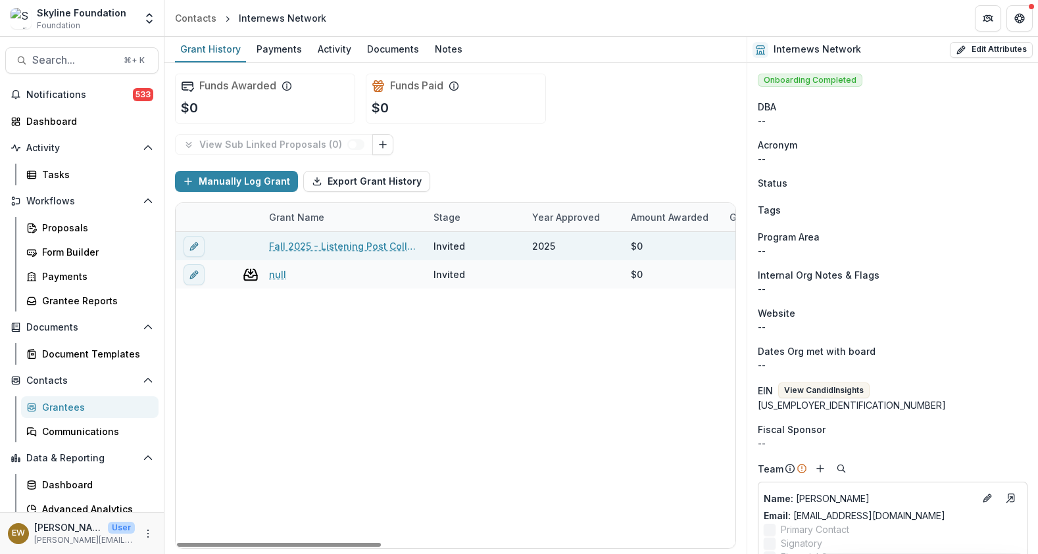
click at [366, 243] on link "Fall 2025 - Listening Post Collective (project of Internews Network) New Applic…" at bounding box center [343, 246] width 149 height 14
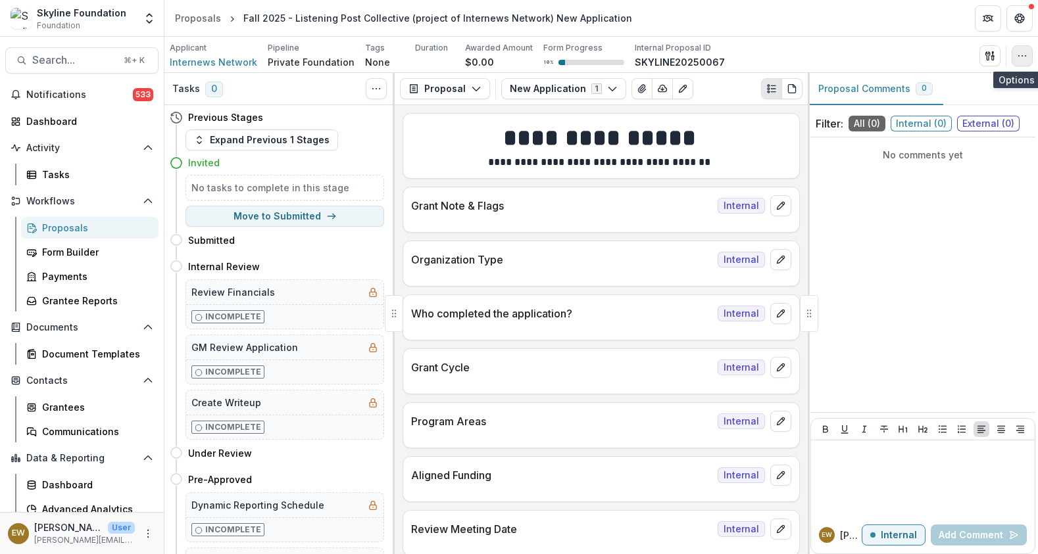
click at [1013, 57] on button "button" at bounding box center [1021, 55] width 21 height 21
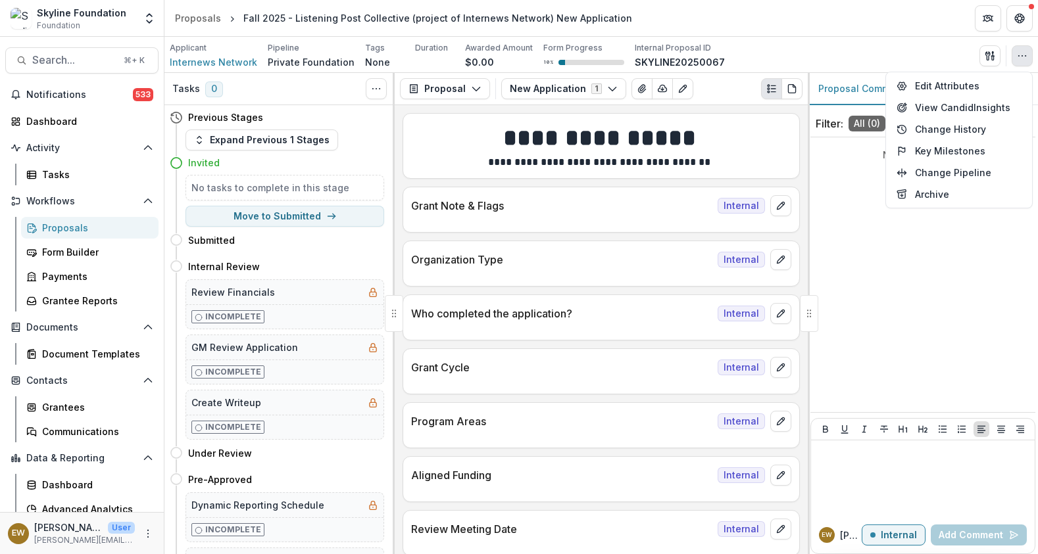
click at [809, 29] on header "Proposals Fall 2025 - Listening Post Collective (project of Internews Network) …" at bounding box center [600, 18] width 873 height 36
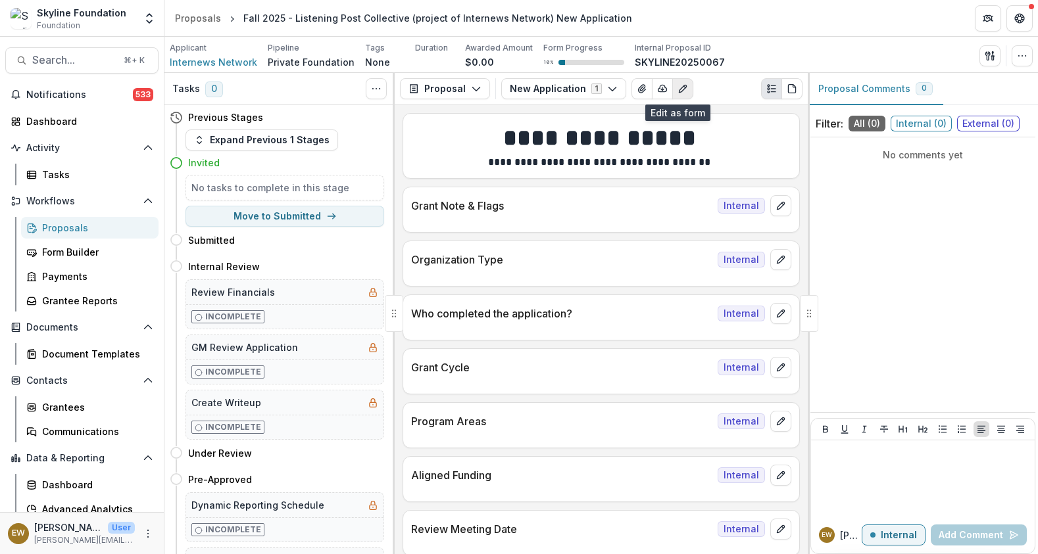
click at [679, 89] on icon "Edit as form" at bounding box center [682, 88] width 7 height 7
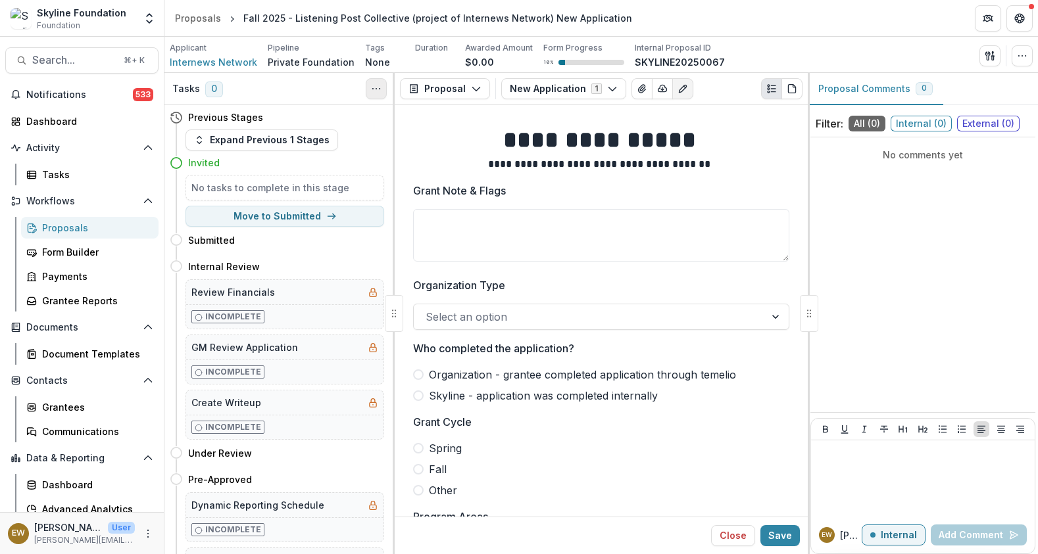
click at [372, 93] on icon "Toggle View Cancelled Tasks" at bounding box center [376, 89] width 11 height 11
drag, startPoint x: 823, startPoint y: 36, endPoint x: 840, endPoint y: 43, distance: 18.0
click at [824, 36] on div "Skyline Foundation Foundation Aggregate Analysis Foundations Skyline DAF V2 Sky…" at bounding box center [519, 18] width 1038 height 37
click at [1023, 56] on icon "button" at bounding box center [1022, 56] width 11 height 11
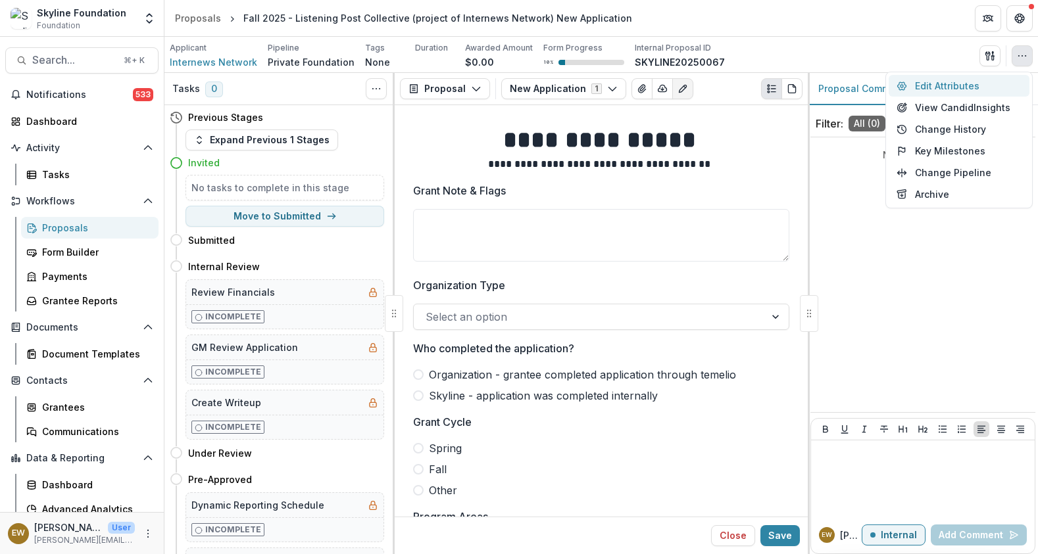
click at [998, 90] on button "Edit Attributes" at bounding box center [958, 86] width 141 height 22
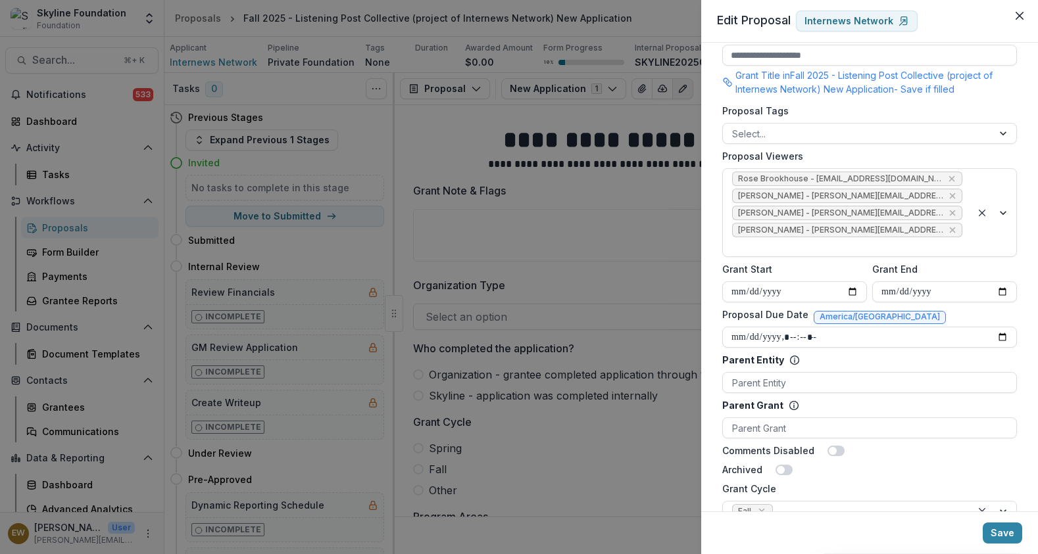
scroll to position [694, 0]
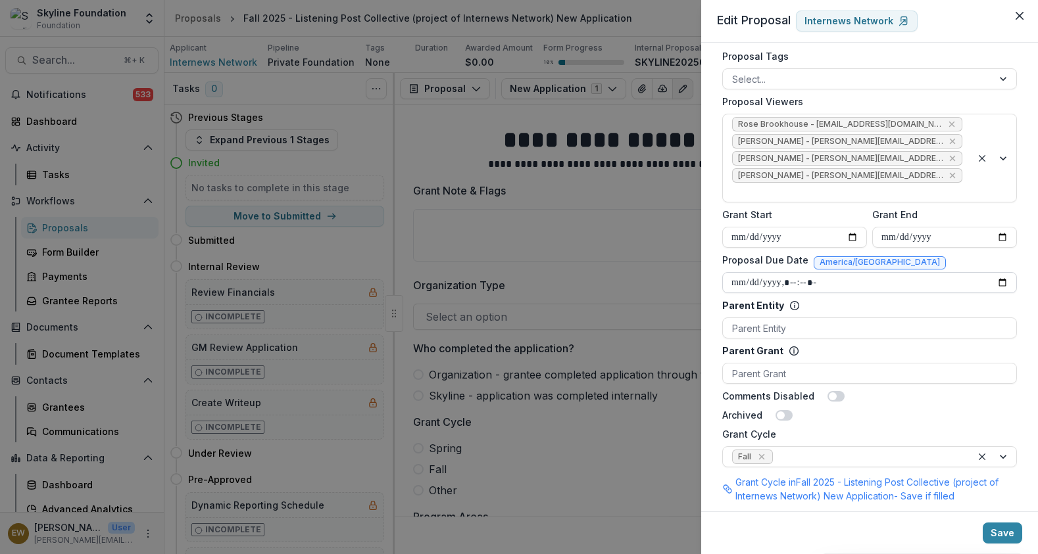
click at [909, 272] on input "Proposal Due Date" at bounding box center [869, 282] width 295 height 21
click at [999, 272] on input "Proposal Due Date" at bounding box center [869, 282] width 295 height 21
type input "**********"
click at [986, 253] on div "Proposal Due Date America/Monterrey" at bounding box center [869, 262] width 295 height 19
click at [995, 525] on button "Save" at bounding box center [1001, 533] width 39 height 21
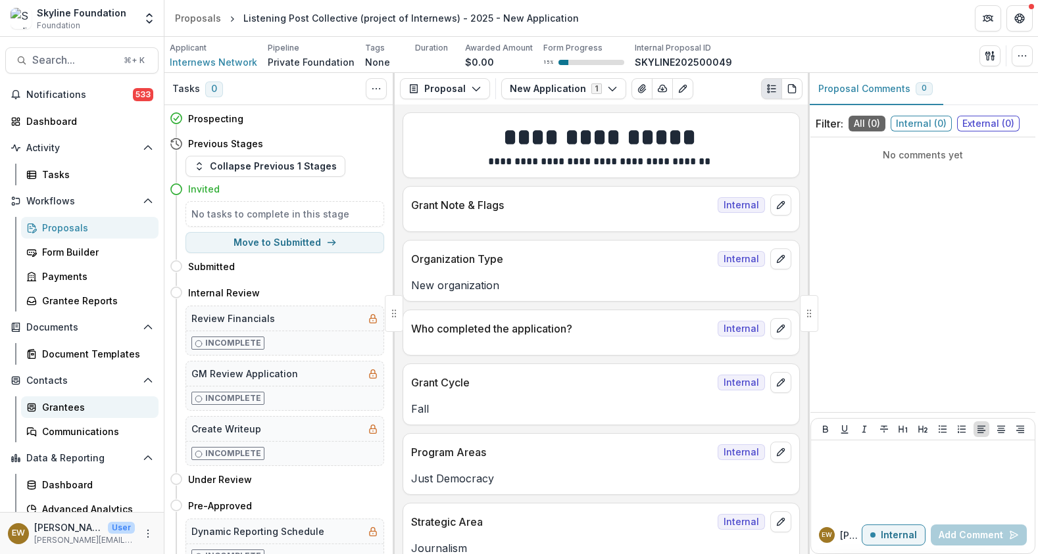
click at [72, 400] on div "Grantees" at bounding box center [95, 407] width 106 height 14
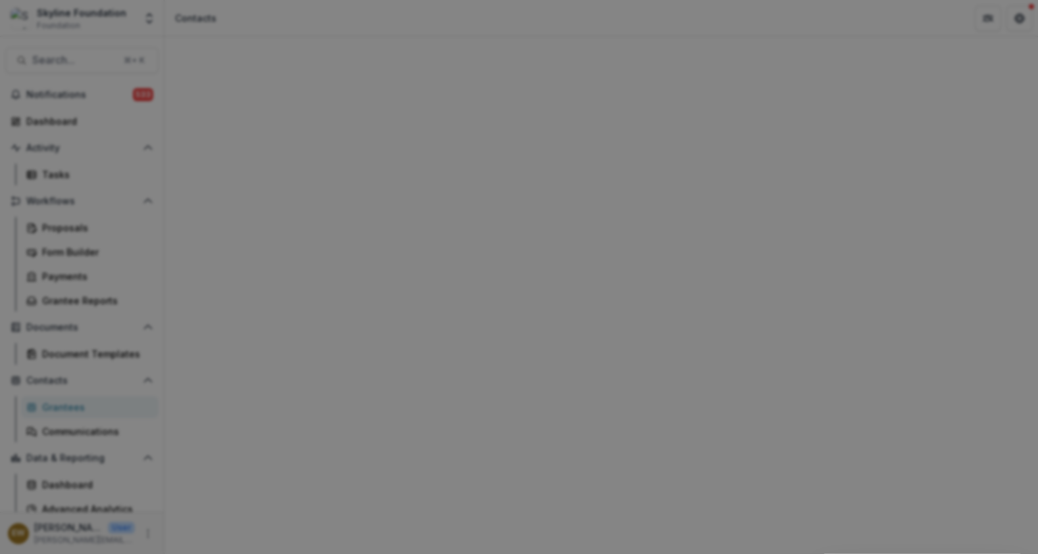
type input "**********"
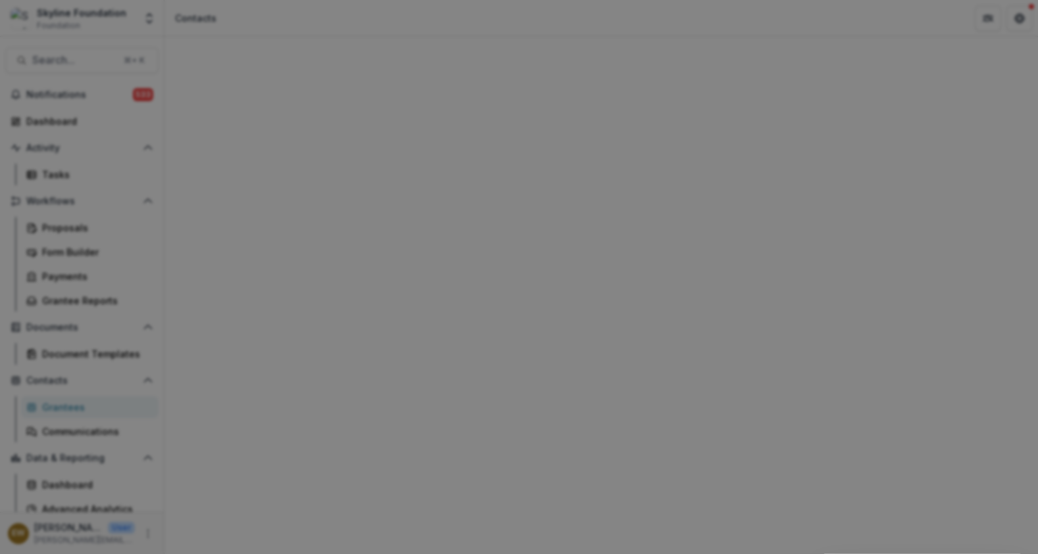
type input "**********"
type input "******"
type input "***"
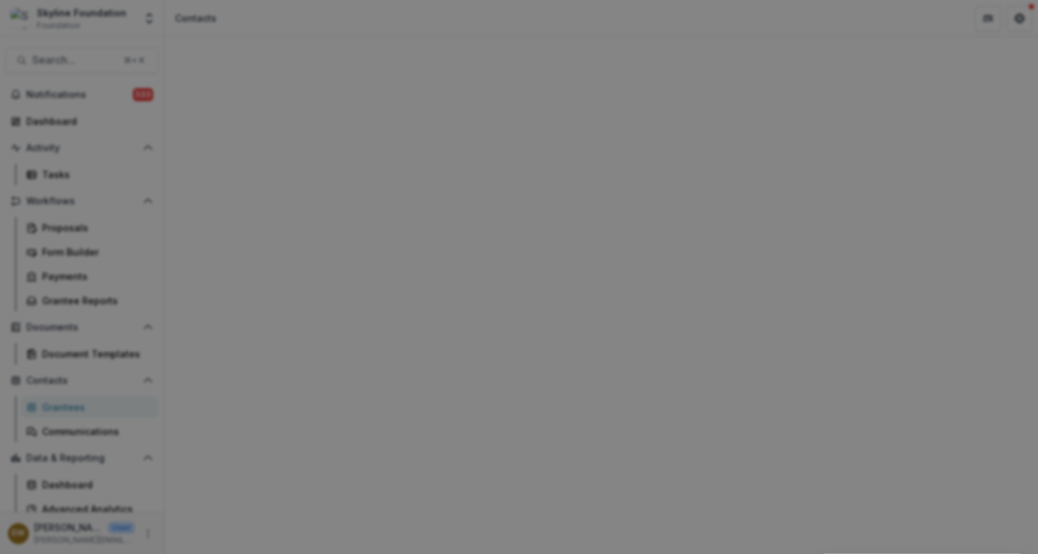
type input "**********"
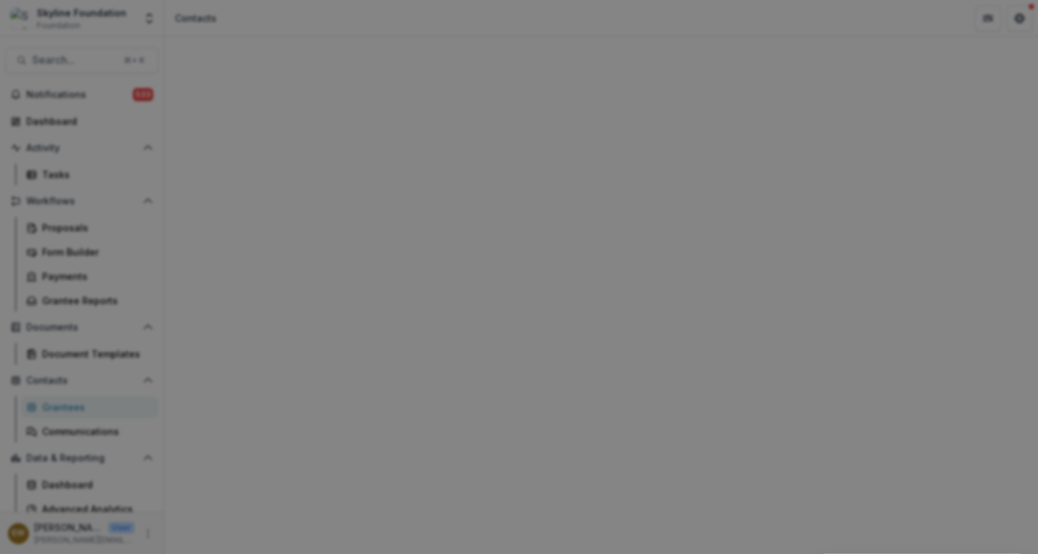
paste input "**********"
type input "**********"
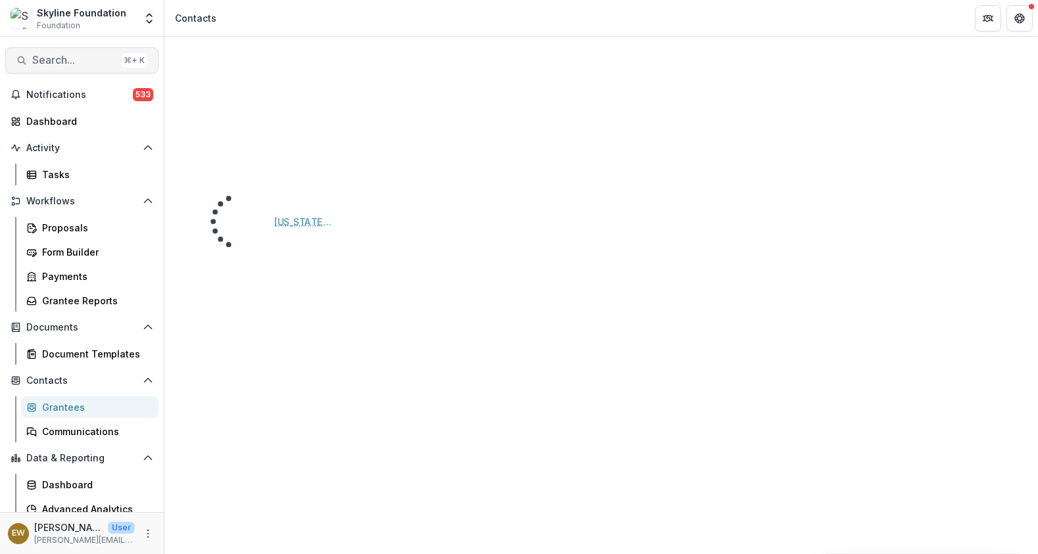
scroll to position [329, 0]
click at [73, 65] on span "Search..." at bounding box center [74, 60] width 84 height 12
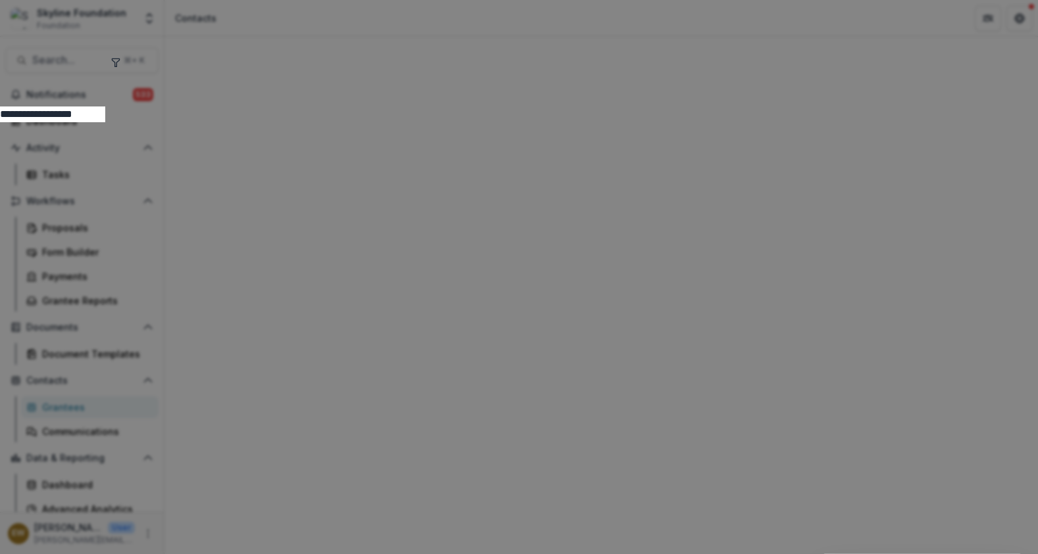
type input "**********"
click at [155, 187] on div "**********" at bounding box center [519, 277] width 1038 height 554
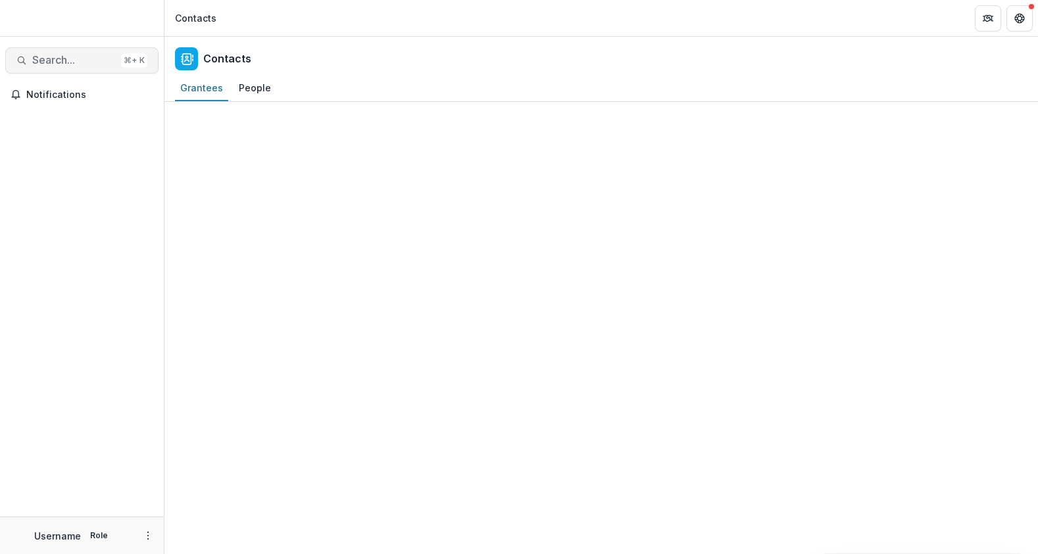
click at [77, 60] on span "Search..." at bounding box center [74, 60] width 84 height 12
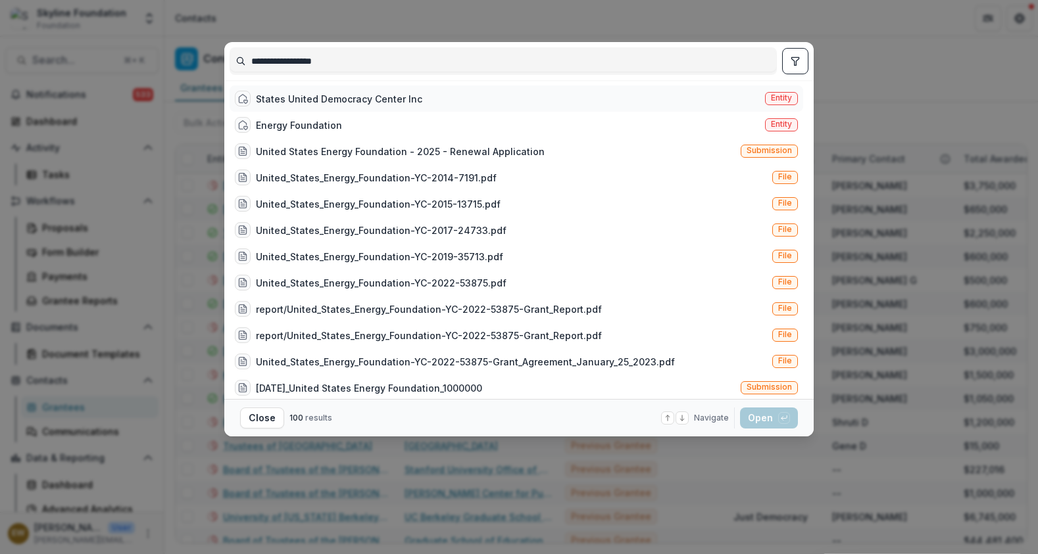
type input "**********"
click at [383, 97] on div "States United Democracy Center Inc" at bounding box center [339, 99] width 166 height 14
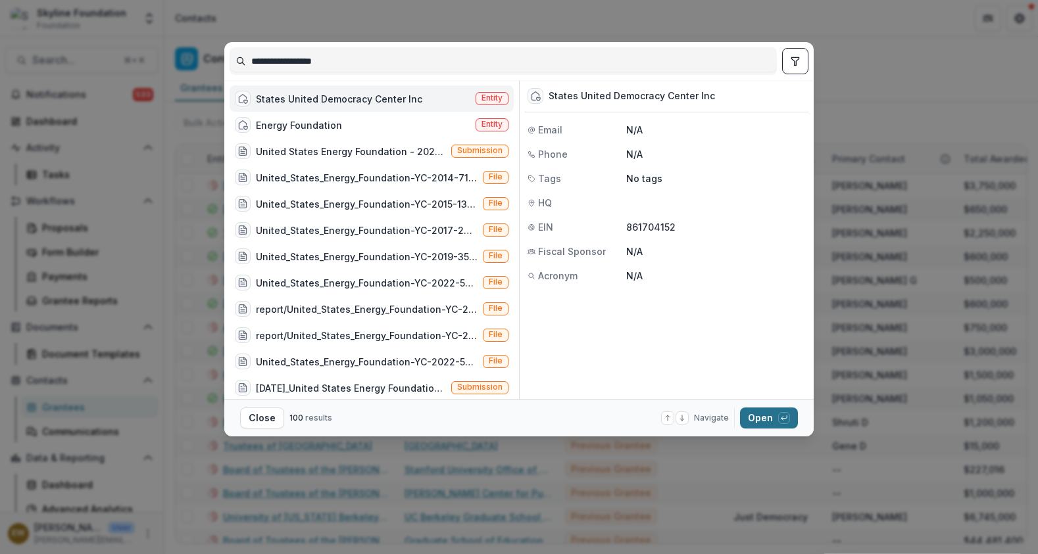
click at [747, 416] on button "Open with enter key" at bounding box center [769, 418] width 58 height 21
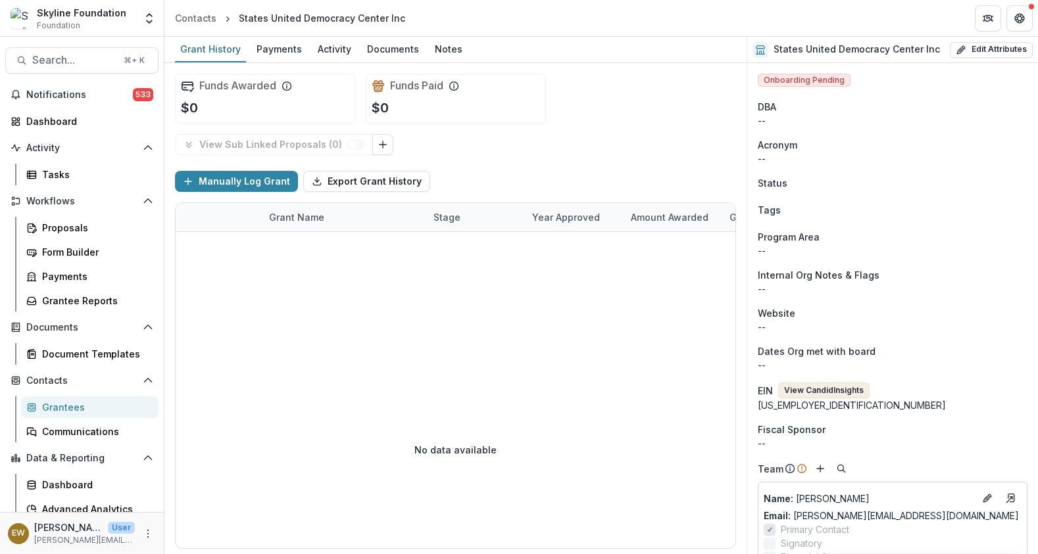
click at [829, 385] on button "View Candid Insights" at bounding box center [823, 391] width 91 height 16
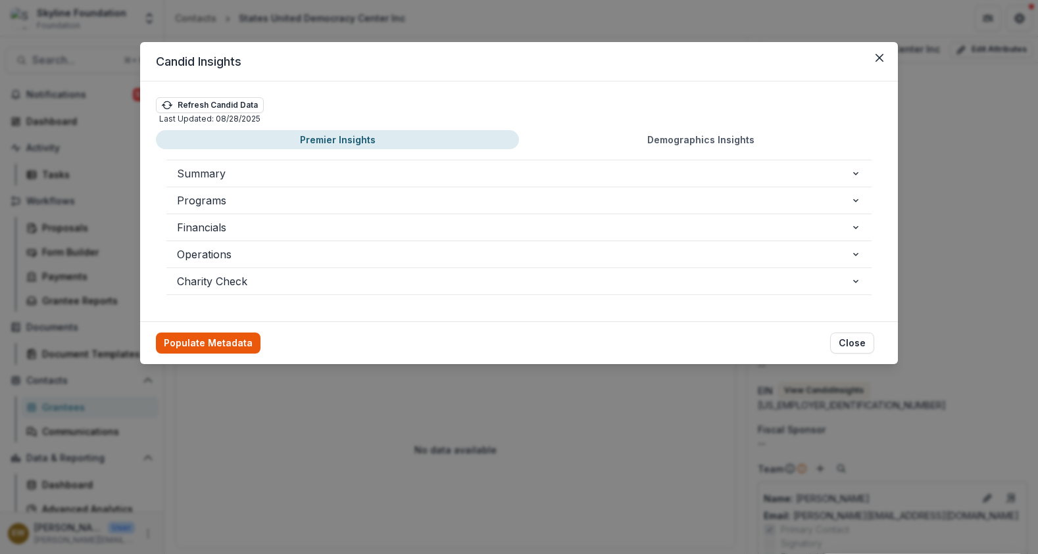
click at [208, 342] on button "Populate Metadata" at bounding box center [208, 343] width 105 height 21
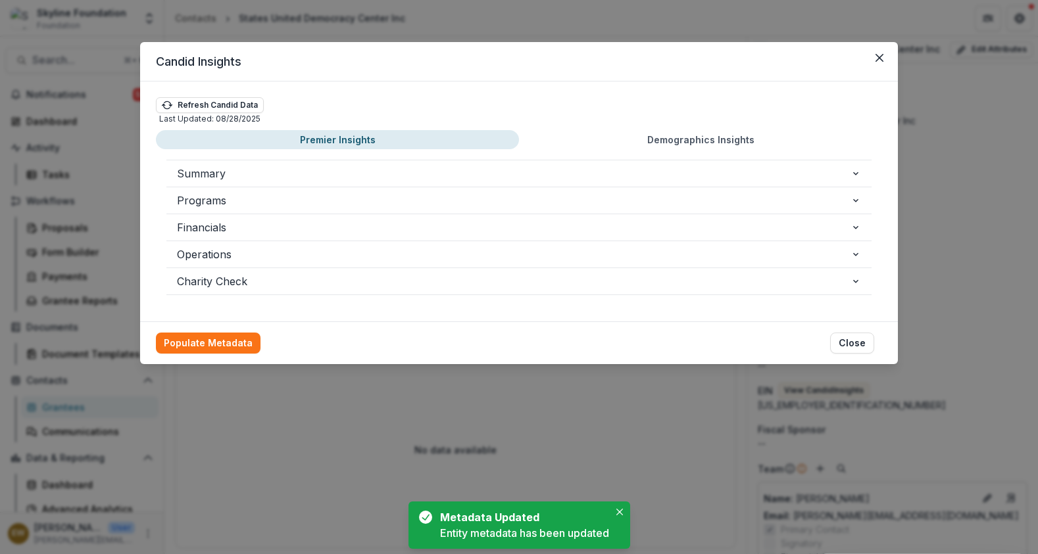
click at [926, 414] on div "Candid Insights Refresh Candid Data Last Updated: [DATE] Premier Insights Demog…" at bounding box center [519, 277] width 1038 height 554
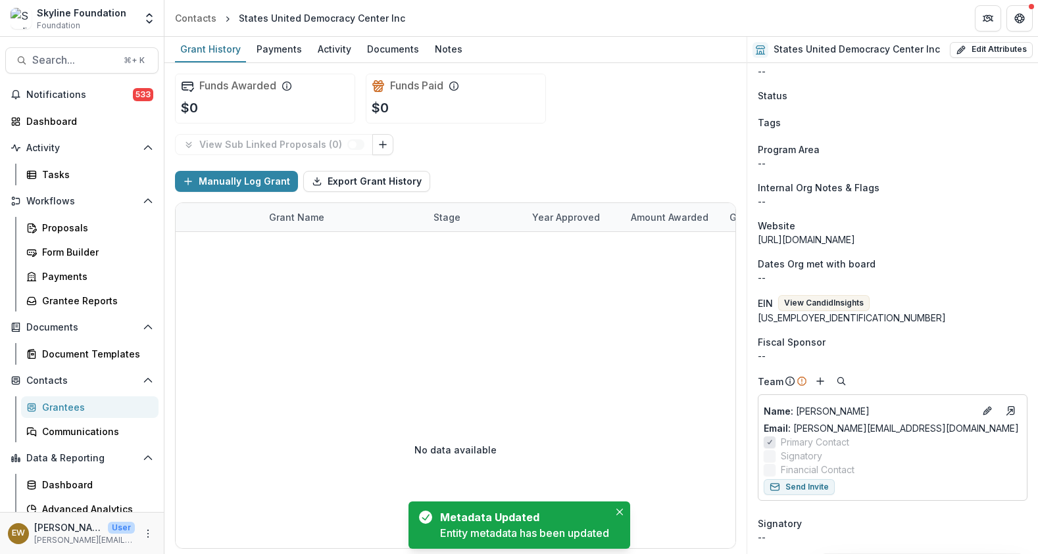
scroll to position [238, 0]
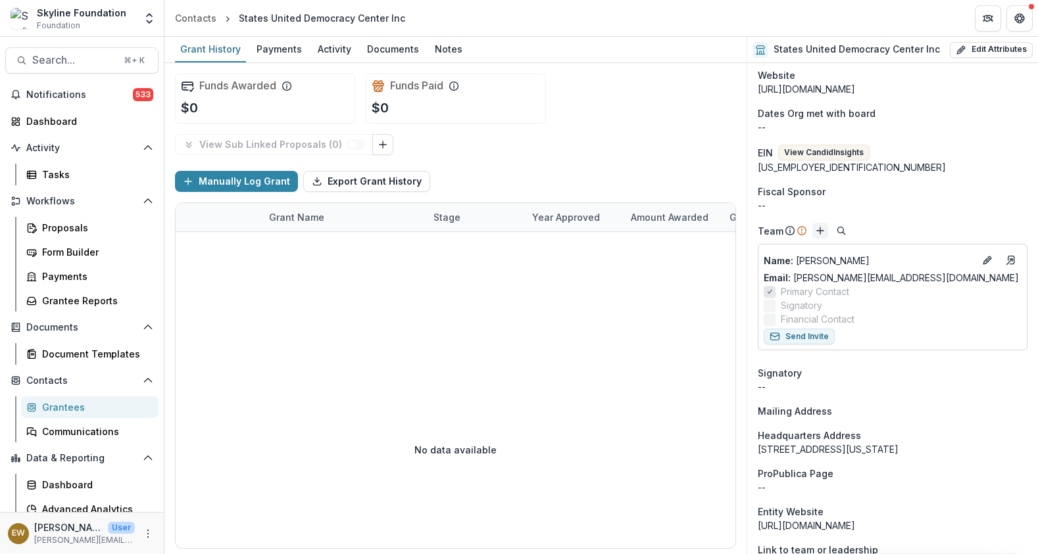
click at [817, 235] on icon "Add" at bounding box center [820, 231] width 11 height 11
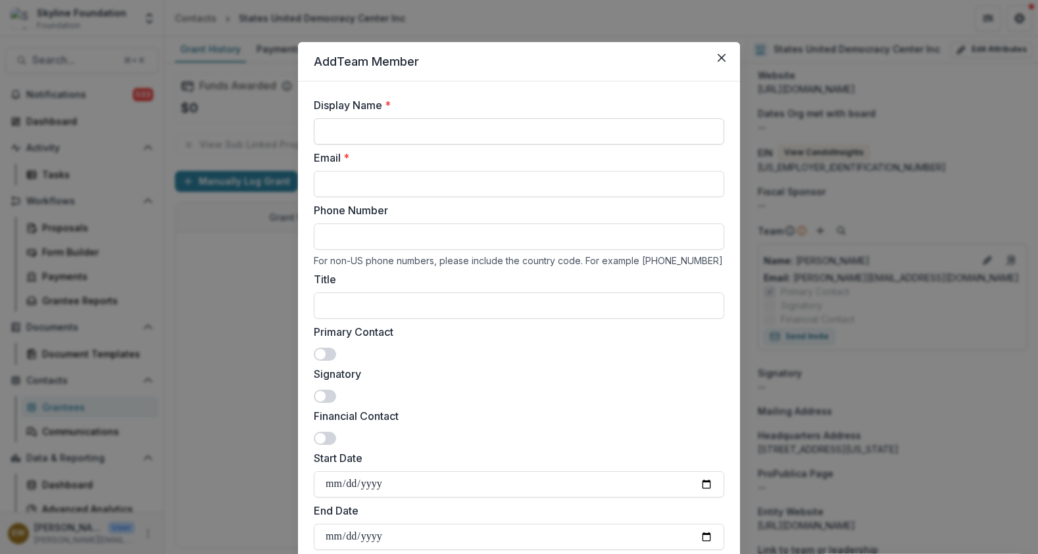
click at [430, 135] on input "Display Name *" at bounding box center [519, 131] width 410 height 26
type input "**********"
click at [341, 189] on input "Email *" at bounding box center [519, 184] width 410 height 26
click at [380, 185] on input "Email *" at bounding box center [519, 184] width 410 height 26
paste input "**********"
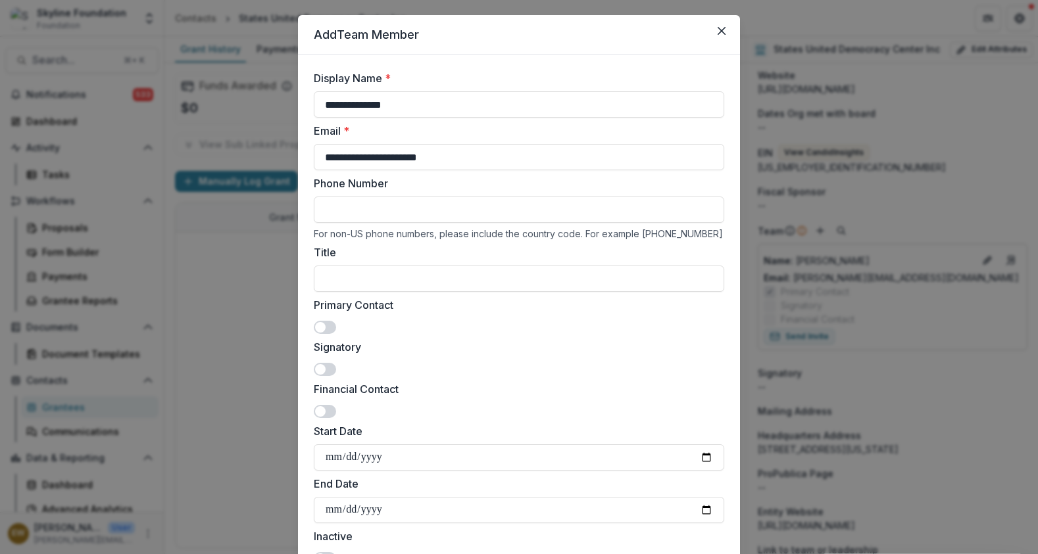
type input "**********"
click at [325, 371] on span at bounding box center [325, 369] width 22 height 13
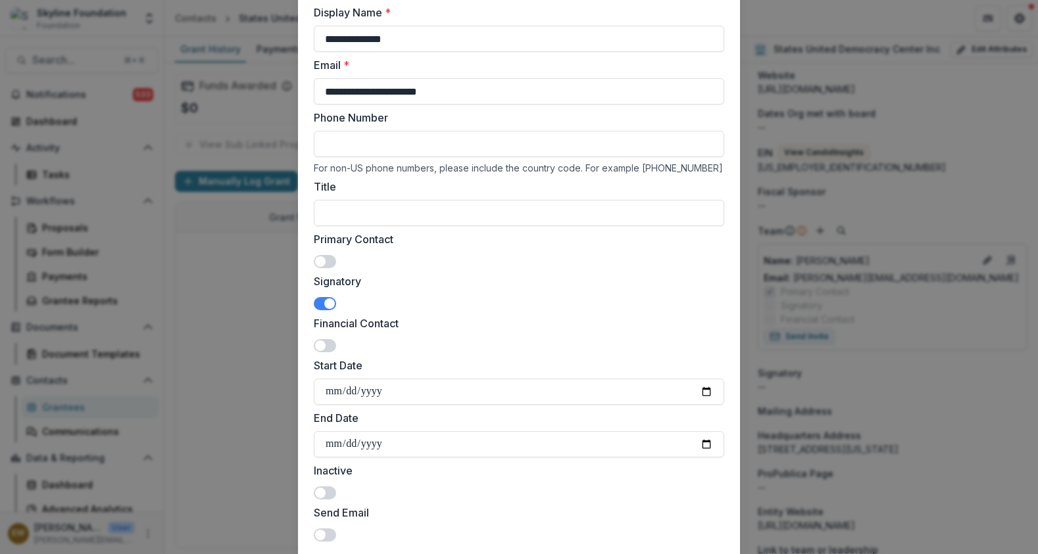
scroll to position [181, 0]
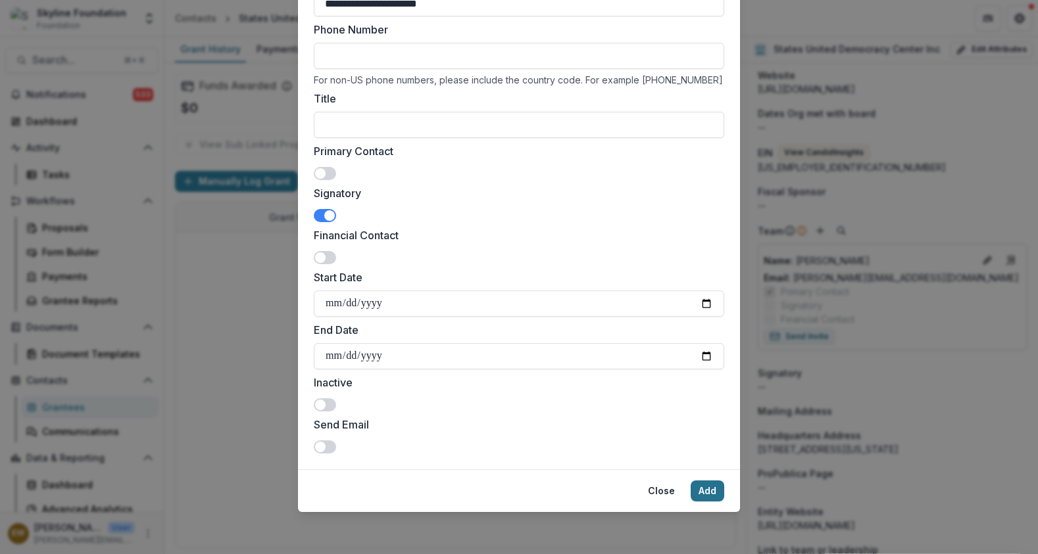
click at [702, 494] on button "Add" at bounding box center [707, 491] width 34 height 21
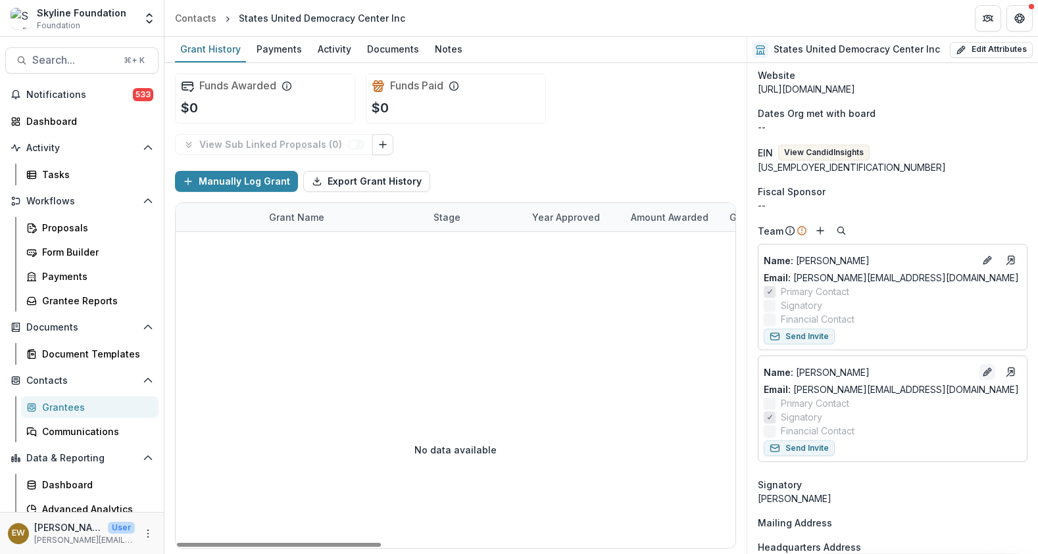
click at [986, 371] on line "Edit" at bounding box center [987, 372] width 3 height 3
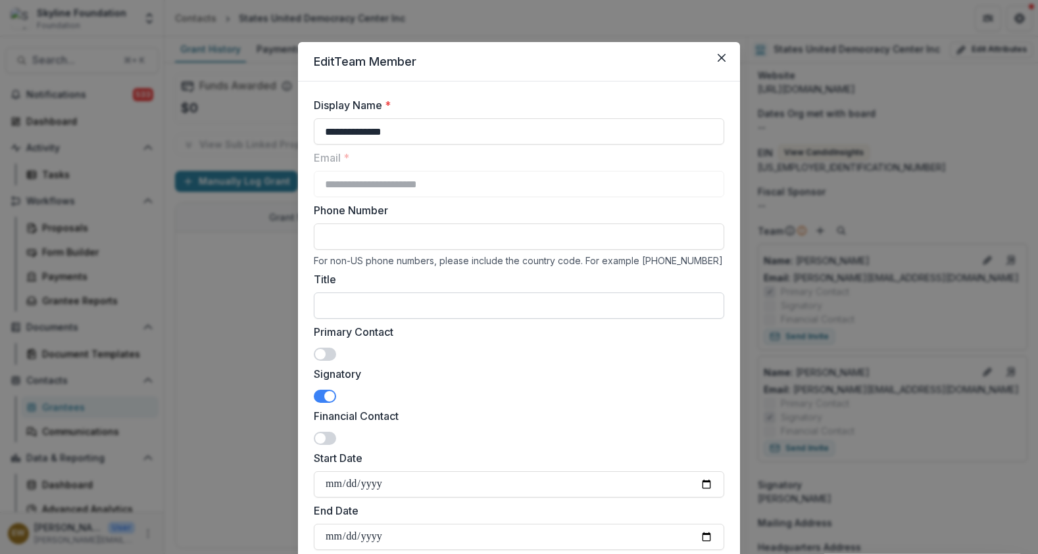
click at [360, 314] on input "Title" at bounding box center [519, 306] width 410 height 26
type input "*"
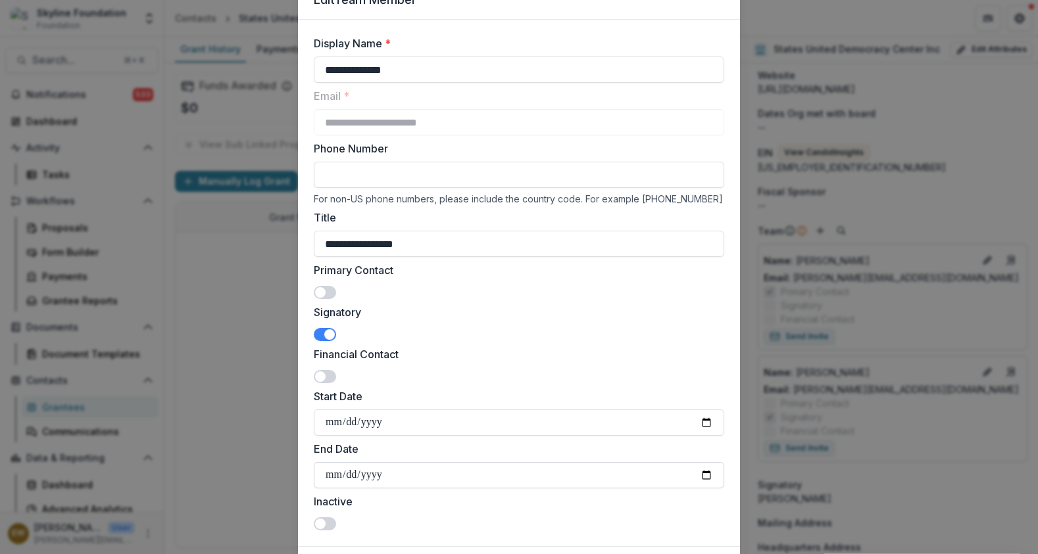
scroll to position [139, 0]
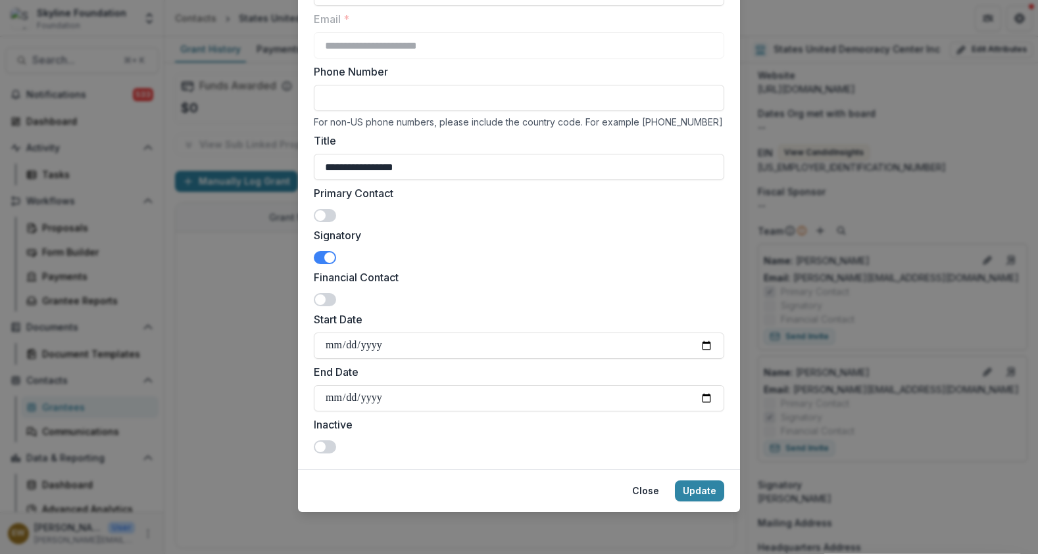
type input "**********"
click at [659, 486] on button "Close" at bounding box center [645, 491] width 43 height 21
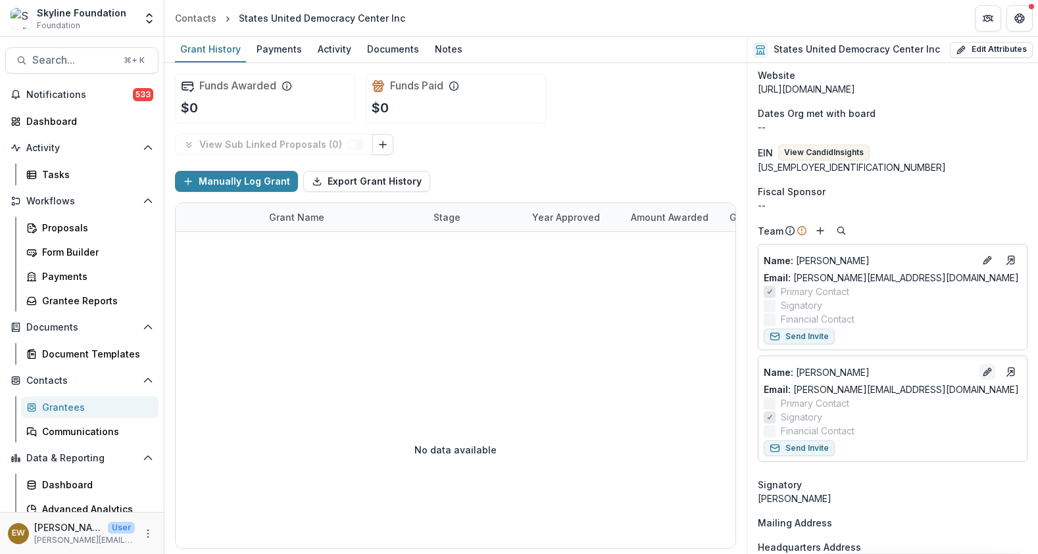
click at [984, 367] on icon "Edit" at bounding box center [987, 372] width 11 height 11
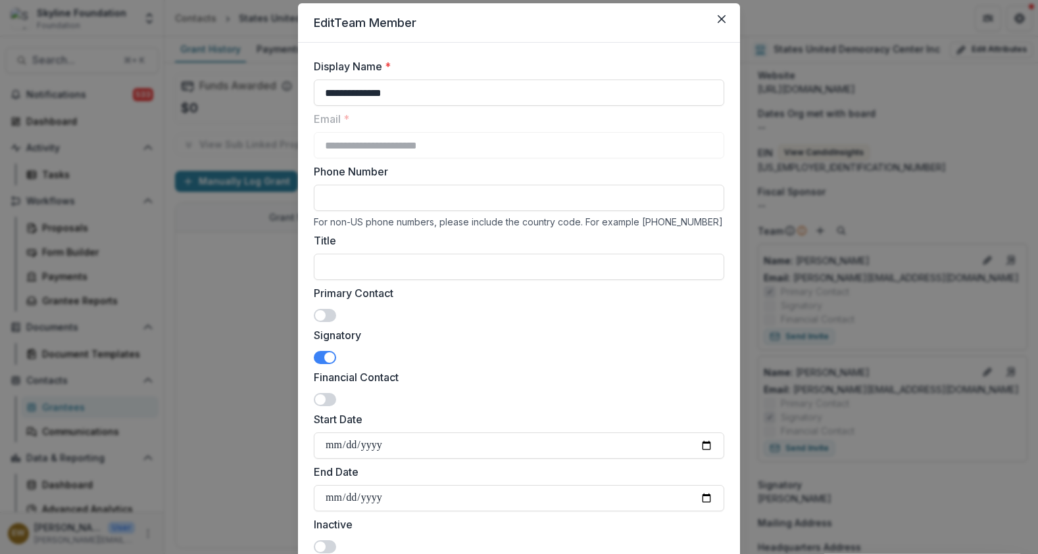
scroll to position [36, 0]
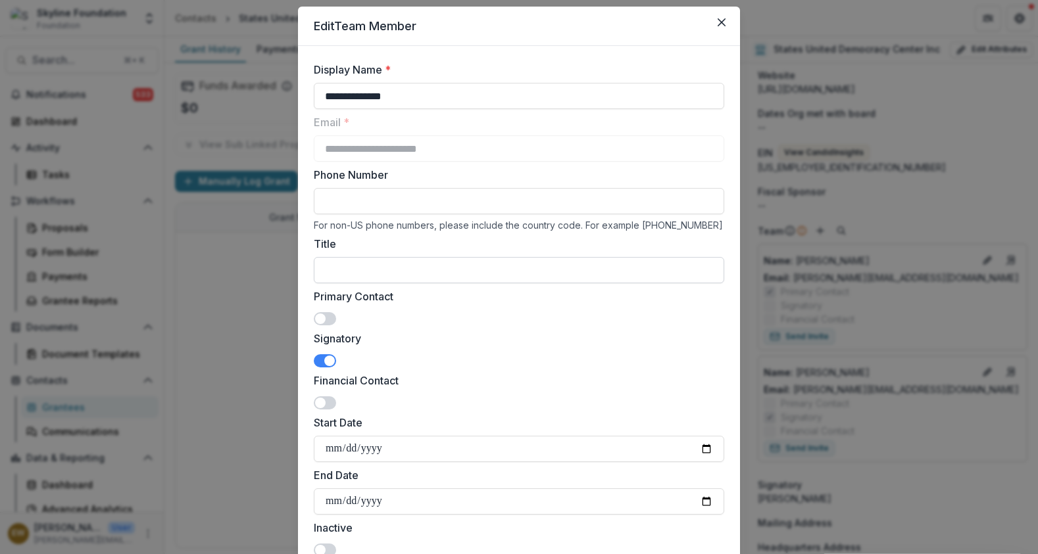
click at [368, 269] on input "Title" at bounding box center [519, 270] width 410 height 26
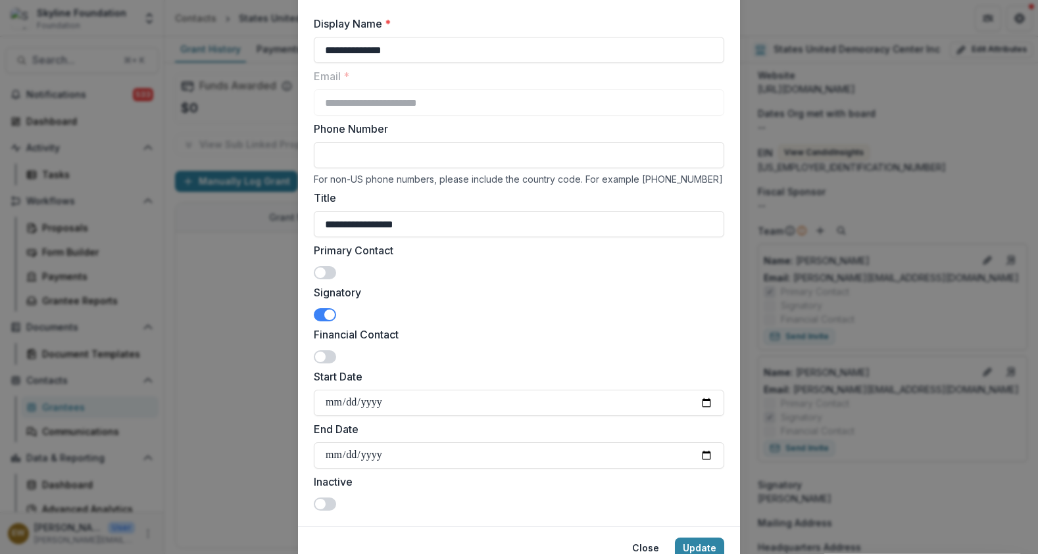
scroll to position [139, 0]
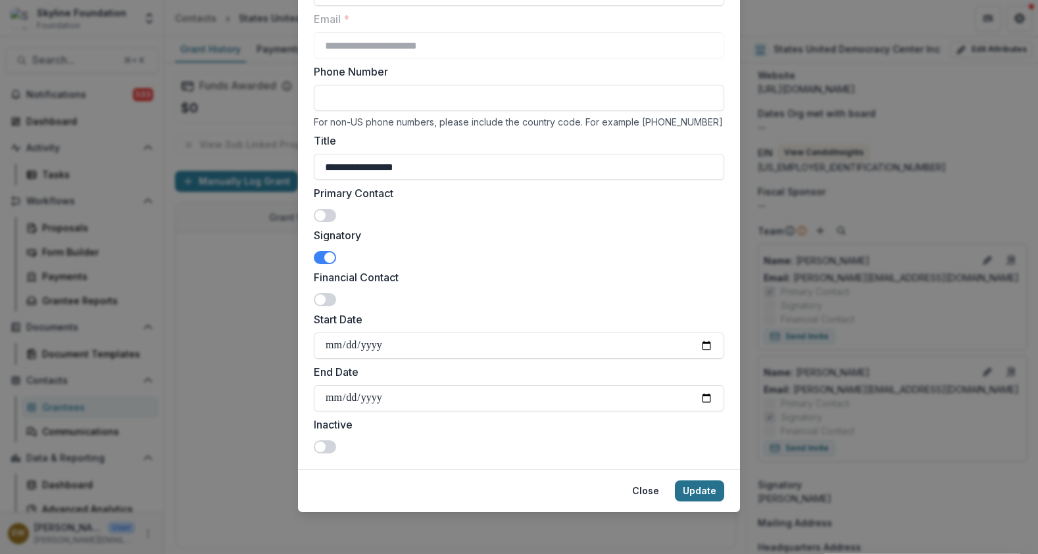
type input "**********"
click at [706, 483] on button "Update" at bounding box center [699, 491] width 49 height 21
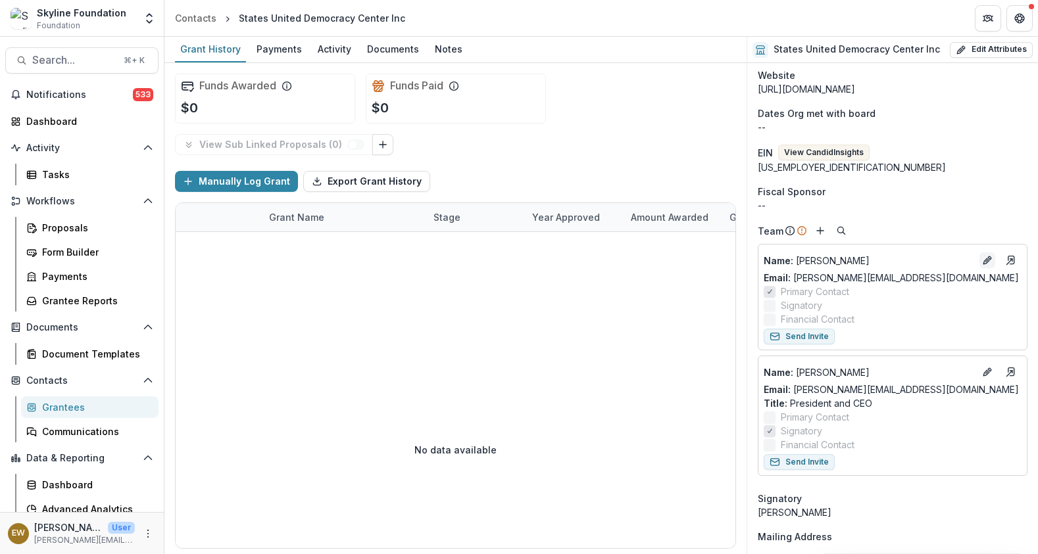
click at [986, 260] on line "Edit" at bounding box center [987, 260] width 3 height 3
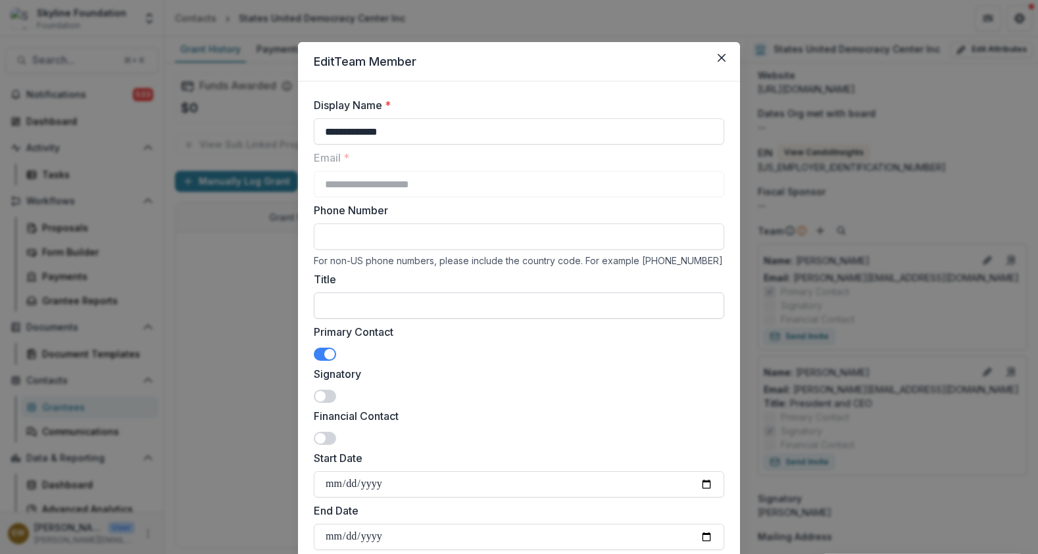
click at [337, 315] on input "Title" at bounding box center [519, 306] width 410 height 26
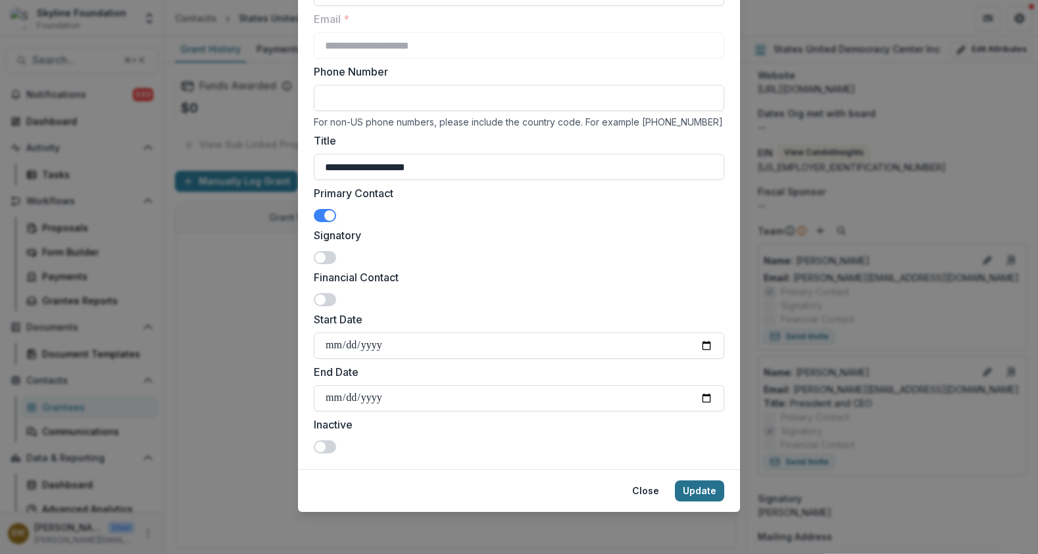
type input "**********"
click at [716, 491] on button "Update" at bounding box center [699, 491] width 49 height 21
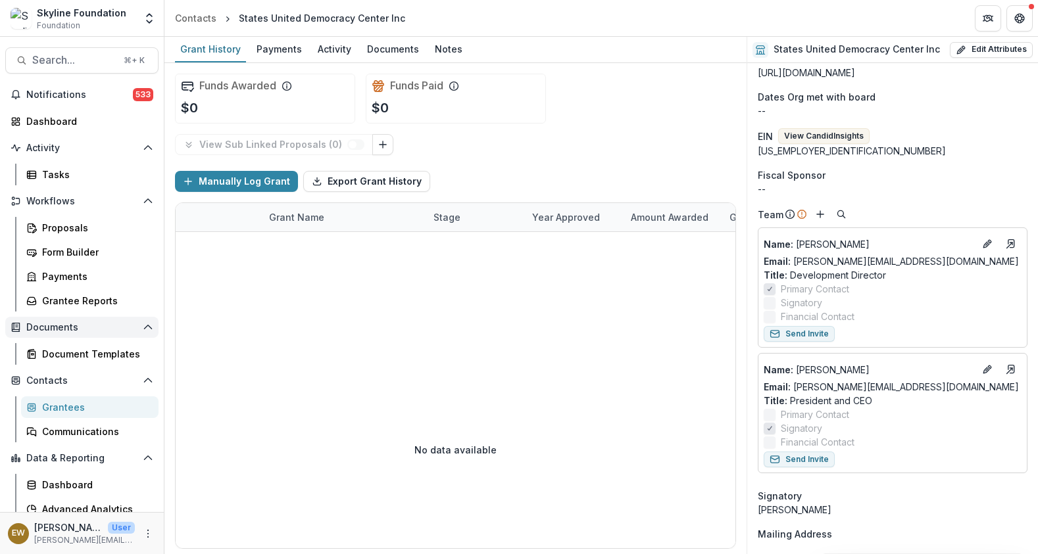
scroll to position [263, 0]
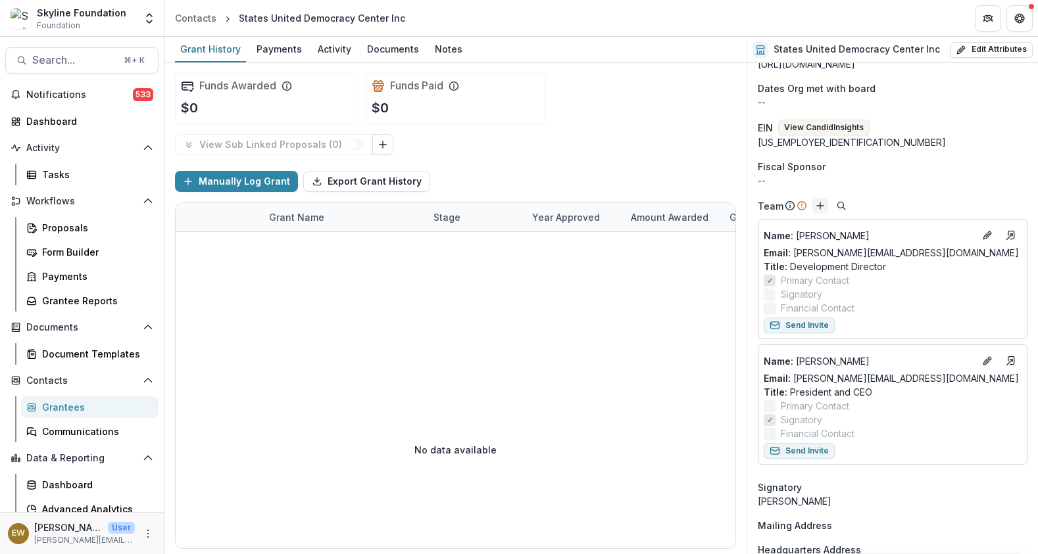
click at [821, 207] on icon "Add" at bounding box center [820, 206] width 11 height 11
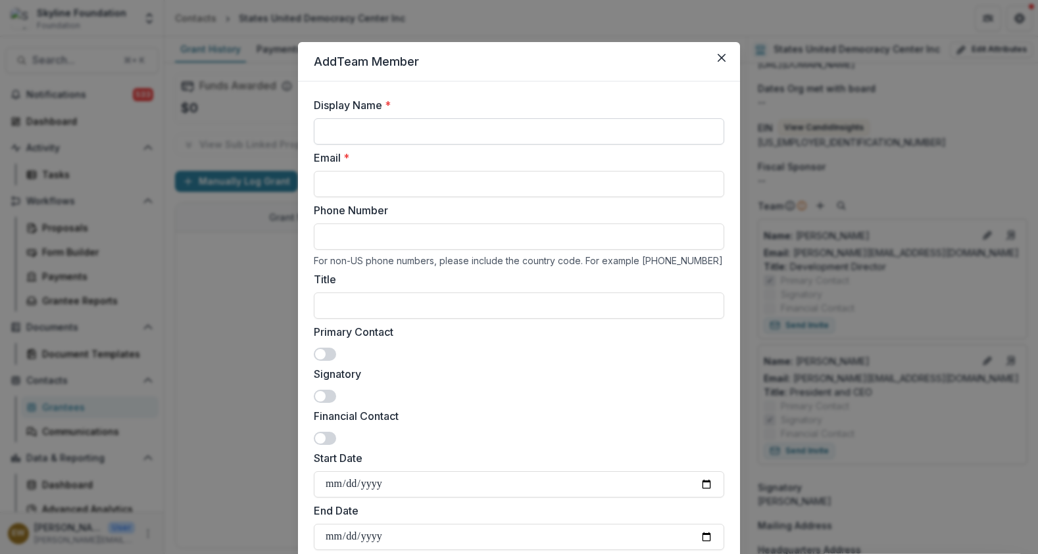
click at [347, 131] on input "Display Name *" at bounding box center [519, 131] width 410 height 26
type input "**********"
click at [373, 190] on input "Email *" at bounding box center [519, 184] width 410 height 26
paste input "**********"
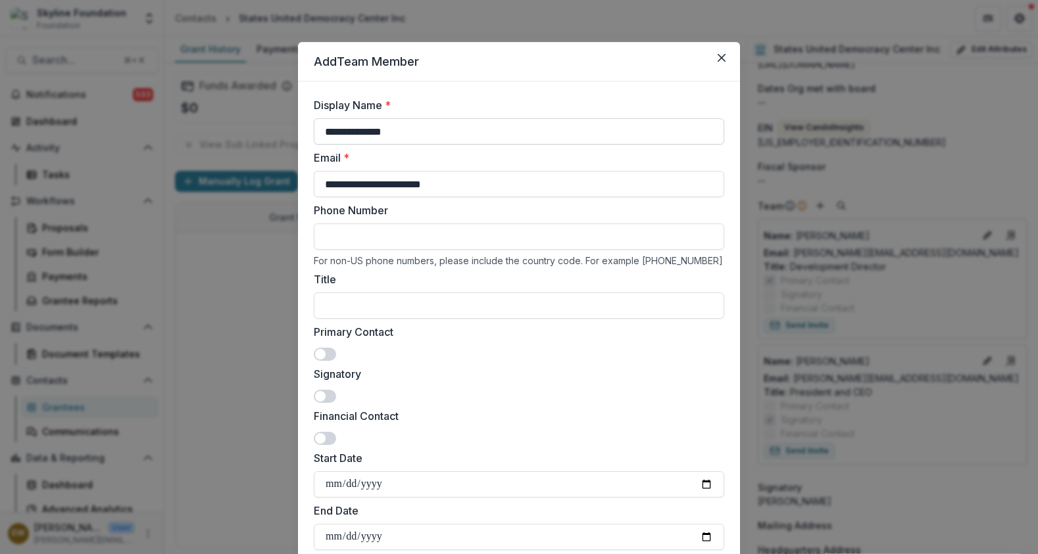
type input "**********"
click at [431, 130] on input "**********" at bounding box center [519, 131] width 410 height 26
click at [443, 137] on input "**********" at bounding box center [519, 131] width 410 height 26
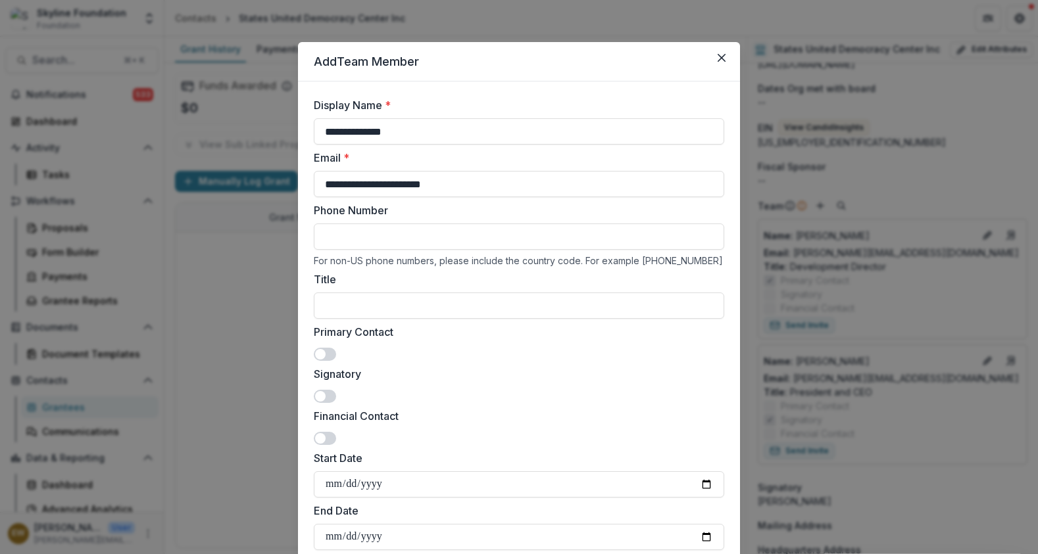
type input "**********"
click at [362, 311] on input "Title" at bounding box center [519, 306] width 410 height 26
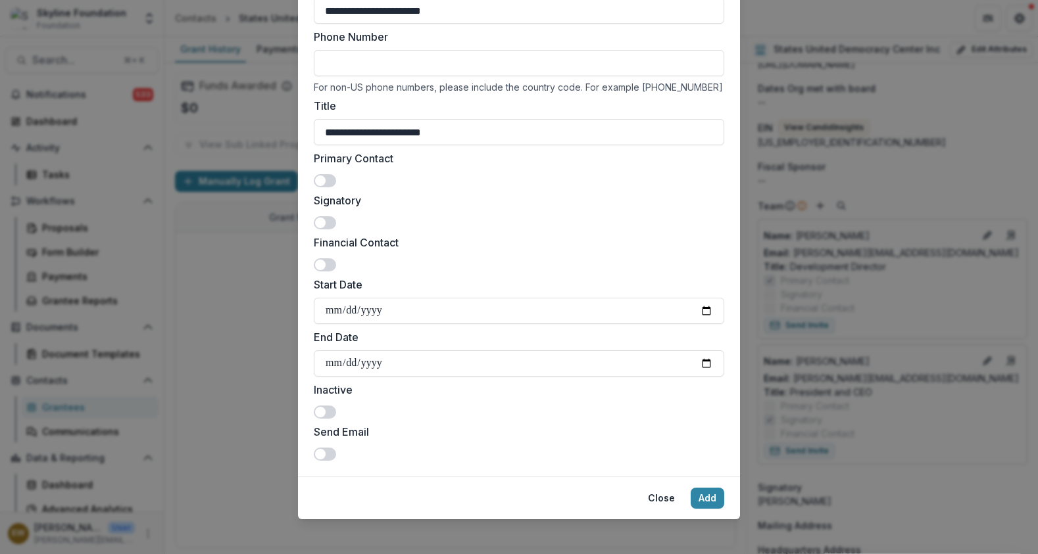
scroll to position [181, 0]
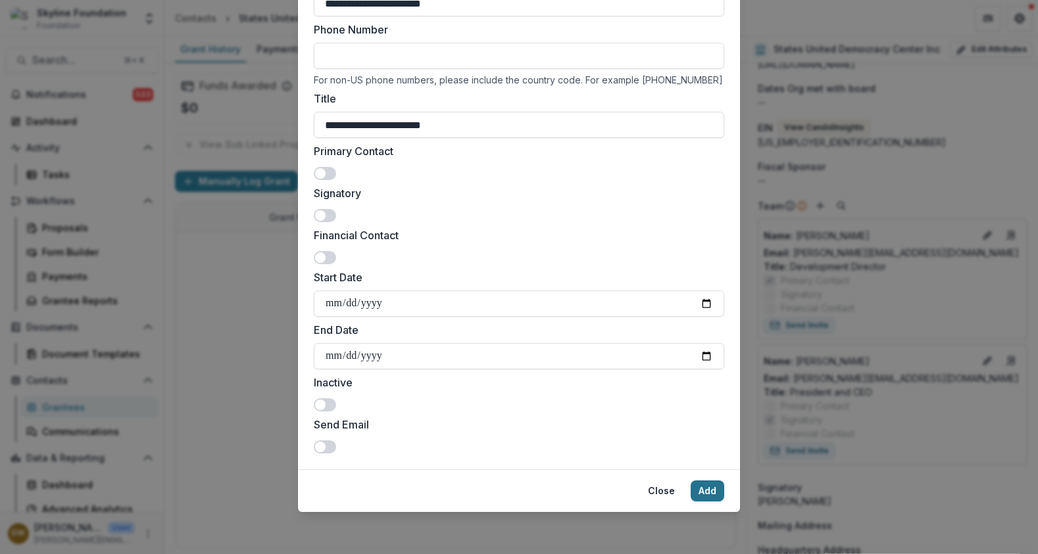
type input "**********"
click at [698, 489] on button "Add" at bounding box center [707, 491] width 34 height 21
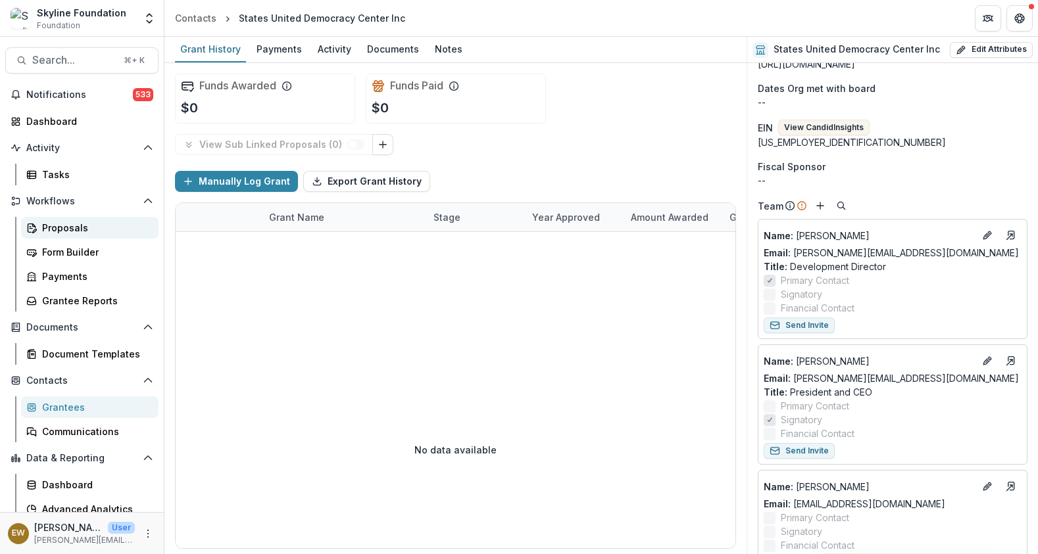
click at [88, 233] on div "Proposals" at bounding box center [95, 228] width 106 height 14
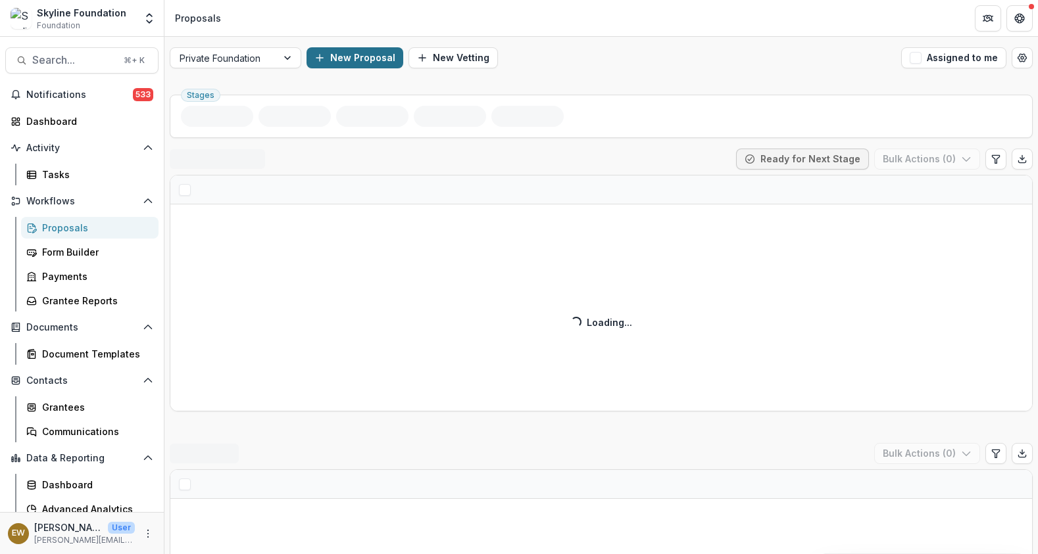
click at [353, 66] on button "New Proposal" at bounding box center [354, 57] width 97 height 21
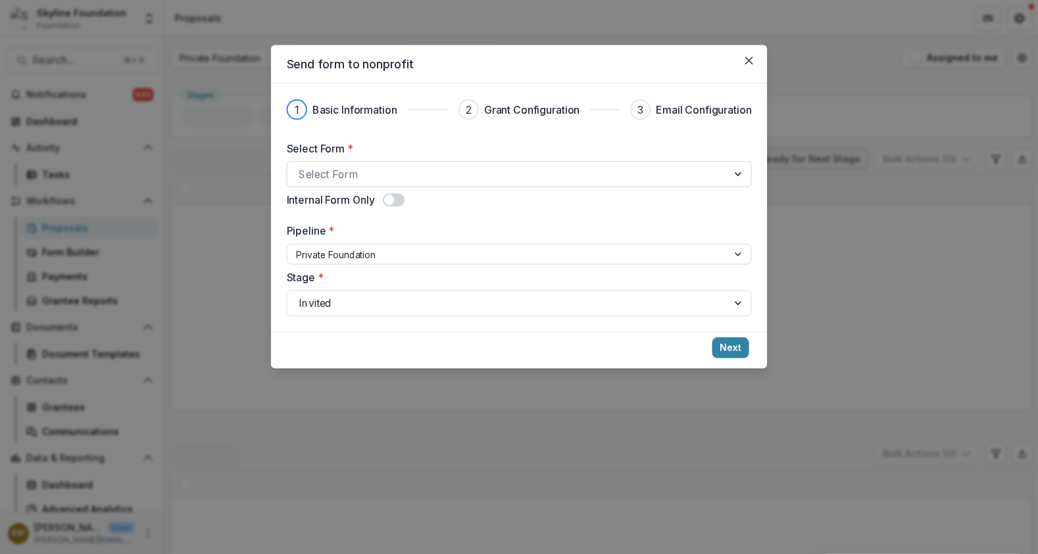
click at [348, 180] on div at bounding box center [507, 174] width 417 height 18
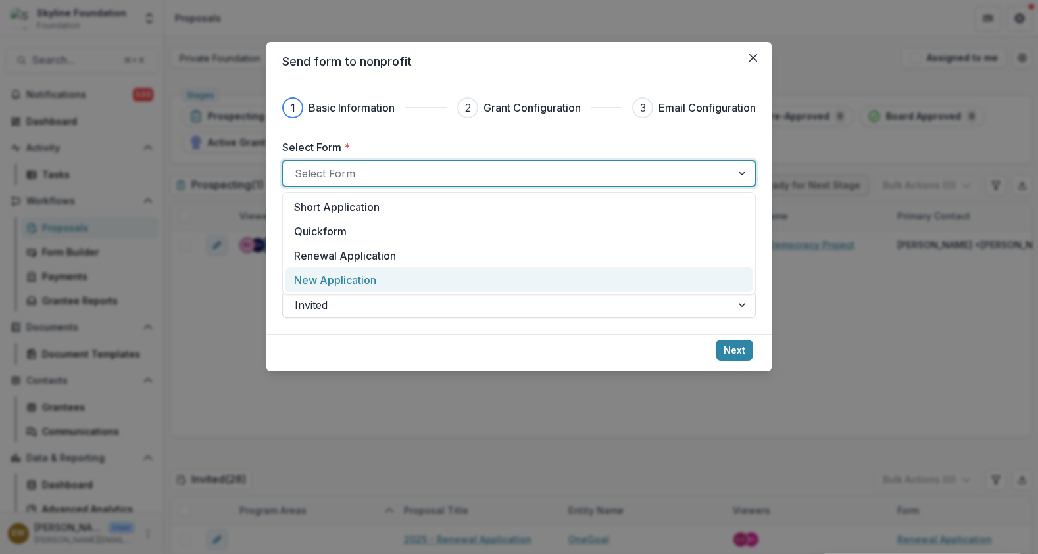
click at [350, 285] on p "New Application" at bounding box center [335, 280] width 82 height 16
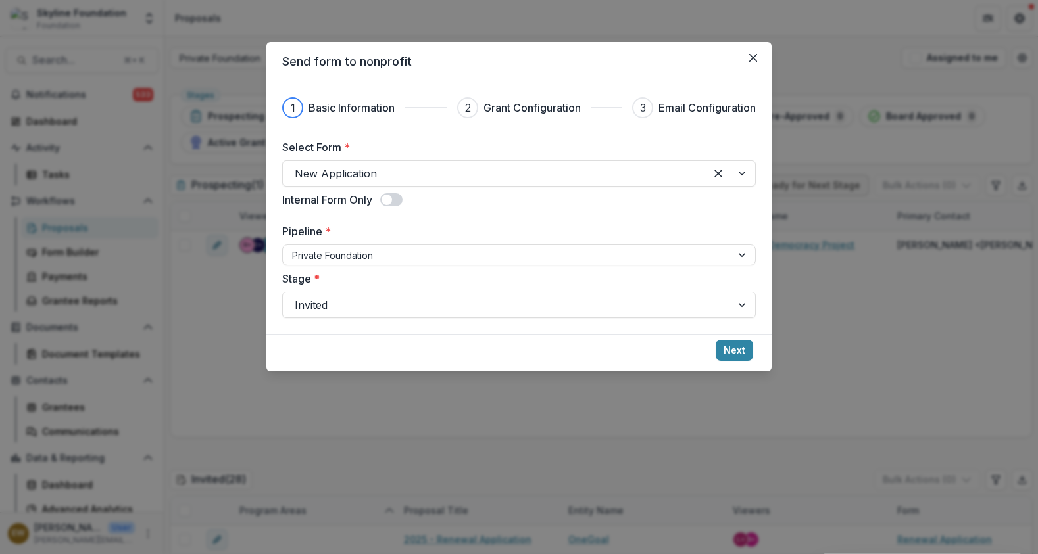
click at [474, 218] on div "Select Form * New Application Internal Form Only Pipeline * Private Foundation …" at bounding box center [518, 228] width 473 height 179
click at [414, 251] on div at bounding box center [507, 255] width 430 height 16
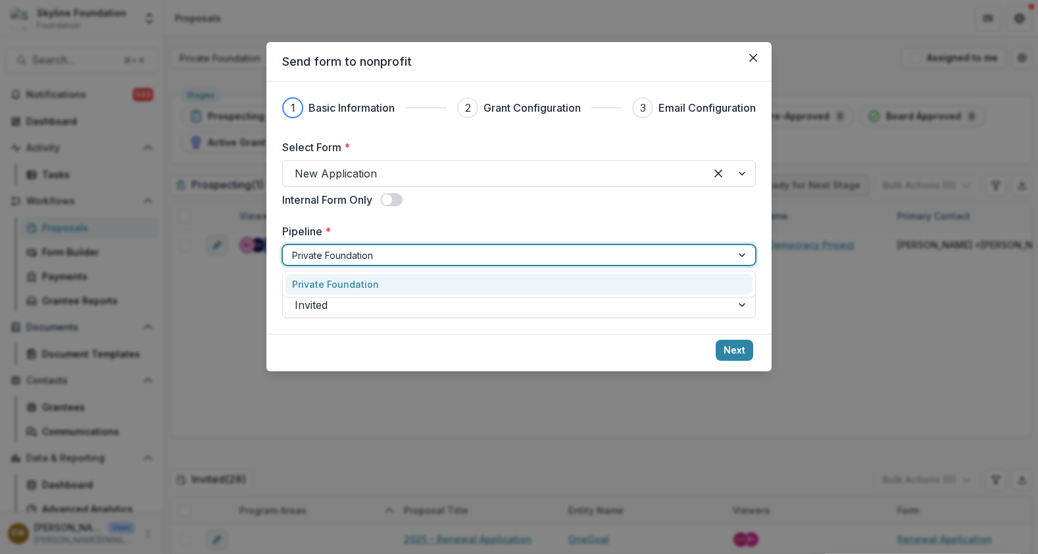
click at [475, 228] on label "Pipeline *" at bounding box center [515, 232] width 466 height 16
click at [295, 249] on input "Pipeline *" at bounding box center [293, 256] width 3 height 14
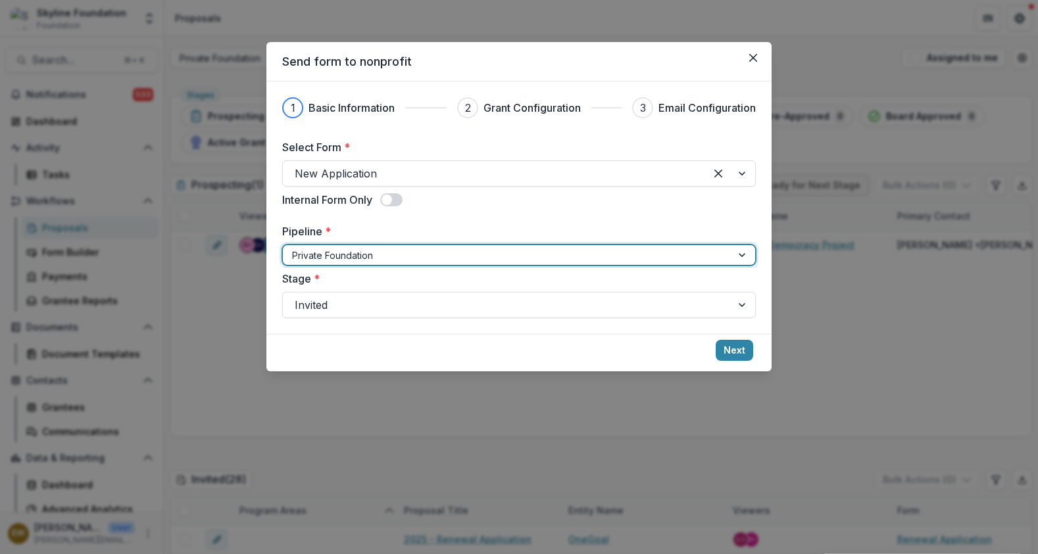
click at [554, 231] on label "Pipeline *" at bounding box center [515, 232] width 466 height 16
click at [295, 249] on input "Pipeline *" at bounding box center [293, 256] width 3 height 14
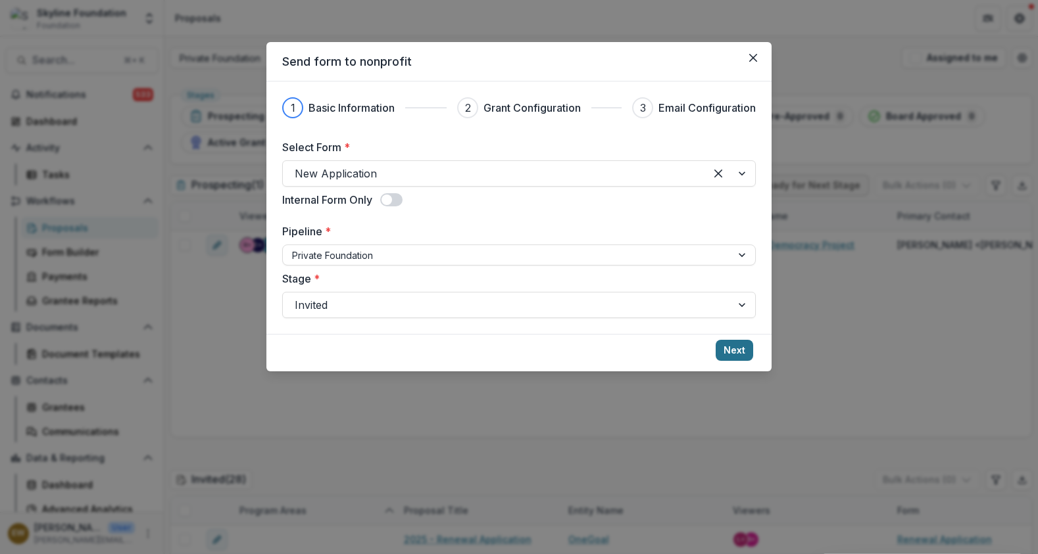
click at [744, 348] on button "Next" at bounding box center [733, 350] width 37 height 21
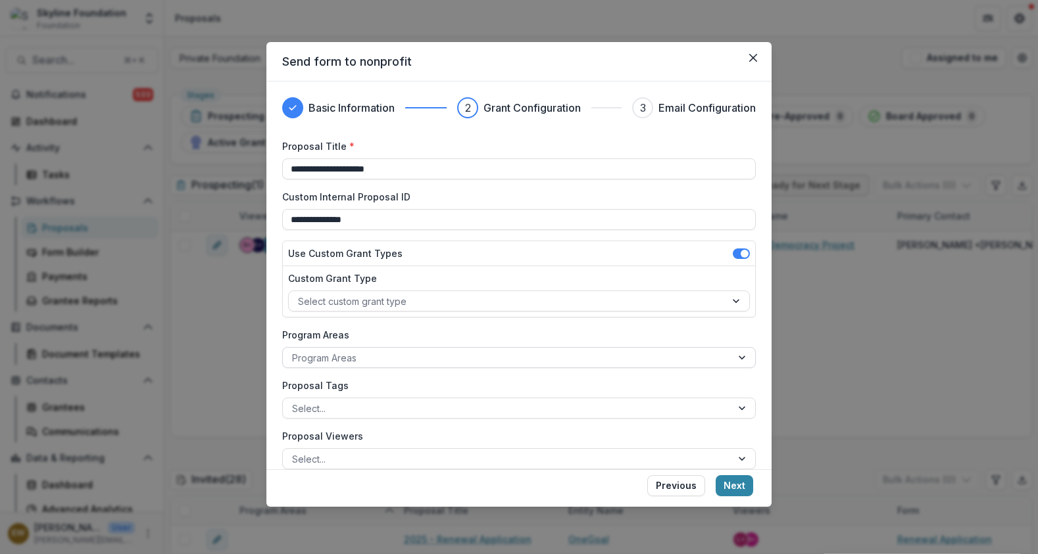
click at [434, 360] on div at bounding box center [507, 358] width 430 height 16
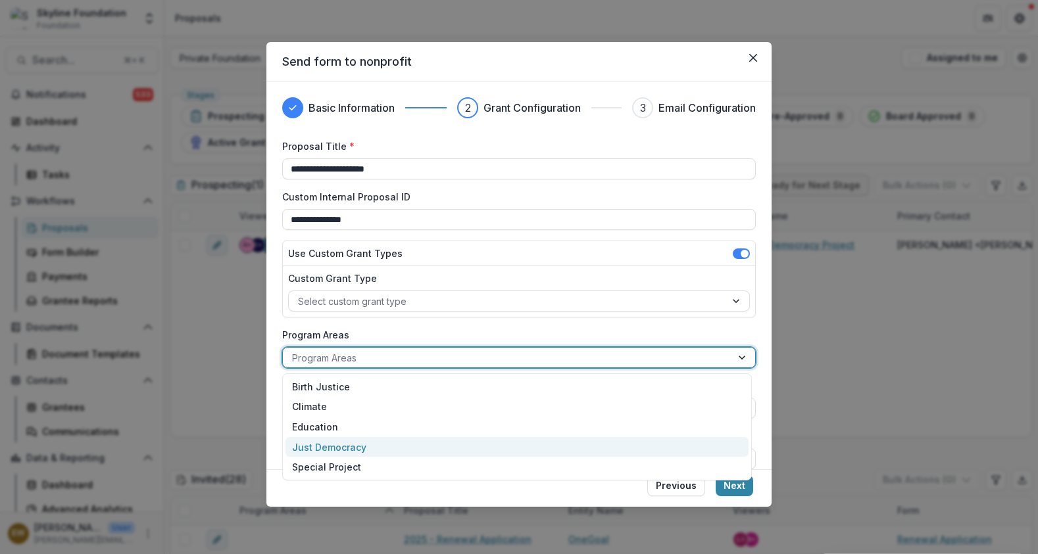
click at [383, 446] on div "Just Democracy" at bounding box center [516, 447] width 463 height 20
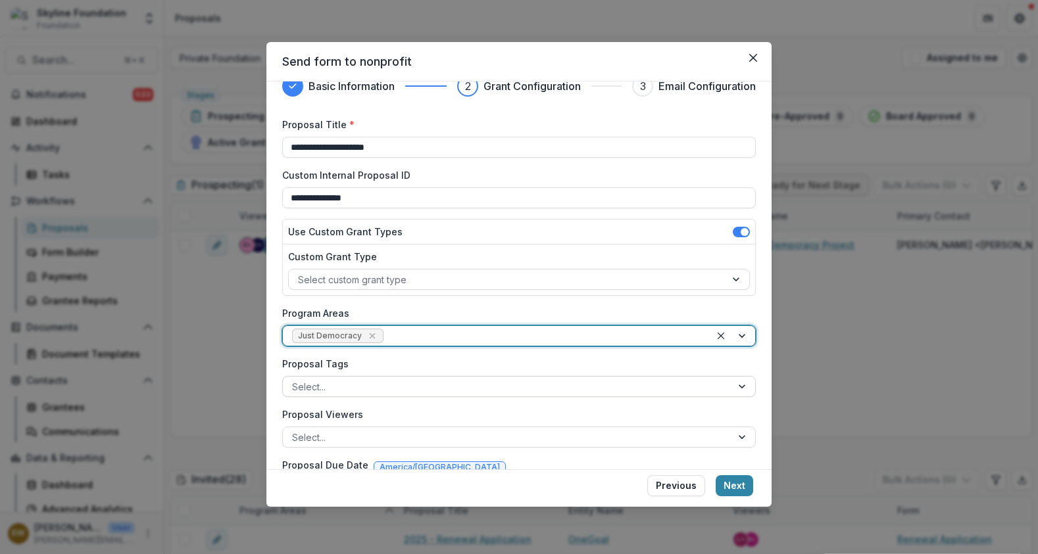
scroll to position [24, 0]
click at [364, 391] on div at bounding box center [507, 385] width 430 height 16
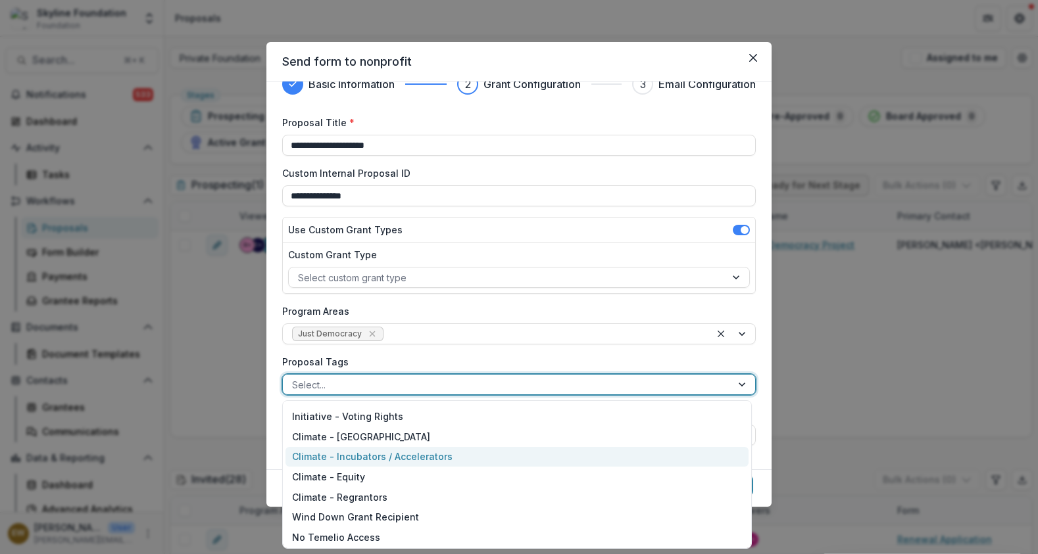
scroll to position [180, 0]
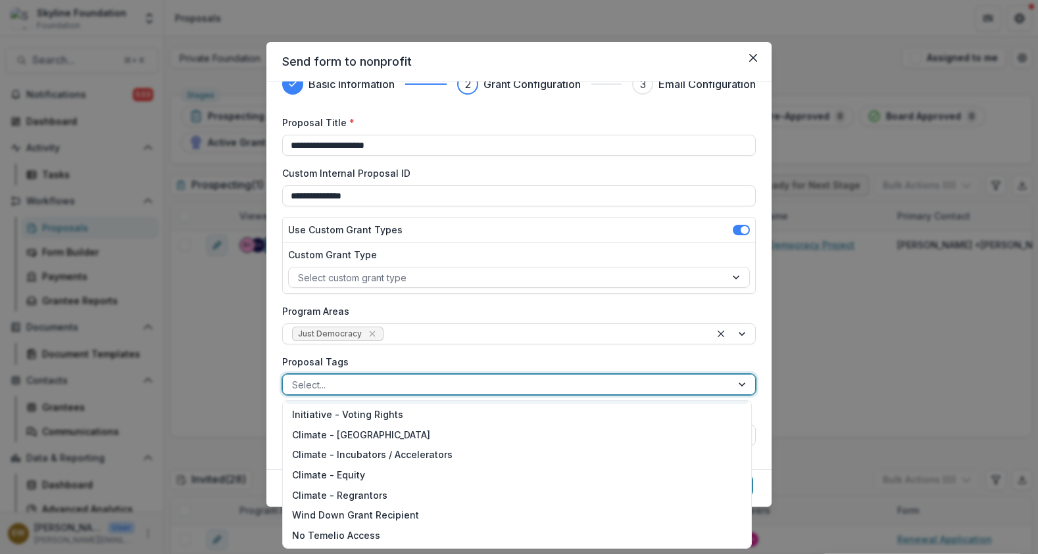
click at [423, 363] on label "Proposal Tags" at bounding box center [515, 362] width 466 height 14
click at [295, 378] on input "Proposal Tags" at bounding box center [293, 385] width 3 height 14
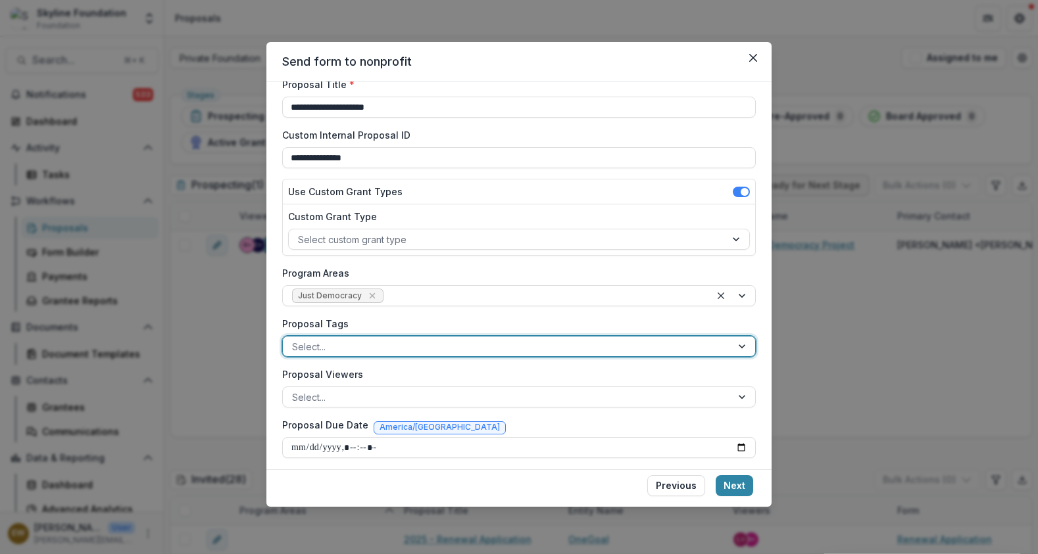
scroll to position [264, 0]
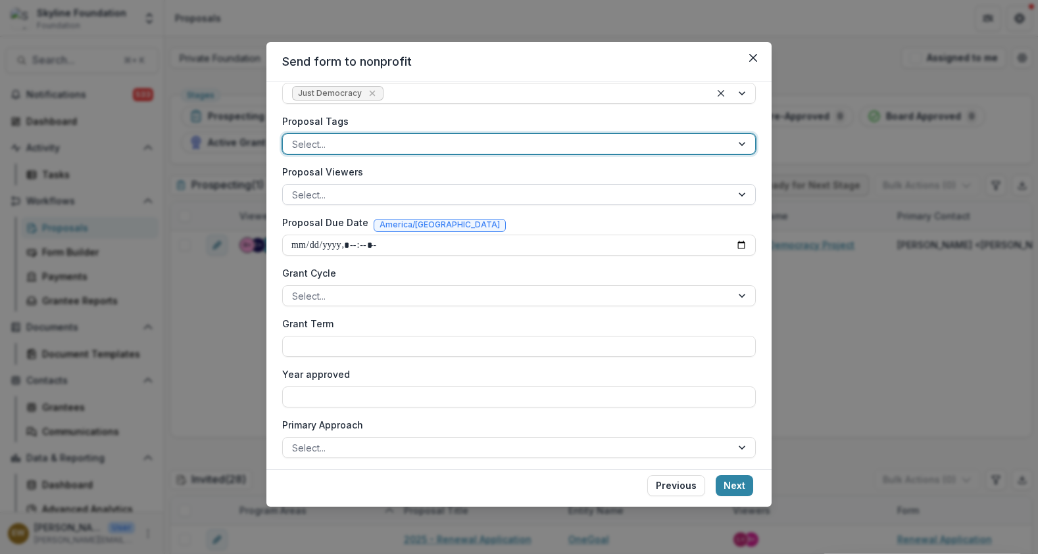
click at [416, 198] on div at bounding box center [507, 195] width 430 height 16
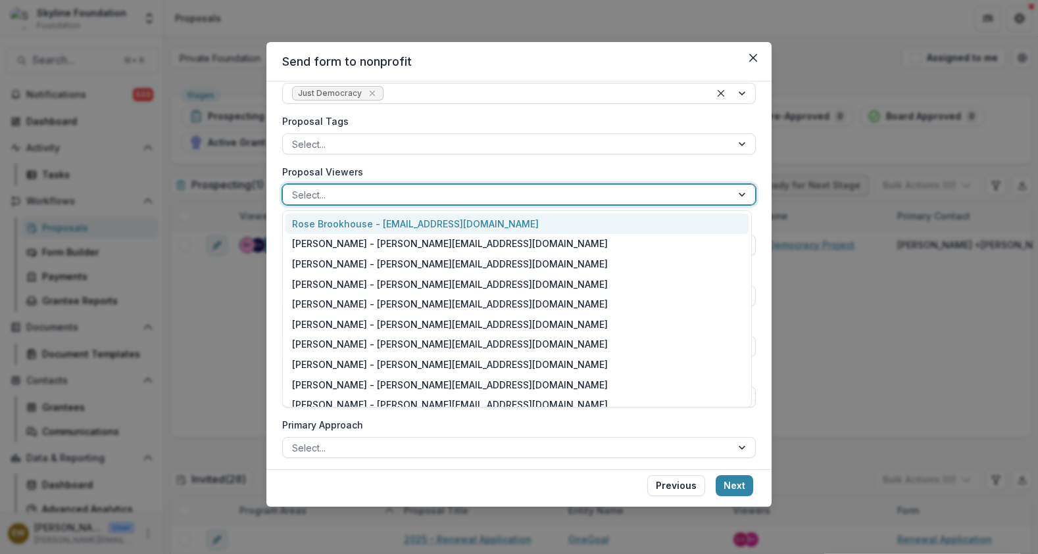
click at [367, 229] on div "Rose Brookhouse - [EMAIL_ADDRESS][DOMAIN_NAME]" at bounding box center [516, 224] width 463 height 20
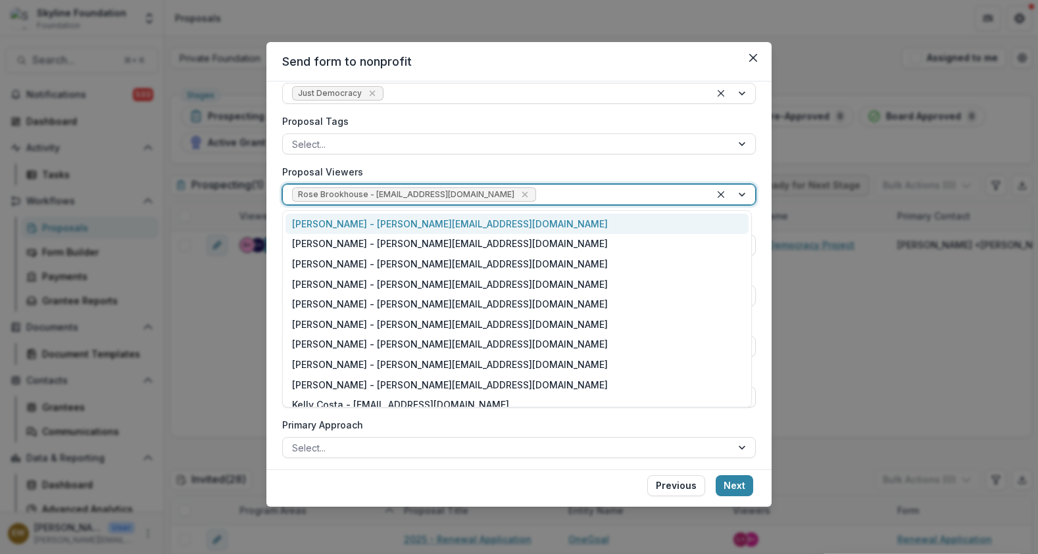
click at [555, 193] on div at bounding box center [620, 195] width 162 height 16
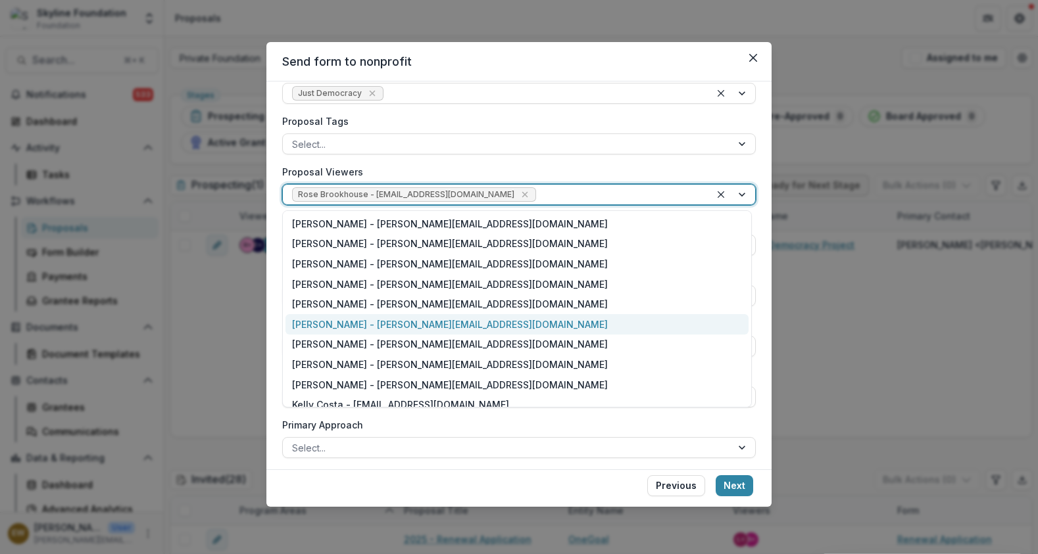
click at [402, 314] on div "Jenny Montoya - jenny@skylinefoundation.org" at bounding box center [516, 324] width 463 height 20
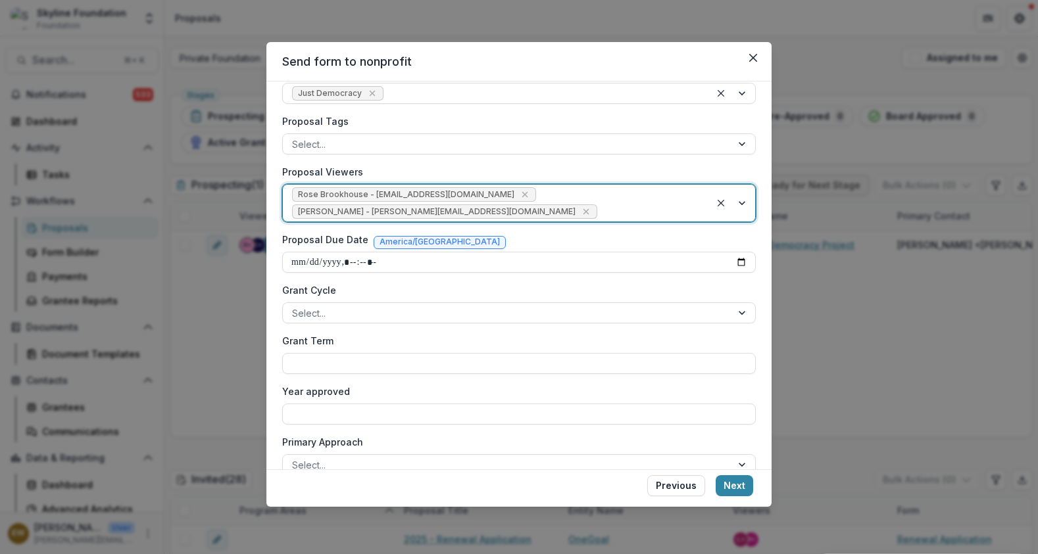
click at [600, 201] on div "Rose Brookhouse - rose@skylinefoundation.org Jenny Montoya - jenny@skylinefound…" at bounding box center [496, 203] width 427 height 37
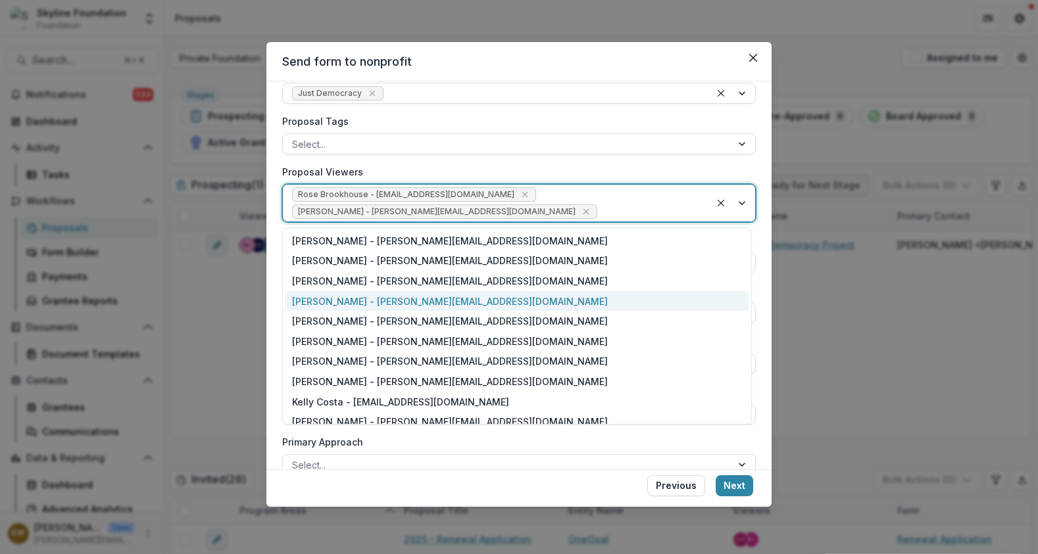
click at [427, 301] on div "Lisa Dinh - lisa@skylinefoundation.org" at bounding box center [516, 301] width 463 height 20
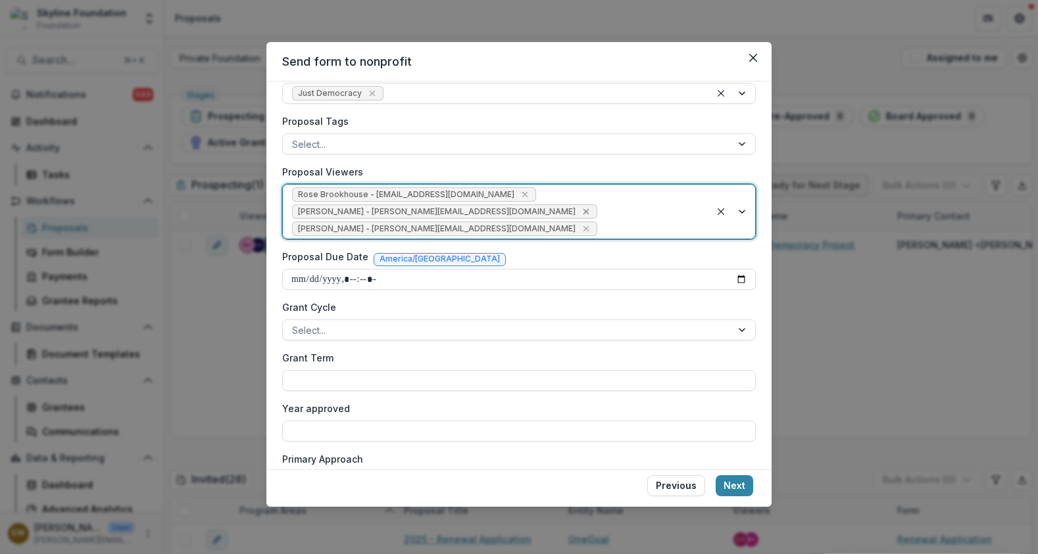
click at [588, 209] on icon "Remove Lisa Dinh - lisa@skylinefoundation.org" at bounding box center [586, 212] width 6 height 6
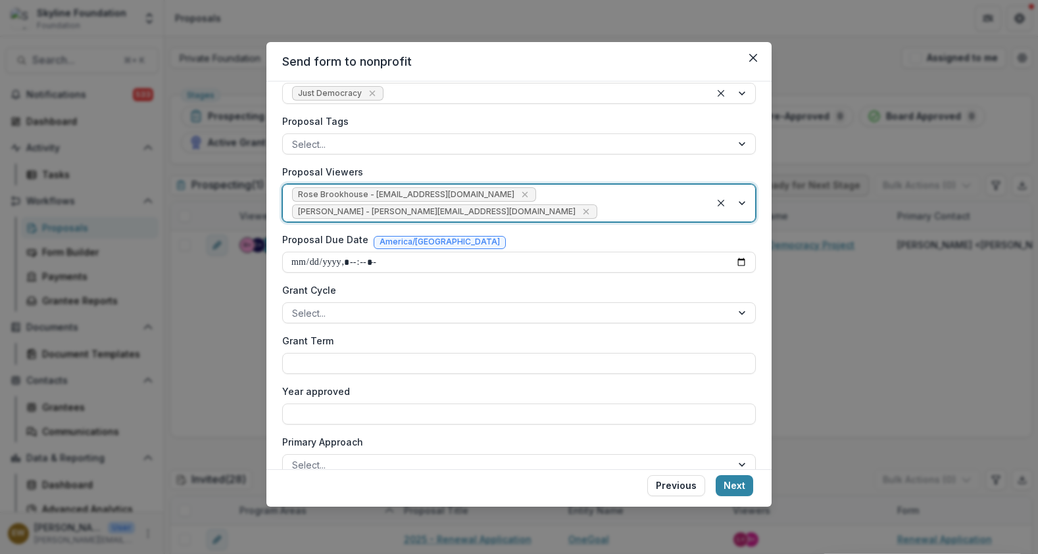
click at [600, 208] on div at bounding box center [650, 212] width 101 height 16
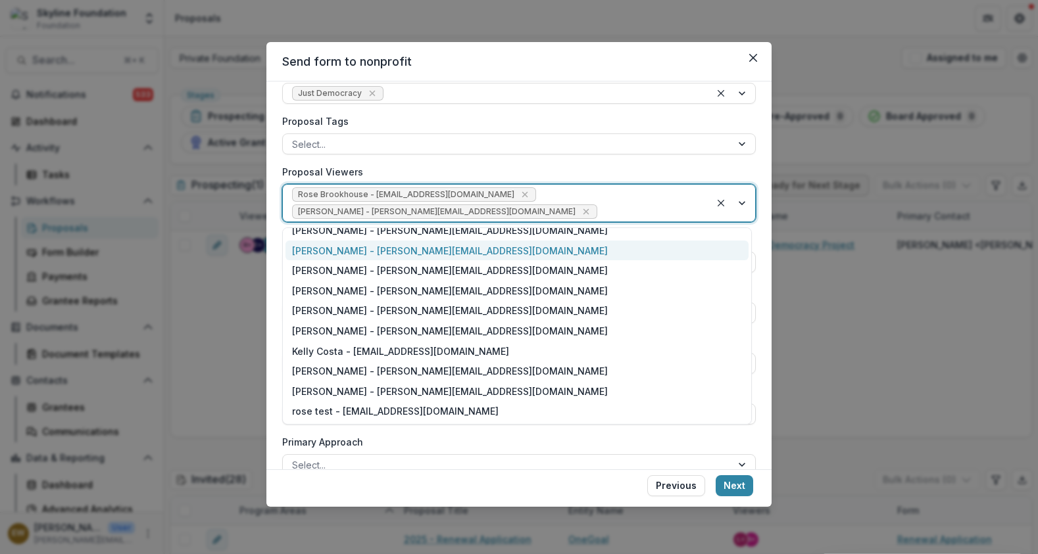
scroll to position [0, 0]
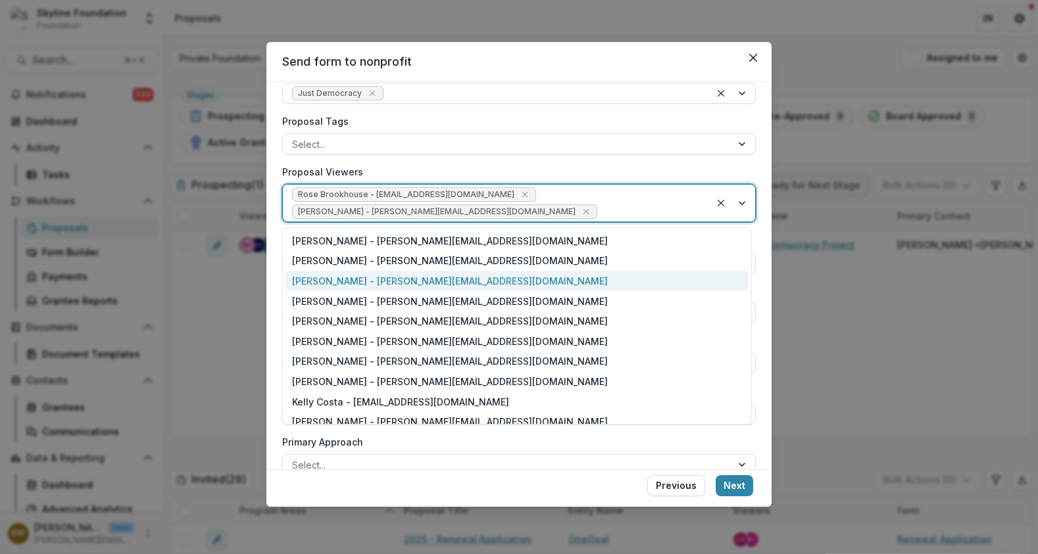
click at [366, 282] on div "[PERSON_NAME] - [PERSON_NAME][EMAIL_ADDRESS][DOMAIN_NAME]" at bounding box center [516, 281] width 463 height 20
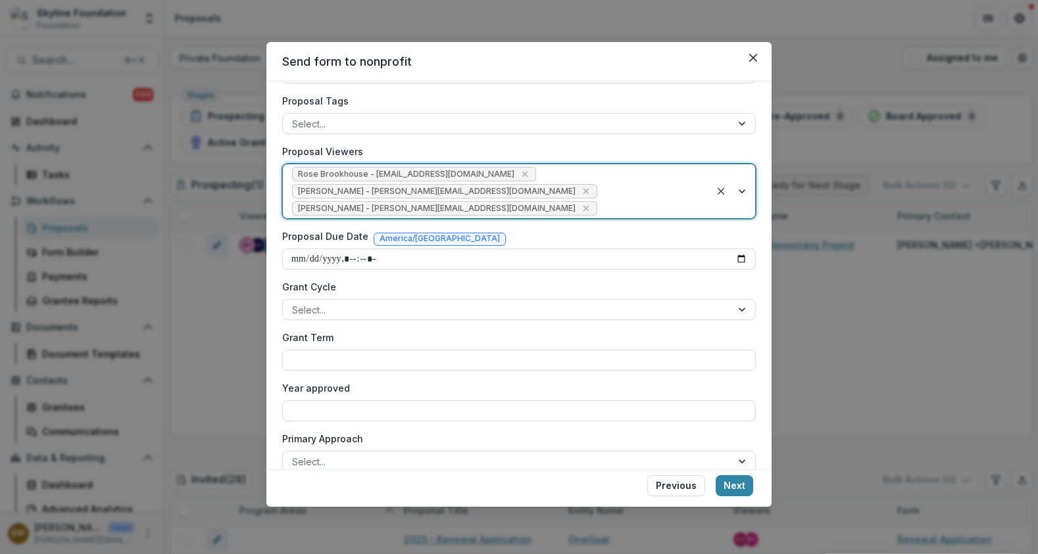
scroll to position [287, 0]
click at [368, 293] on div "Grant Cycle Select..." at bounding box center [518, 298] width 473 height 40
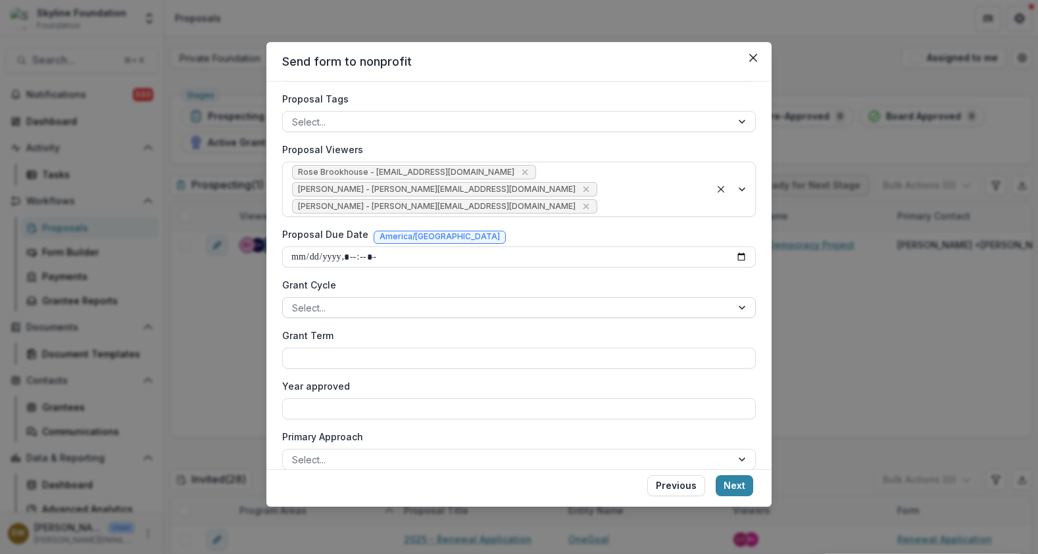
click at [358, 314] on div at bounding box center [507, 308] width 430 height 16
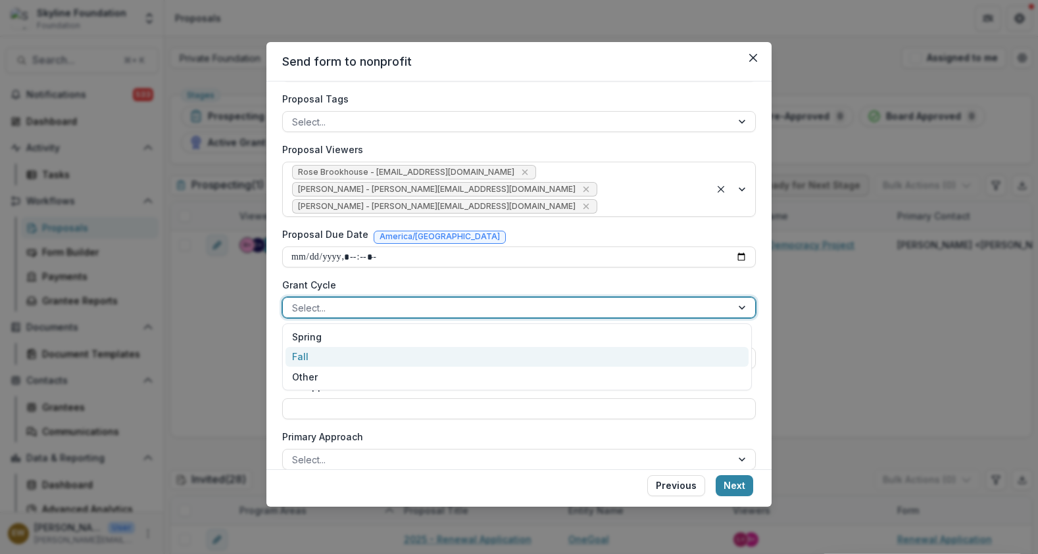
click at [333, 363] on div "Fall" at bounding box center [516, 357] width 463 height 20
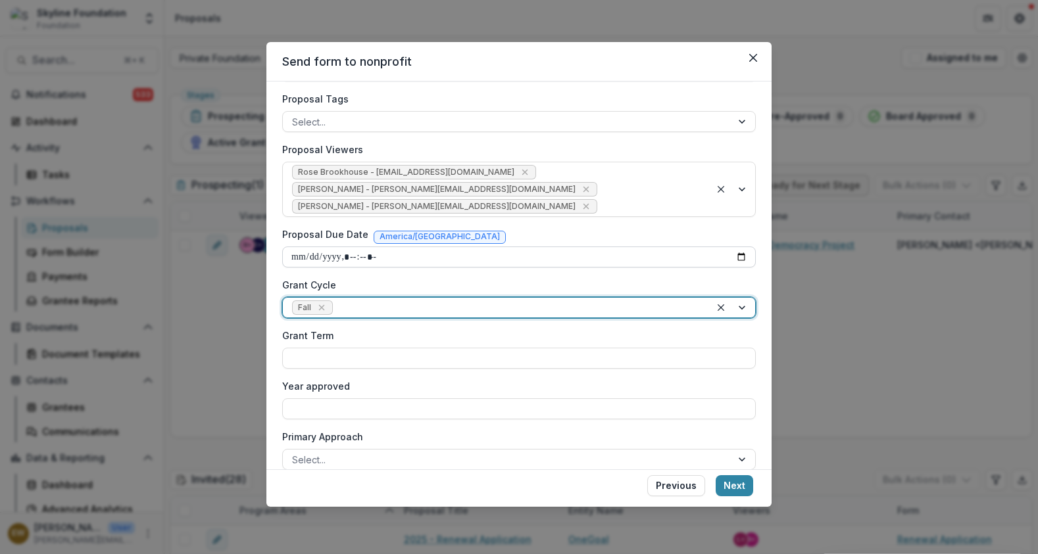
click at [732, 255] on input "Proposal Due Date" at bounding box center [518, 257] width 473 height 21
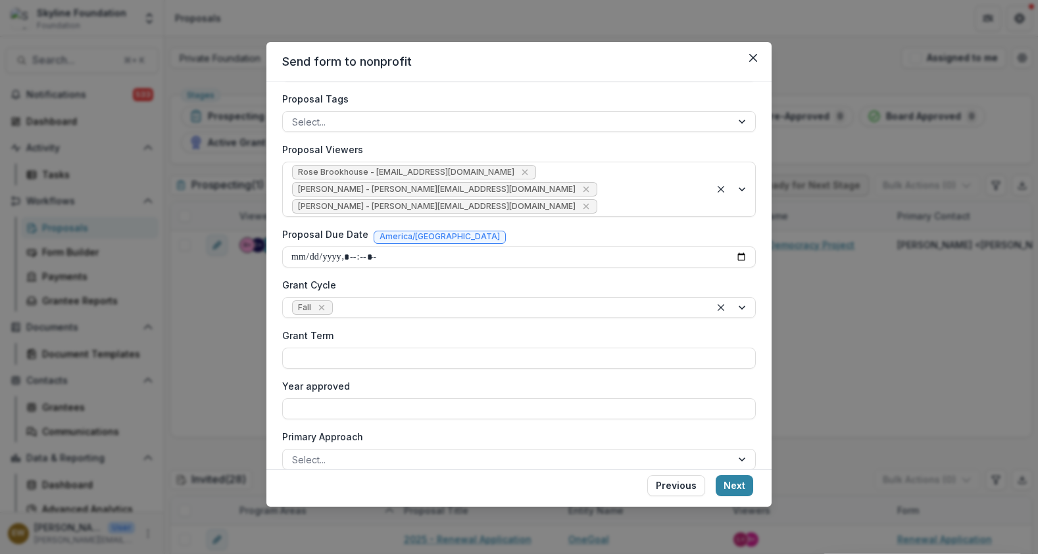
type input "**********"
click at [539, 238] on div "Proposal Due Date America/Monterrey" at bounding box center [518, 237] width 473 height 19
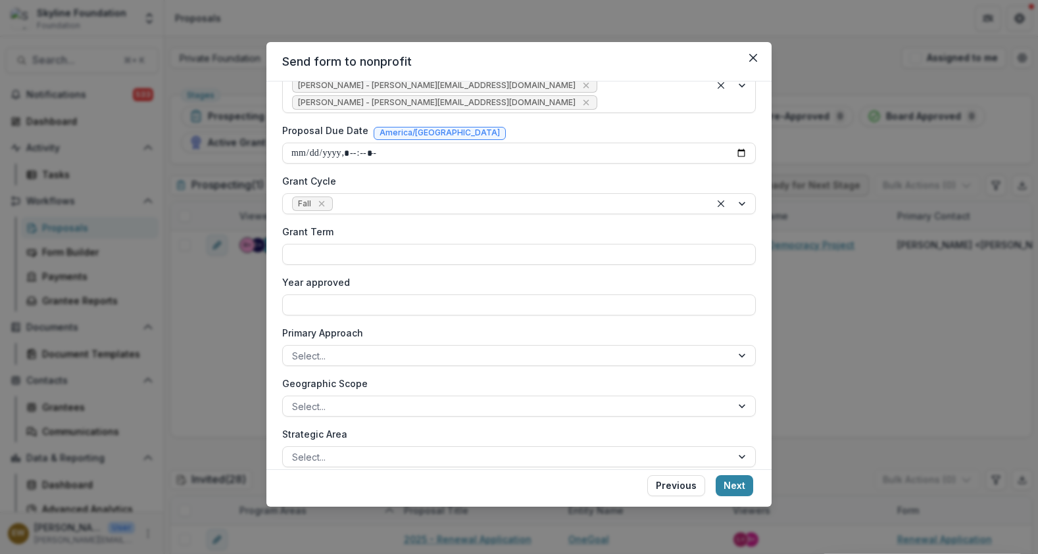
scroll to position [404, 0]
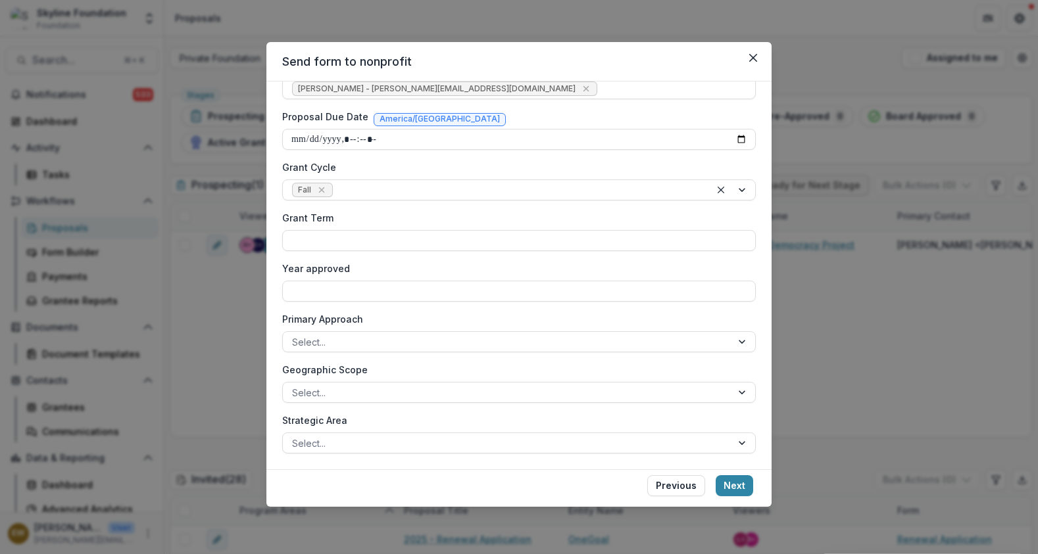
click at [370, 353] on div "**********" at bounding box center [518, 94] width 473 height 719
click at [373, 348] on div at bounding box center [507, 342] width 430 height 16
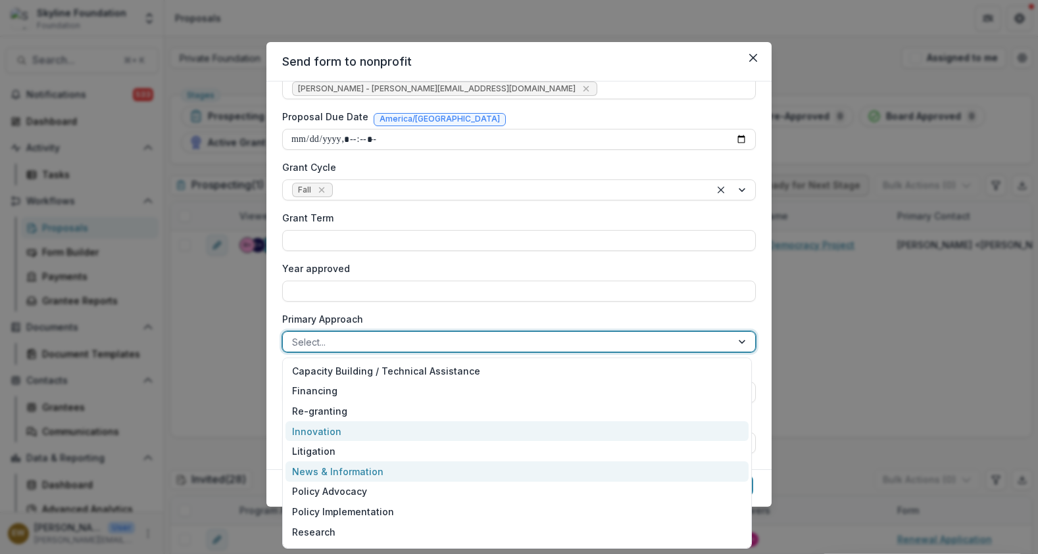
scroll to position [37, 0]
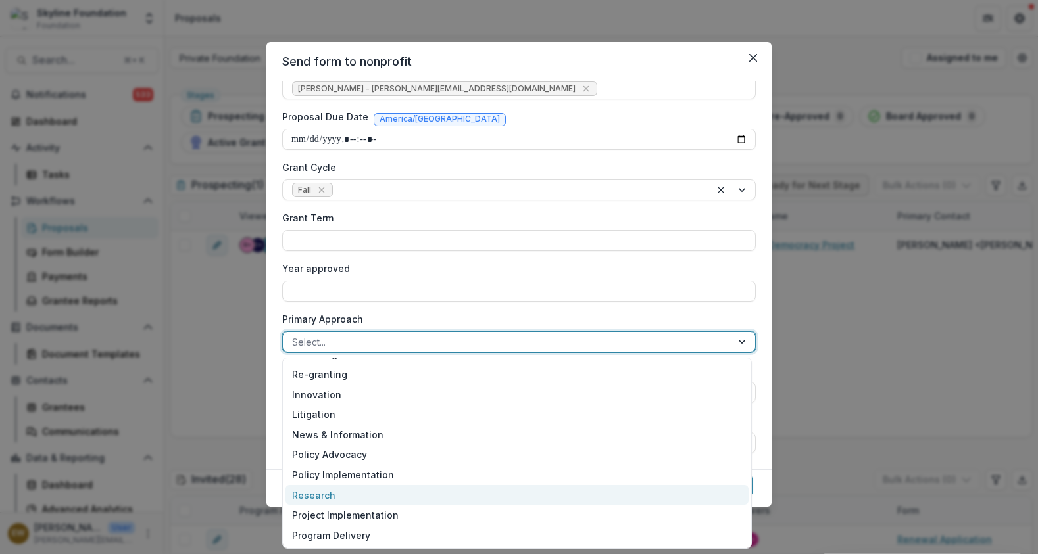
click at [350, 500] on div "Research" at bounding box center [516, 495] width 463 height 20
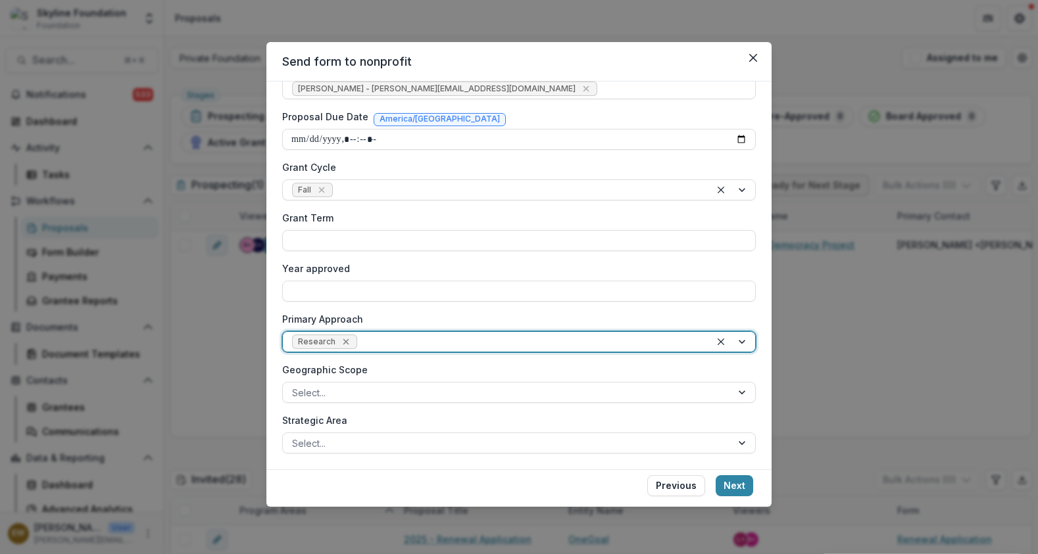
click at [348, 344] on icon "Remove Research" at bounding box center [346, 342] width 11 height 11
click at [356, 339] on div at bounding box center [507, 342] width 430 height 16
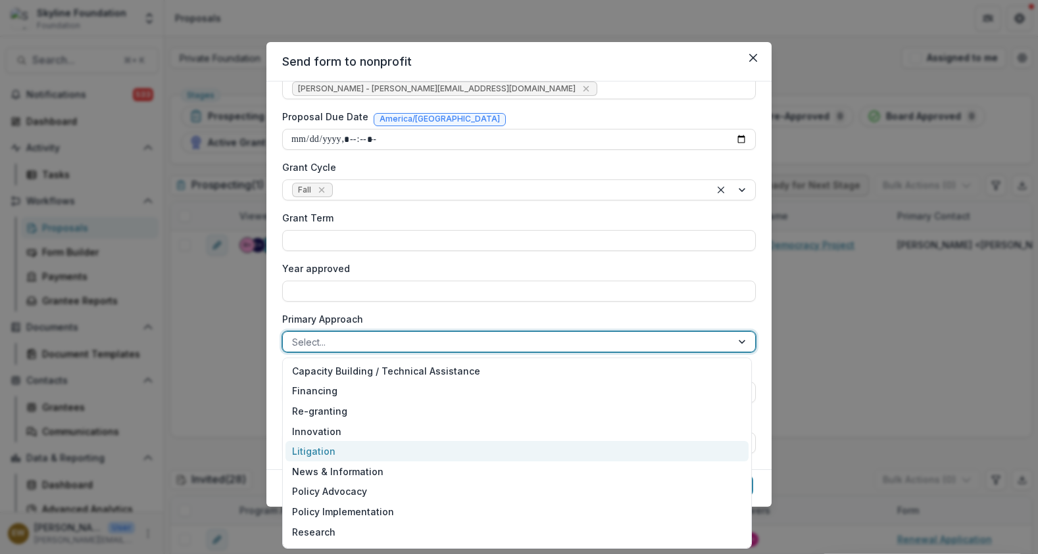
click at [354, 448] on div "Litigation" at bounding box center [516, 451] width 463 height 20
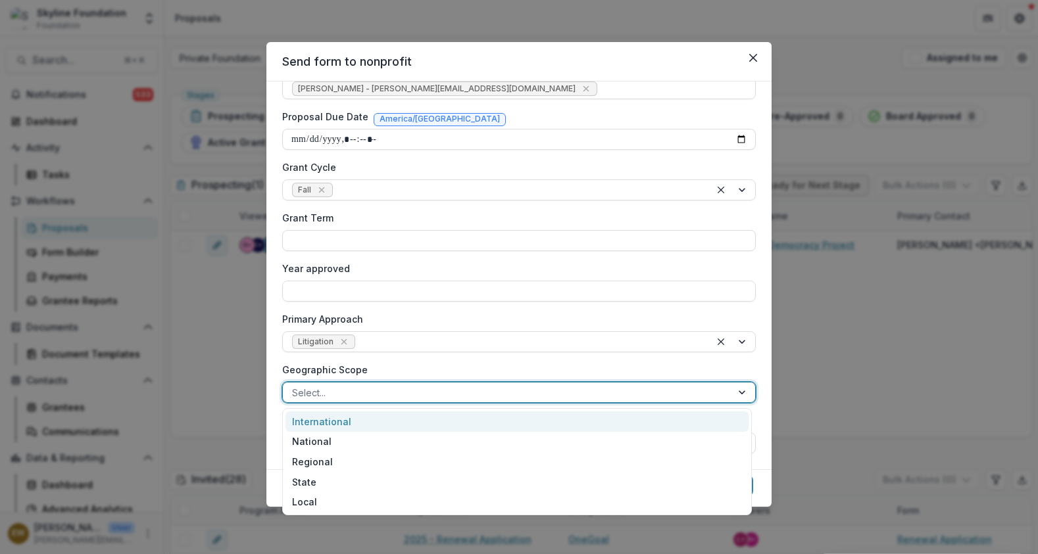
click at [409, 391] on div at bounding box center [507, 393] width 430 height 16
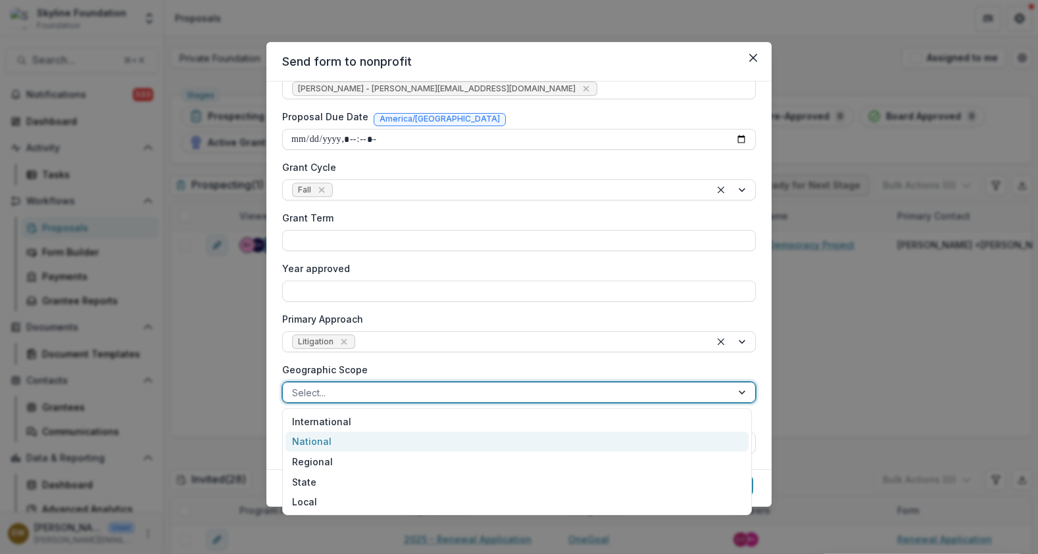
click at [377, 445] on div "National" at bounding box center [516, 442] width 463 height 20
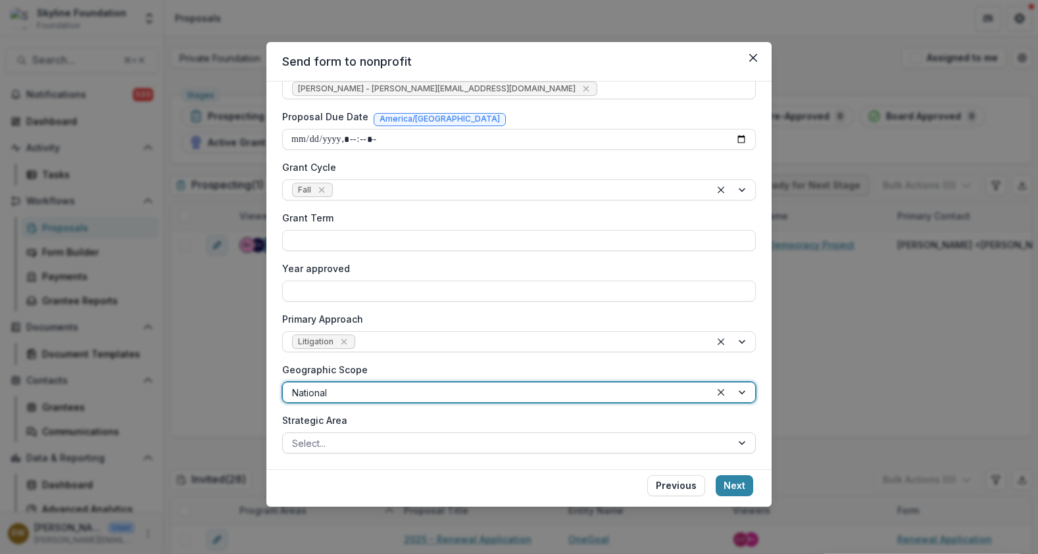
click at [416, 448] on div at bounding box center [507, 443] width 430 height 16
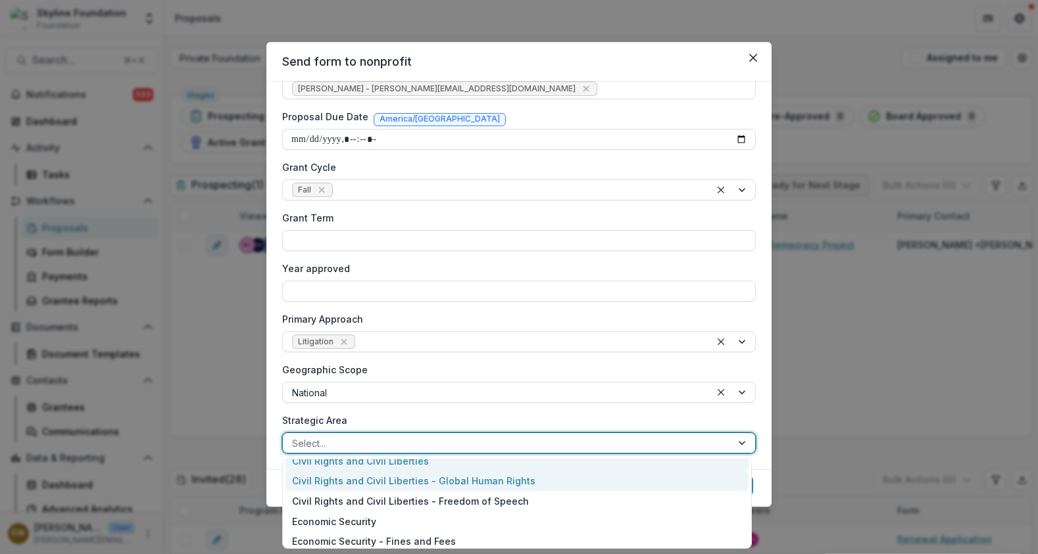
scroll to position [11, 0]
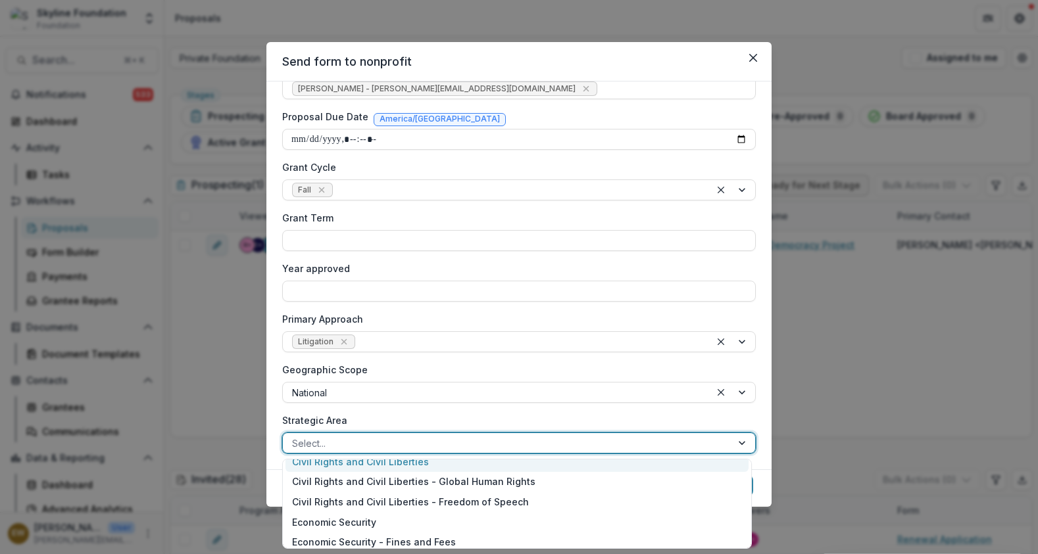
click at [483, 470] on div "Civil Rights and Civil Liberties" at bounding box center [516, 462] width 463 height 20
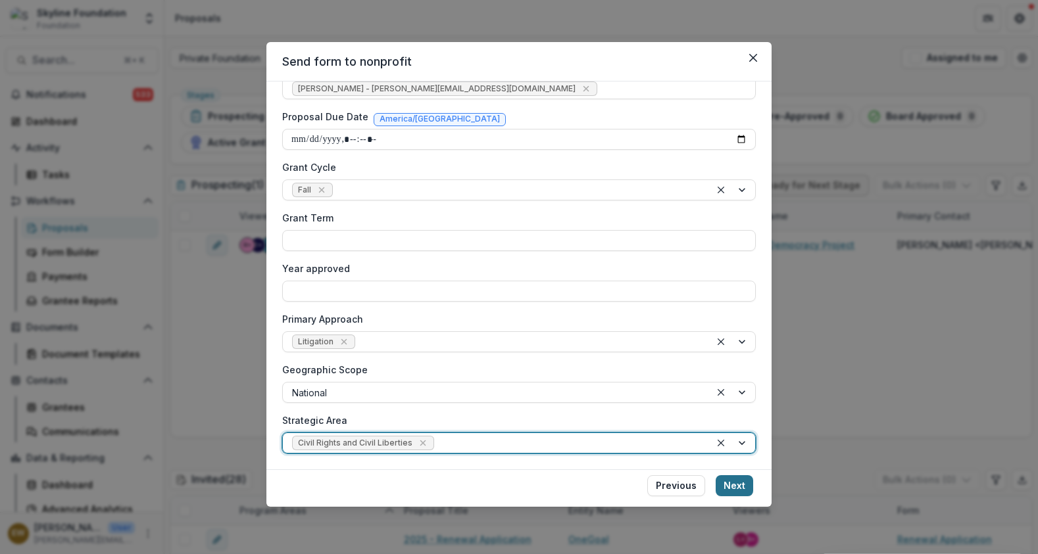
click at [746, 485] on button "Next" at bounding box center [733, 485] width 37 height 21
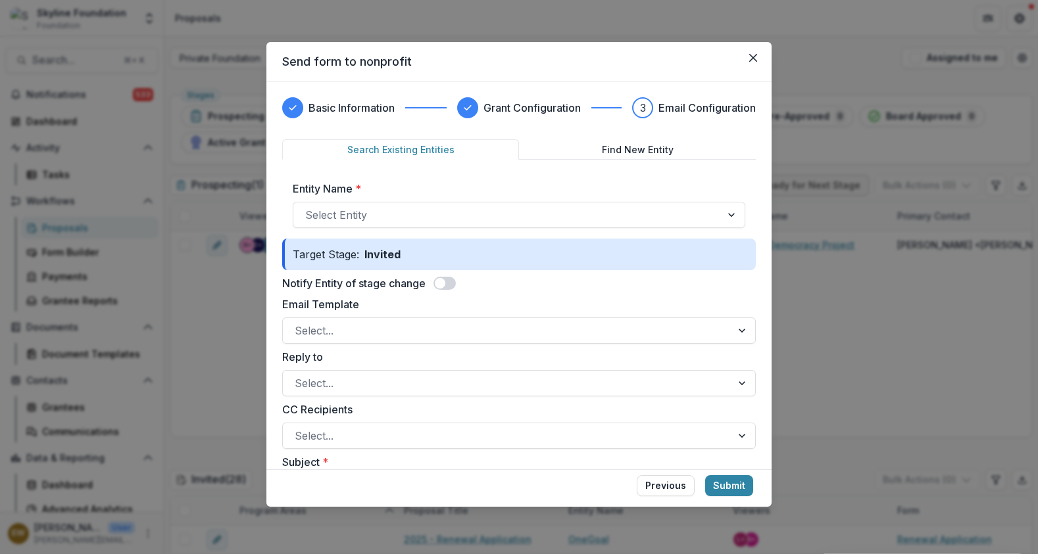
scroll to position [16, 0]
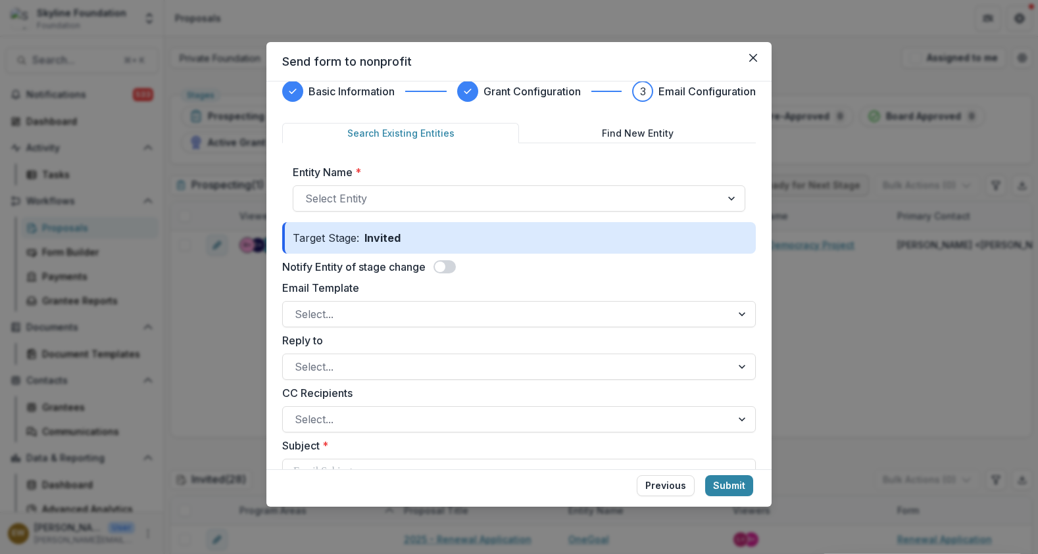
click at [437, 266] on span at bounding box center [440, 267] width 11 height 11
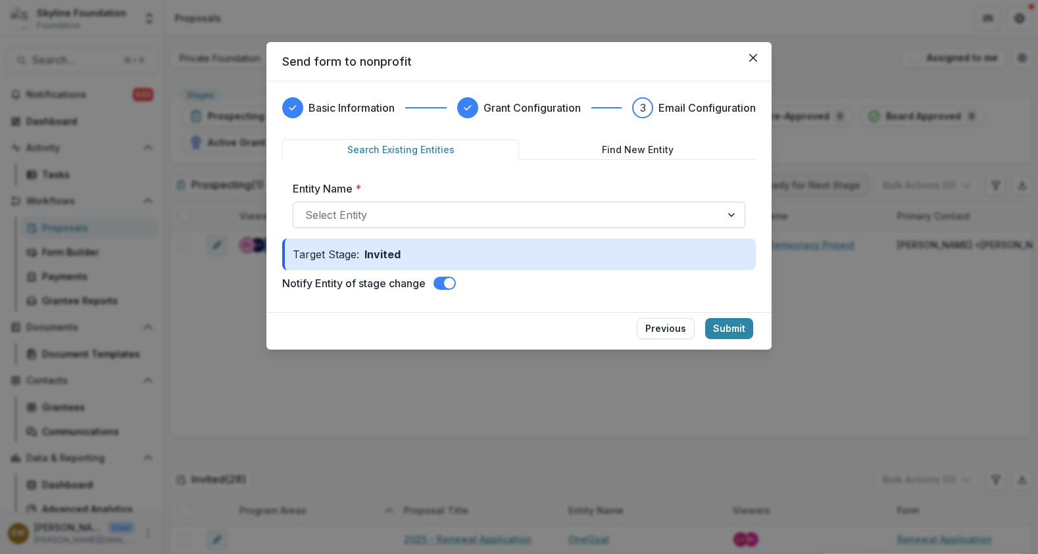
click at [588, 210] on div at bounding box center [507, 215] width 404 height 18
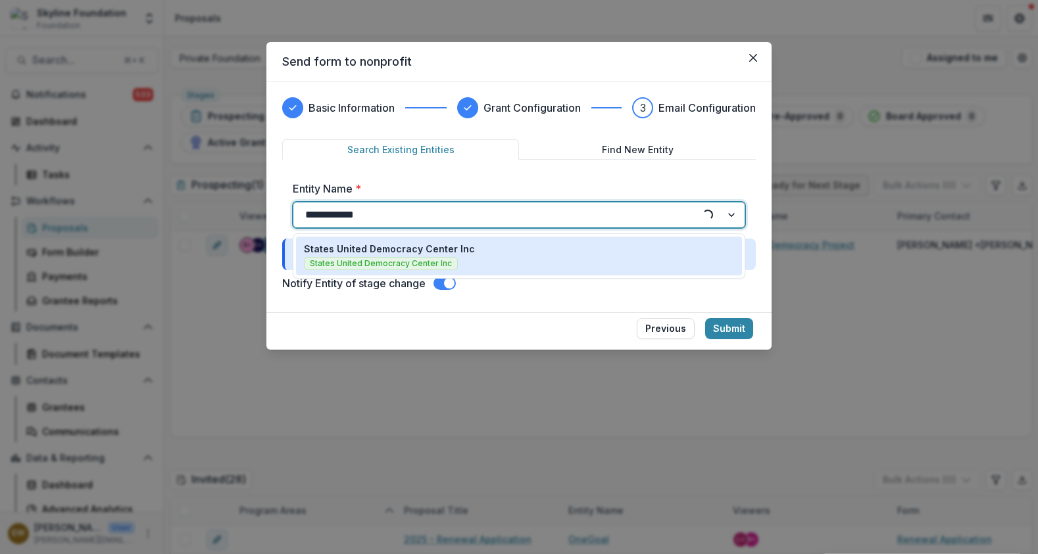
type input "**********"
click at [598, 247] on div "States United Democracy Center Inc States United Democracy Center Inc" at bounding box center [519, 256] width 430 height 28
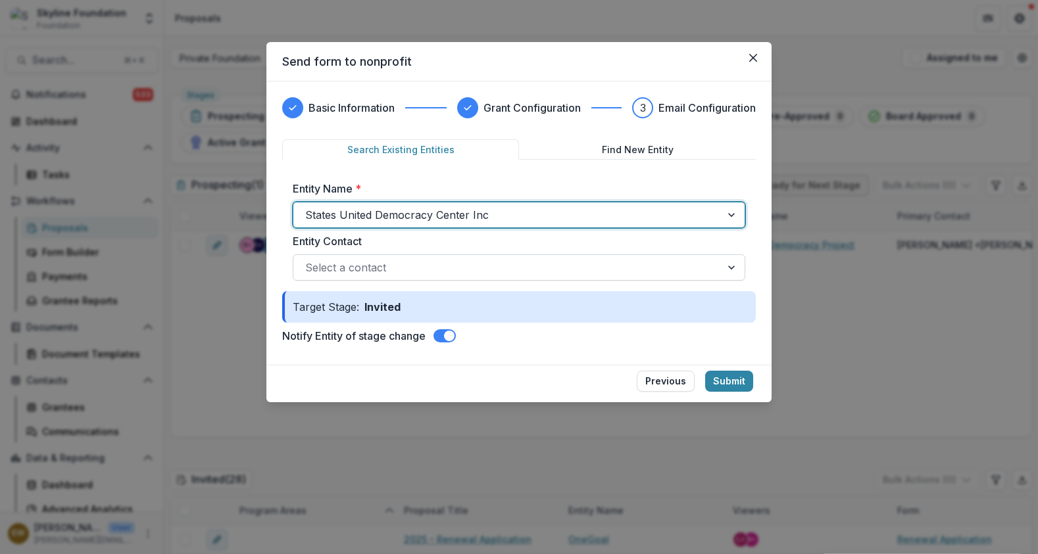
click at [700, 266] on div at bounding box center [507, 267] width 404 height 18
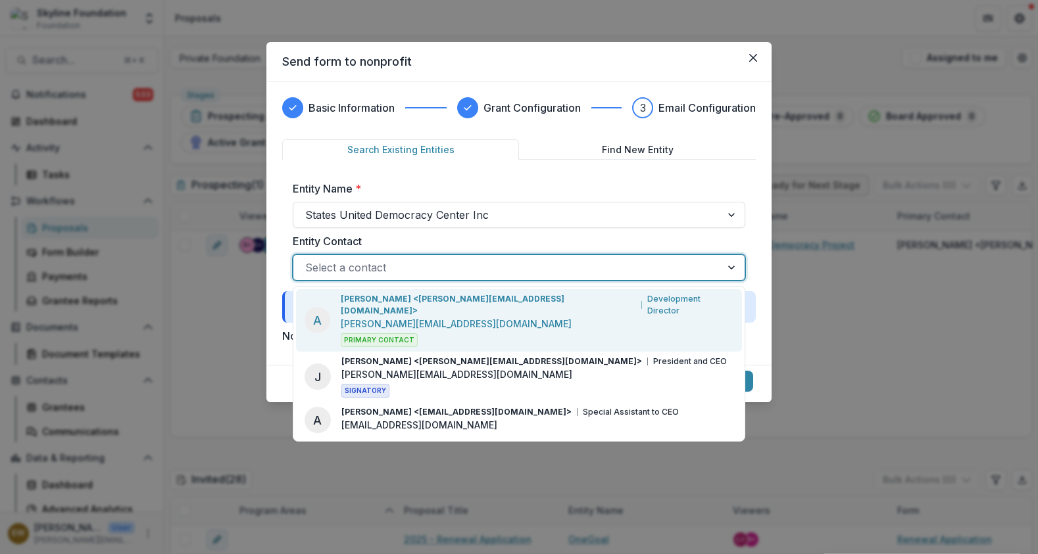
click at [588, 306] on div "Amie Kreshner <amie@statesunited.org> Development Director amie@statesunited.or…" at bounding box center [537, 320] width 393 height 54
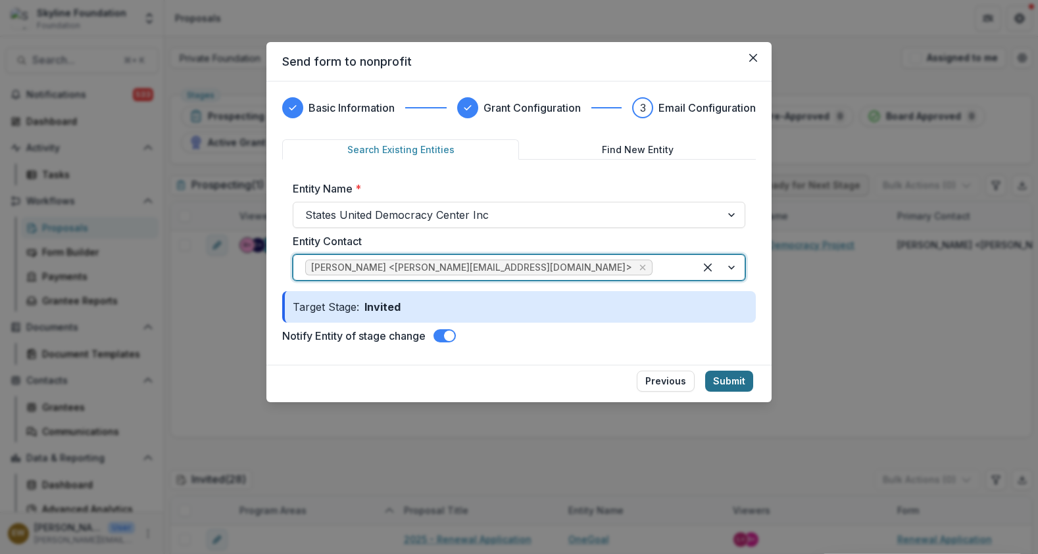
click at [715, 389] on button "Submit" at bounding box center [729, 381] width 48 height 21
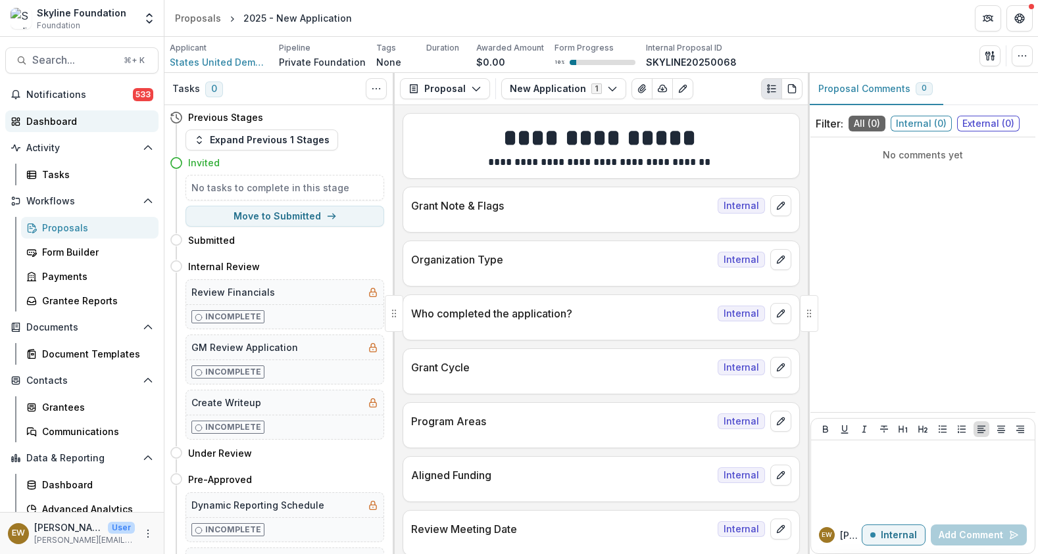
click at [45, 121] on div "Dashboard" at bounding box center [87, 121] width 122 height 14
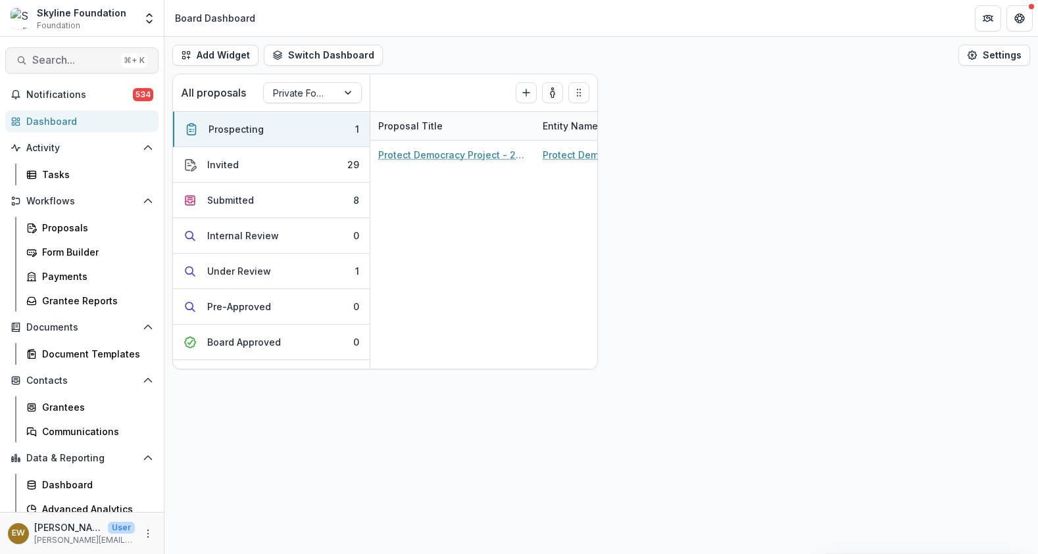
click at [77, 64] on span "Search..." at bounding box center [74, 60] width 84 height 12
click at [93, 62] on span "Search..." at bounding box center [74, 60] width 84 height 12
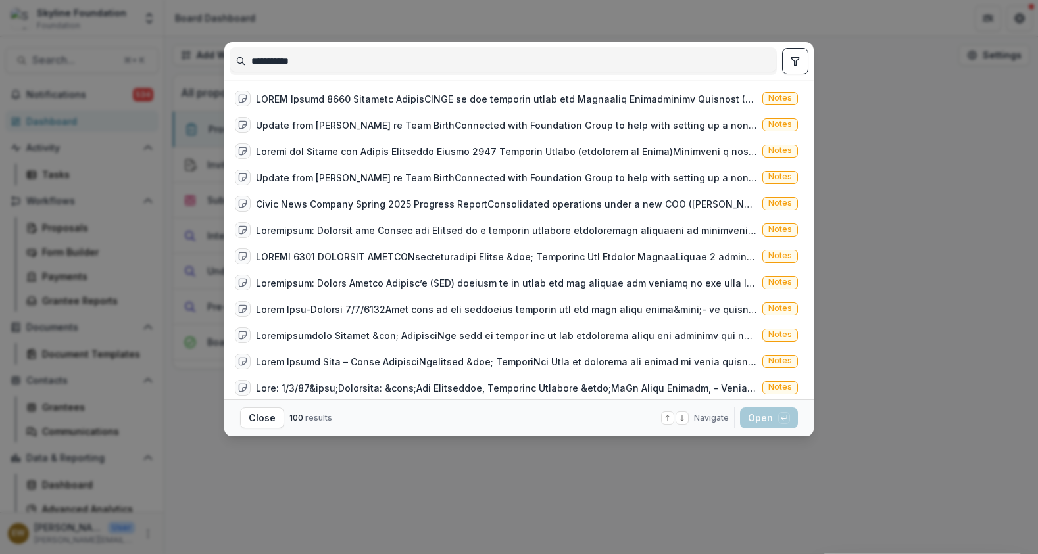
click at [354, 68] on input "**********" at bounding box center [503, 61] width 546 height 21
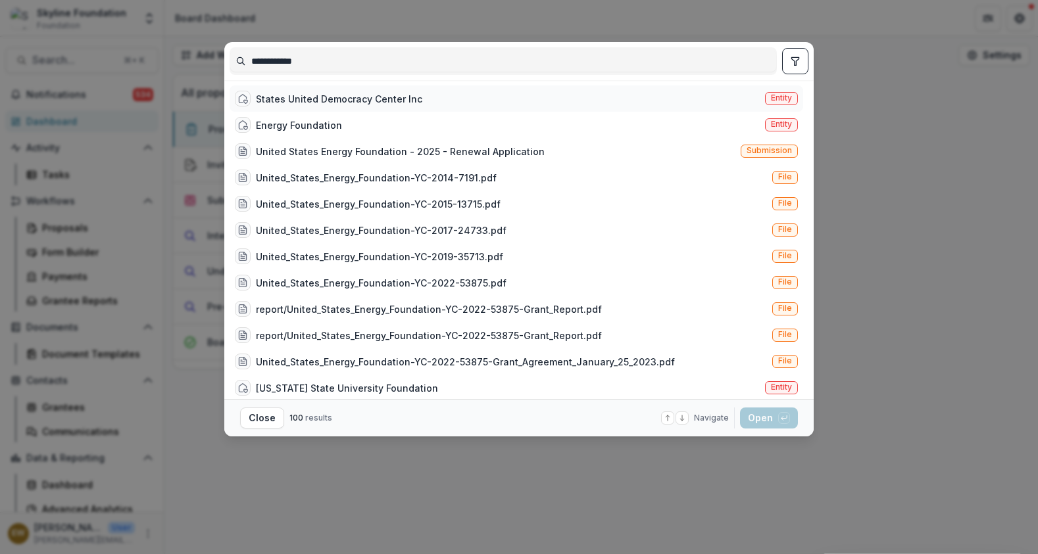
type input "**********"
click at [358, 89] on div "States United Democracy Center Inc Entity" at bounding box center [515, 98] width 573 height 26
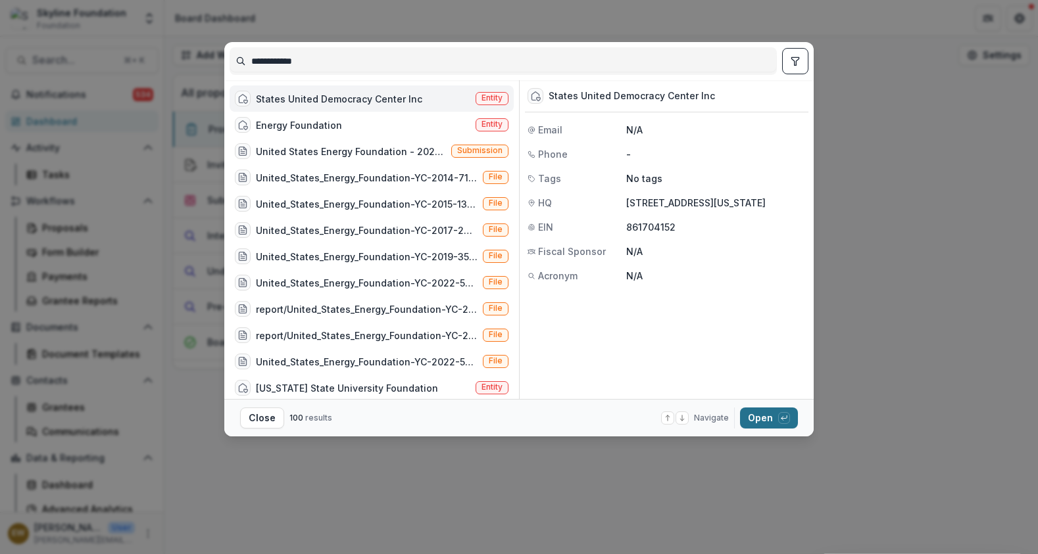
click at [748, 418] on button "Open with enter key" at bounding box center [769, 418] width 58 height 21
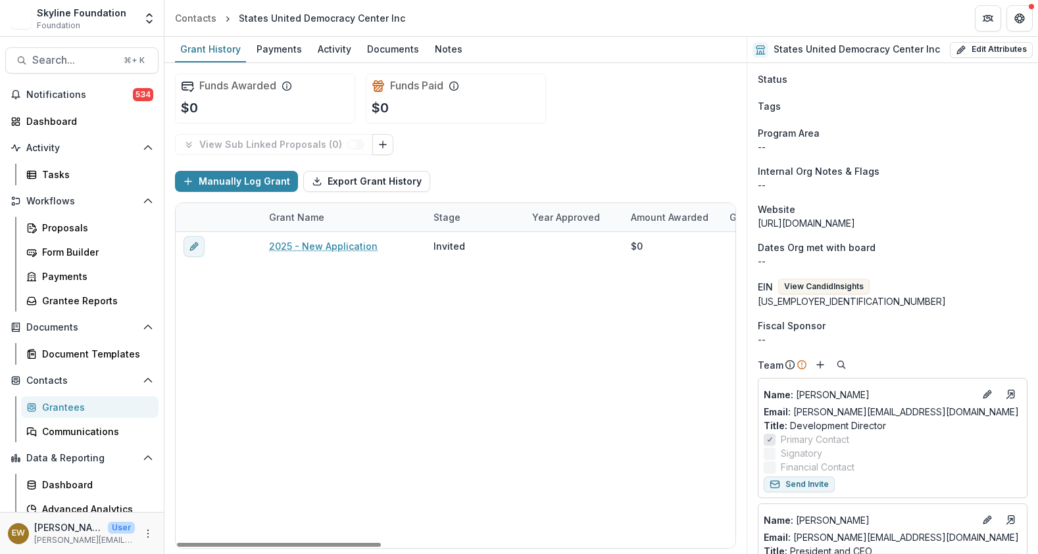
scroll to position [241, 0]
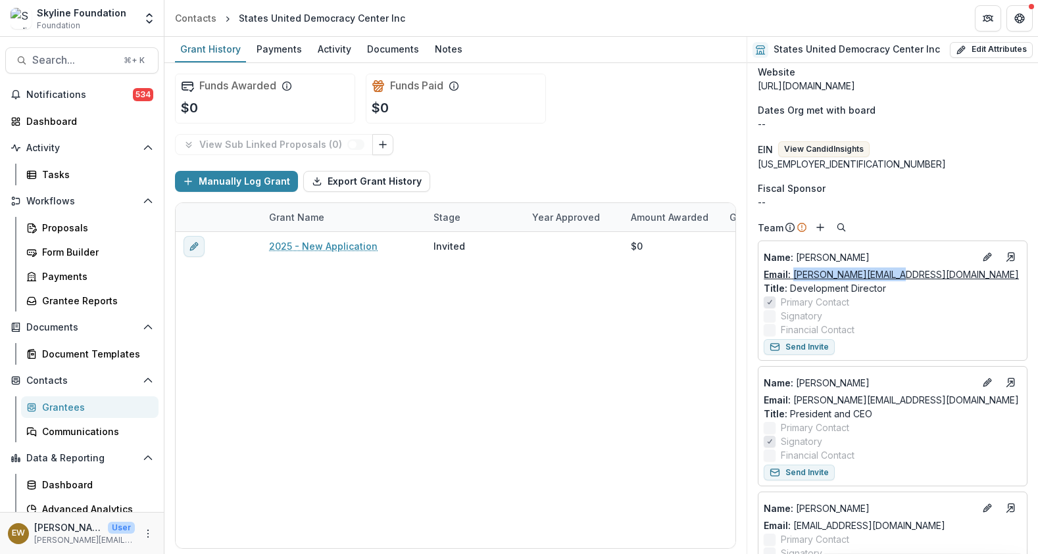
drag, startPoint x: 913, startPoint y: 272, endPoint x: 796, endPoint y: 276, distance: 117.8
click at [796, 276] on div "Email: amie@statesunited.org" at bounding box center [892, 275] width 258 height 14
copy link "amie@statesunited.org"
drag, startPoint x: 870, startPoint y: 401, endPoint x: 793, endPoint y: 404, distance: 77.0
click at [793, 404] on div "Email: joanna@statesunited.org" at bounding box center [892, 400] width 258 height 14
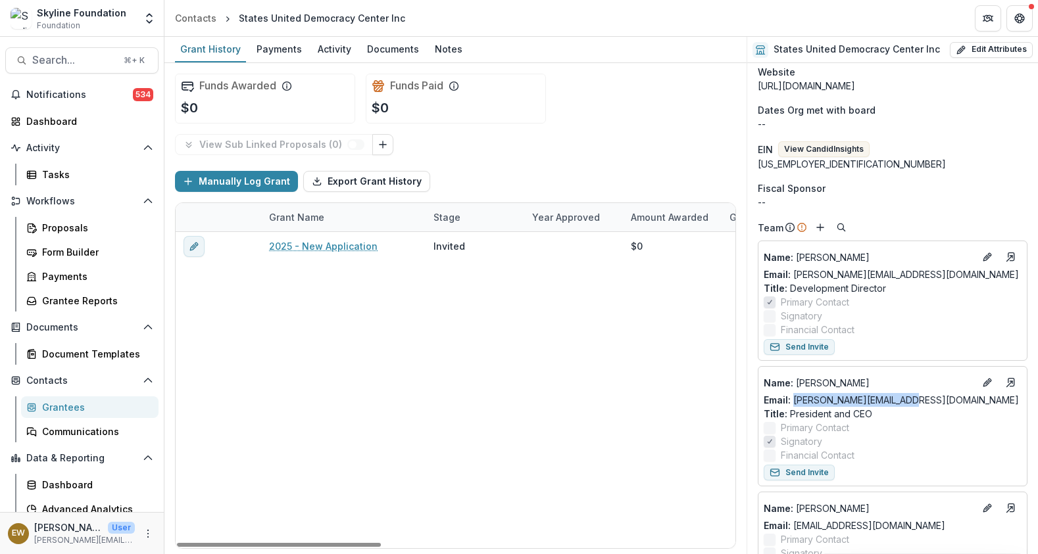
copy link "joanna@statesunited.org"
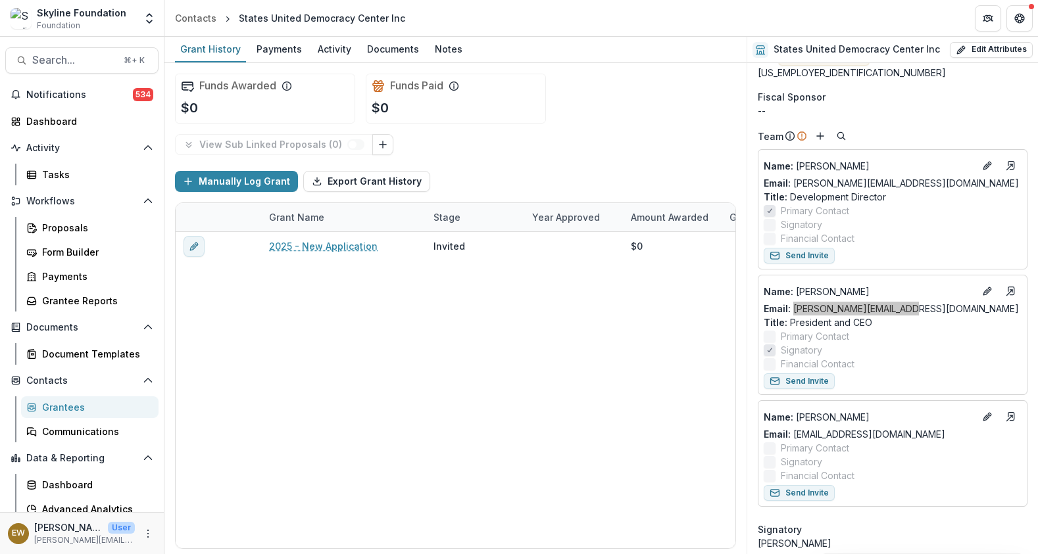
scroll to position [348, 0]
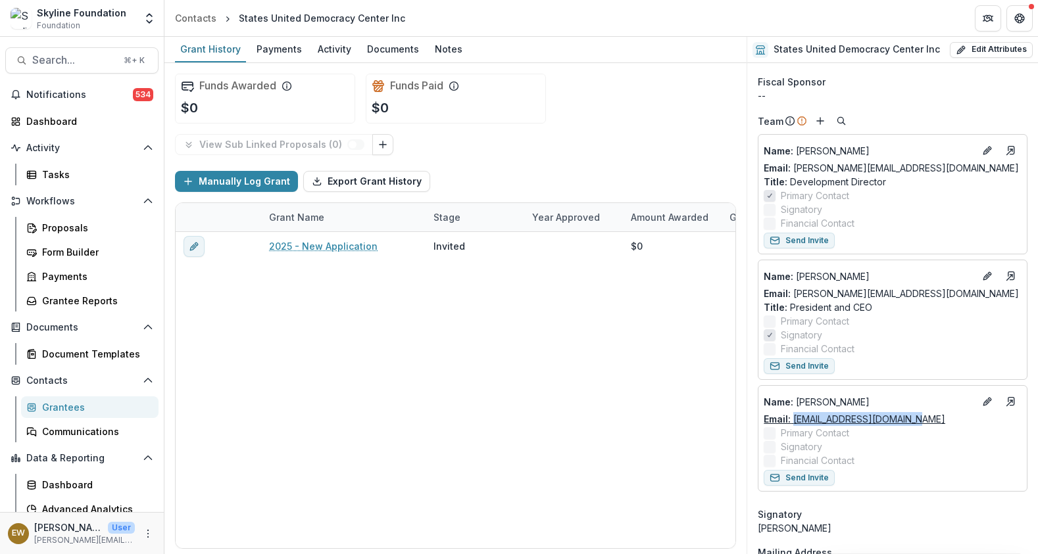
drag, startPoint x: 926, startPoint y: 420, endPoint x: 792, endPoint y: 423, distance: 134.2
click at [792, 423] on div "Email: amandae@statesunited.org" at bounding box center [892, 419] width 258 height 14
copy link "amandae@statesunited.org"
click at [74, 228] on div "Proposals" at bounding box center [95, 228] width 106 height 14
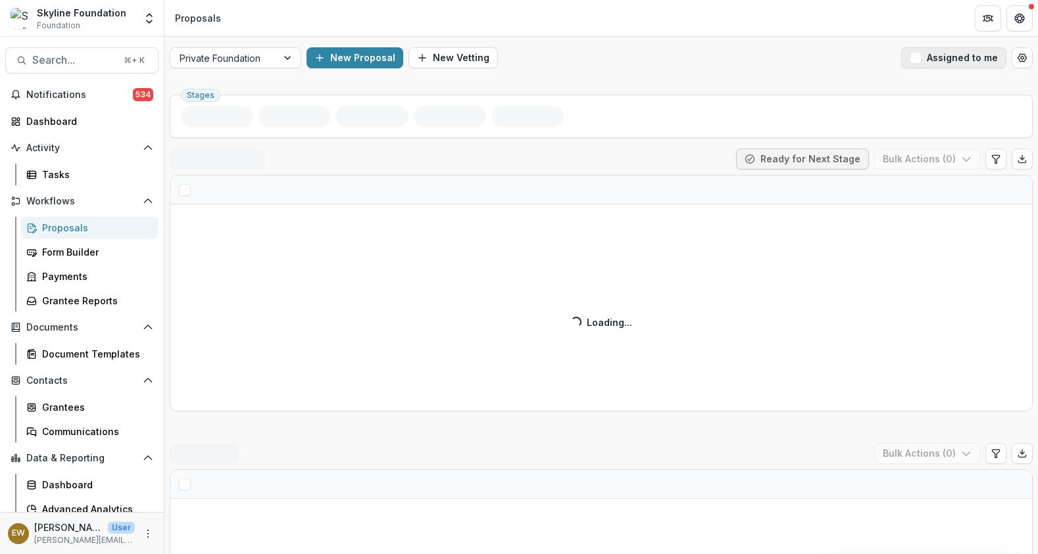
click at [946, 51] on button "Assigned to me" at bounding box center [953, 57] width 105 height 21
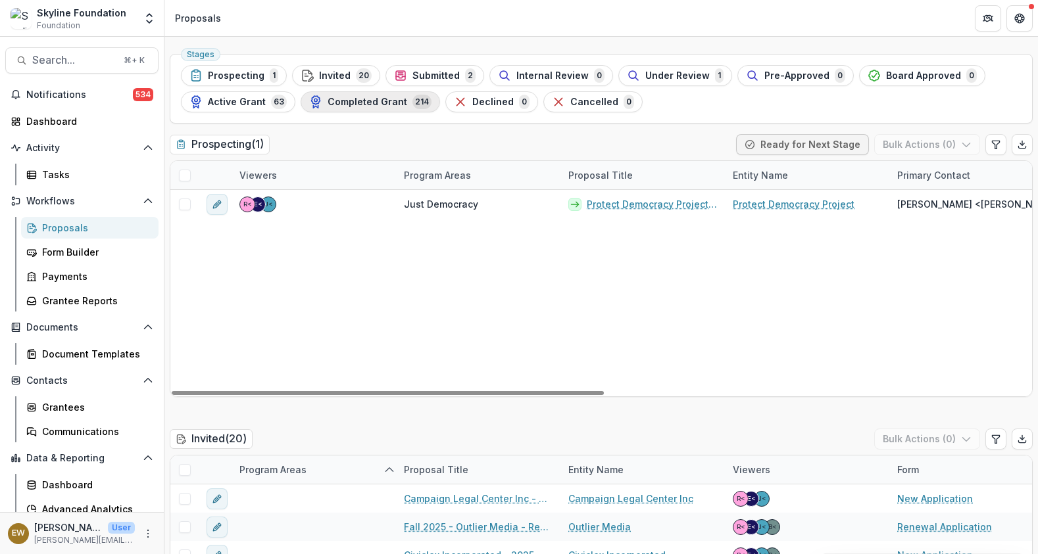
scroll to position [45, 0]
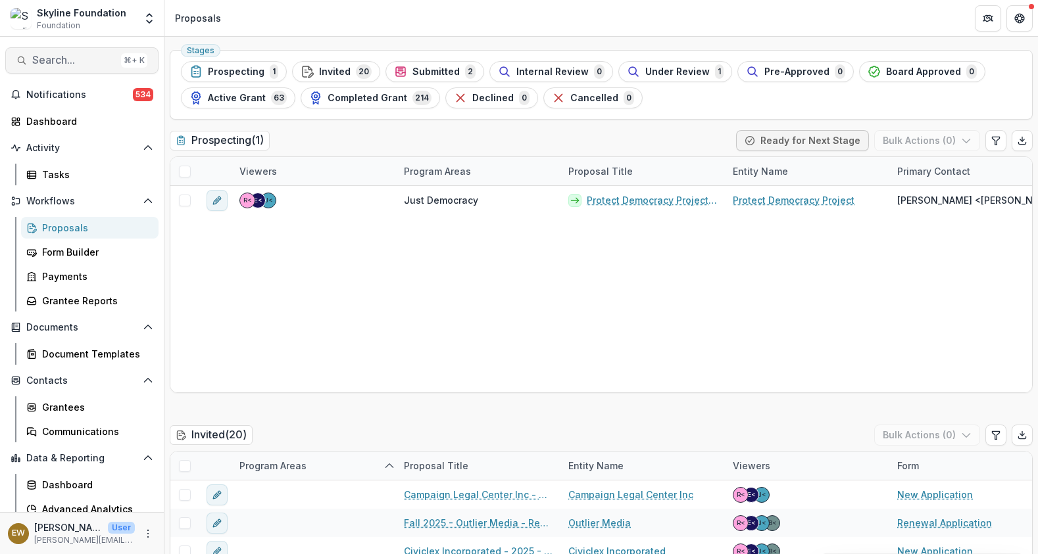
click at [81, 64] on span "Search..." at bounding box center [74, 60] width 84 height 12
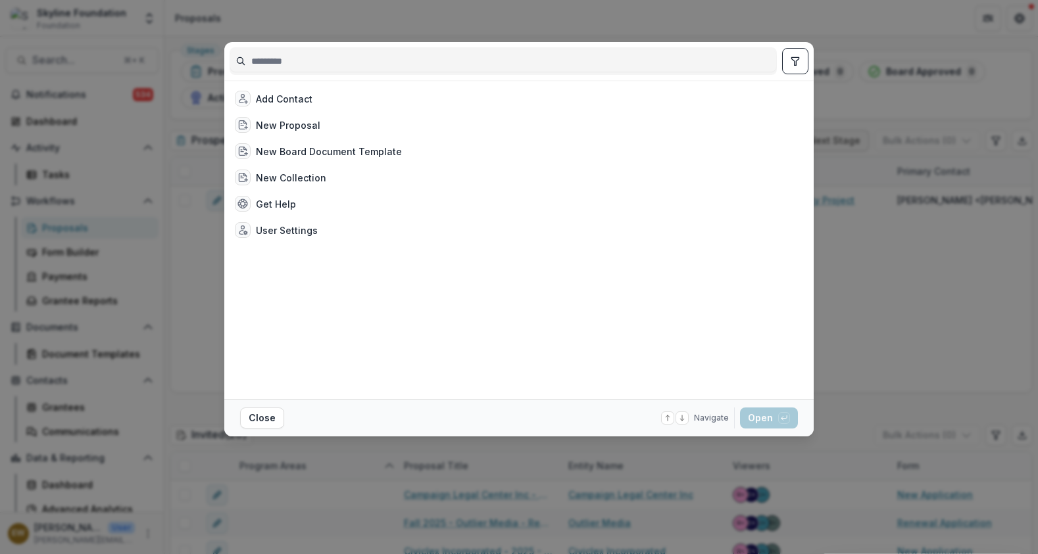
click at [348, 62] on input at bounding box center [503, 61] width 546 height 21
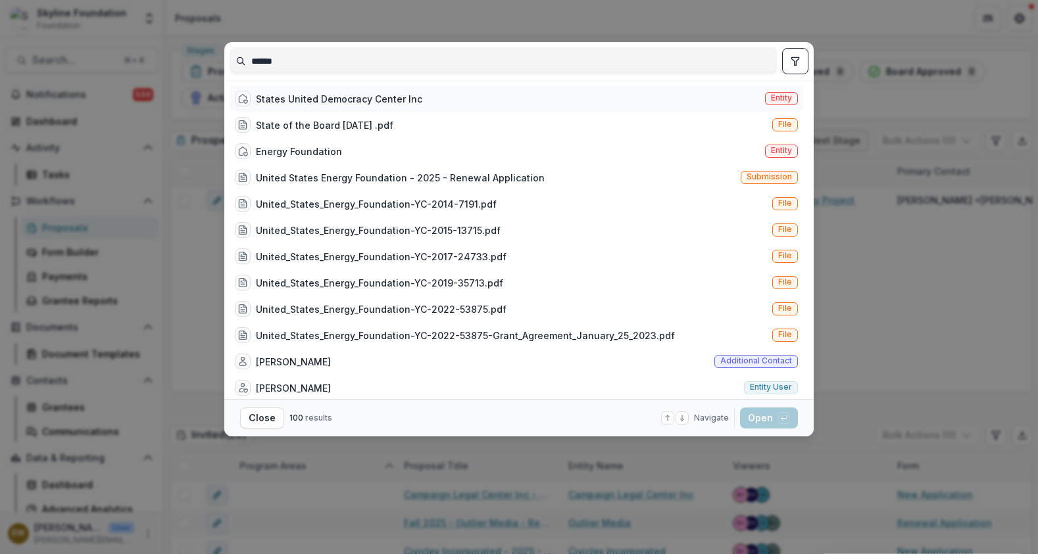
type input "******"
click at [369, 96] on div "States United Democracy Center Inc" at bounding box center [339, 99] width 166 height 14
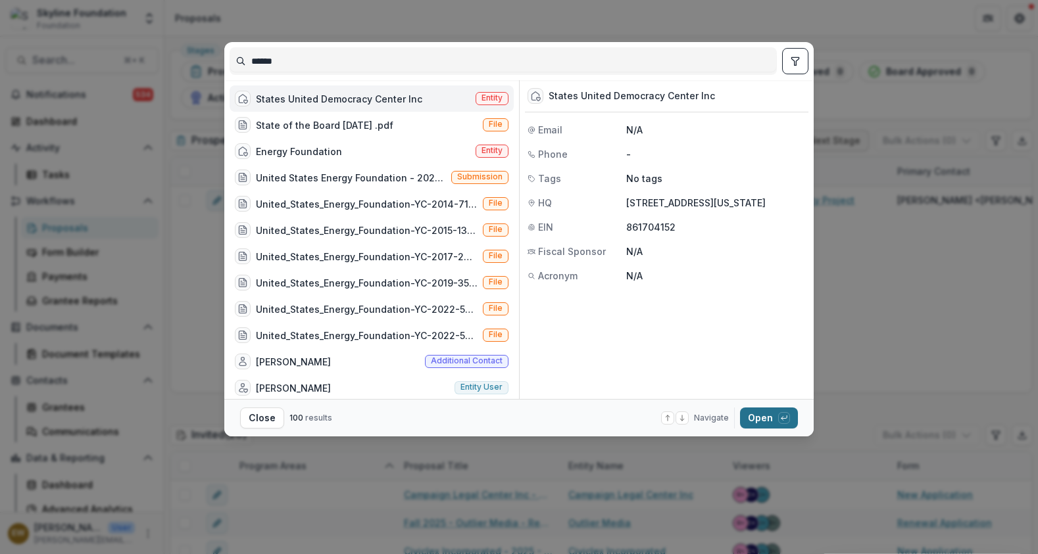
click at [750, 416] on button "Open with enter key" at bounding box center [769, 418] width 58 height 21
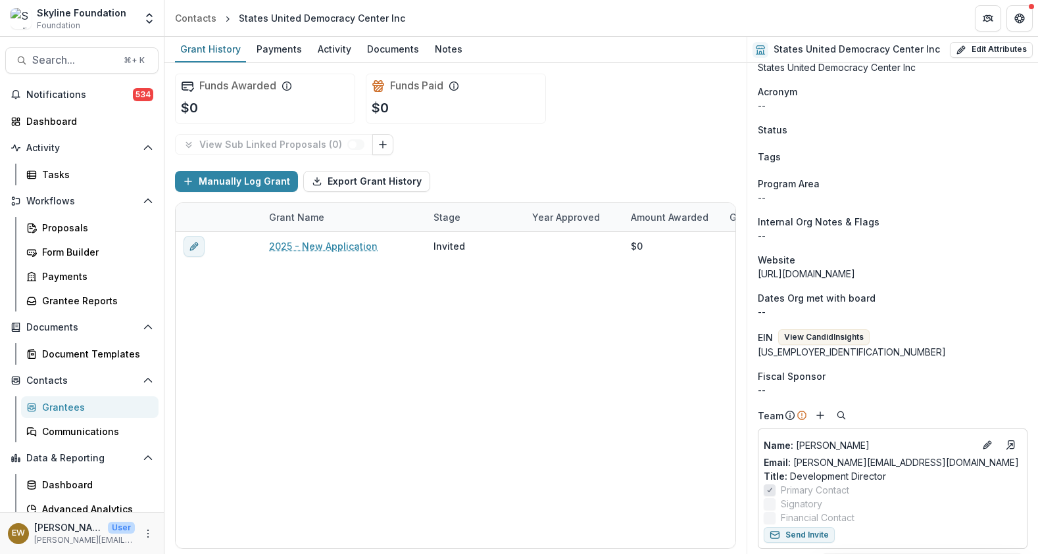
scroll to position [244, 0]
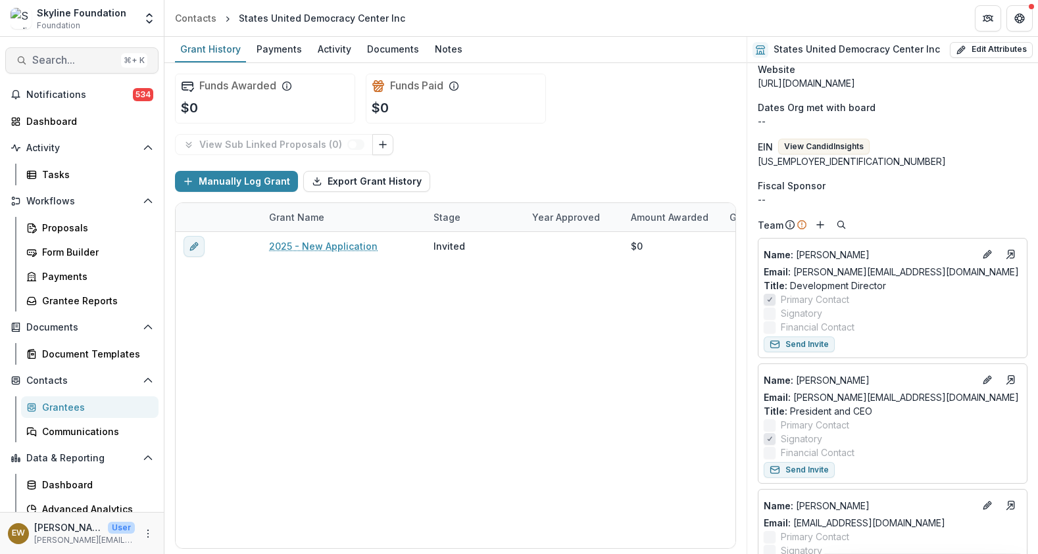
click at [62, 64] on span "Search..." at bounding box center [74, 60] width 84 height 12
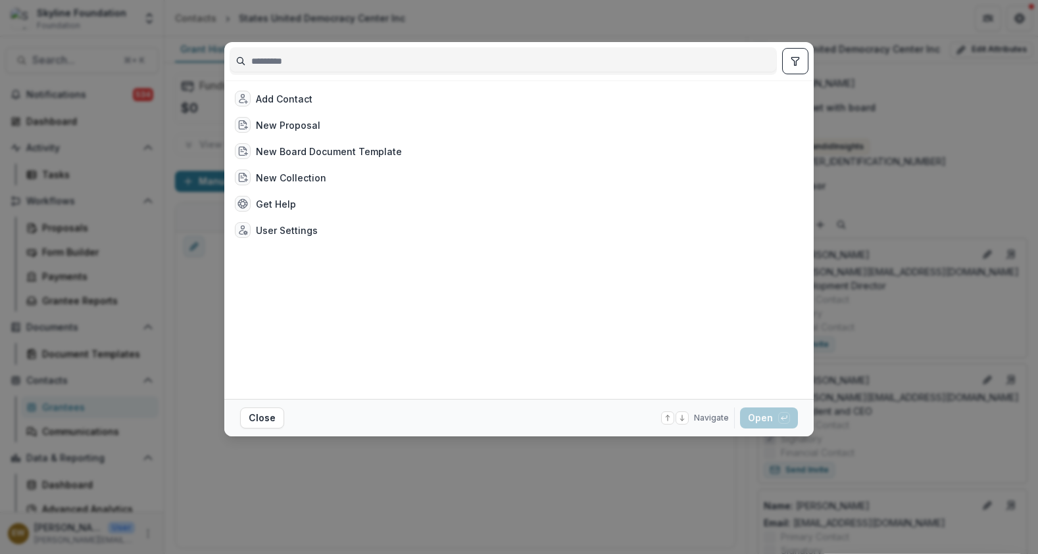
click at [318, 57] on input at bounding box center [503, 61] width 546 height 21
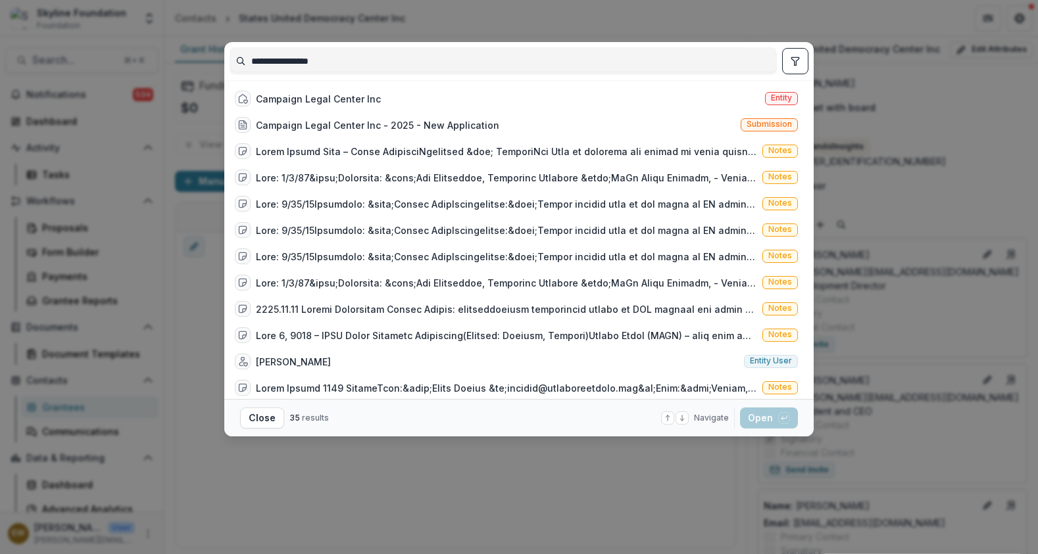
type input "**********"
click at [366, 101] on div "Campaign Legal Center Inc" at bounding box center [318, 99] width 125 height 14
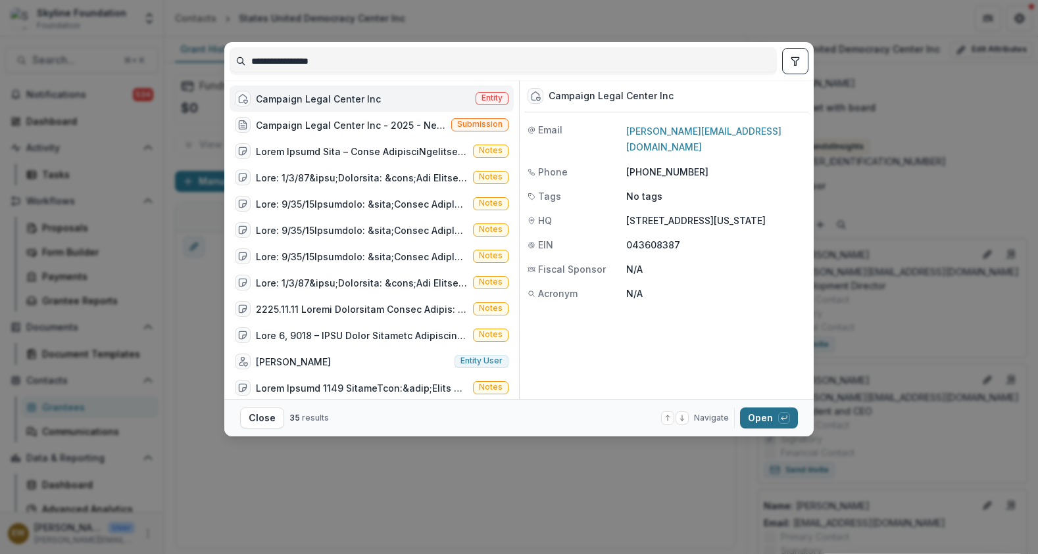
click at [768, 425] on button "Open with enter key" at bounding box center [769, 418] width 58 height 21
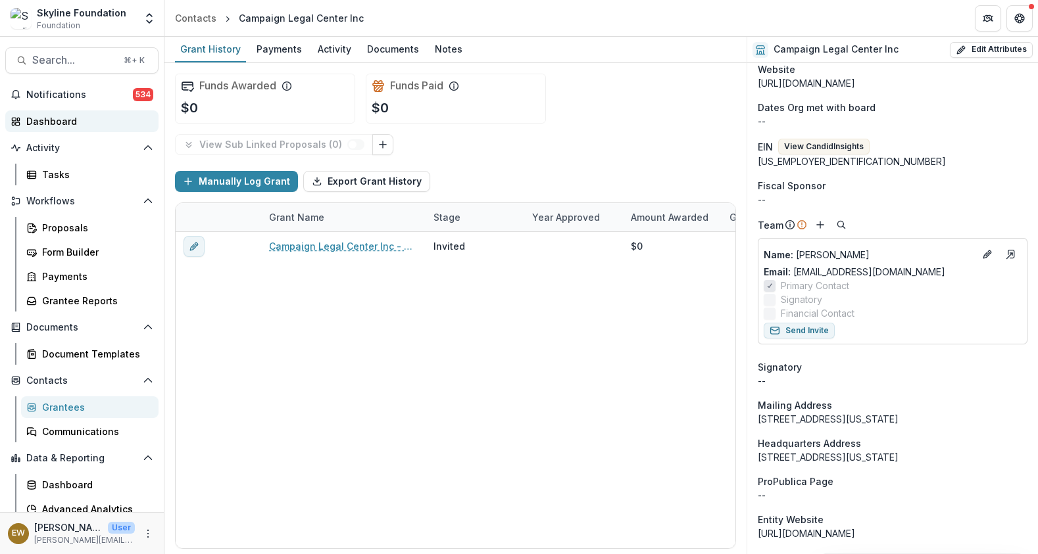
scroll to position [3, 0]
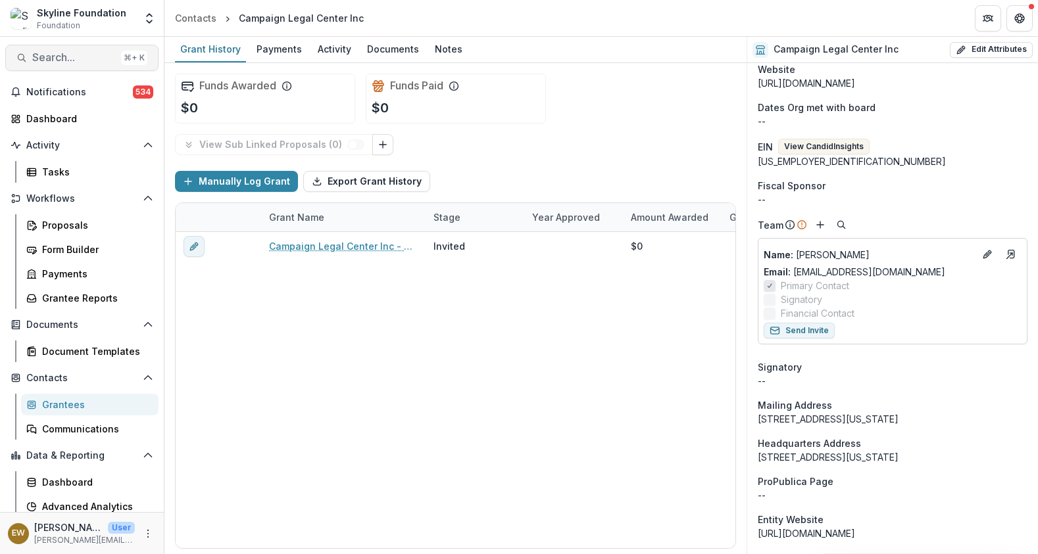
click at [84, 56] on span "Search..." at bounding box center [74, 57] width 84 height 12
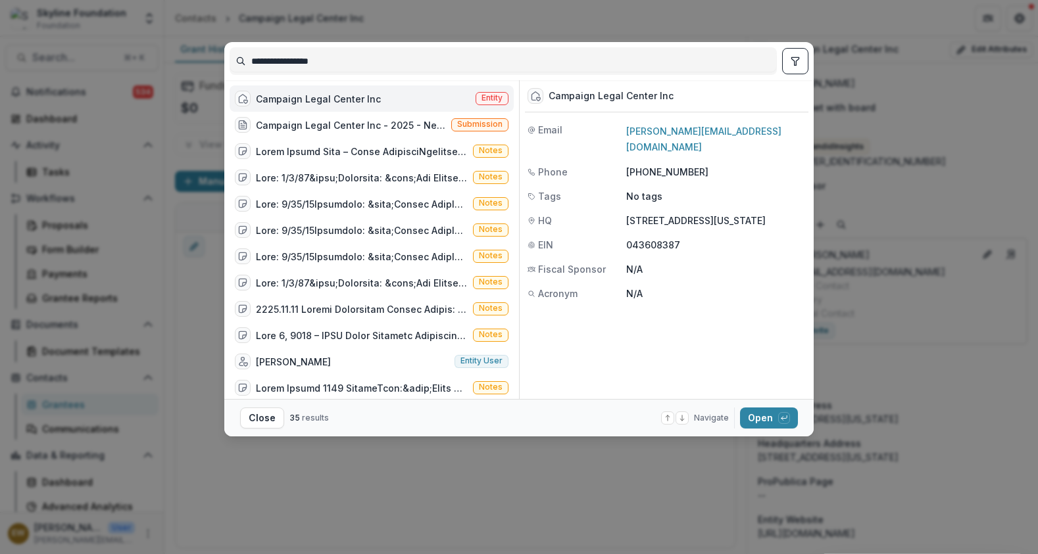
click at [278, 56] on input "**********" at bounding box center [503, 61] width 546 height 21
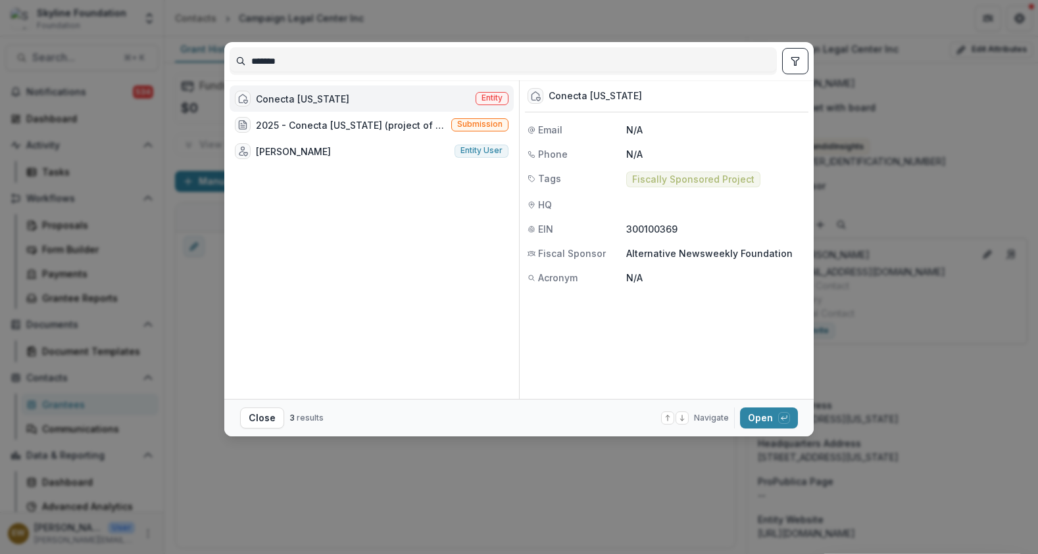
type input "*******"
click at [444, 101] on div "Conecta Arizona Entity" at bounding box center [371, 98] width 284 height 26
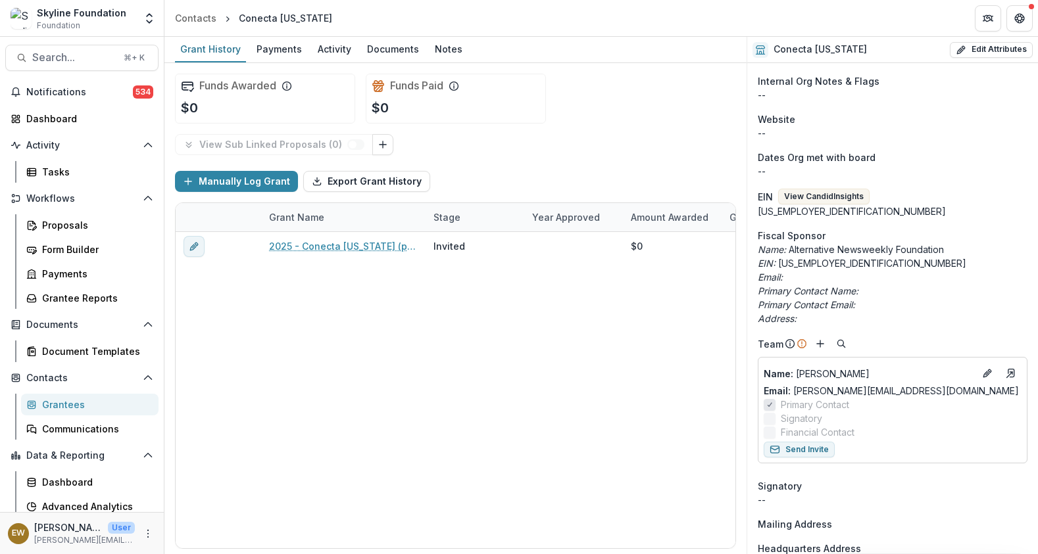
scroll to position [212, 0]
click at [84, 64] on button "Search... ⌘ + K" at bounding box center [81, 58] width 153 height 26
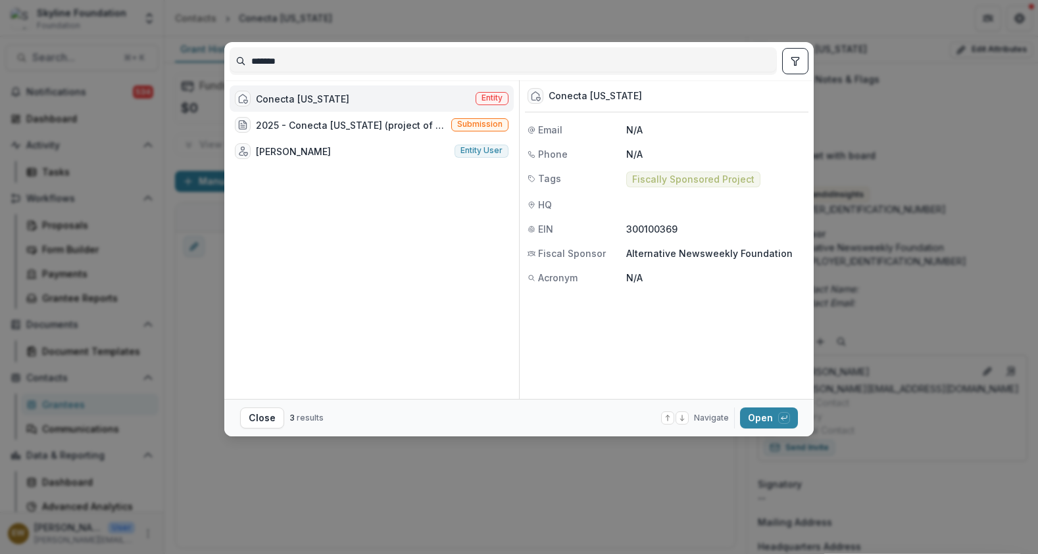
click at [337, 59] on input "*******" at bounding box center [503, 61] width 546 height 21
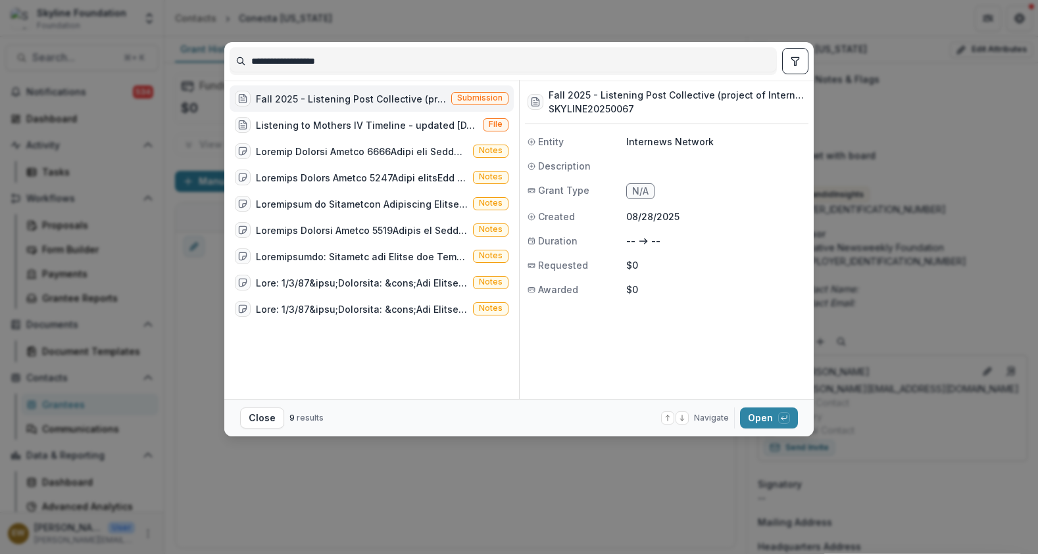
type input "**********"
click at [343, 95] on div "Fall 2025 - Listening Post Collective (project of Internews Network) New Applic…" at bounding box center [351, 99] width 190 height 14
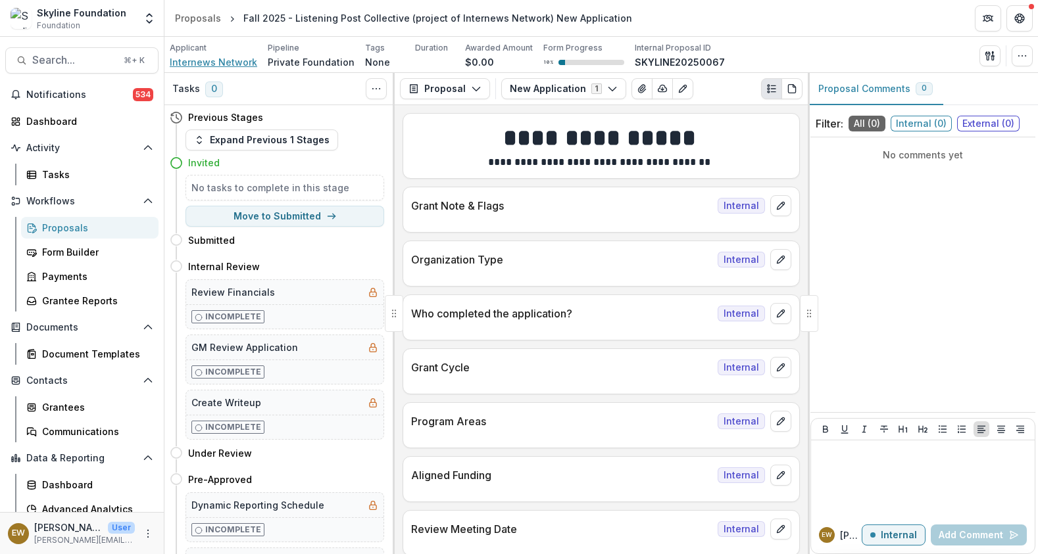
click at [222, 61] on span "Internews Network" at bounding box center [213, 62] width 87 height 14
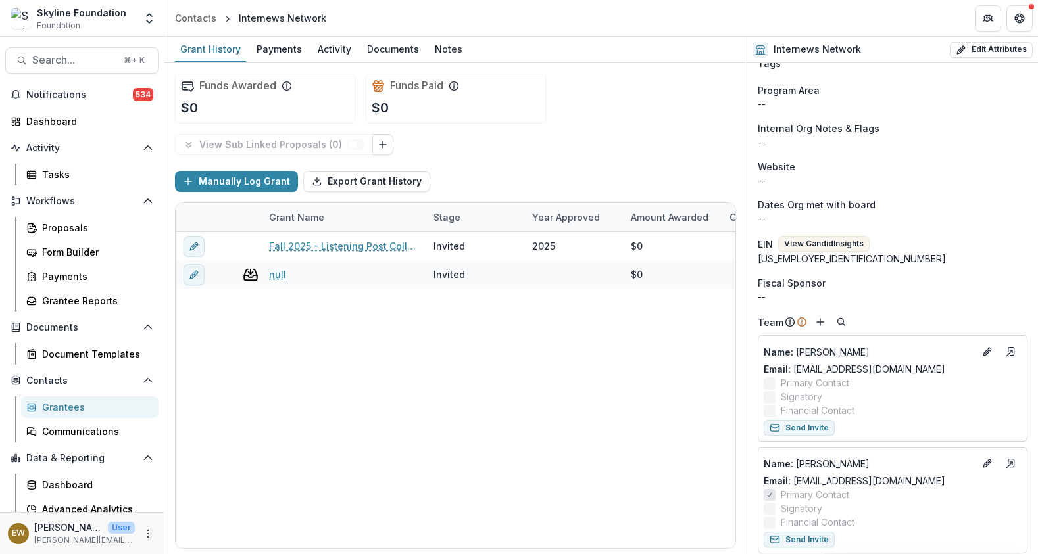
scroll to position [395, 0]
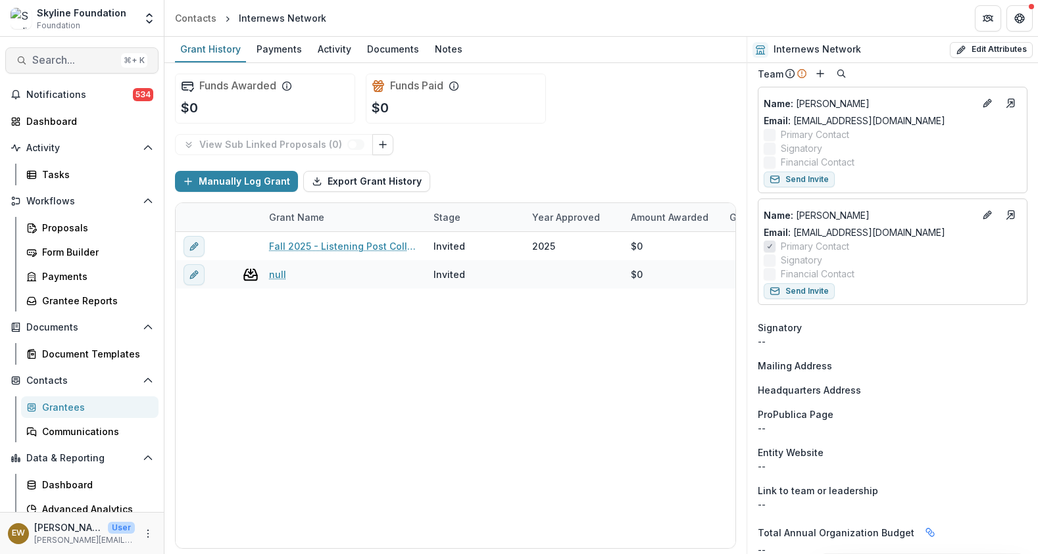
click at [76, 63] on span "Search..." at bounding box center [74, 60] width 84 height 12
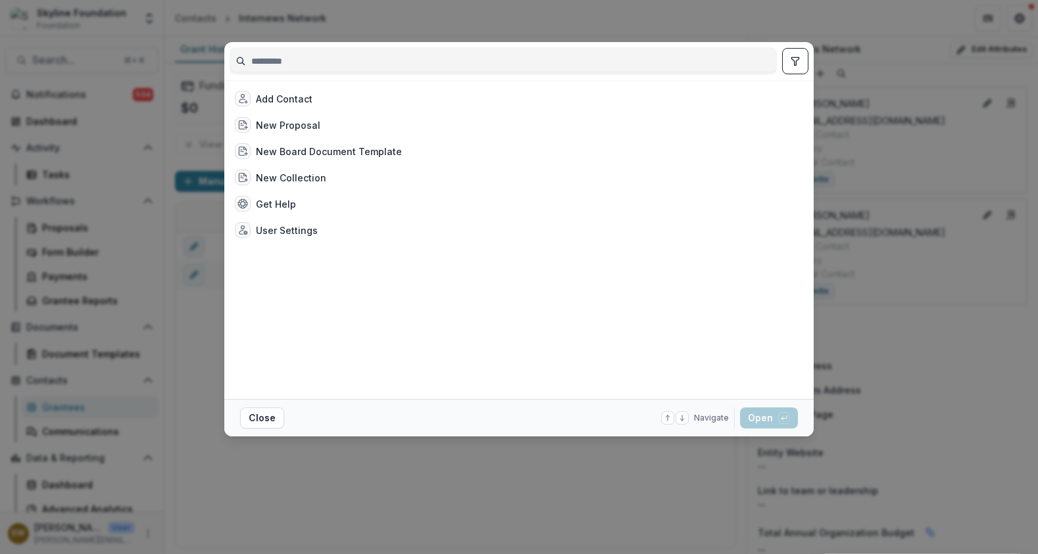
click at [457, 59] on input at bounding box center [503, 61] width 546 height 21
click at [458, 59] on input at bounding box center [503, 61] width 546 height 21
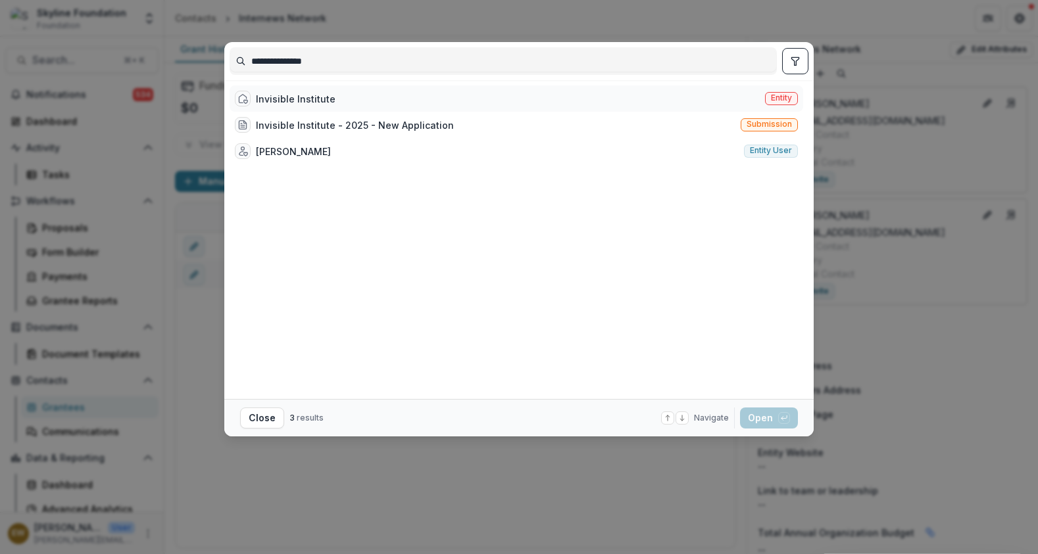
type input "**********"
click at [417, 97] on div "Invisible Institute Entity" at bounding box center [515, 98] width 573 height 26
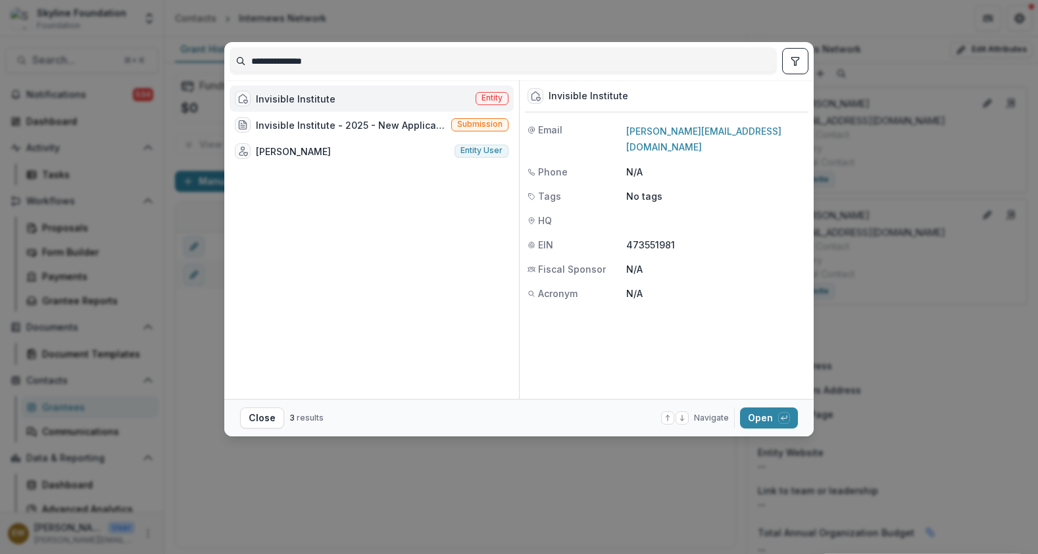
click at [768, 429] on footer "Close 3 results Navigate up and down with arrow keys Open with enter key" at bounding box center [518, 417] width 589 height 37
click at [751, 419] on button "Open with enter key" at bounding box center [769, 418] width 58 height 21
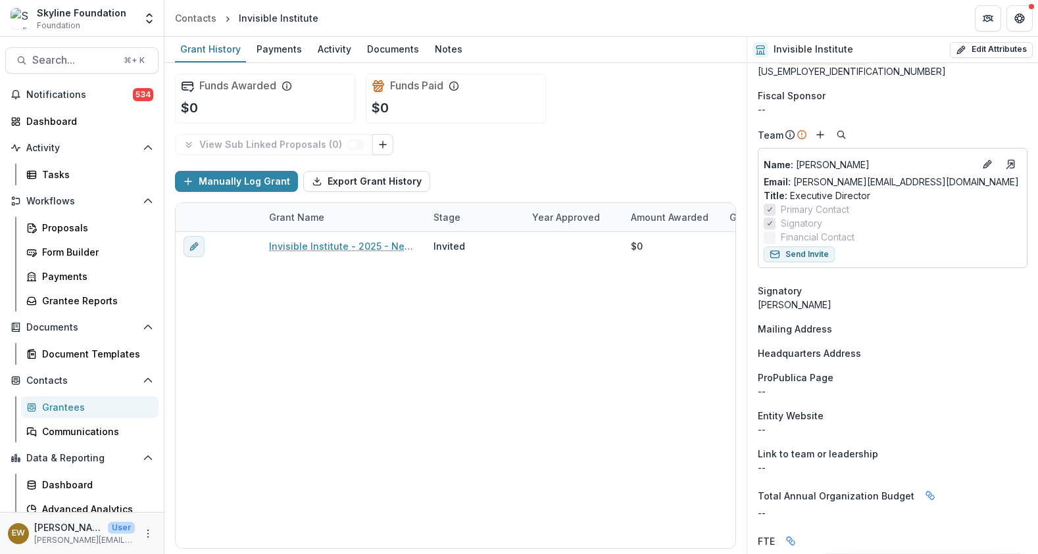
scroll to position [206, 0]
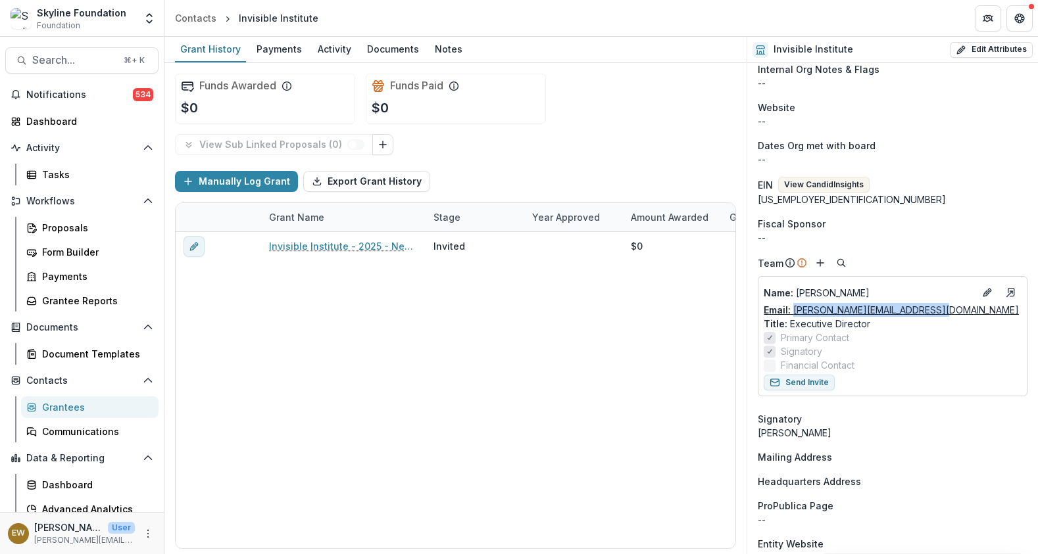
drag, startPoint x: 919, startPoint y: 314, endPoint x: 792, endPoint y: 315, distance: 126.9
click at [792, 315] on div "Email: andrew@invisibleinstitute.com" at bounding box center [892, 310] width 258 height 14
copy link "andrew@invisibleinstitute.com"
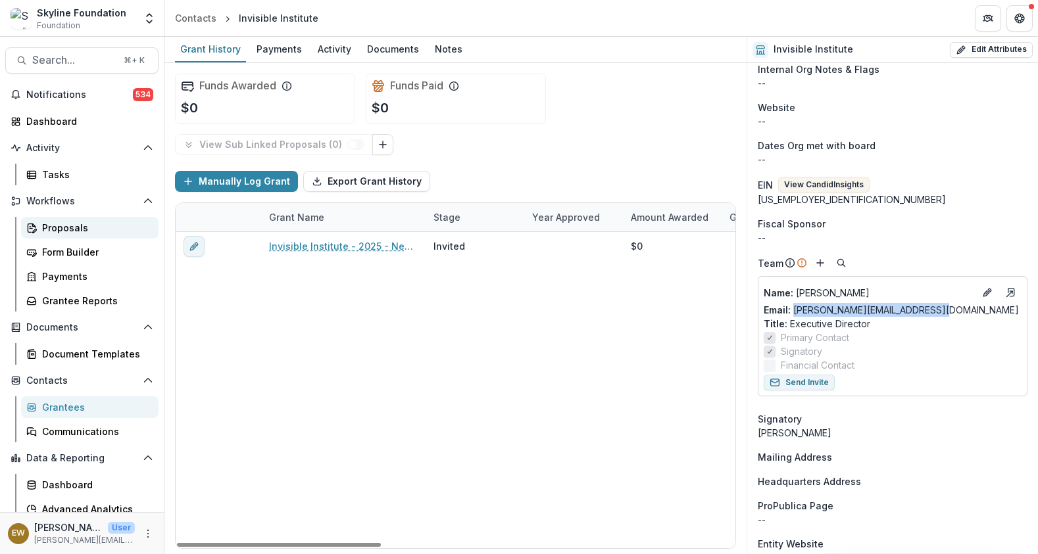
click at [41, 218] on link "Proposals" at bounding box center [89, 228] width 137 height 22
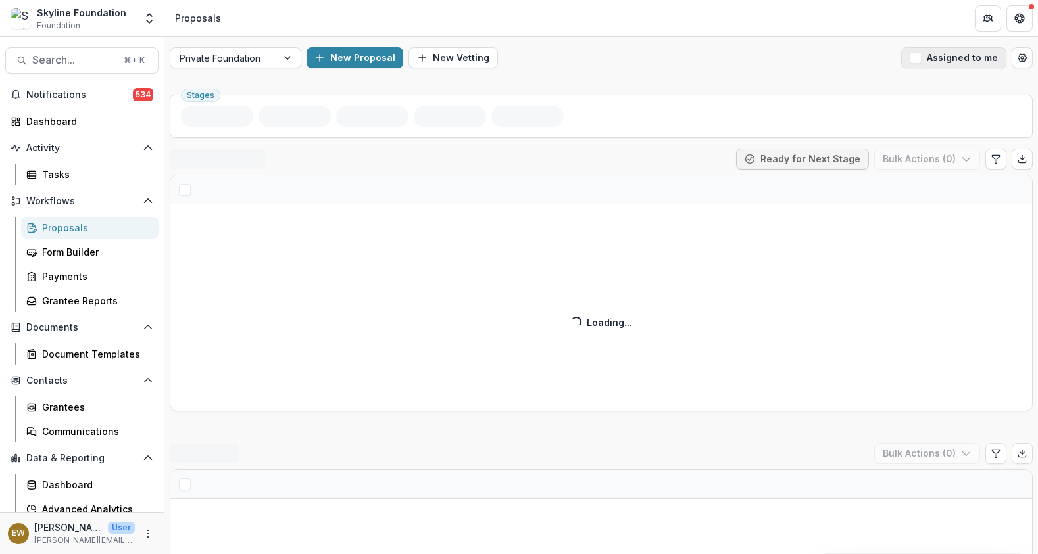
click at [919, 49] on button "Assigned to me" at bounding box center [953, 57] width 105 height 21
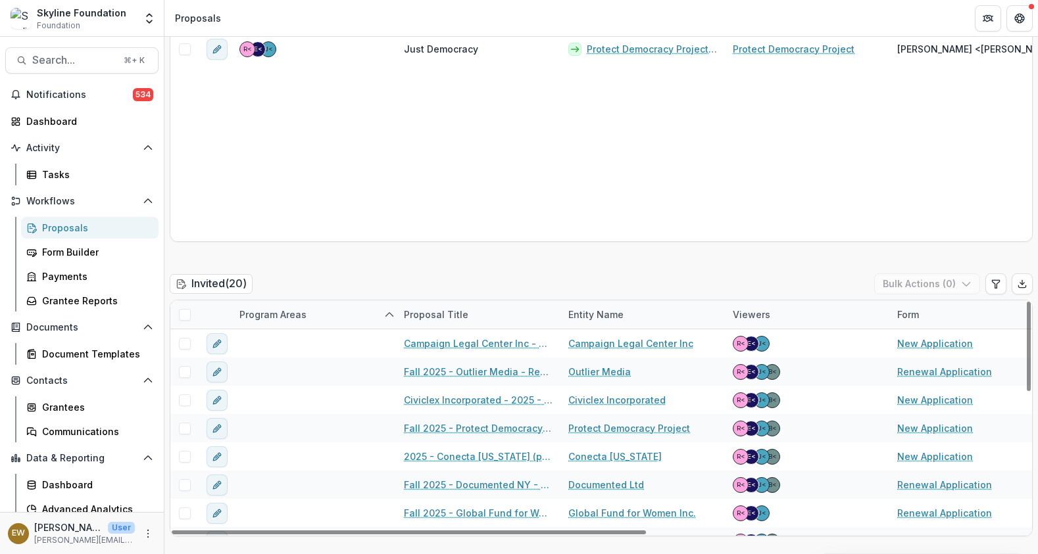
scroll to position [3, 0]
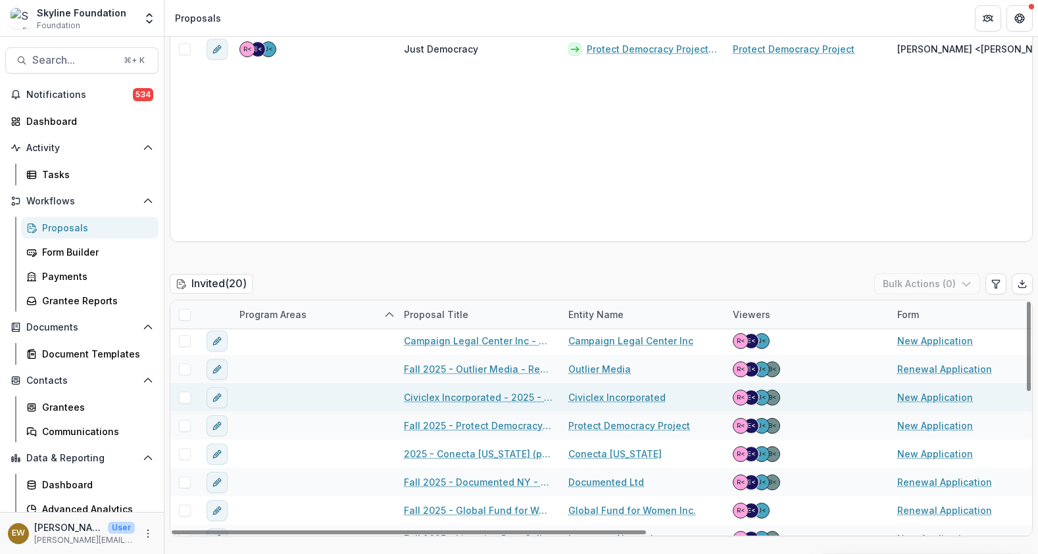
click at [622, 397] on link "Civiclex Incorporated" at bounding box center [616, 398] width 97 height 14
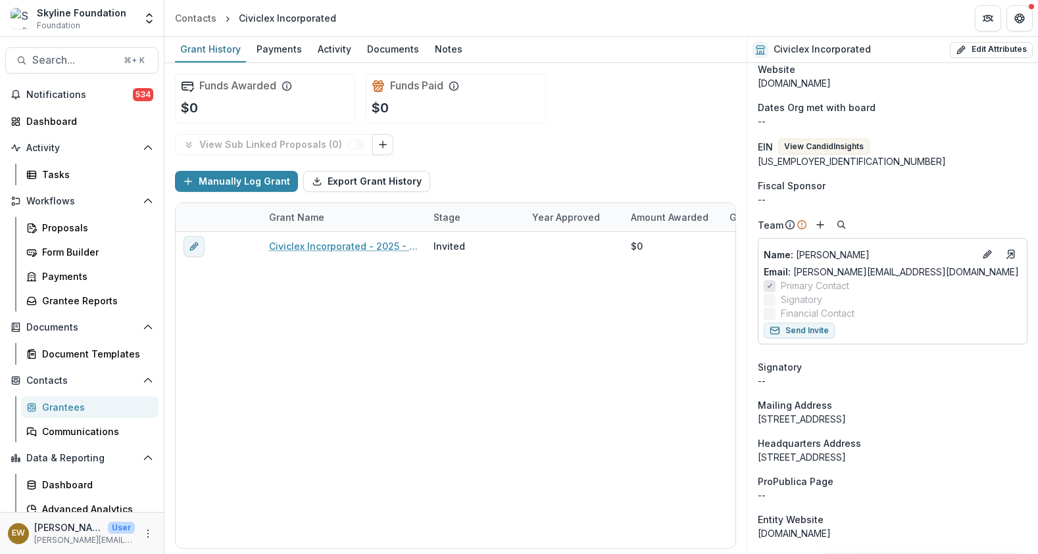
scroll to position [203, 0]
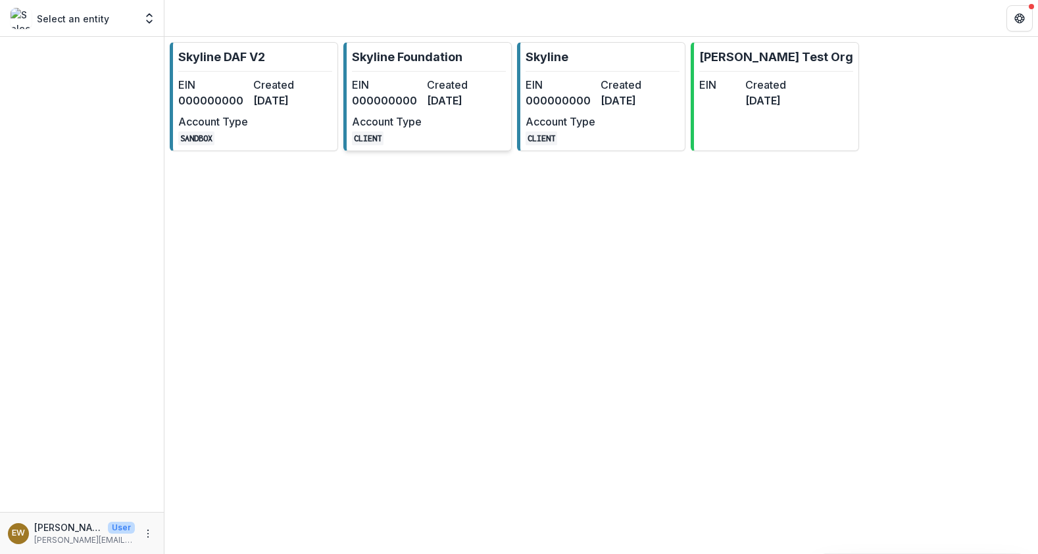
click at [437, 57] on p "Skyline Foundation" at bounding box center [407, 57] width 110 height 18
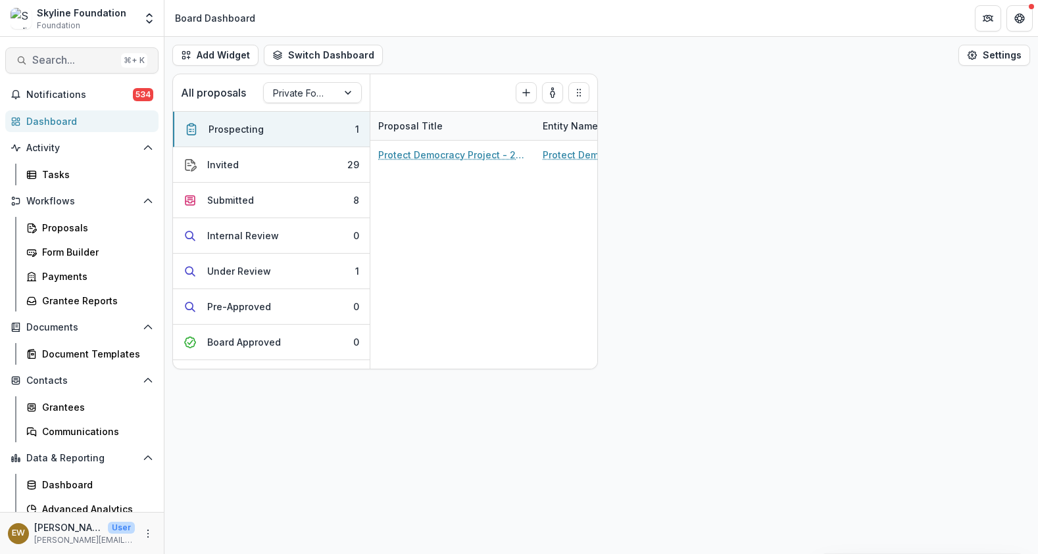
click at [80, 55] on span "Search..." at bounding box center [74, 60] width 84 height 12
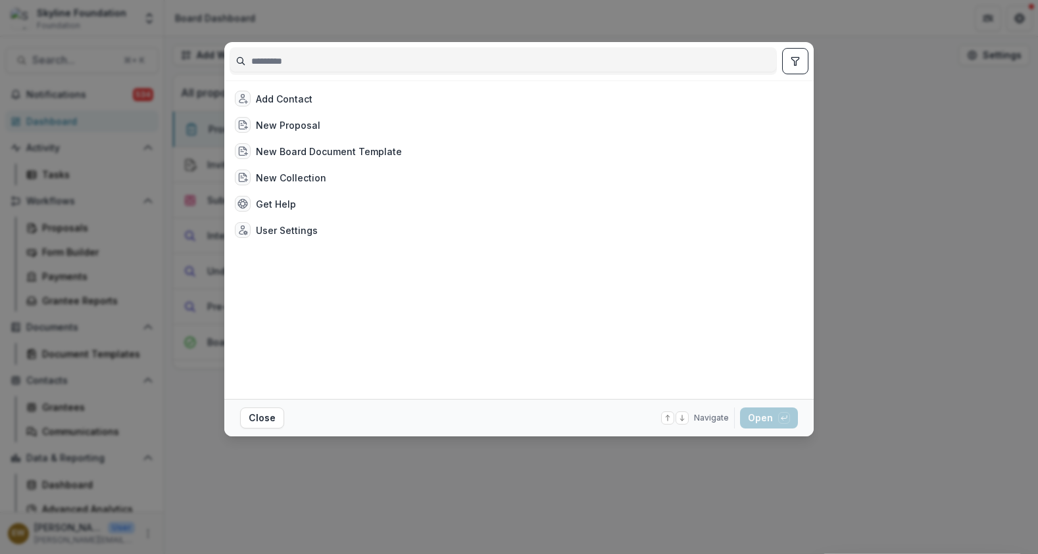
click at [336, 71] on input at bounding box center [503, 61] width 546 height 21
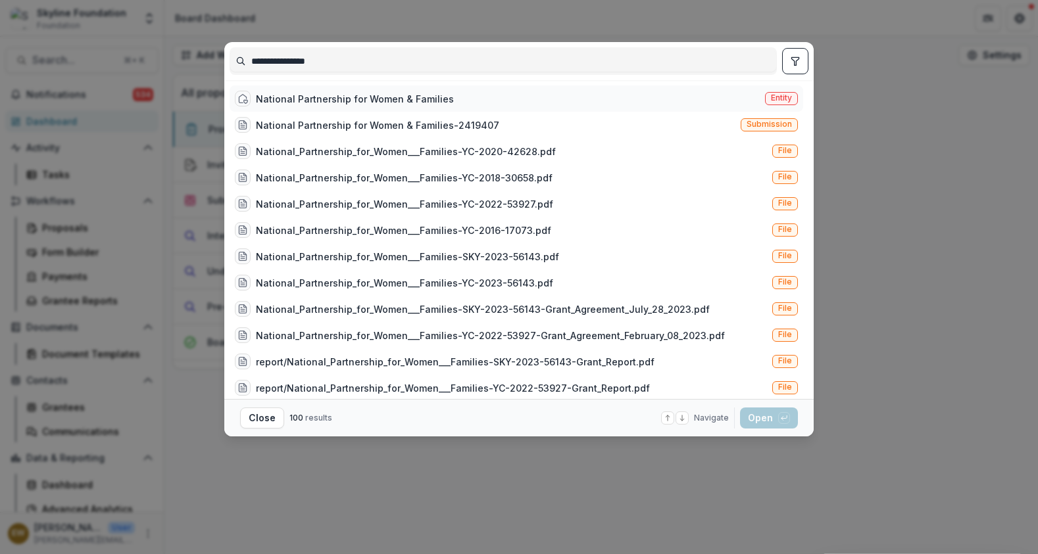
type input "**********"
click at [300, 97] on div "National Partnership for Women & Families" at bounding box center [355, 99] width 198 height 14
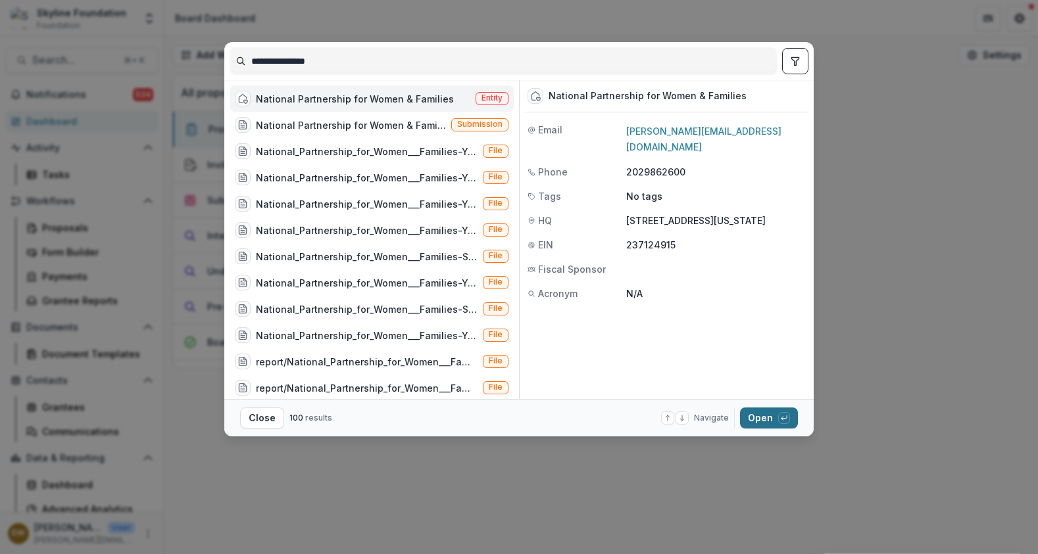
click at [760, 423] on button "Open with enter key" at bounding box center [769, 418] width 58 height 21
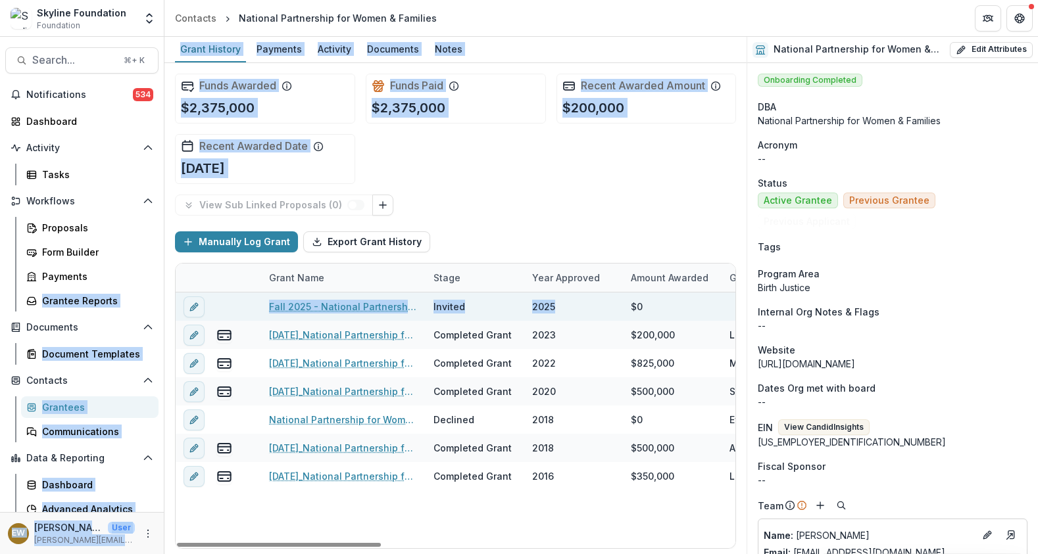
drag, startPoint x: 428, startPoint y: 304, endPoint x: -31, endPoint y: 303, distance: 458.9
click at [496, 308] on div "Invited" at bounding box center [474, 307] width 83 height 28
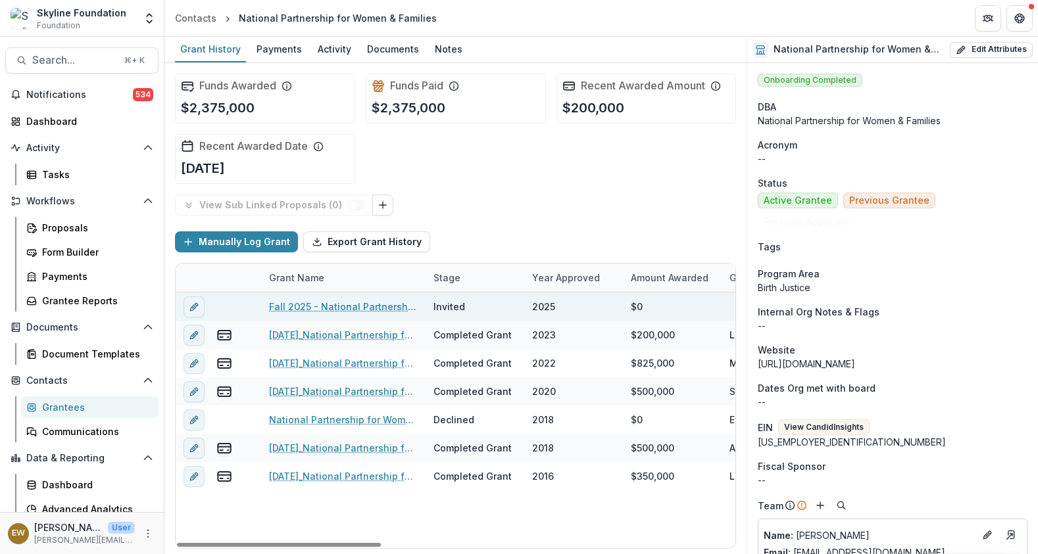
drag, startPoint x: 444, startPoint y: 309, endPoint x: 677, endPoint y: 312, distance: 233.4
click at [850, 315] on div "Grant History Payments Activity Documents Notes Funds Awarded $2,375,000 Funds …" at bounding box center [600, 295] width 873 height 517
click at [391, 307] on link "Fall 2025 - National Partnership for Women & Families - Renewal Application" at bounding box center [343, 307] width 149 height 14
click at [443, 302] on div "Invited" at bounding box center [449, 307] width 32 height 14
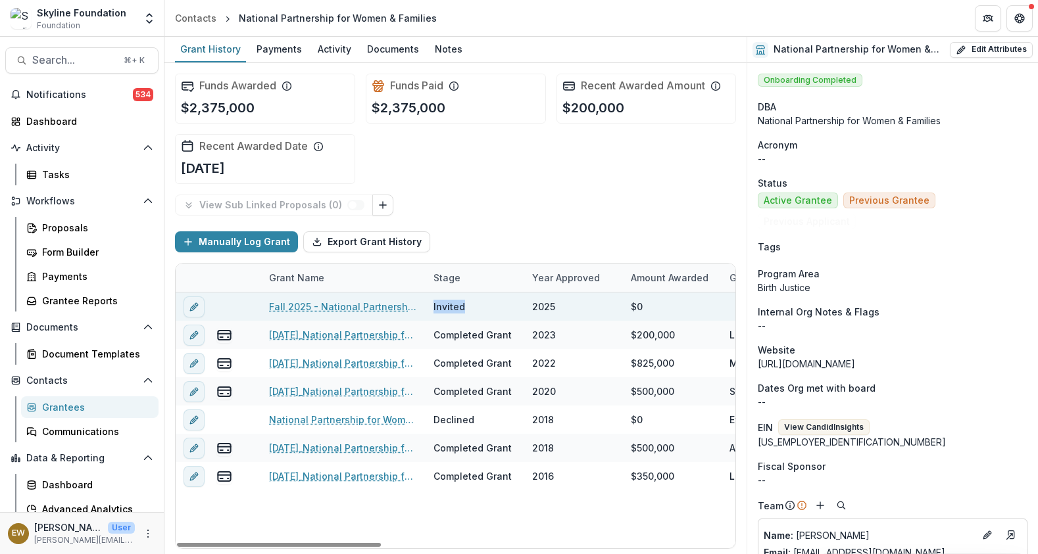
click at [443, 302] on div "Invited" at bounding box center [449, 307] width 32 height 14
click at [549, 302] on div "2025" at bounding box center [543, 307] width 23 height 14
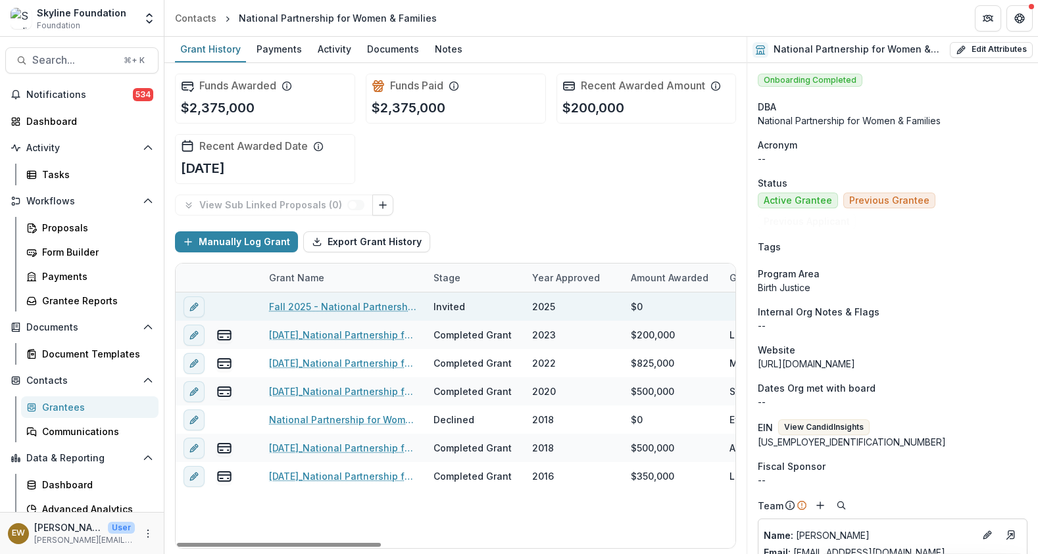
click at [635, 304] on div "$0" at bounding box center [637, 307] width 12 height 14
click at [635, 304] on div "Use Custom Grant Types Custom Grant Type Select custom grant type" at bounding box center [518, 315] width 457 height 76
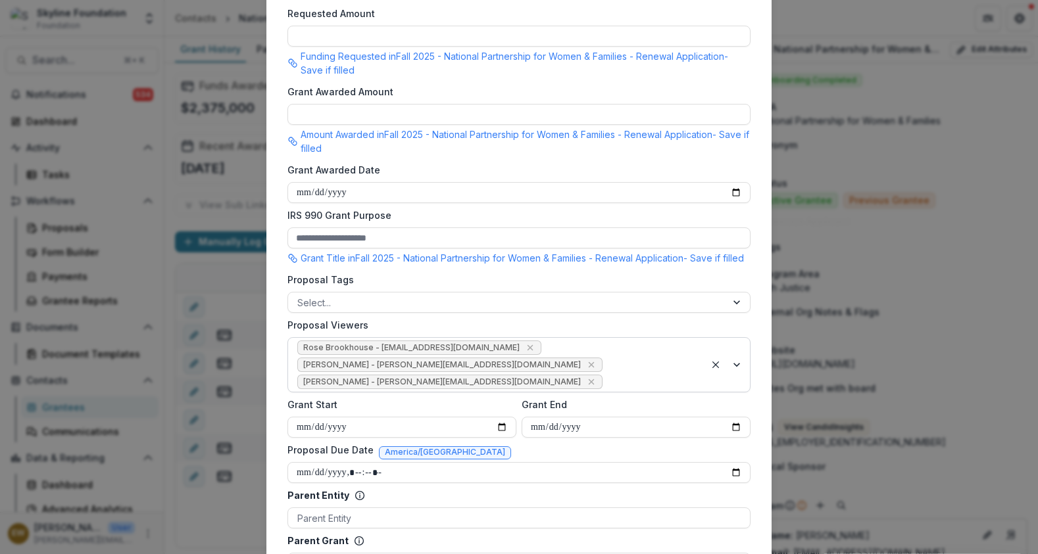
scroll to position [486, 0]
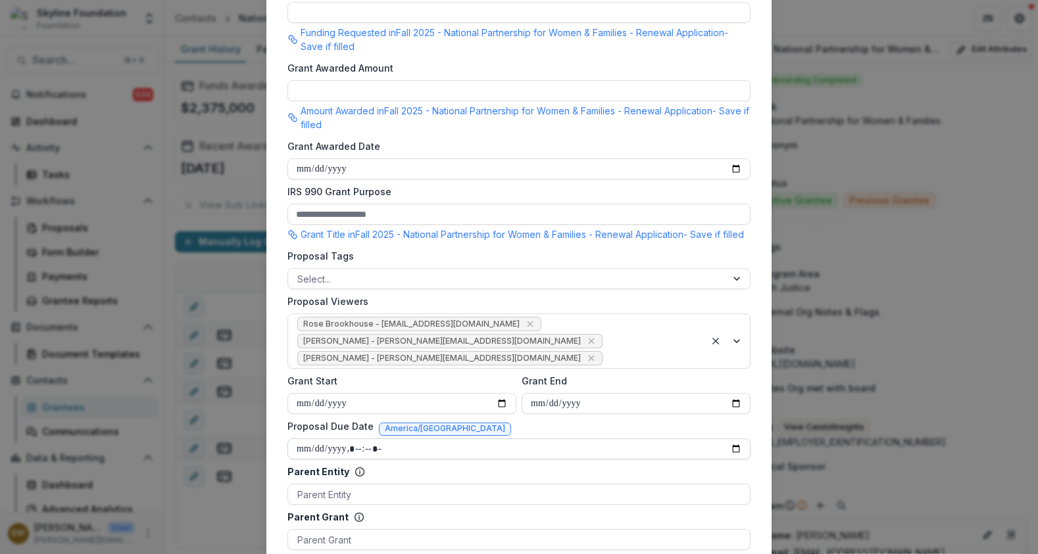
click at [730, 460] on input "Proposal Due Date" at bounding box center [518, 449] width 463 height 21
type input "**********"
click at [663, 263] on label "Proposal Tags" at bounding box center [514, 256] width 455 height 14
click at [300, 272] on input "Proposal Tags" at bounding box center [298, 279] width 3 height 14
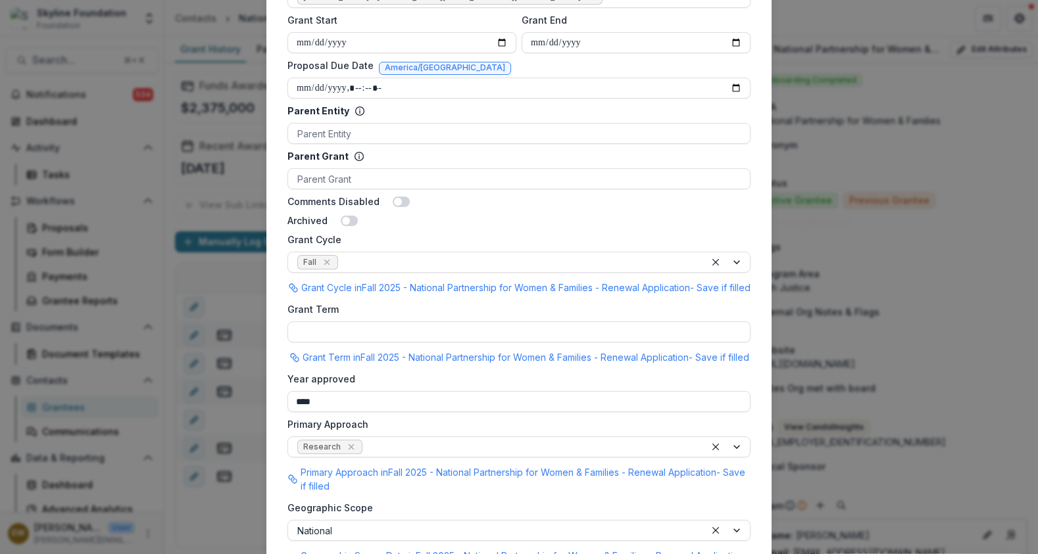
scroll to position [1064, 0]
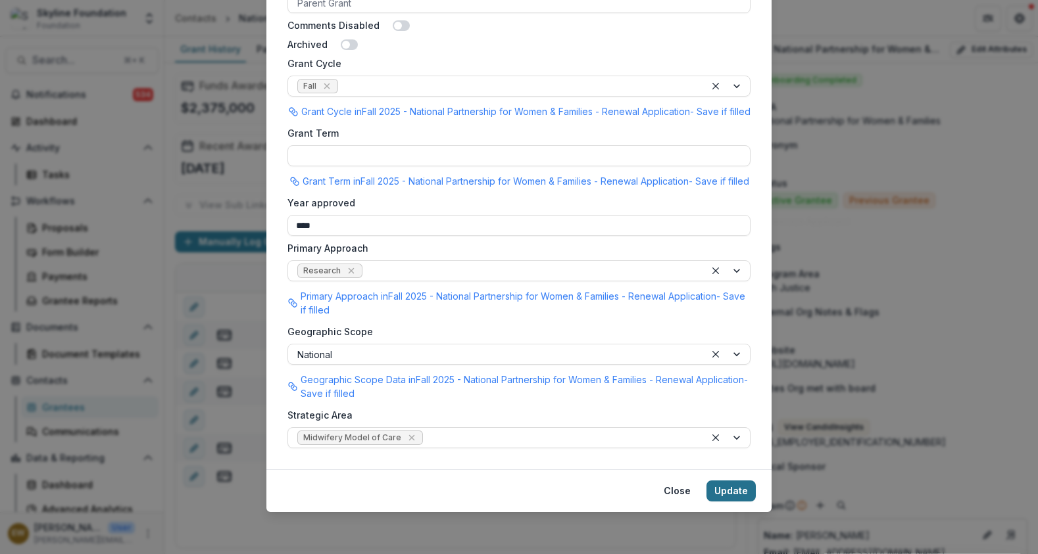
click at [748, 493] on button "Update" at bounding box center [730, 491] width 49 height 21
